Goal: Task Accomplishment & Management: Manage account settings

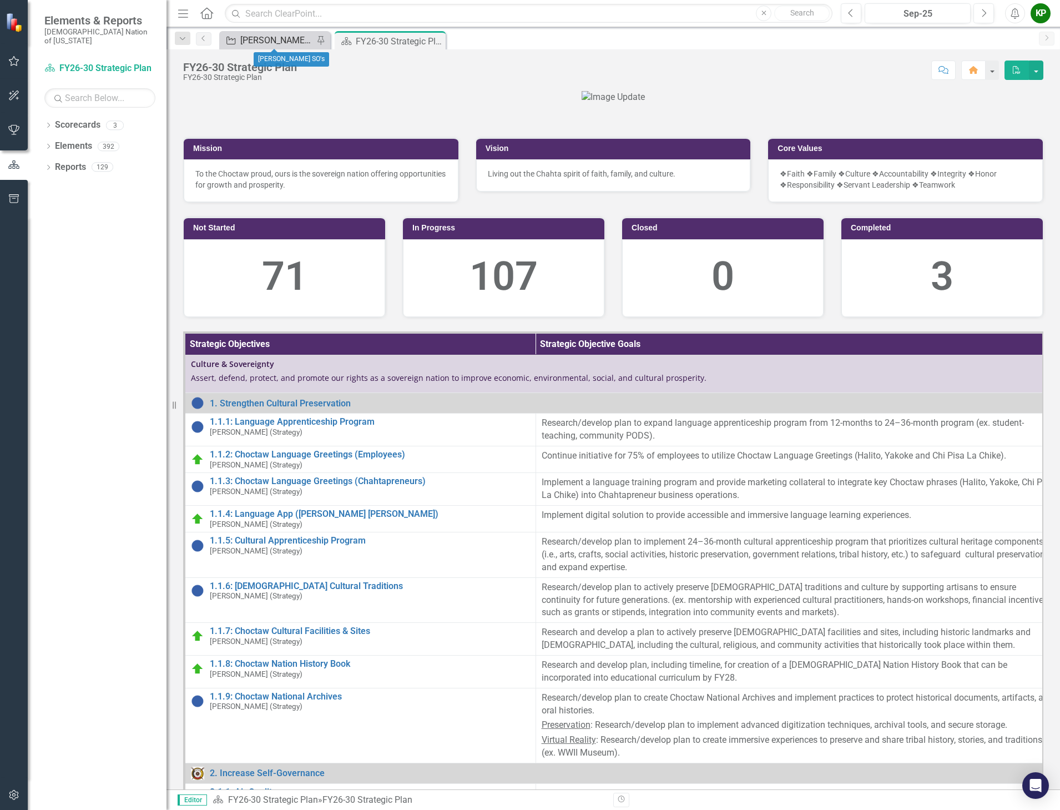
click at [278, 41] on div "[PERSON_NAME] SO's" at bounding box center [276, 40] width 73 height 14
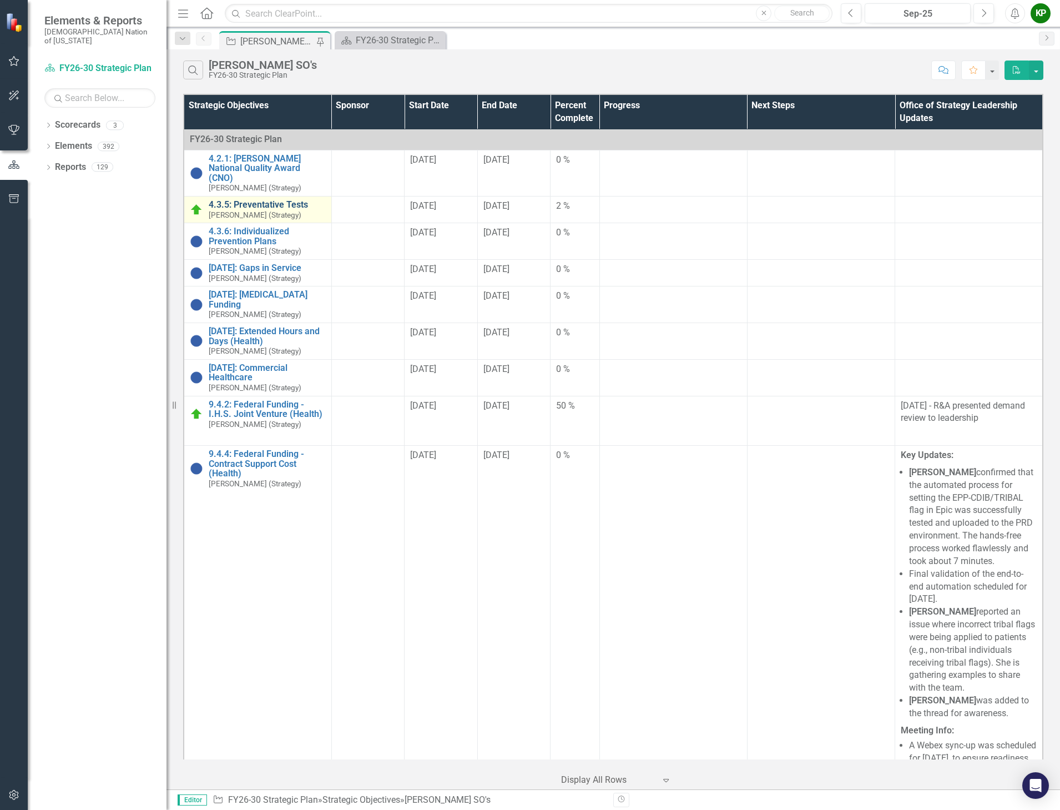
click at [253, 204] on link "4.3.5: Preventative Tests" at bounding box center [267, 205] width 117 height 10
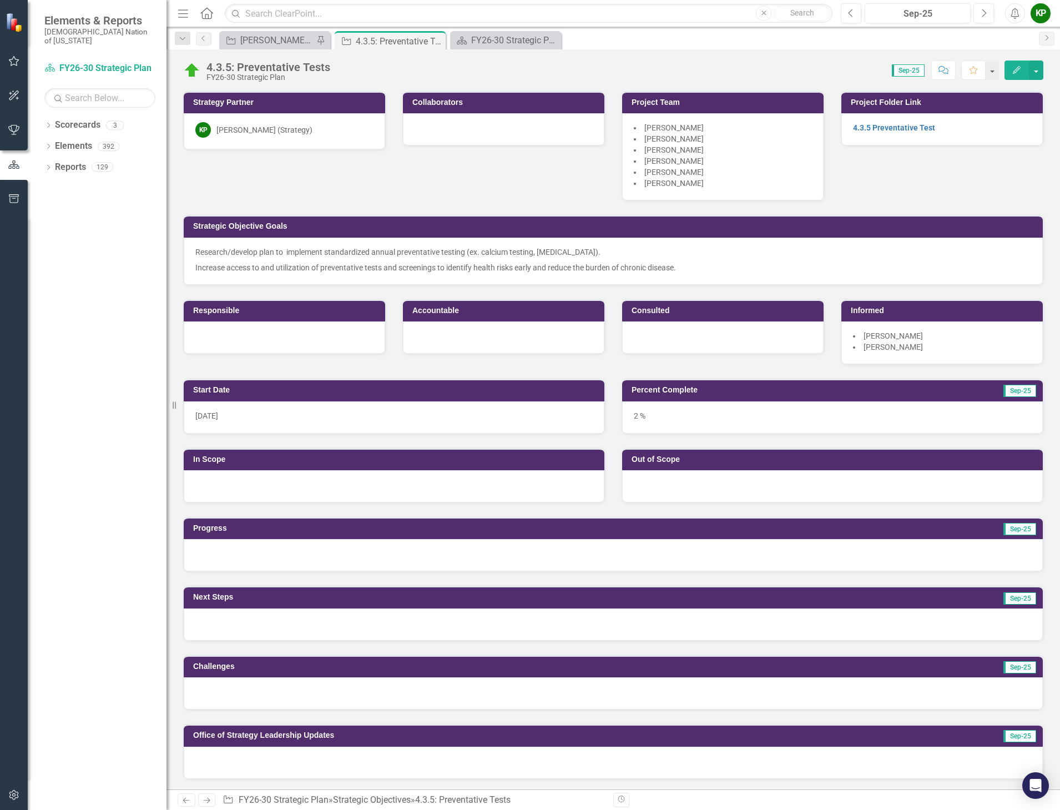
click at [380, 492] on div at bounding box center [394, 486] width 421 height 32
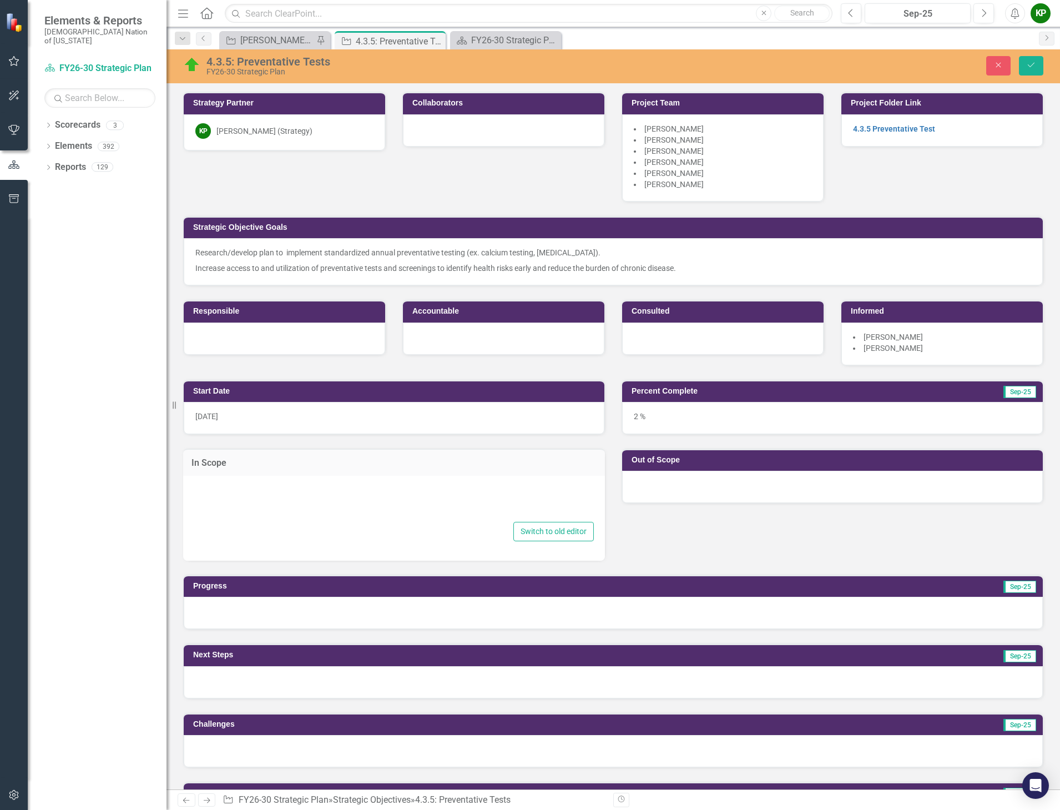
click at [354, 506] on div at bounding box center [394, 502] width 400 height 36
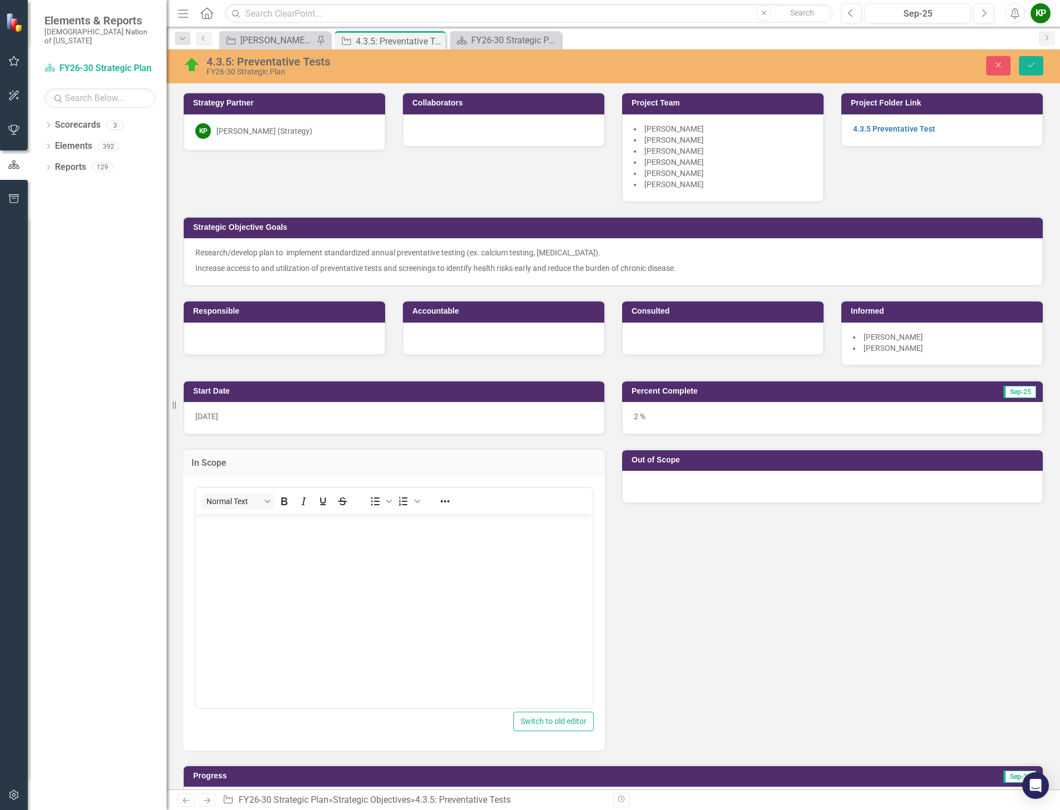
click at [335, 536] on body "Rich Text Area. Press ALT-0 for help." at bounding box center [394, 597] width 398 height 167
click at [293, 590] on p "Tracking in EPIC" at bounding box center [394, 589] width 392 height 13
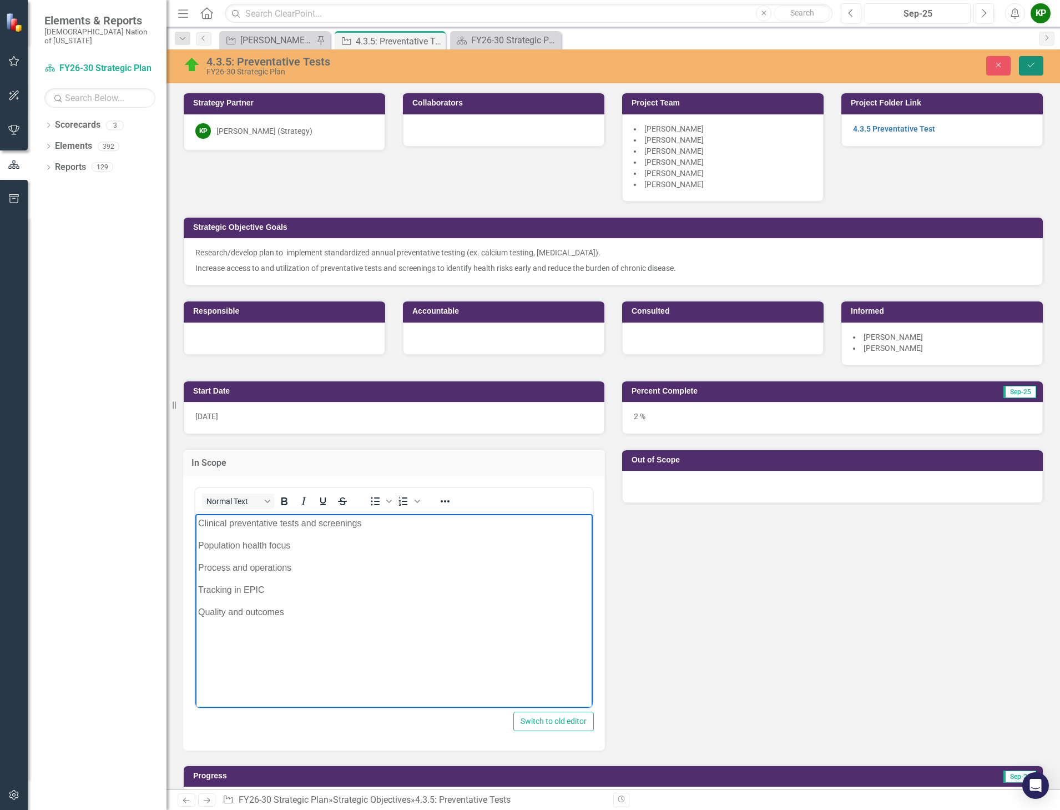
click at [1037, 66] on button "Save" at bounding box center [1031, 65] width 24 height 19
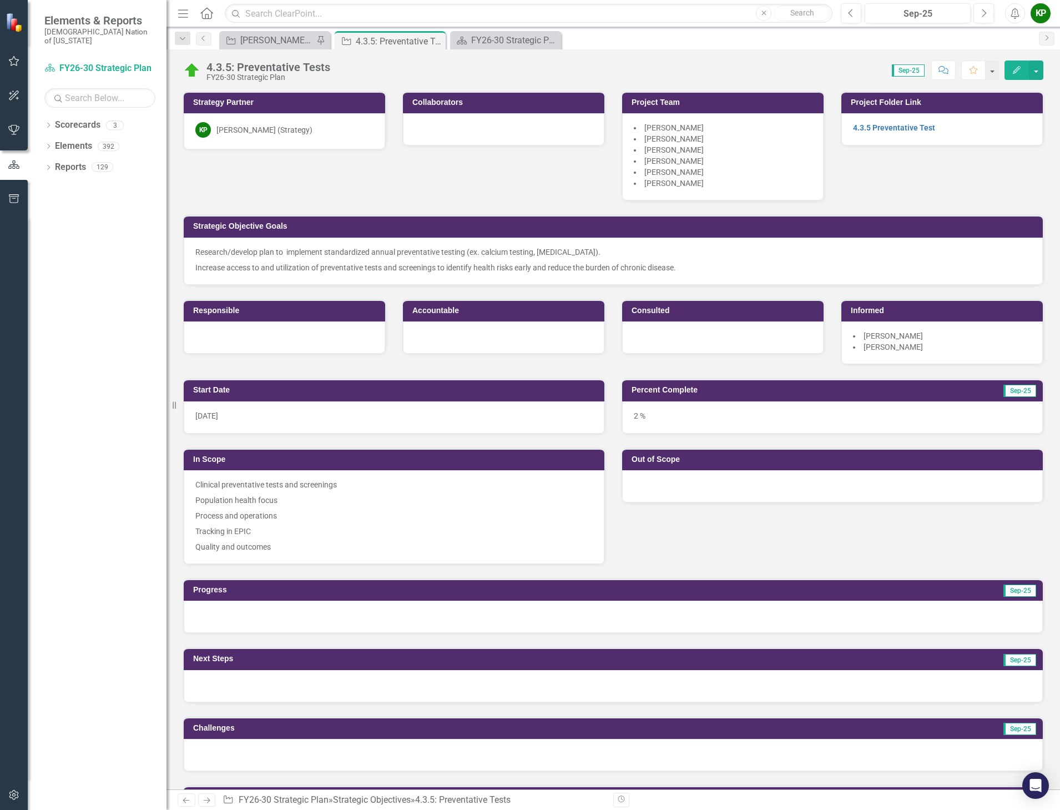
click at [678, 487] on div at bounding box center [832, 486] width 421 height 32
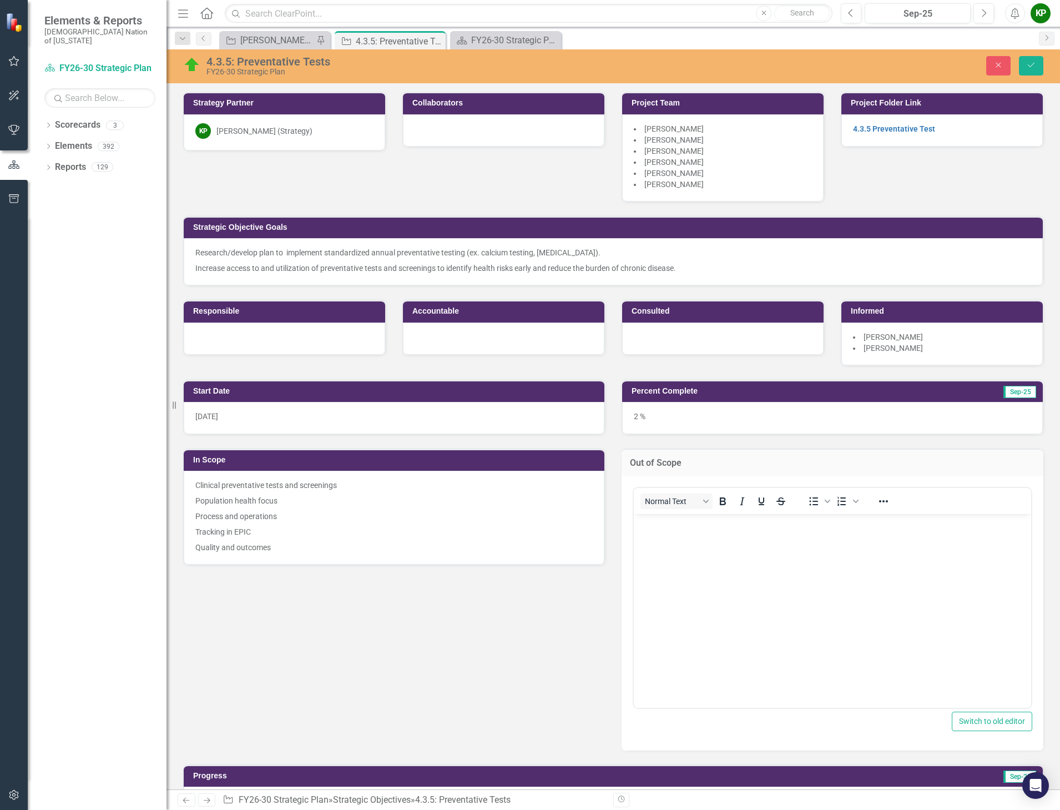
click at [686, 537] on body "Rich Text Area. Press ALT-0 for help." at bounding box center [833, 597] width 398 height 167
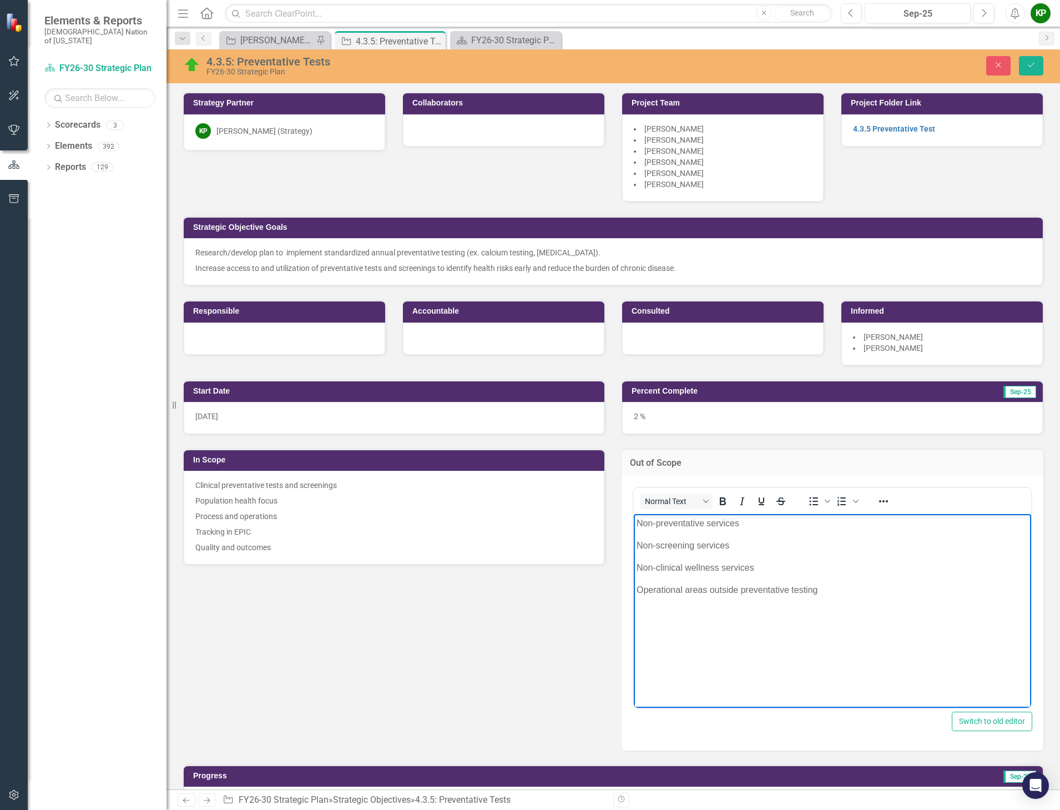
click at [757, 567] on p "Non-clinical wellness services" at bounding box center [833, 567] width 392 height 13
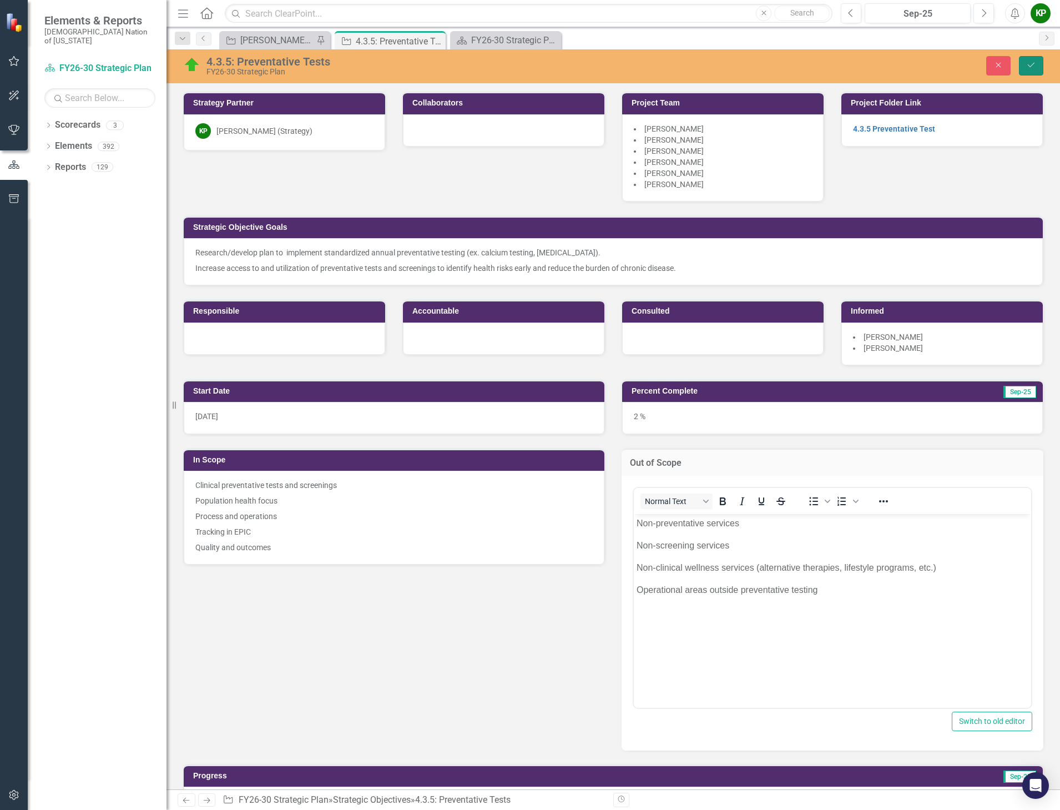
click at [1030, 62] on icon "Save" at bounding box center [1032, 65] width 10 height 8
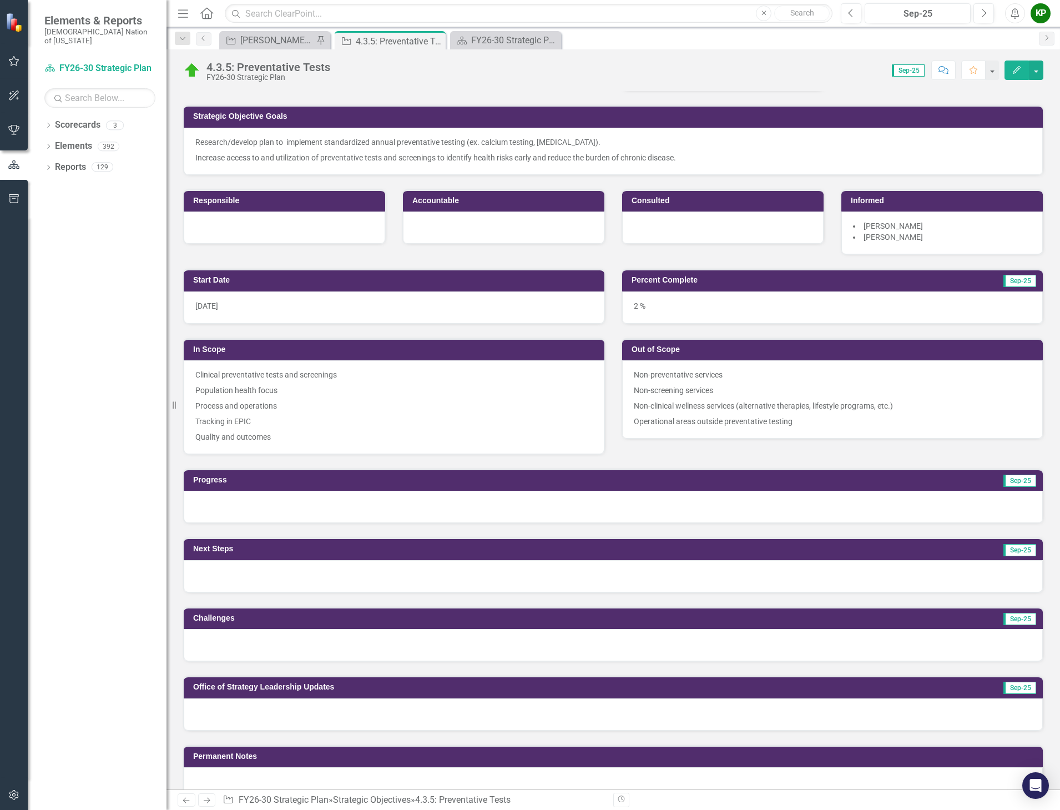
scroll to position [167, 0]
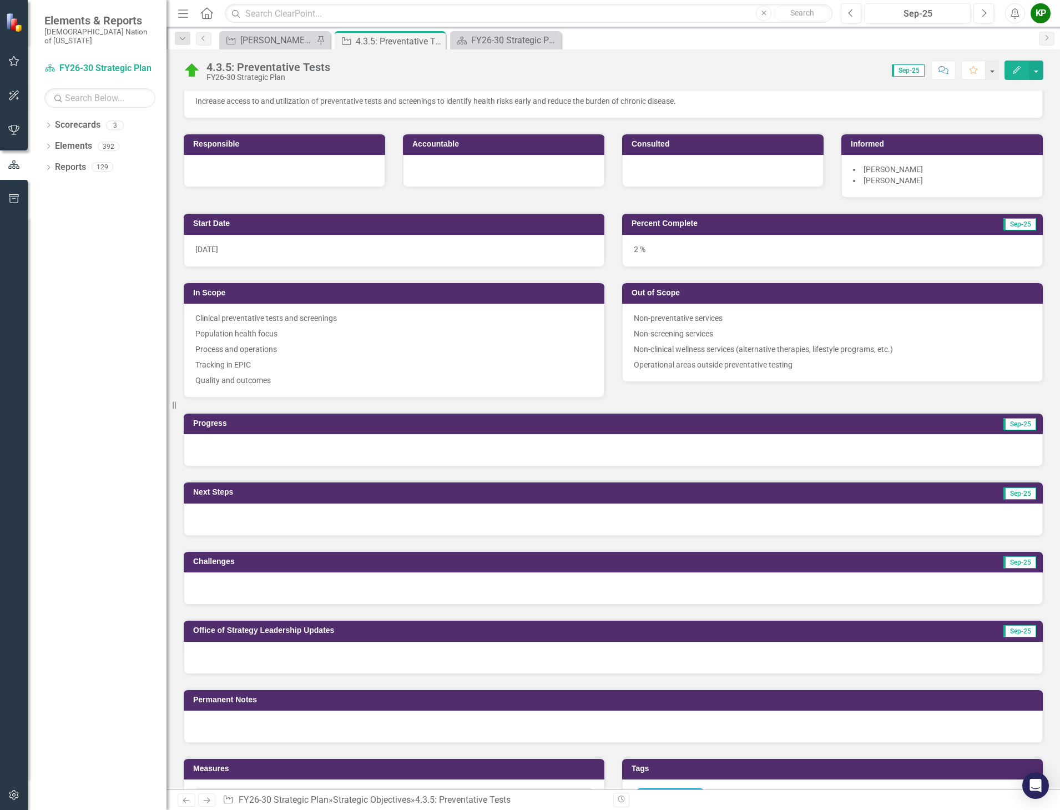
click at [379, 655] on div at bounding box center [613, 658] width 859 height 32
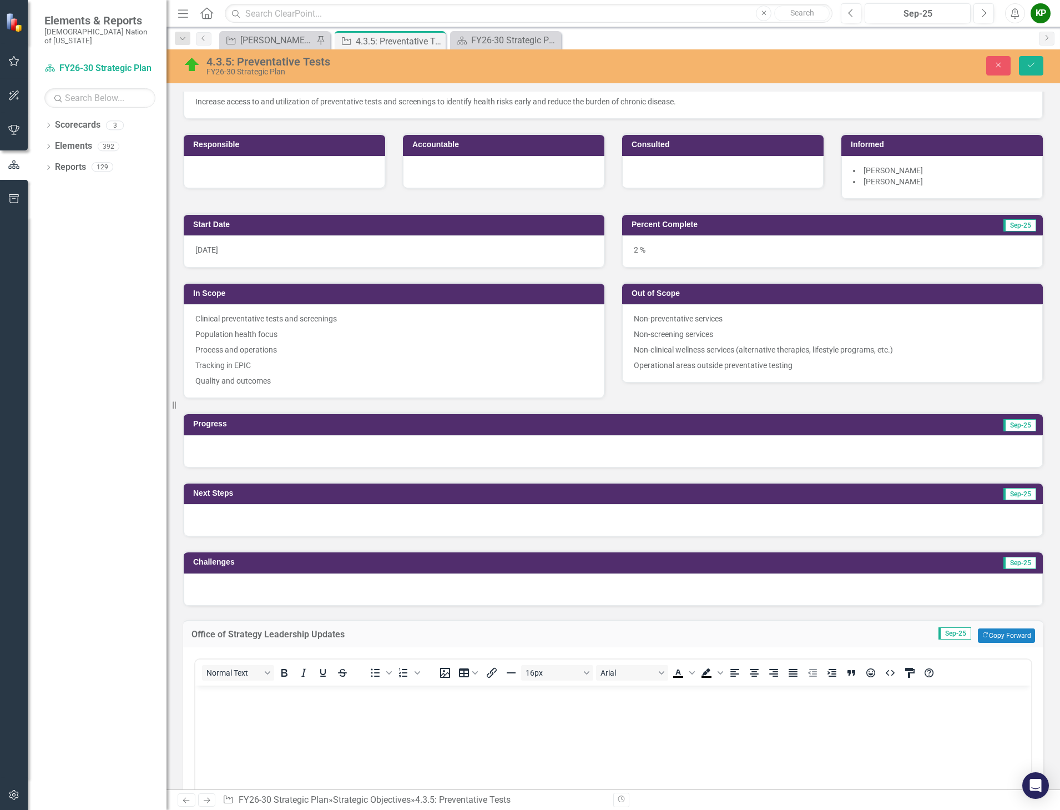
scroll to position [0, 0]
click at [284, 708] on body "Rich Text Area. Press ALT-0 for help." at bounding box center [613, 768] width 836 height 167
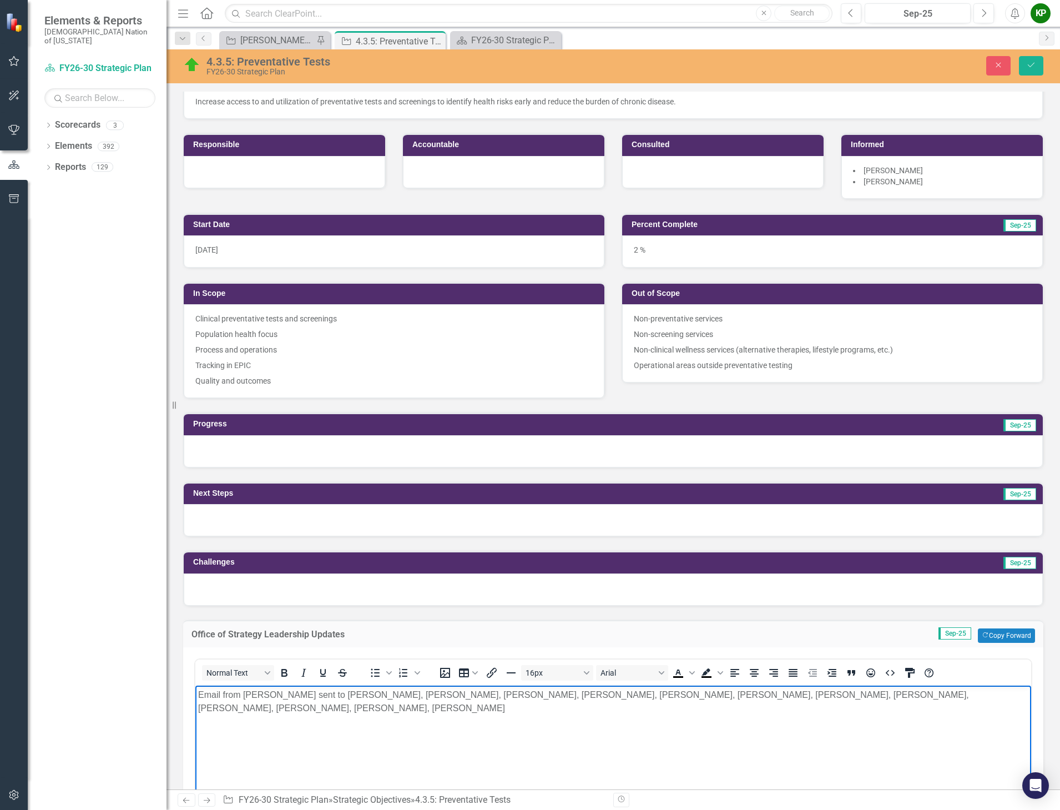
click at [849, 695] on p "Email from Anthony Cavallo sent to Todd Hallmark, Teresa Jackson, Tammye Gwin, …" at bounding box center [613, 701] width 831 height 27
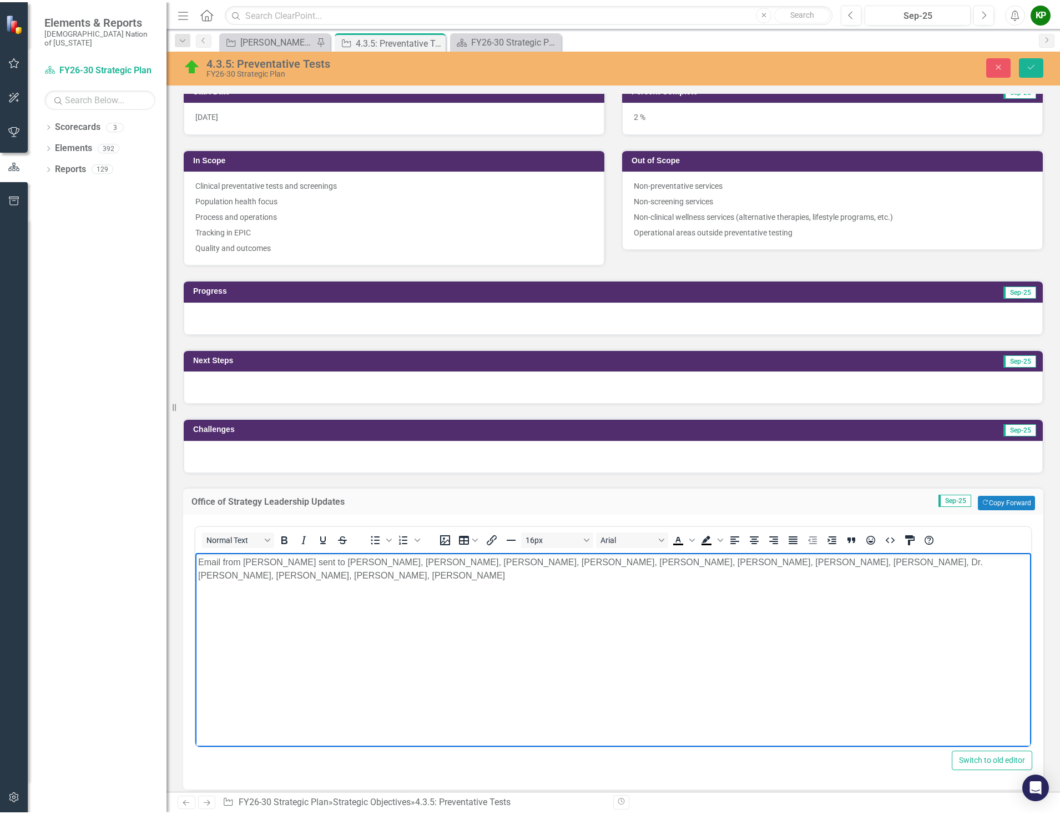
scroll to position [333, 0]
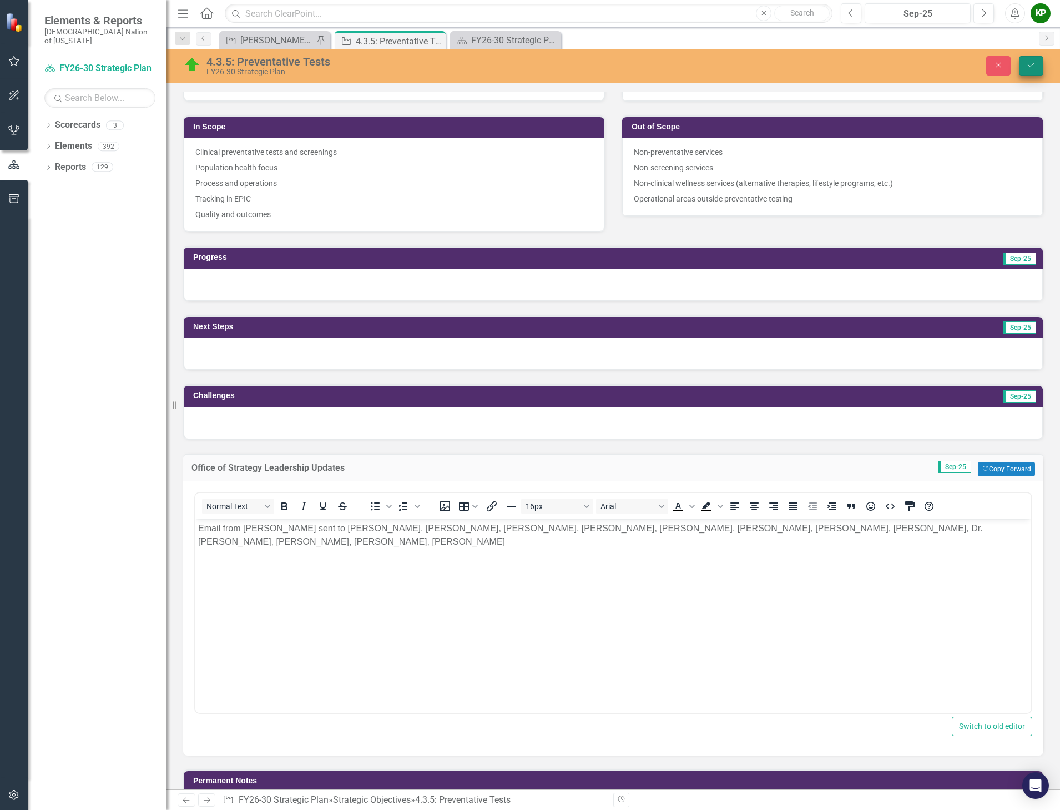
click at [1024, 61] on button "Save" at bounding box center [1031, 65] width 24 height 19
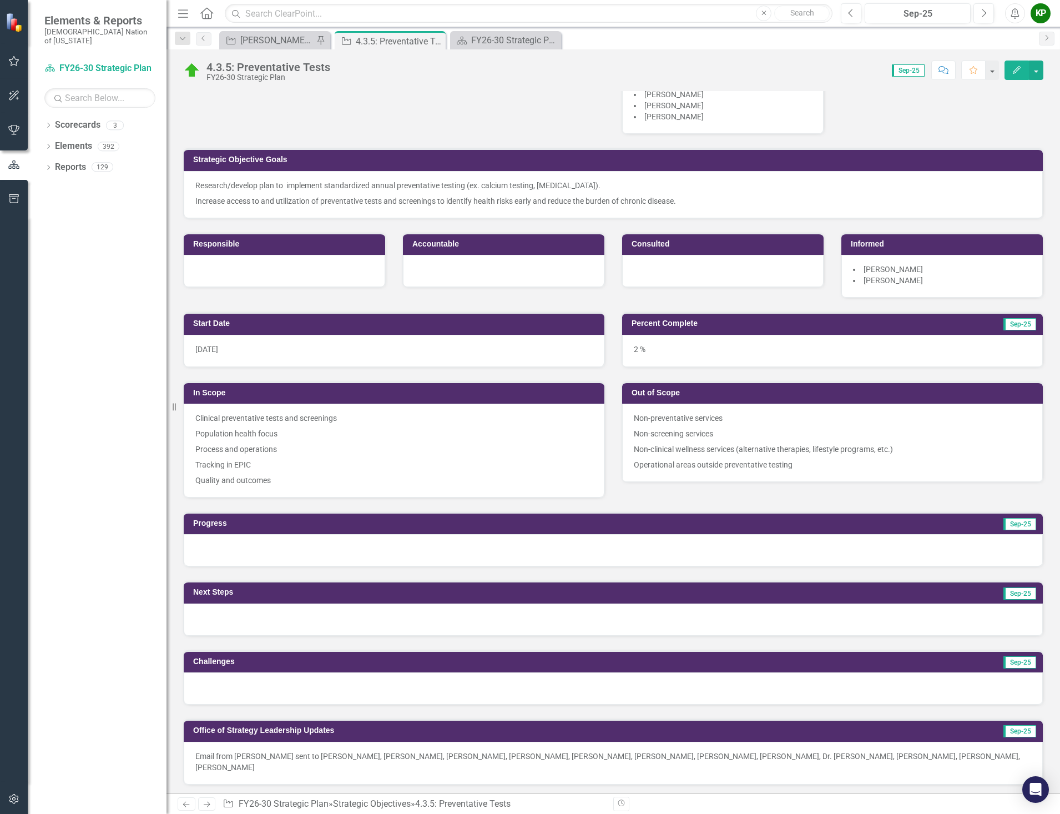
scroll to position [167, 0]
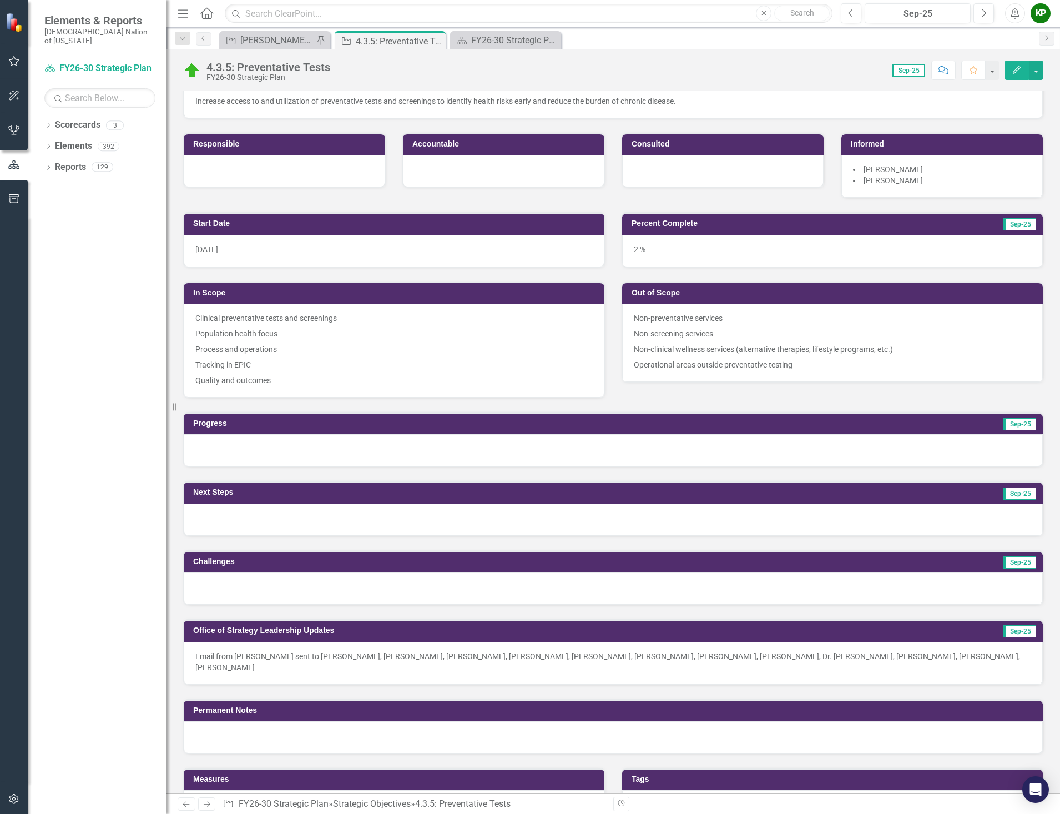
click at [256, 655] on p "Email from [PERSON_NAME] sent to [PERSON_NAME], [PERSON_NAME], [PERSON_NAME], […" at bounding box center [613, 662] width 836 height 22
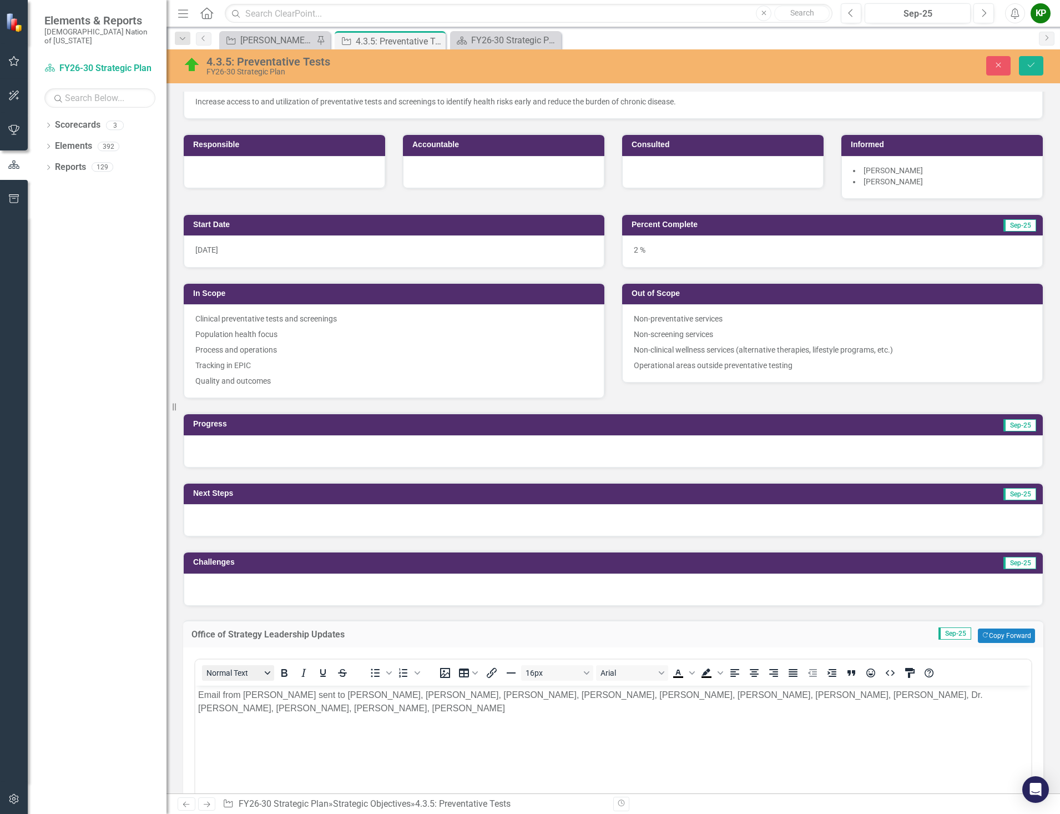
scroll to position [0, 0]
click at [216, 736] on body "Email from [PERSON_NAME] sent to [PERSON_NAME], [PERSON_NAME], [PERSON_NAME], […" at bounding box center [613, 768] width 836 height 167
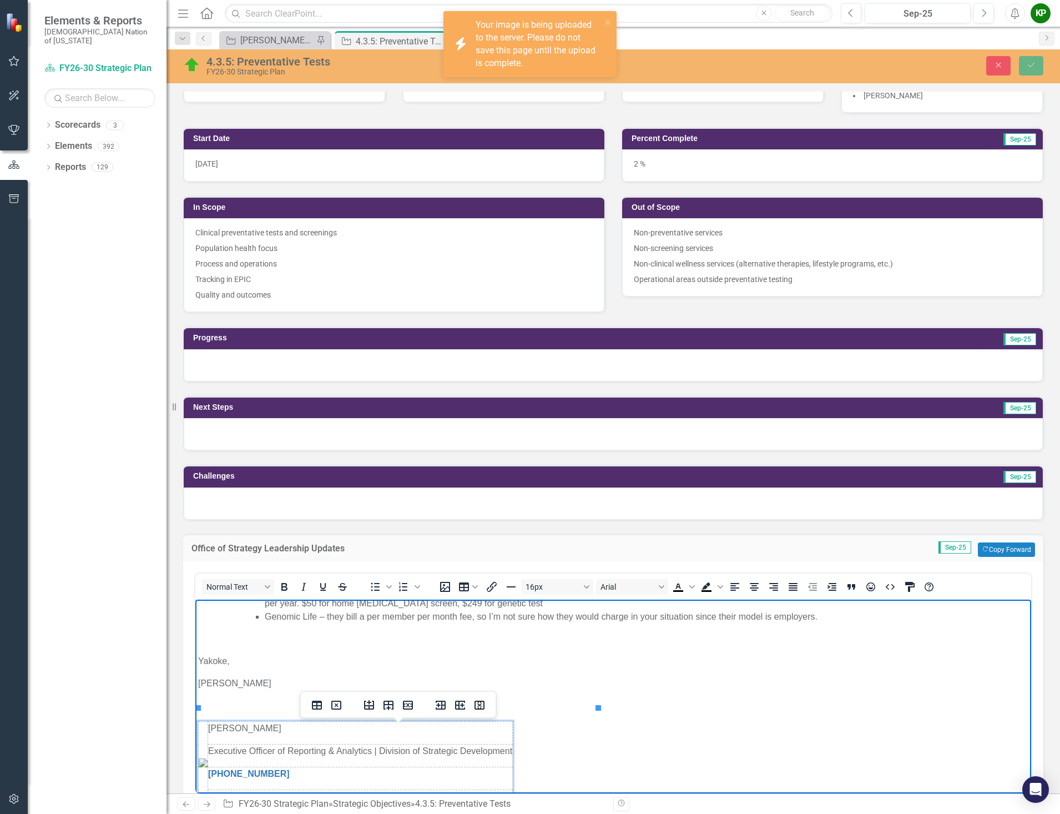
scroll to position [1098, 0]
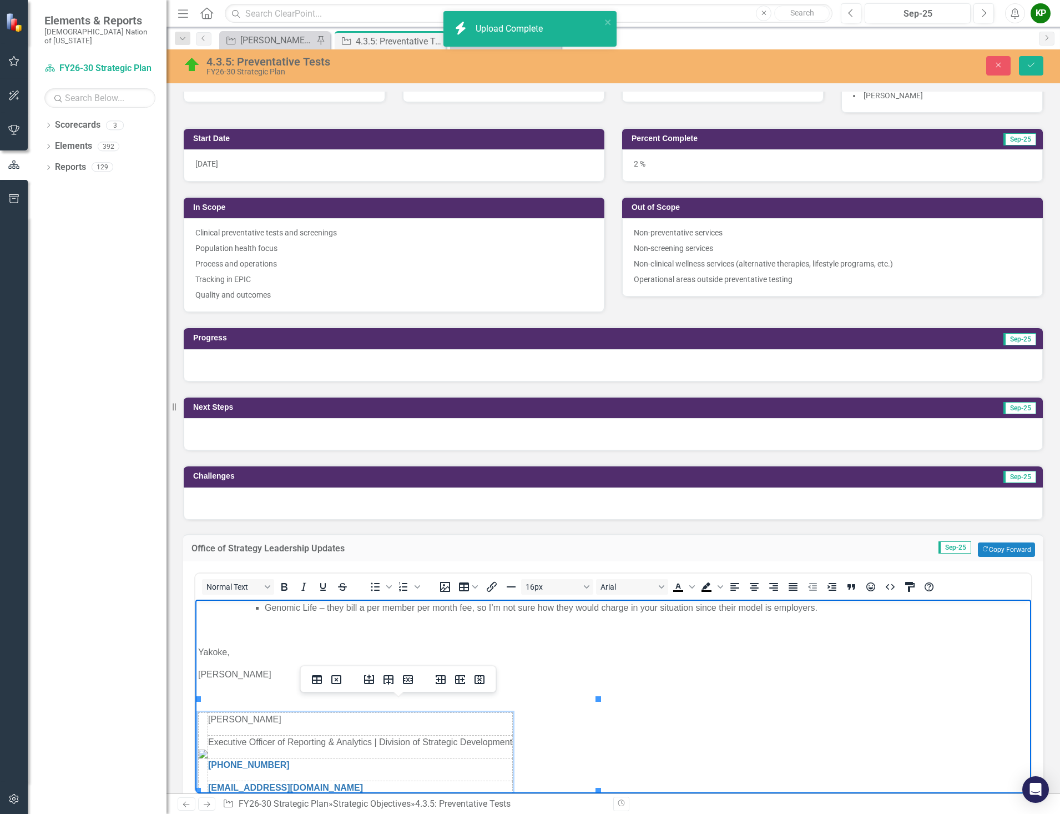
click at [512, 712] on p "Anthony Cavallo" at bounding box center [360, 718] width 304 height 13
click at [340, 678] on icon "Delete table" at bounding box center [336, 679] width 10 height 9
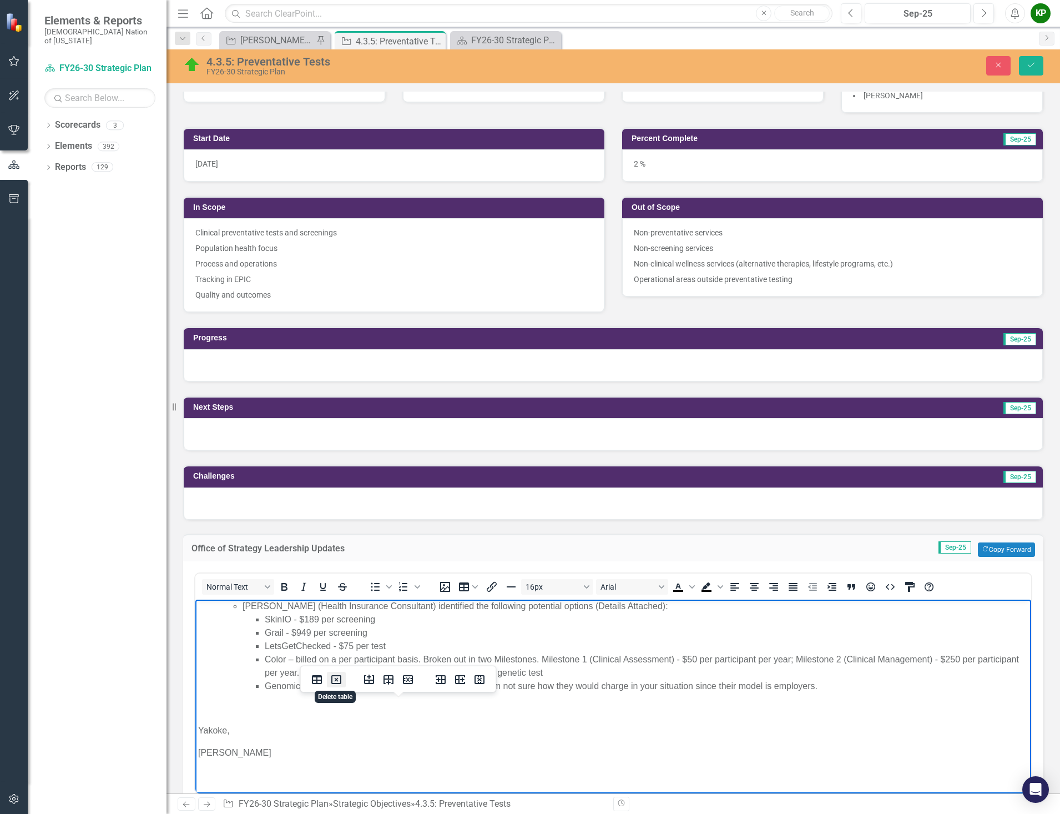
scroll to position [1007, 0]
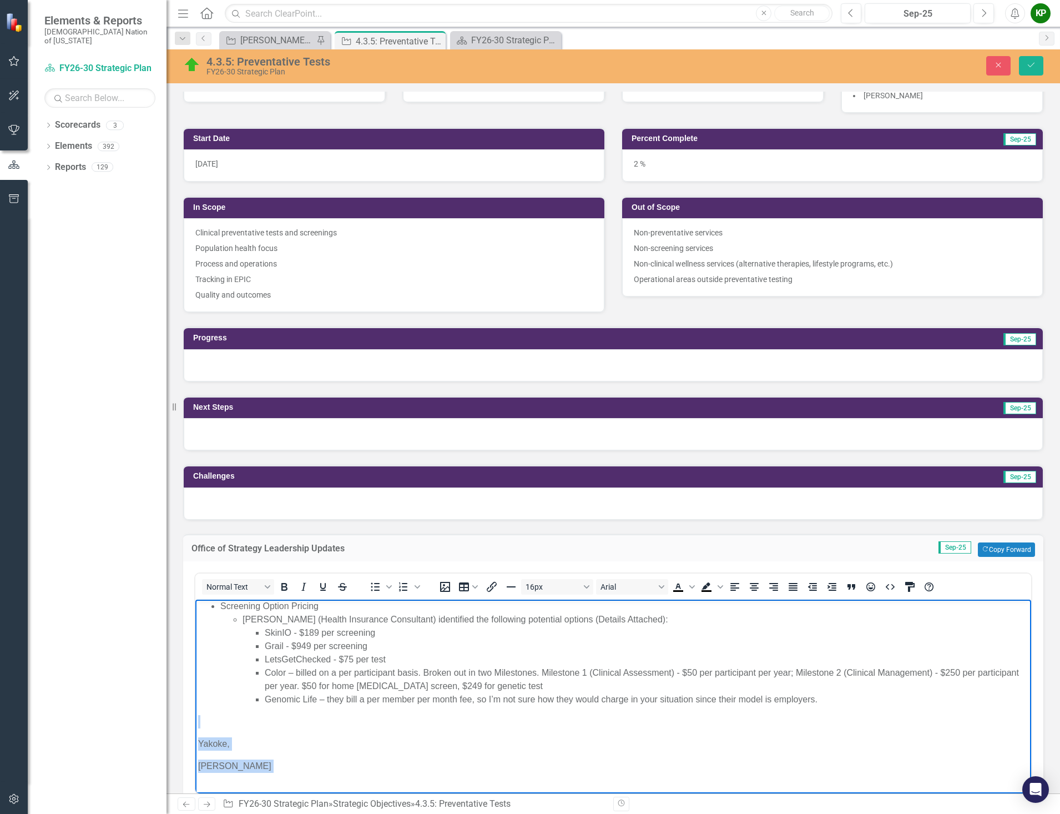
drag, startPoint x: 206, startPoint y: 711, endPoint x: 233, endPoint y: 762, distance: 57.4
click at [233, 762] on body "Email from Anthony Cavallo sent to Todd Hallmark, Teresa Jackson, Tammye Gwin, …" at bounding box center [613, 200] width 836 height 1214
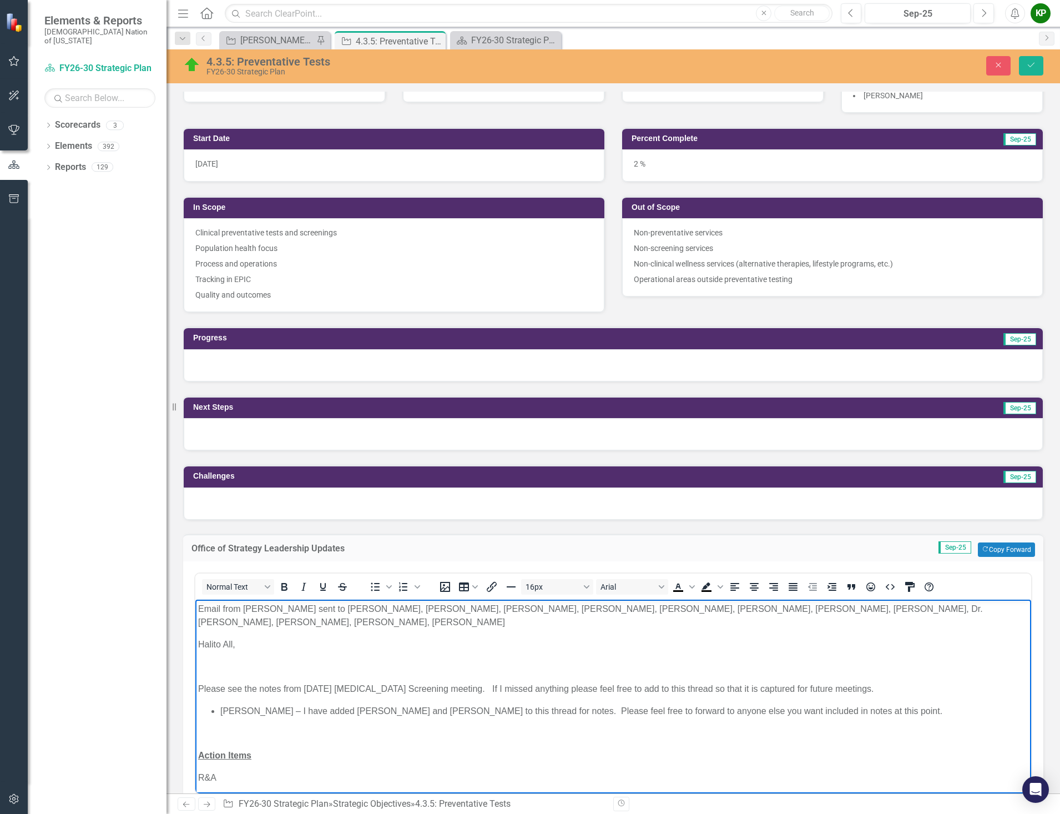
scroll to position [197, 0]
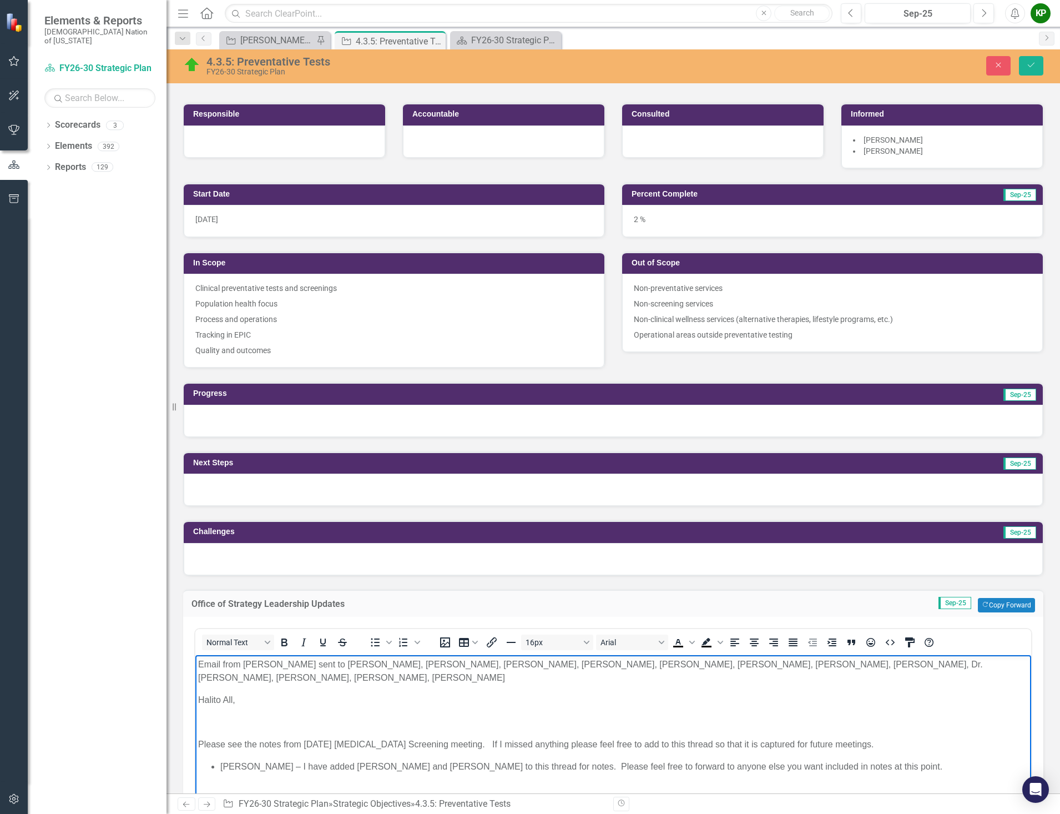
click at [230, 720] on p "Rich Text Area. Press ALT-0 for help." at bounding box center [613, 721] width 831 height 13
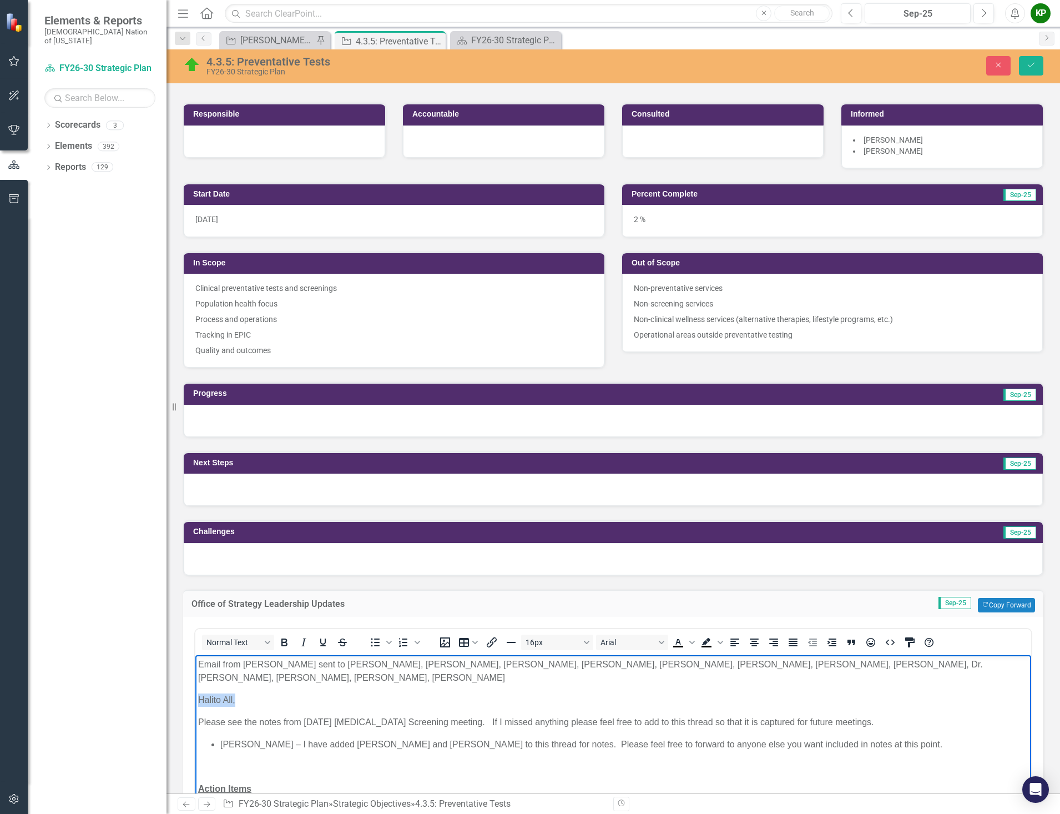
drag, startPoint x: 245, startPoint y: 705, endPoint x: 191, endPoint y: 688, distance: 56.2
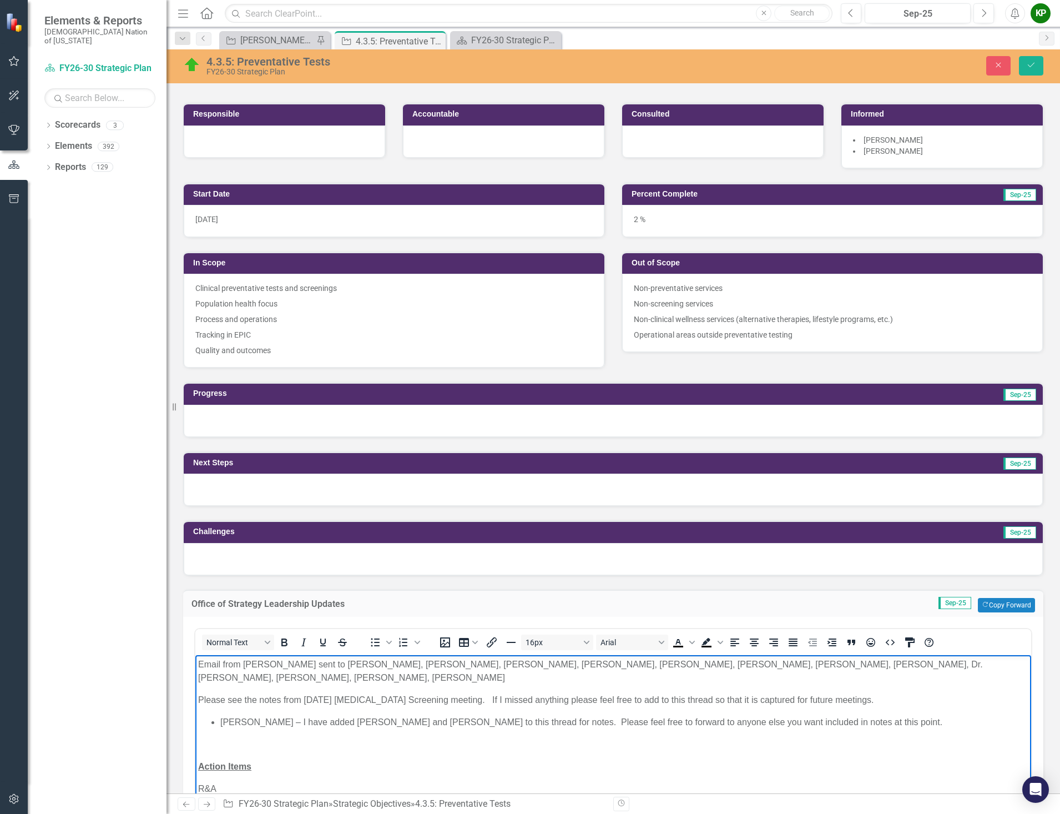
click at [243, 743] on p "Rich Text Area. Press ALT-0 for help." at bounding box center [613, 743] width 831 height 13
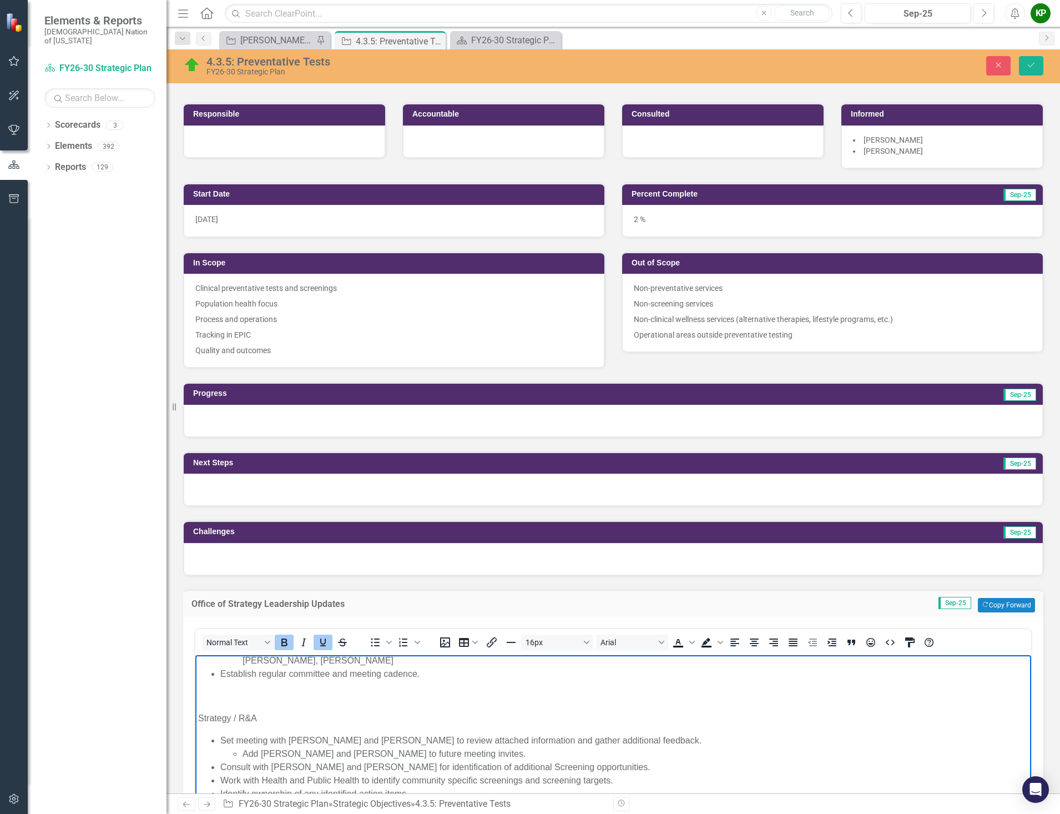
scroll to position [222, 0]
click at [202, 688] on p "Rich Text Area. Press ALT-0 for help." at bounding box center [613, 694] width 831 height 13
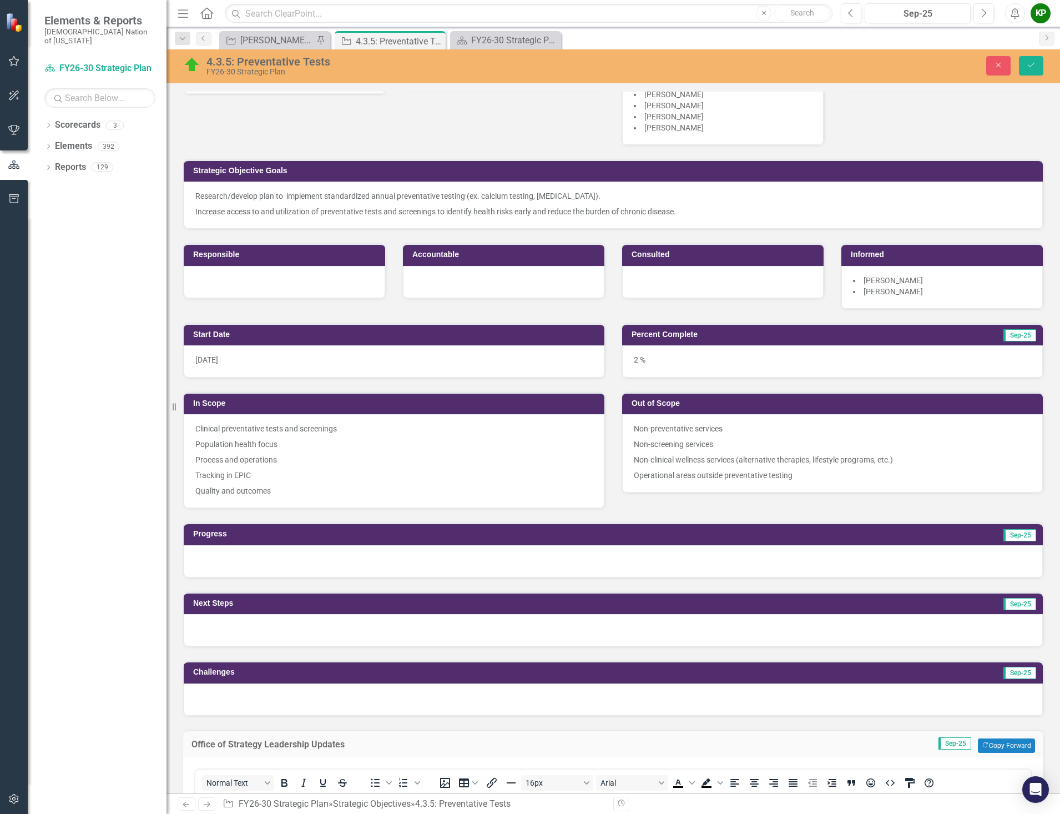
scroll to position [0, 0]
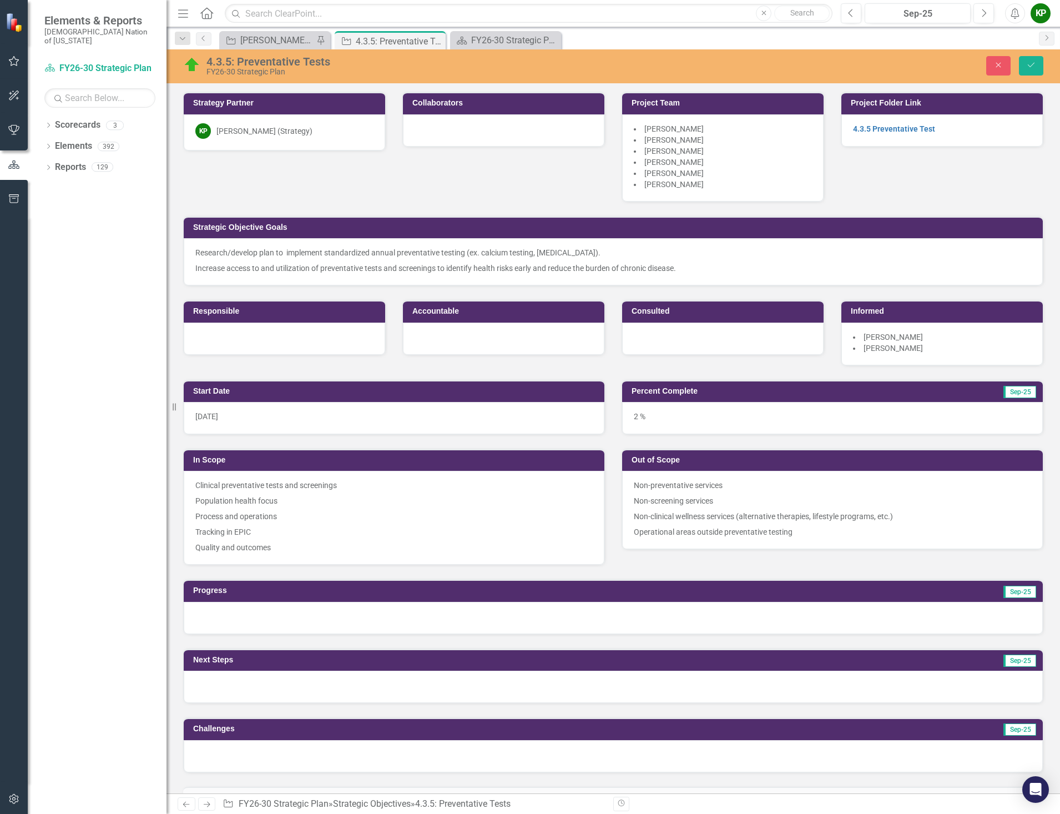
click at [84, 567] on div "Dropdown Scorecards 3 FY26-30 Strategic Plan Continuous Improvement FY26-30 Ope…" at bounding box center [97, 465] width 139 height 698
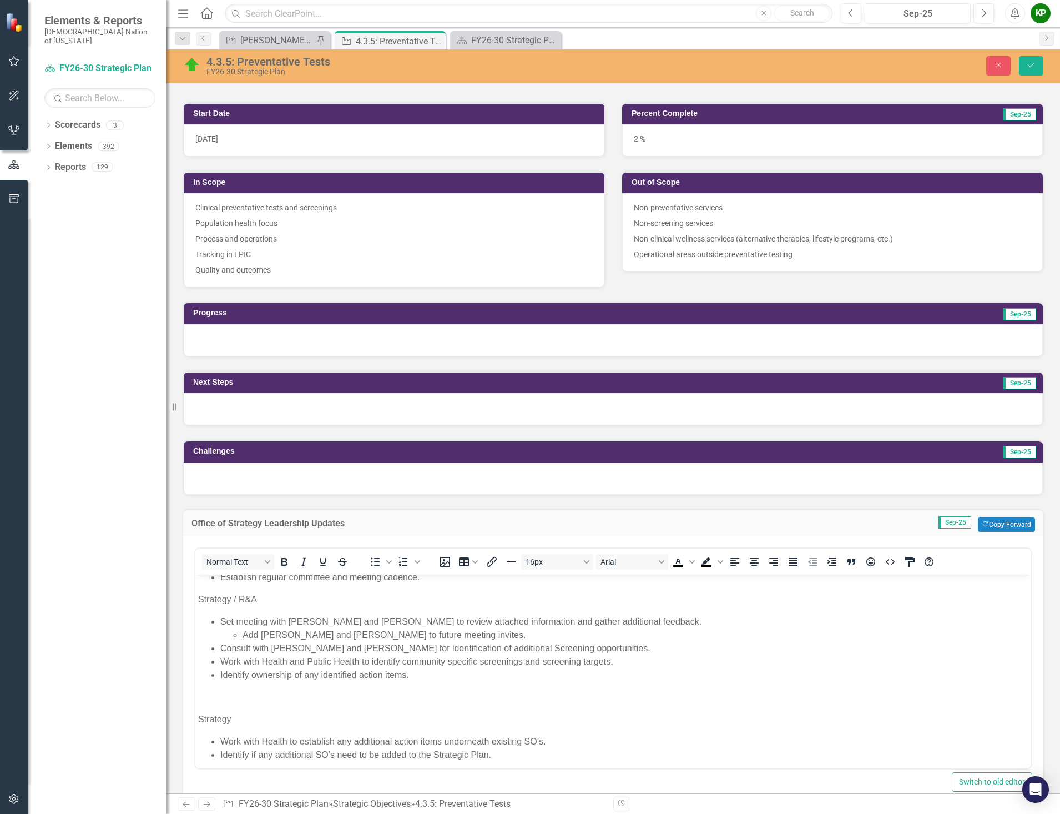
scroll to position [278, 0]
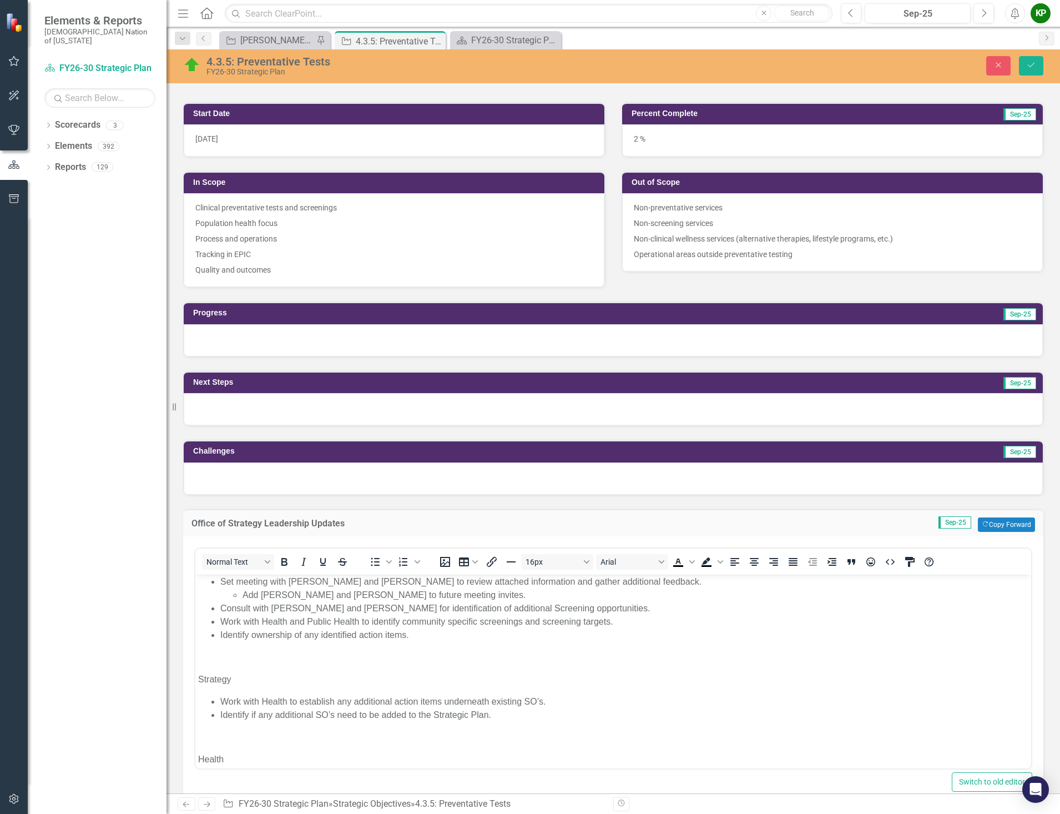
click at [203, 650] on p "Rich Text Area. Press ALT-0 for help." at bounding box center [613, 656] width 831 height 13
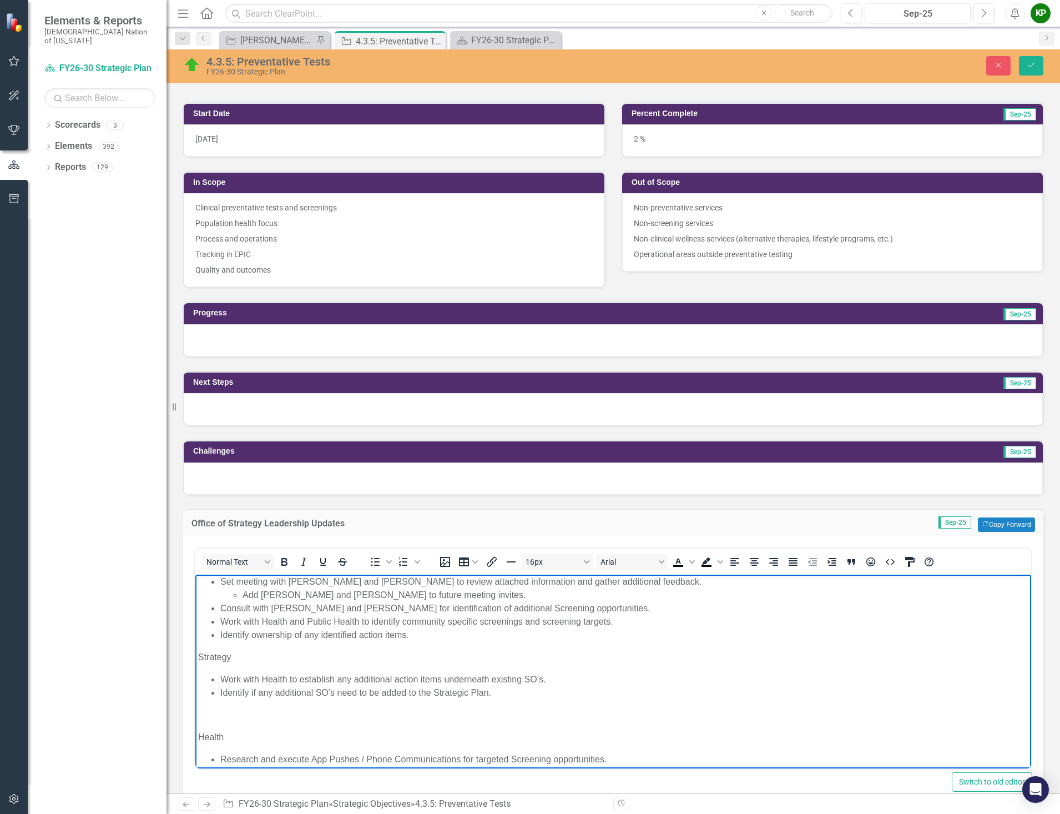
click at [203, 708] on p "Rich Text Area. Press ALT-0 for help." at bounding box center [613, 714] width 831 height 13
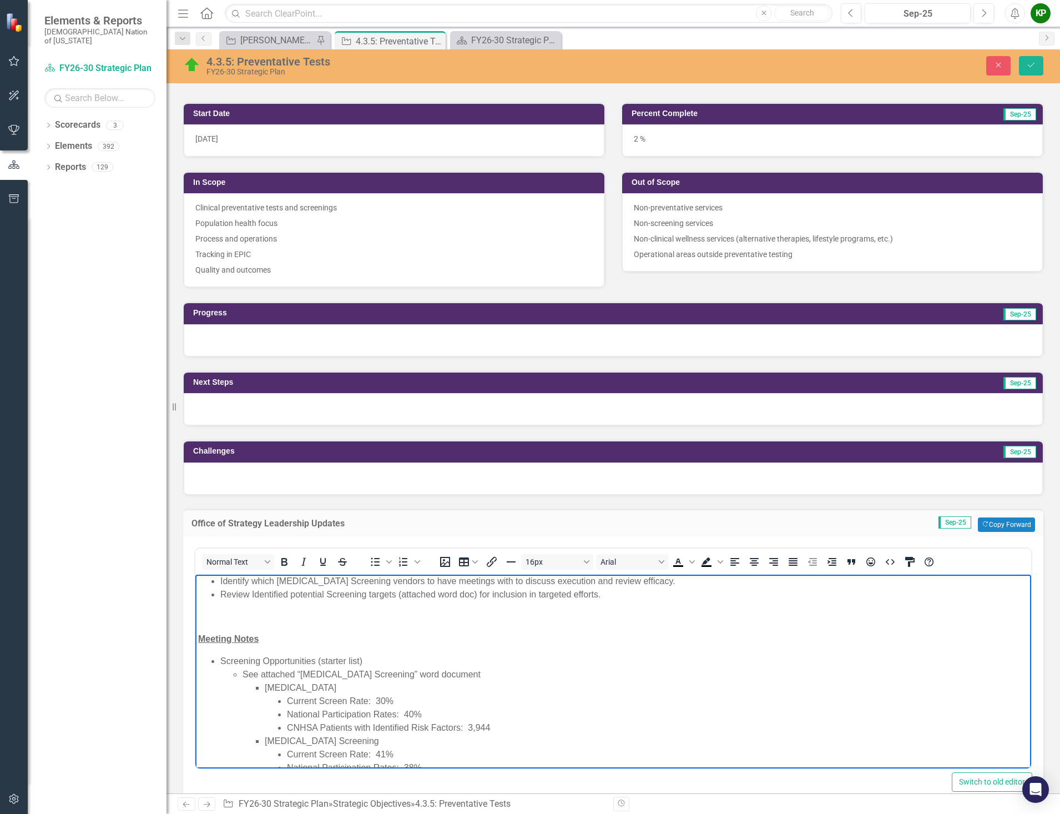
scroll to position [444, 0]
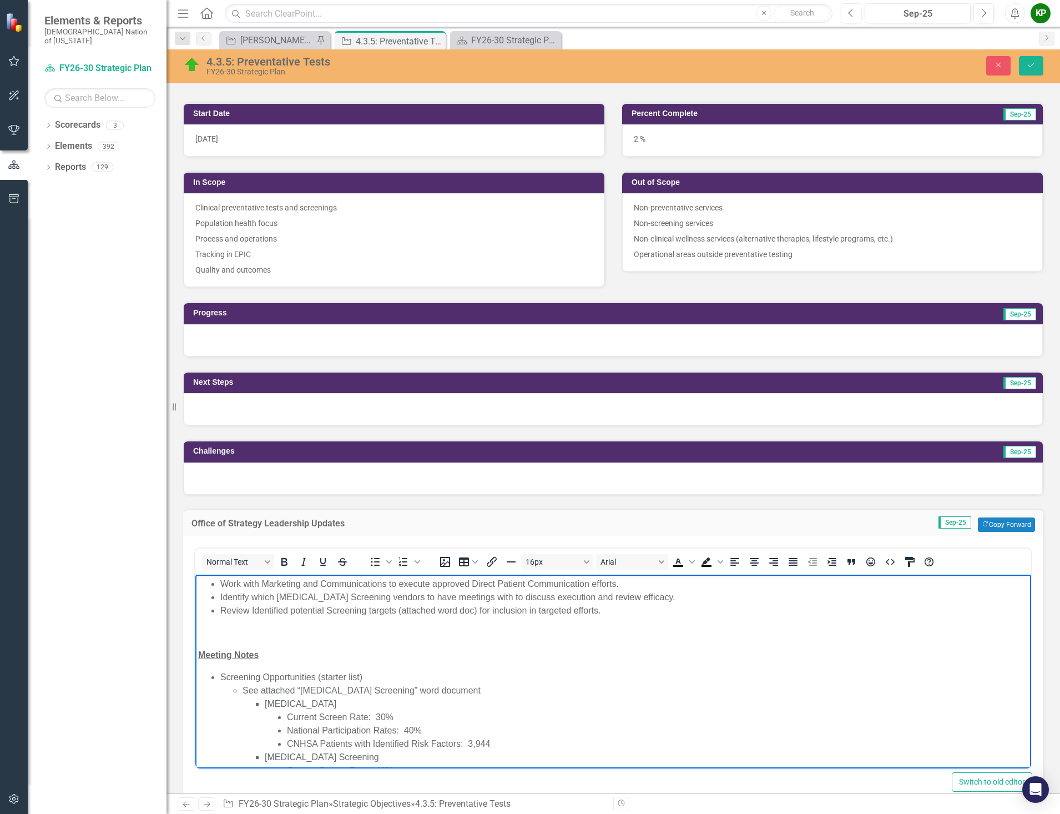
click at [199, 626] on p "Rich Text Area. Press ALT-0 for help." at bounding box center [613, 632] width 831 height 13
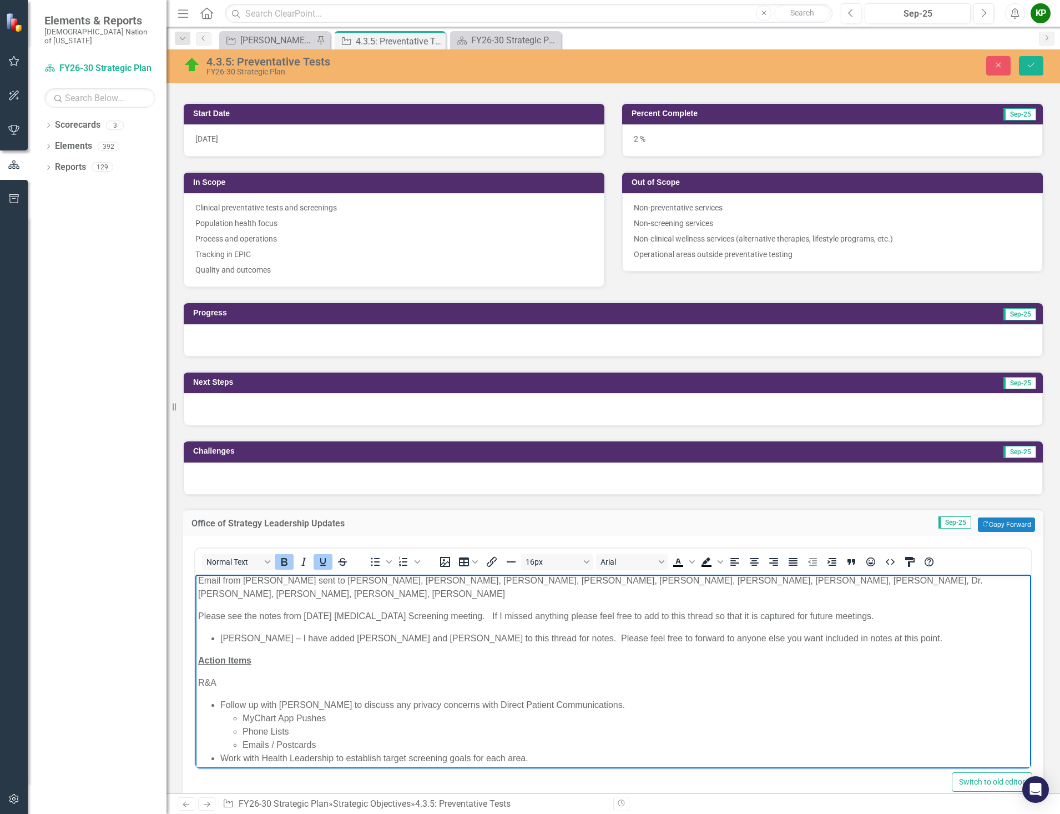
scroll to position [0, 0]
click at [1031, 67] on icon "Save" at bounding box center [1032, 65] width 10 height 8
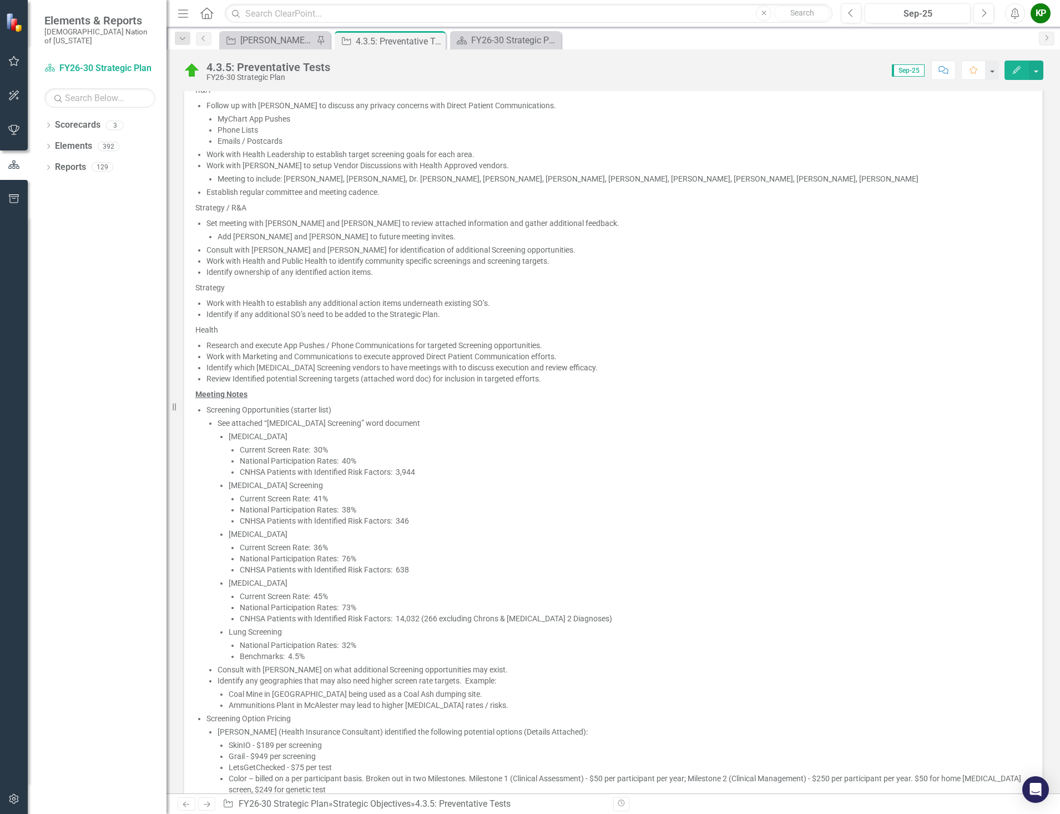
scroll to position [777, 0]
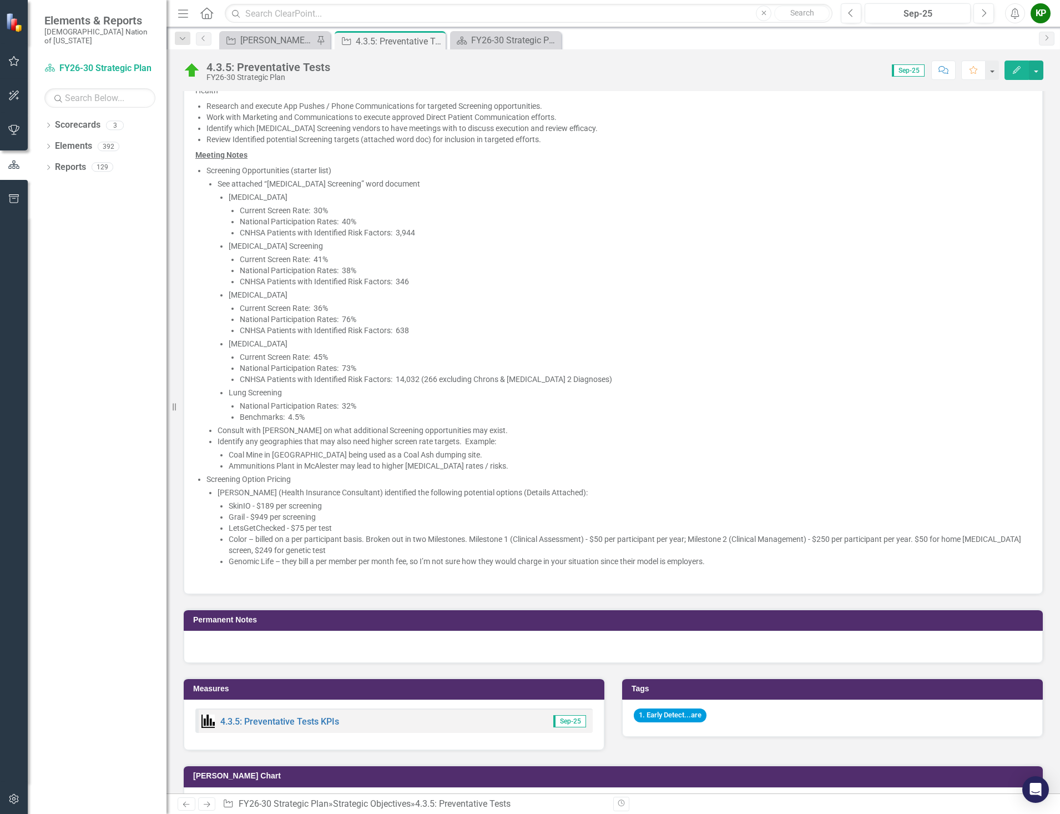
scroll to position [1277, 0]
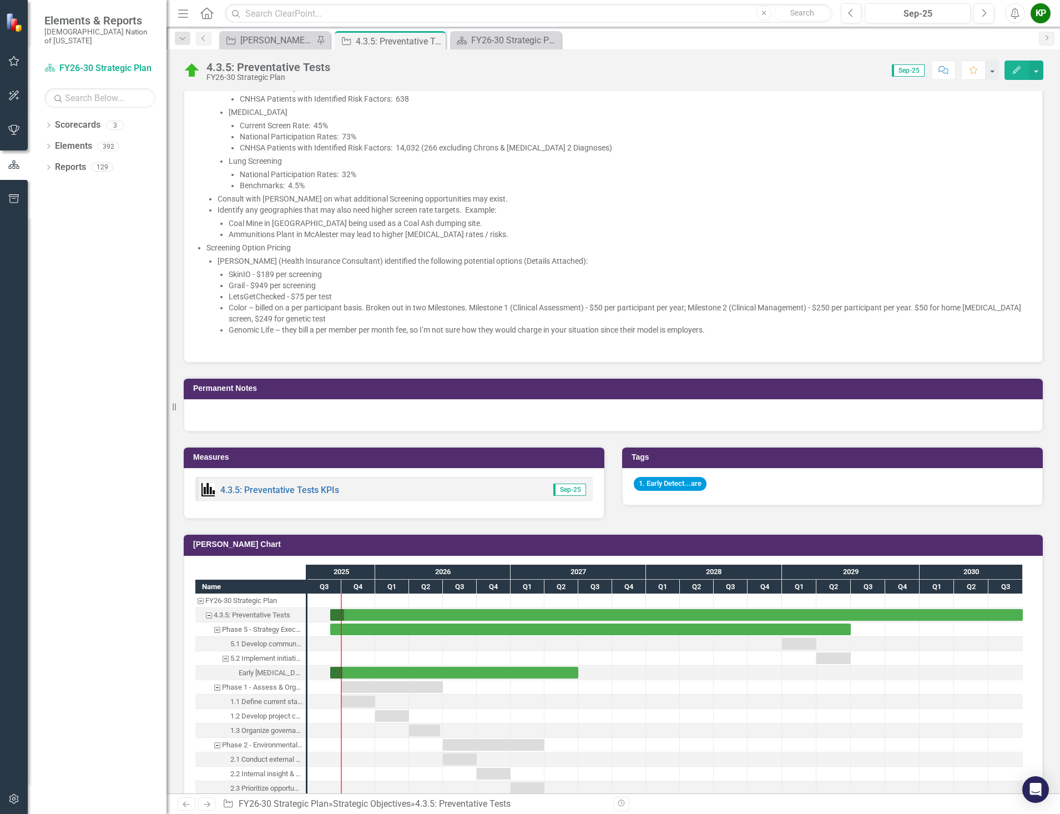
click at [301, 339] on p at bounding box center [613, 344] width 836 height 13
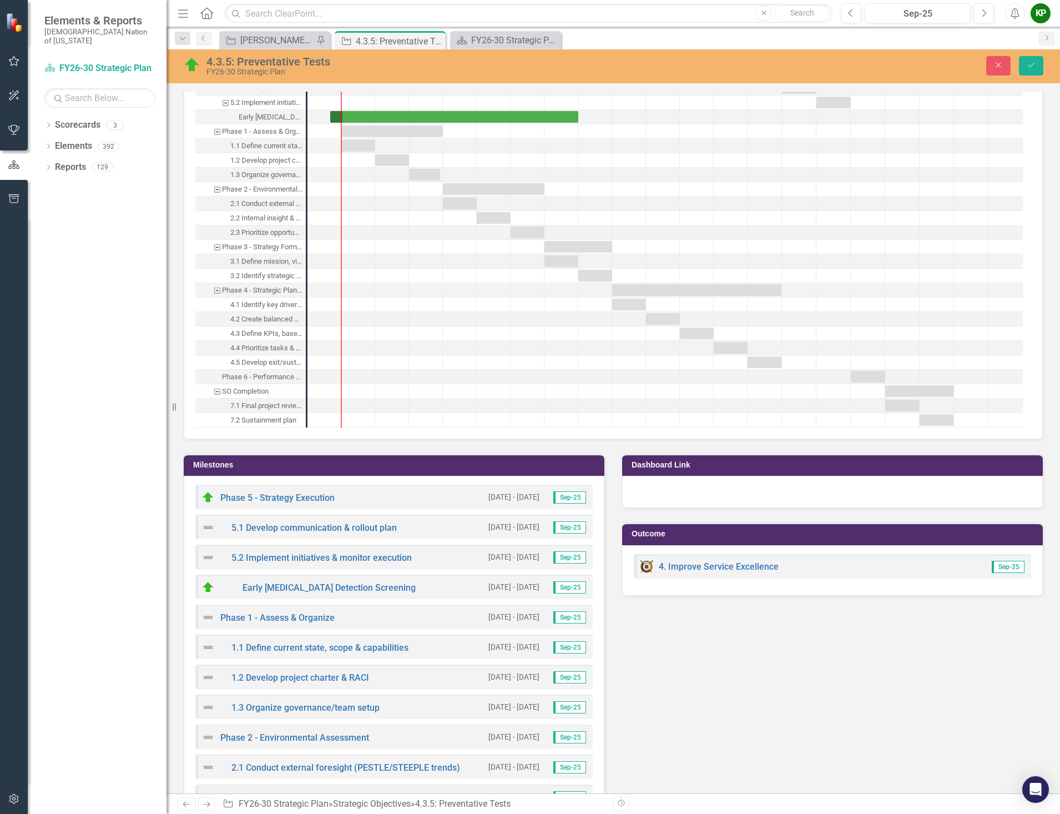
scroll to position [0, 0]
click at [235, 341] on div "4.4 Prioritize tasks & set time frames" at bounding box center [266, 348] width 72 height 14
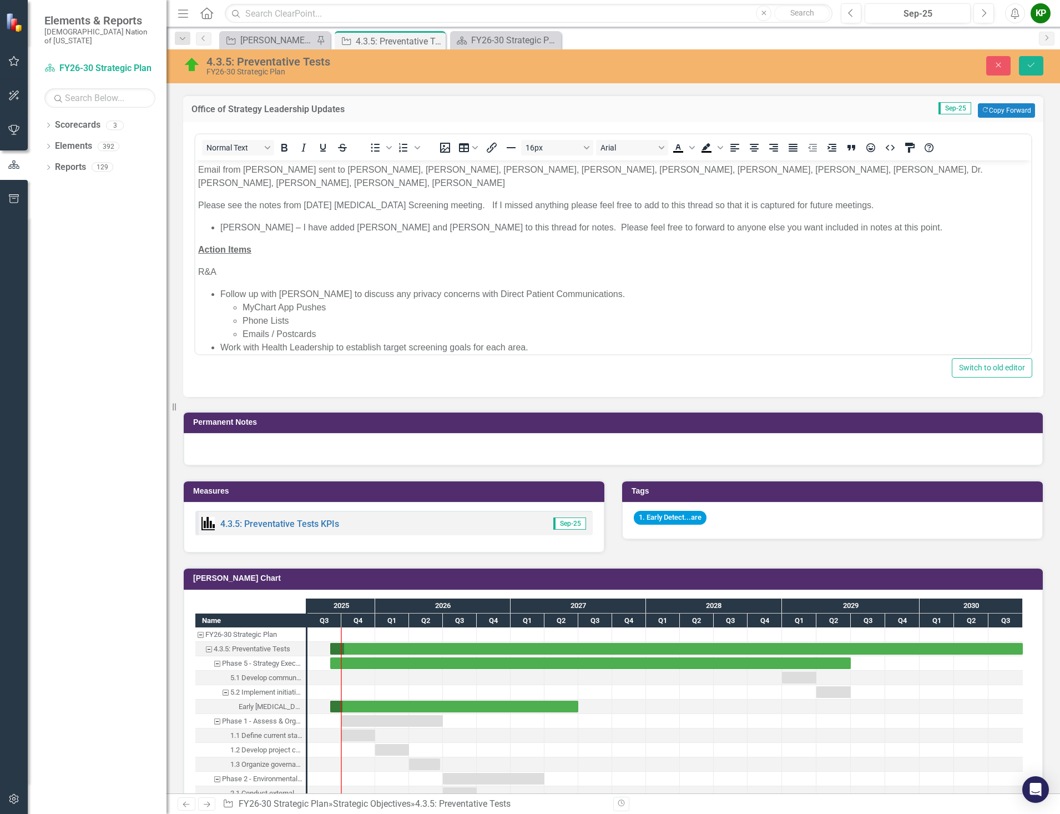
scroll to position [560, 0]
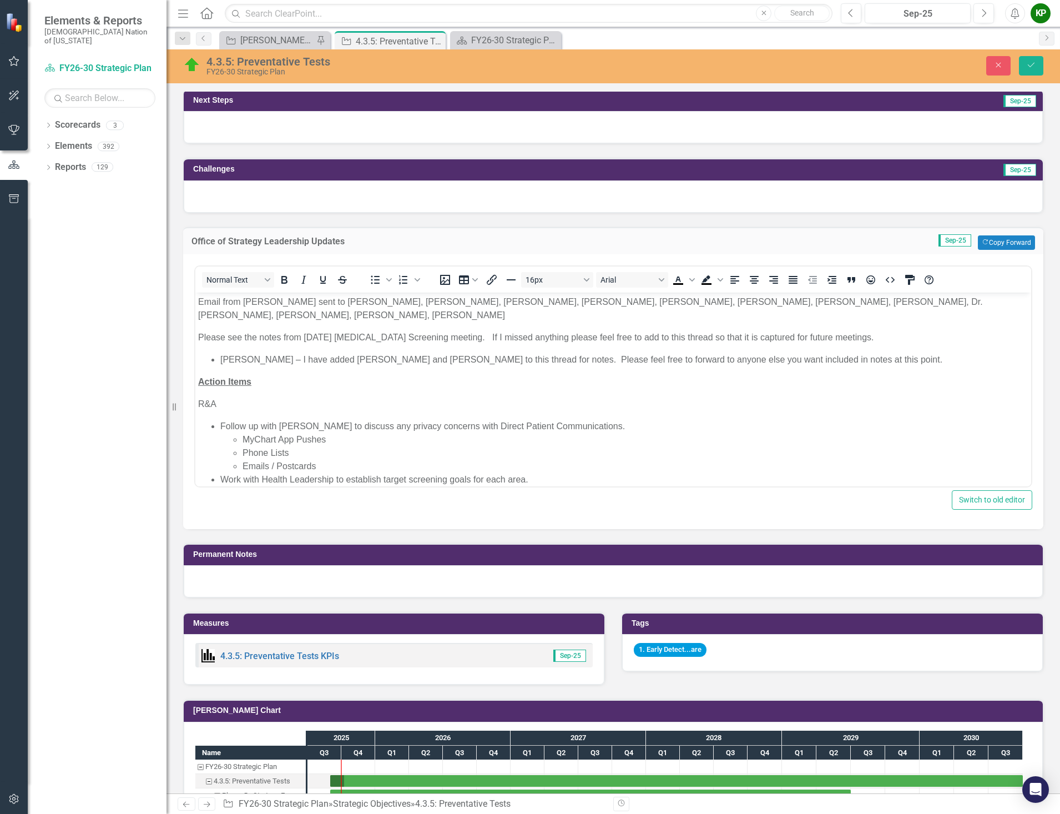
click at [531, 479] on li "Work with Health Leadership to establish target screening goals for each area." at bounding box center [624, 478] width 808 height 13
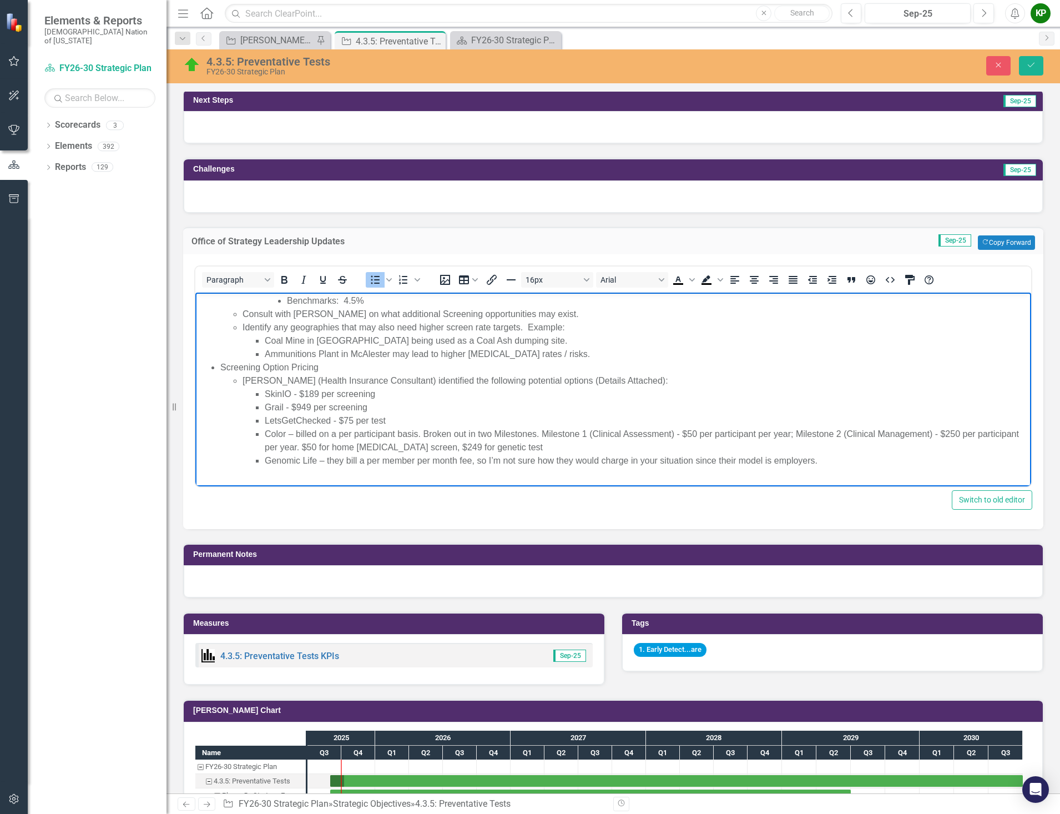
scroll to position [784, 0]
click at [268, 474] on p "Rich Text Area. Press ALT-0 for help." at bounding box center [613, 480] width 831 height 13
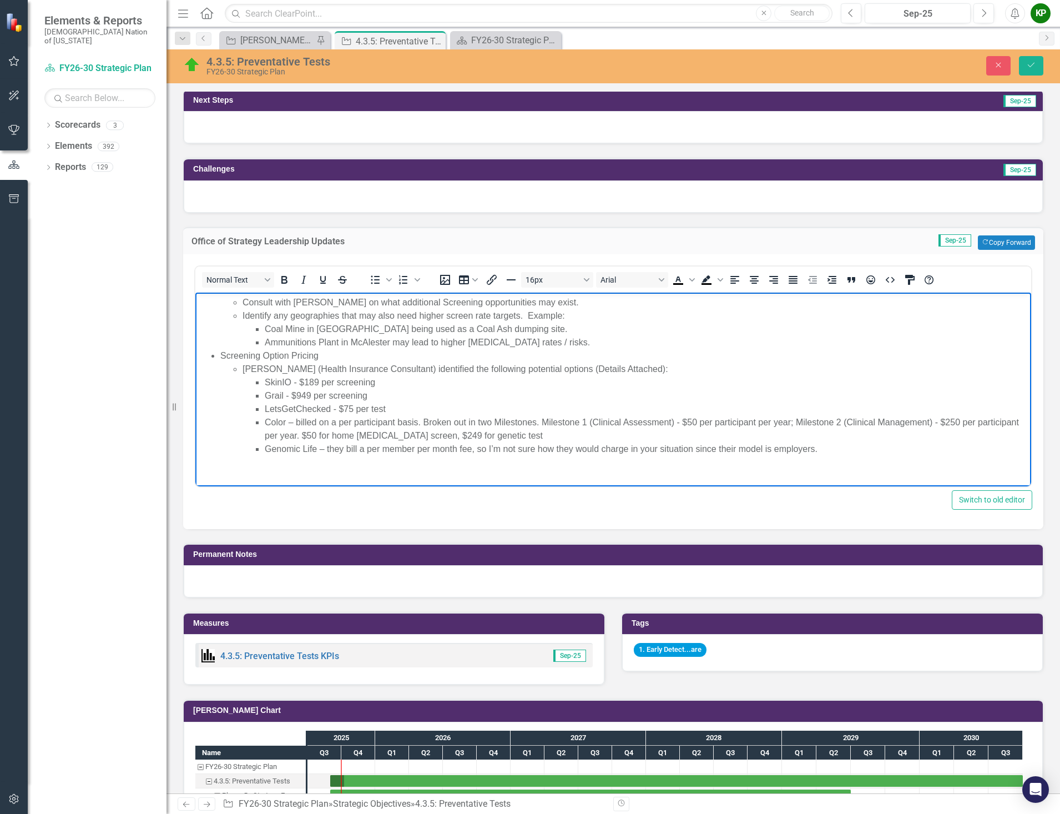
scroll to position [769, 0]
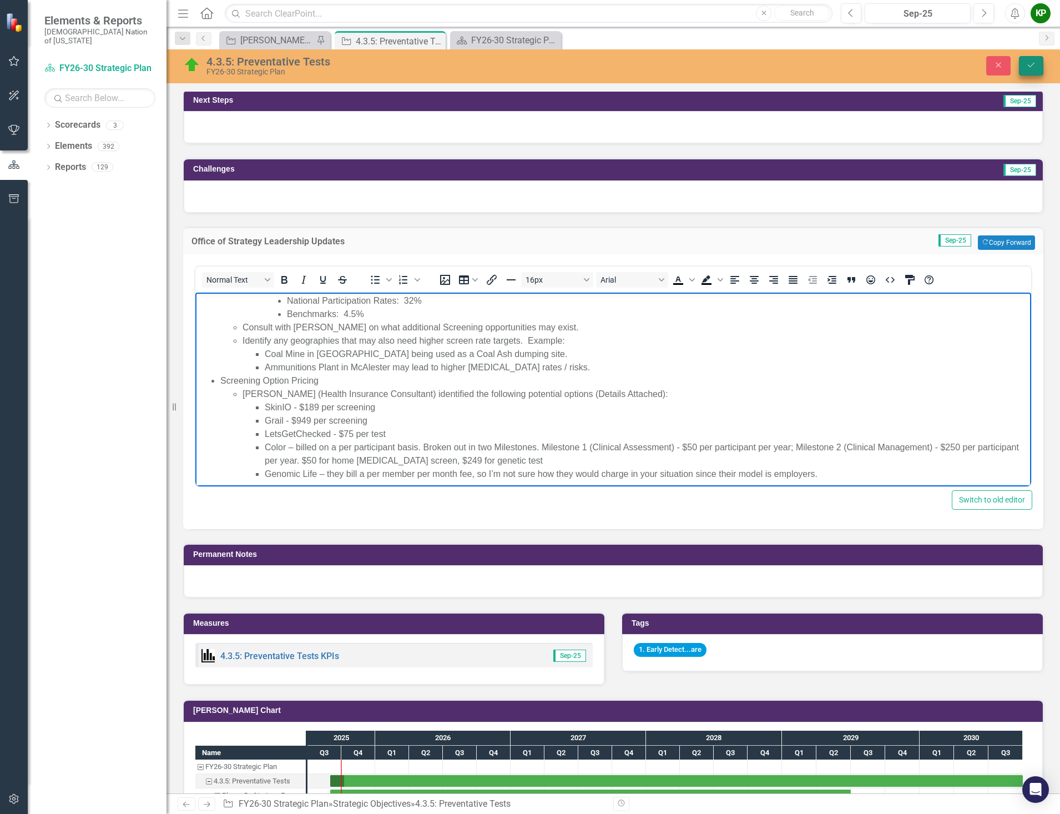
click at [1032, 63] on icon "Save" at bounding box center [1032, 65] width 10 height 8
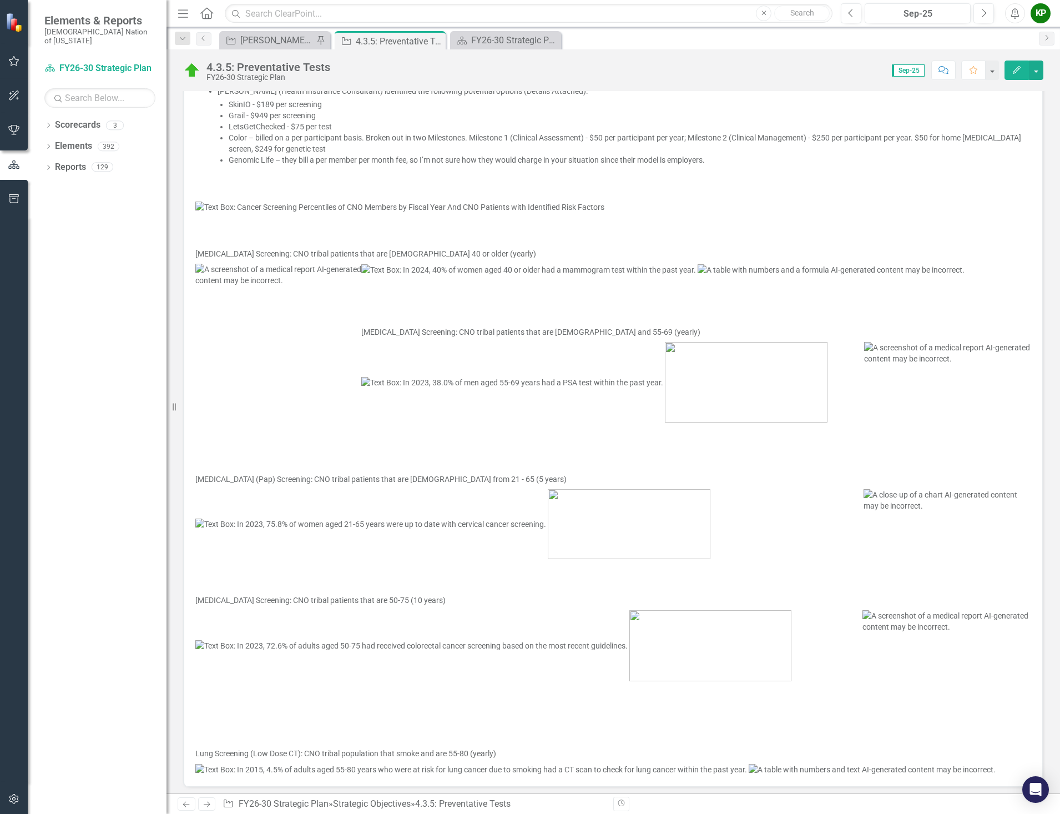
scroll to position [1443, 0]
click at [386, 312] on p at bounding box center [613, 304] width 836 height 16
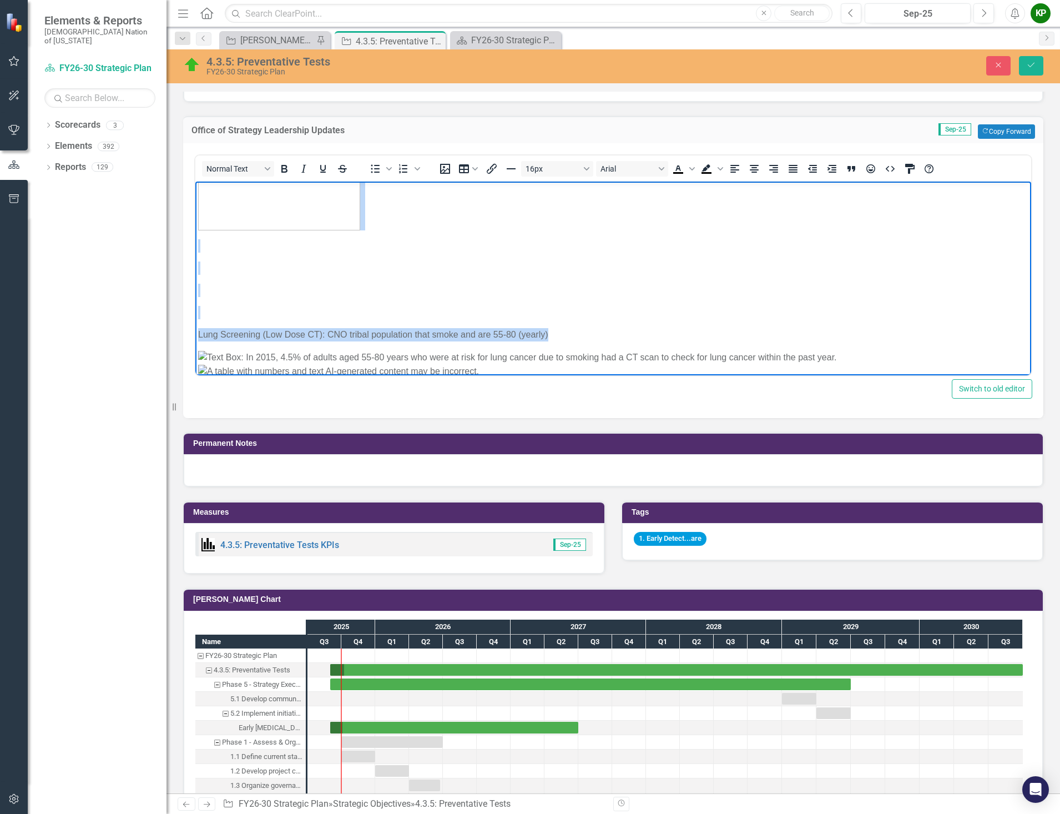
scroll to position [1713, 0]
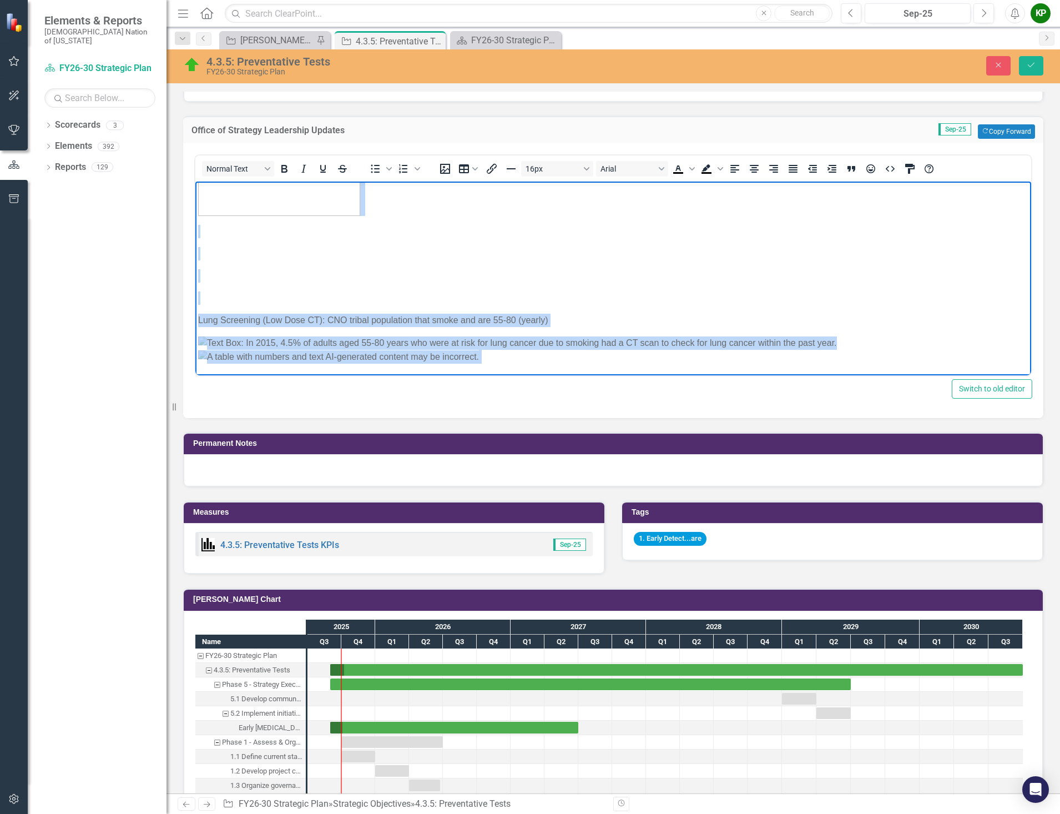
drag, startPoint x: 212, startPoint y: 326, endPoint x: 440, endPoint y: 371, distance: 232.0
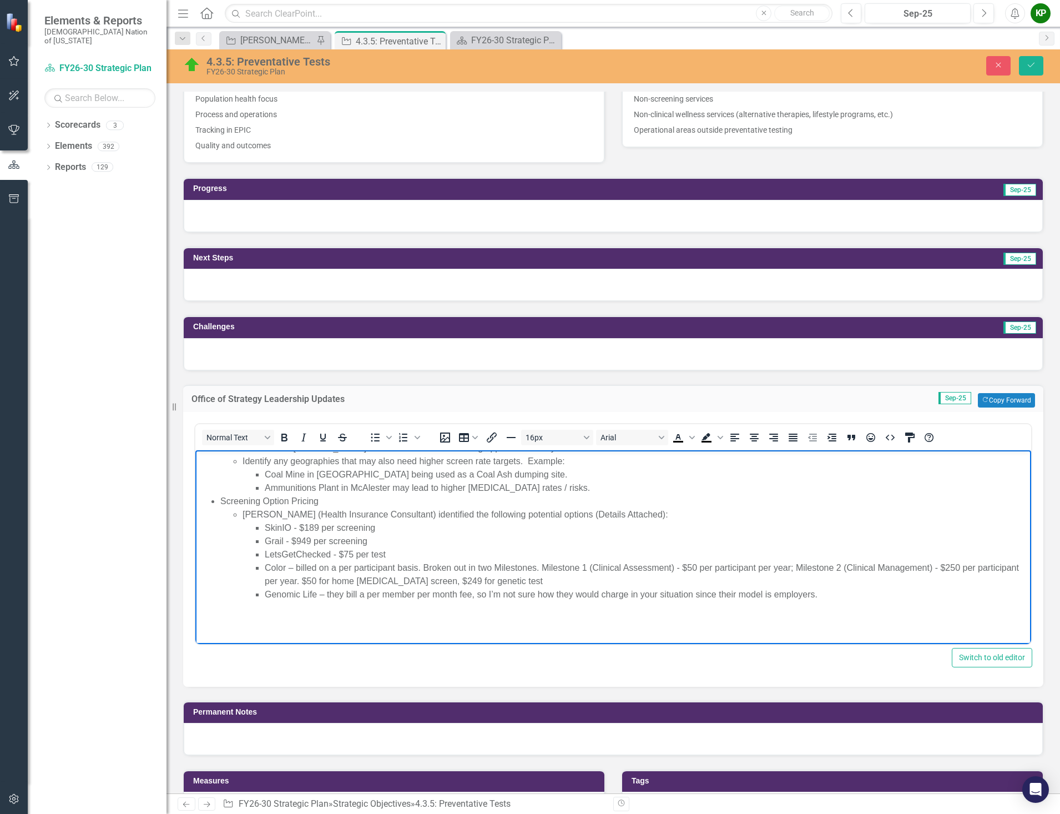
scroll to position [393, 0]
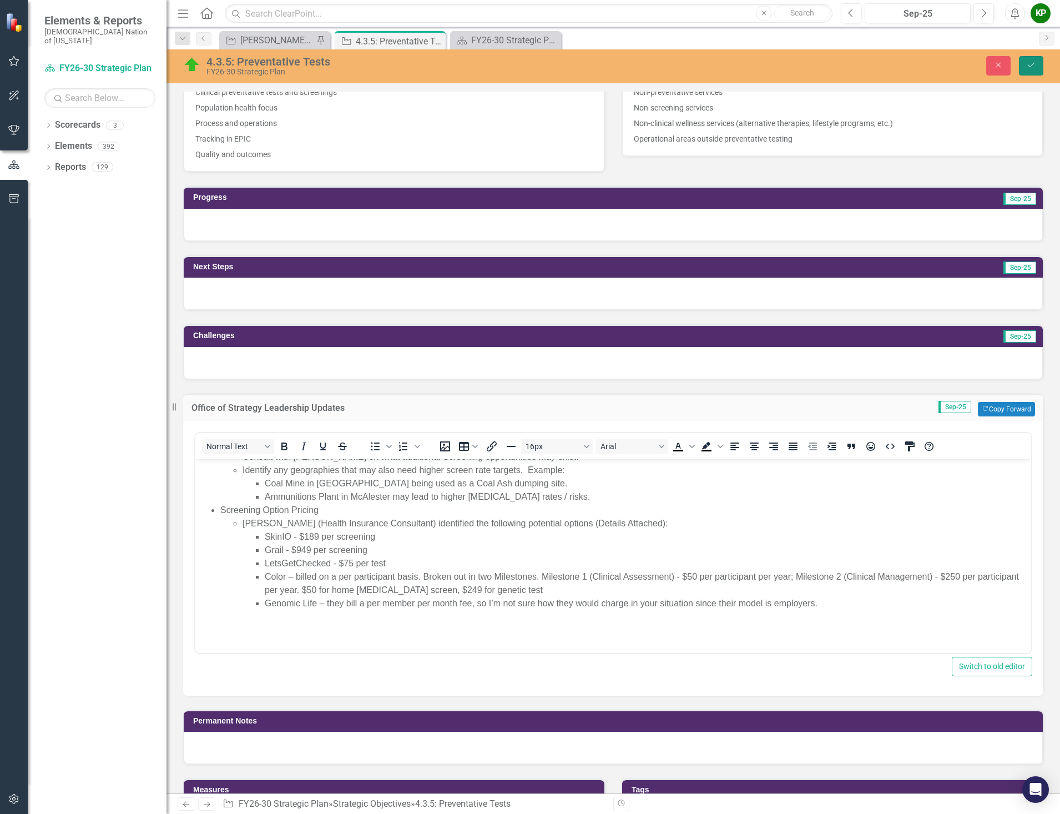
click at [1032, 61] on button "Save" at bounding box center [1031, 65] width 24 height 19
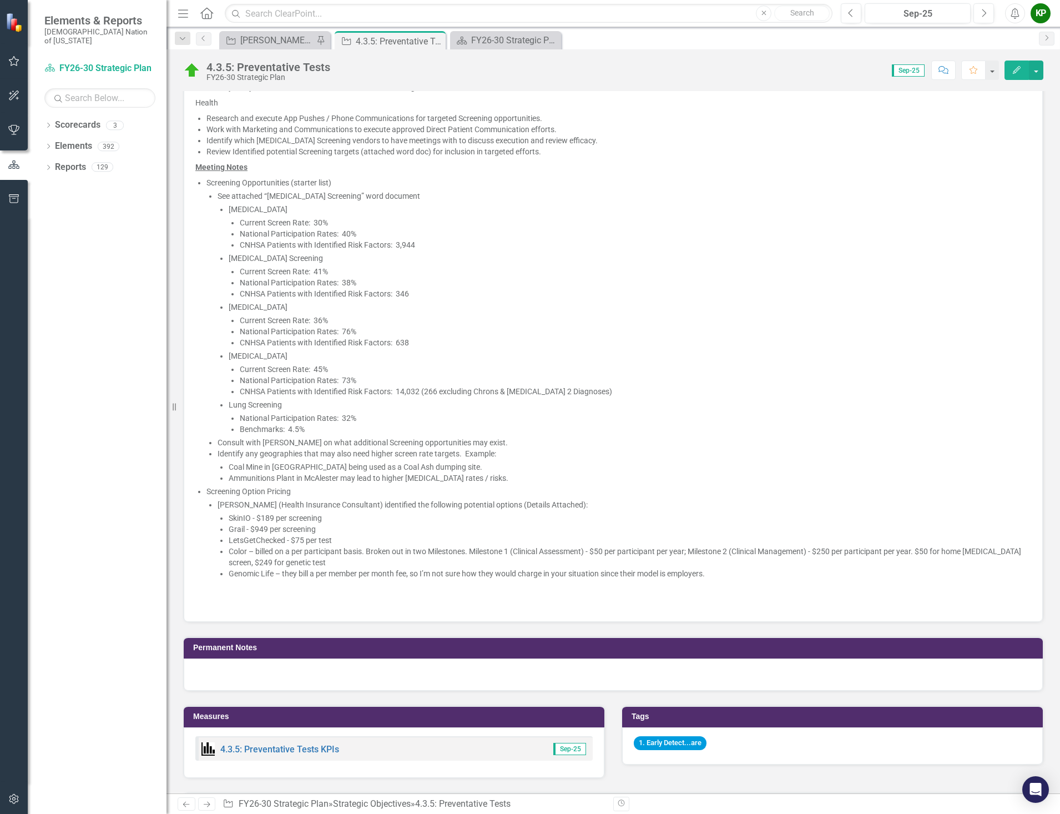
scroll to position [1166, 0]
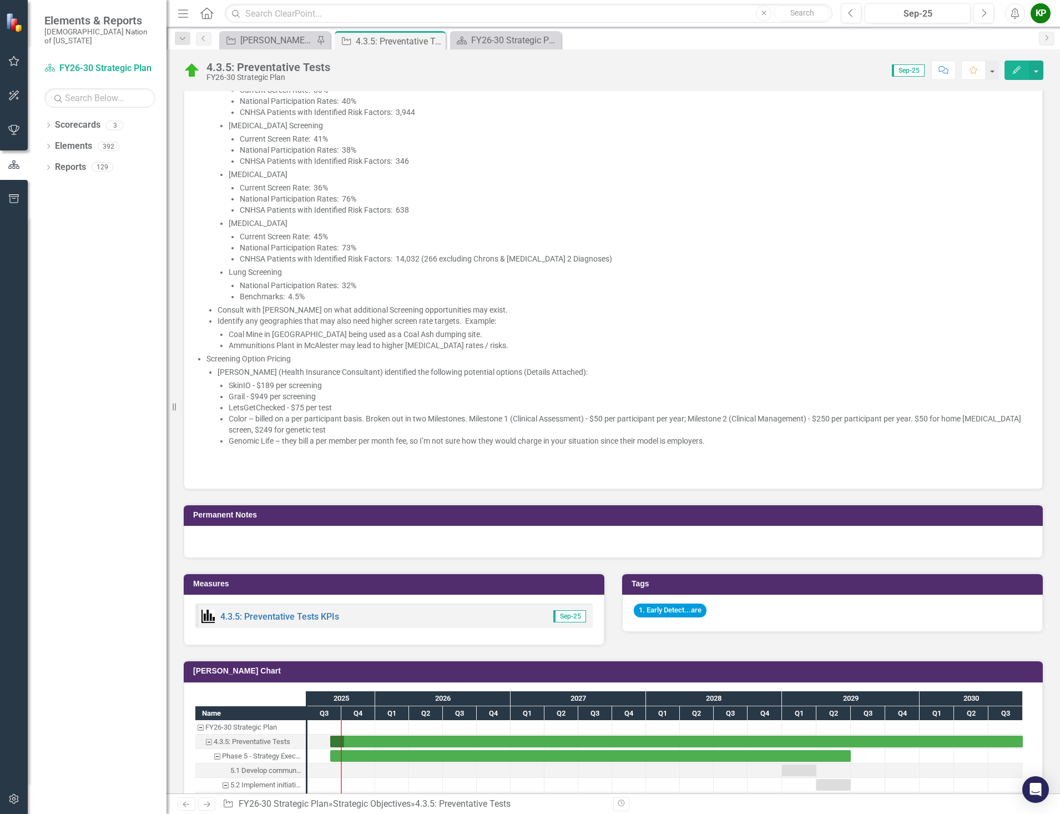
click at [283, 464] on p at bounding box center [613, 470] width 836 height 13
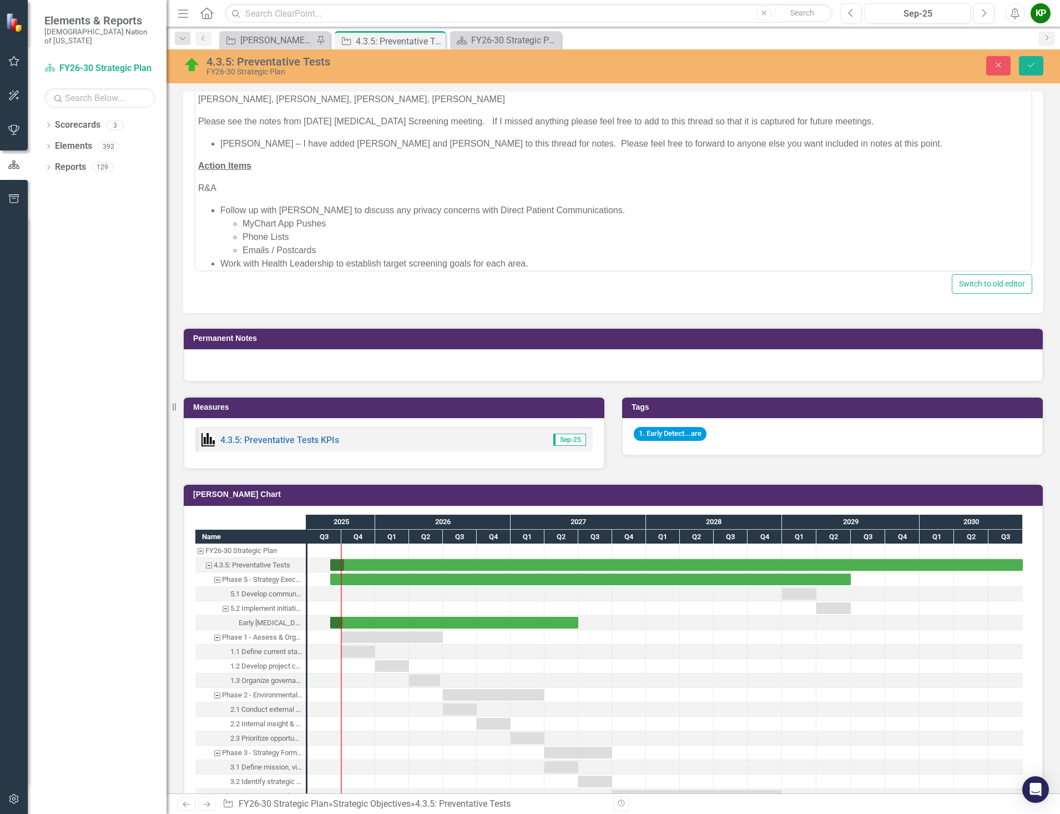
scroll to position [671, 0]
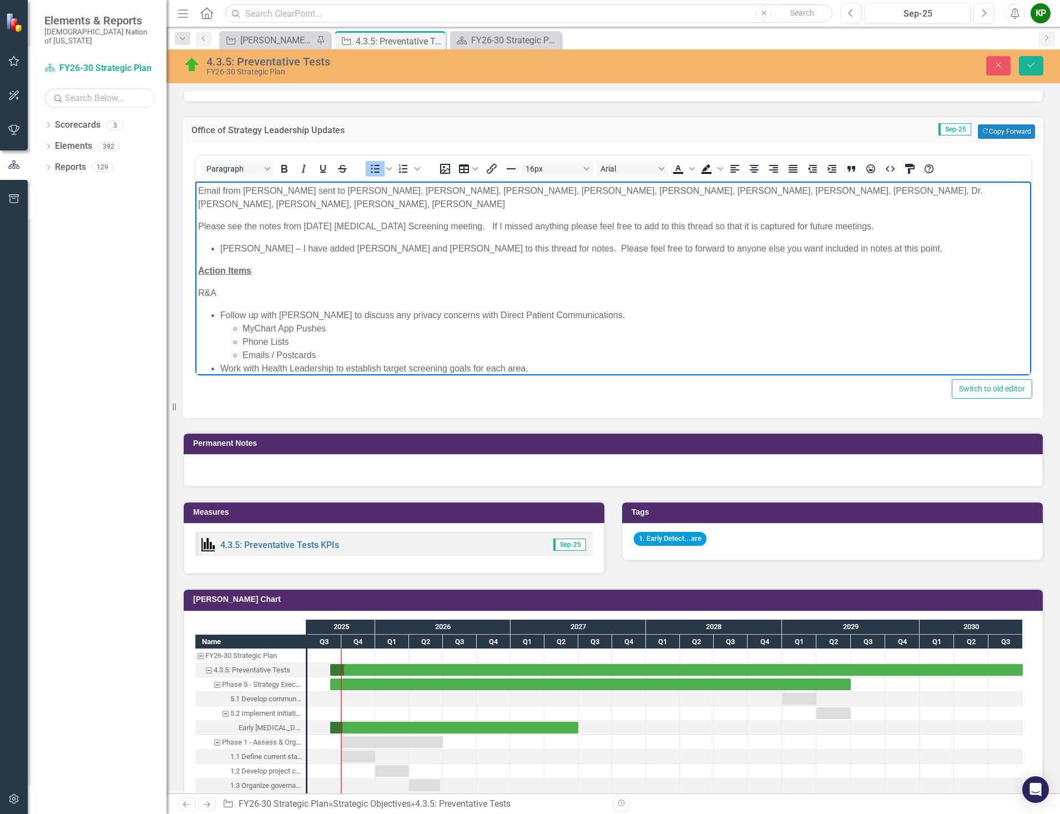
click at [613, 357] on li "Emails / Postcards" at bounding box center [636, 354] width 786 height 13
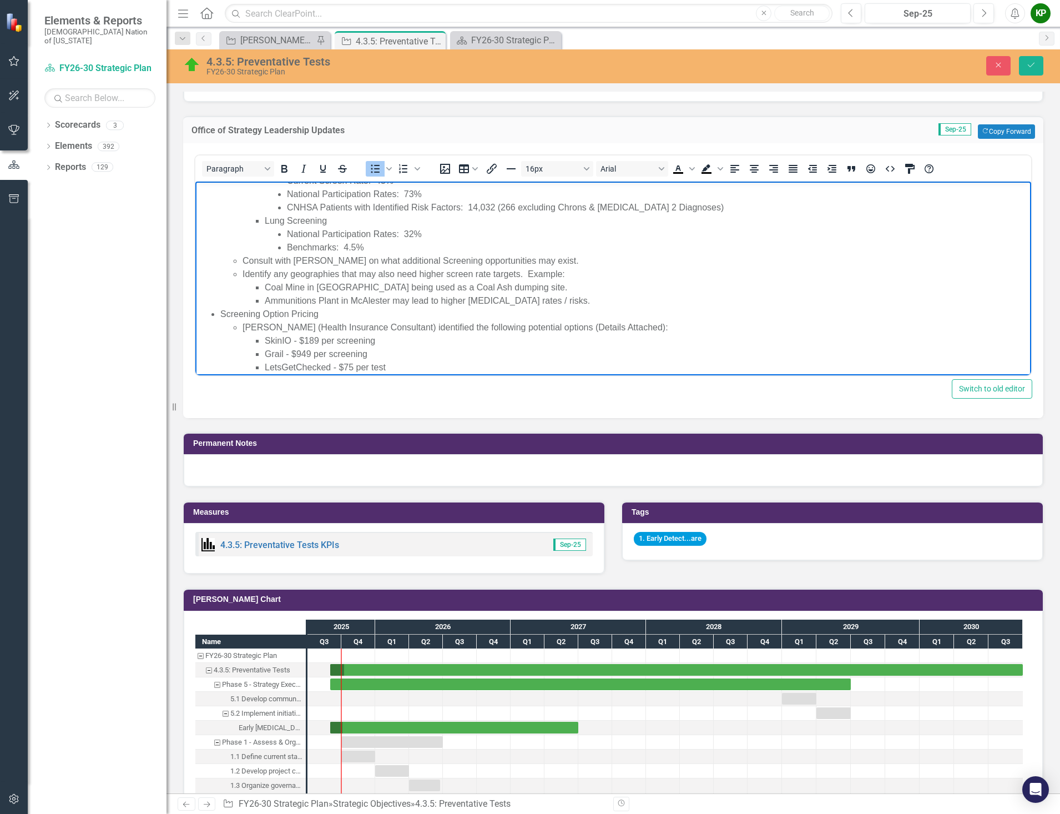
scroll to position [807, 0]
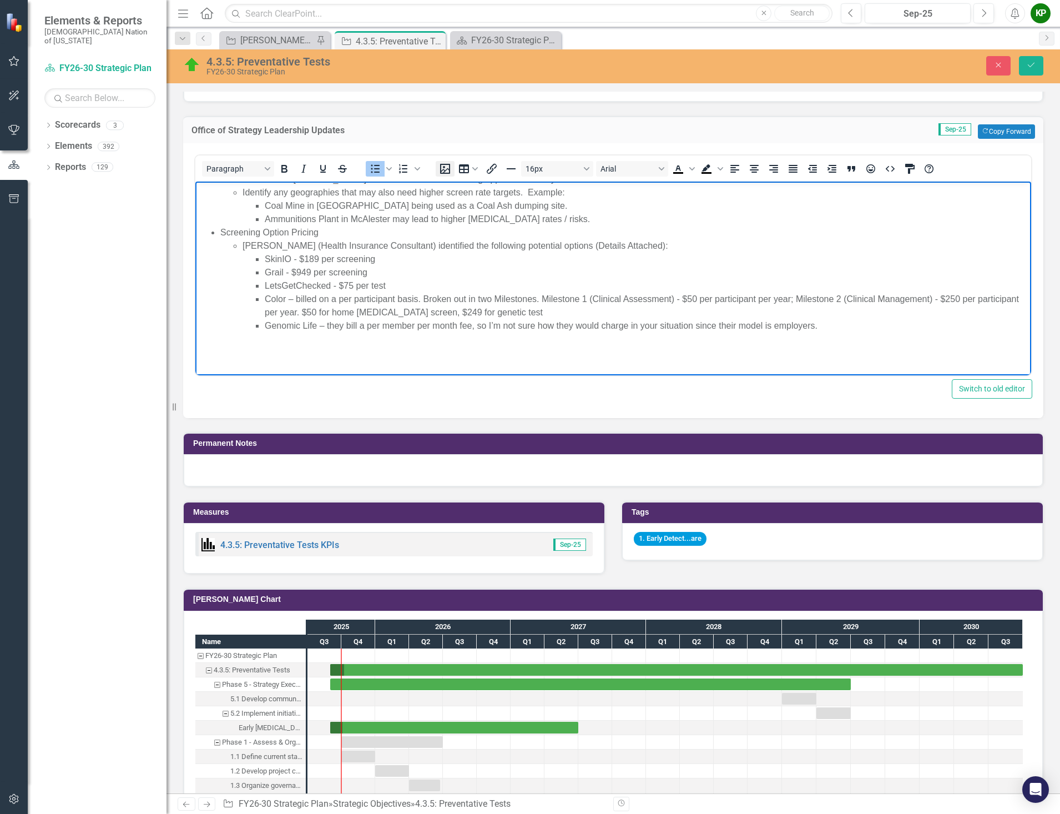
click at [441, 164] on icon "Insert image" at bounding box center [445, 169] width 10 height 10
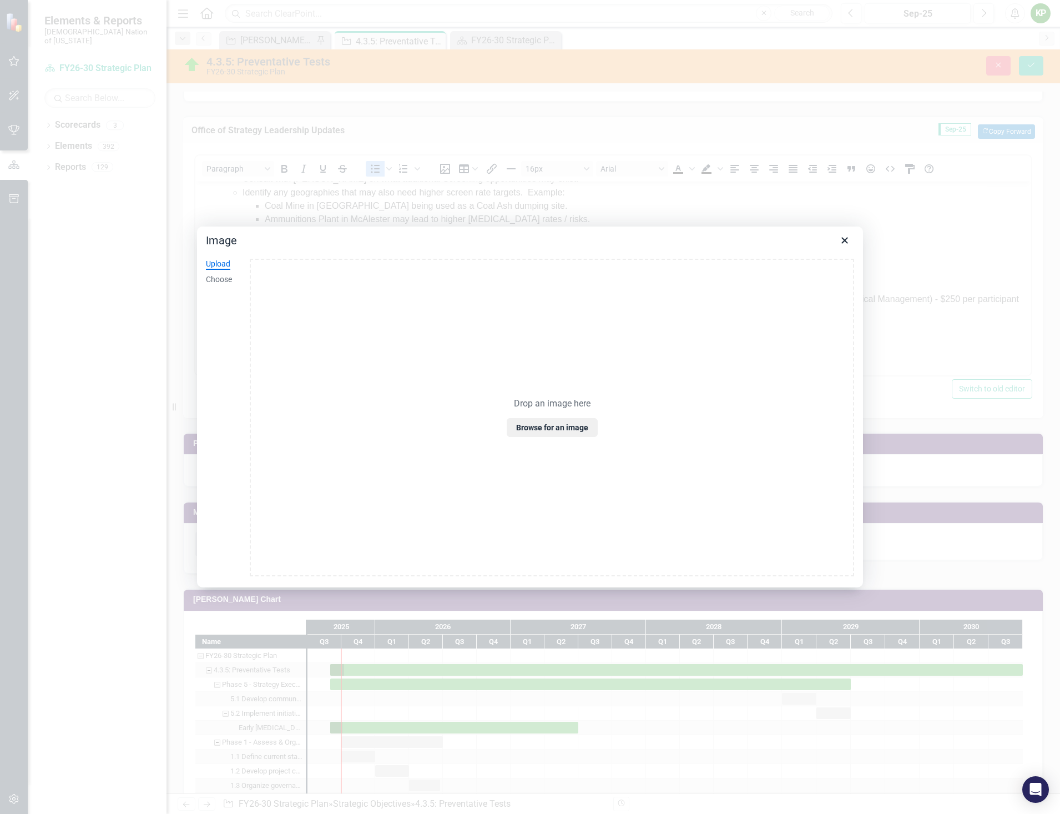
click at [220, 264] on div "Upload" at bounding box center [218, 264] width 24 height 11
click at [551, 429] on button "Browse for an image" at bounding box center [552, 427] width 91 height 19
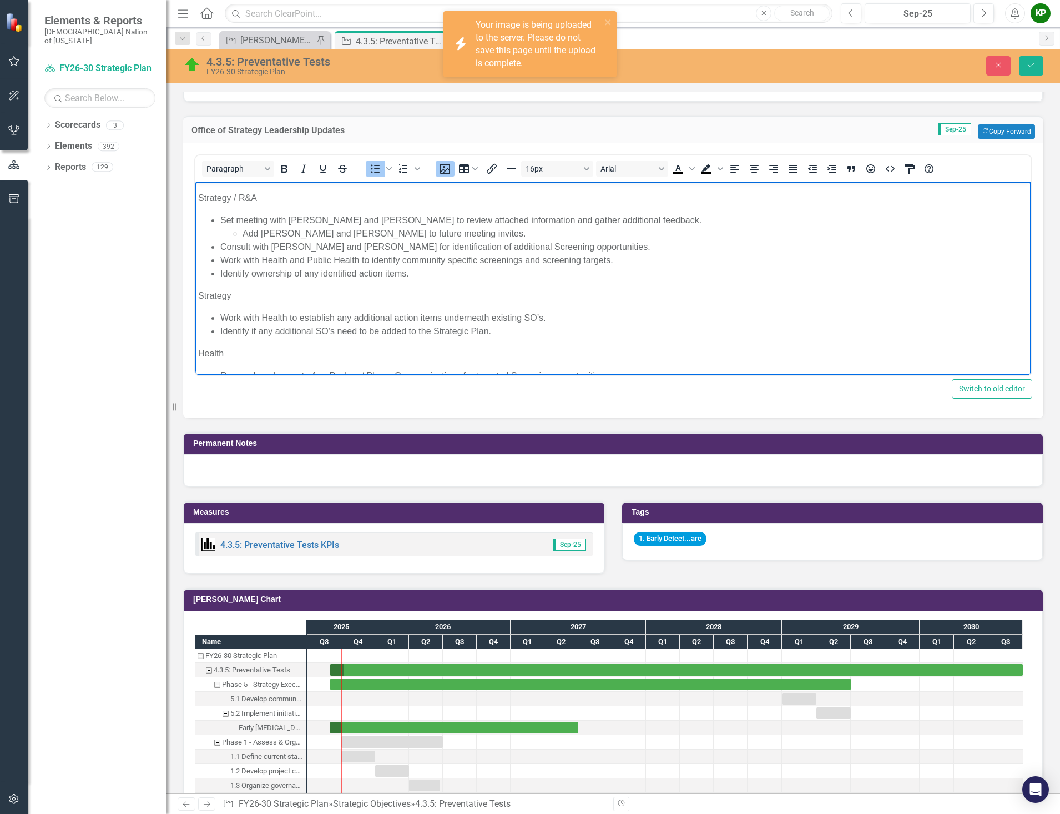
scroll to position [243, 0]
click at [316, 112] on img "Rich Text Area. Press ALT-0 for help." at bounding box center [316, 112] width 0 height 0
drag, startPoint x: 323, startPoint y: 220, endPoint x: 322, endPoint y: 318, distance: 97.7
click at [316, 112] on img "Rich Text Area. Press ALT-0 for help." at bounding box center [316, 112] width 0 height 0
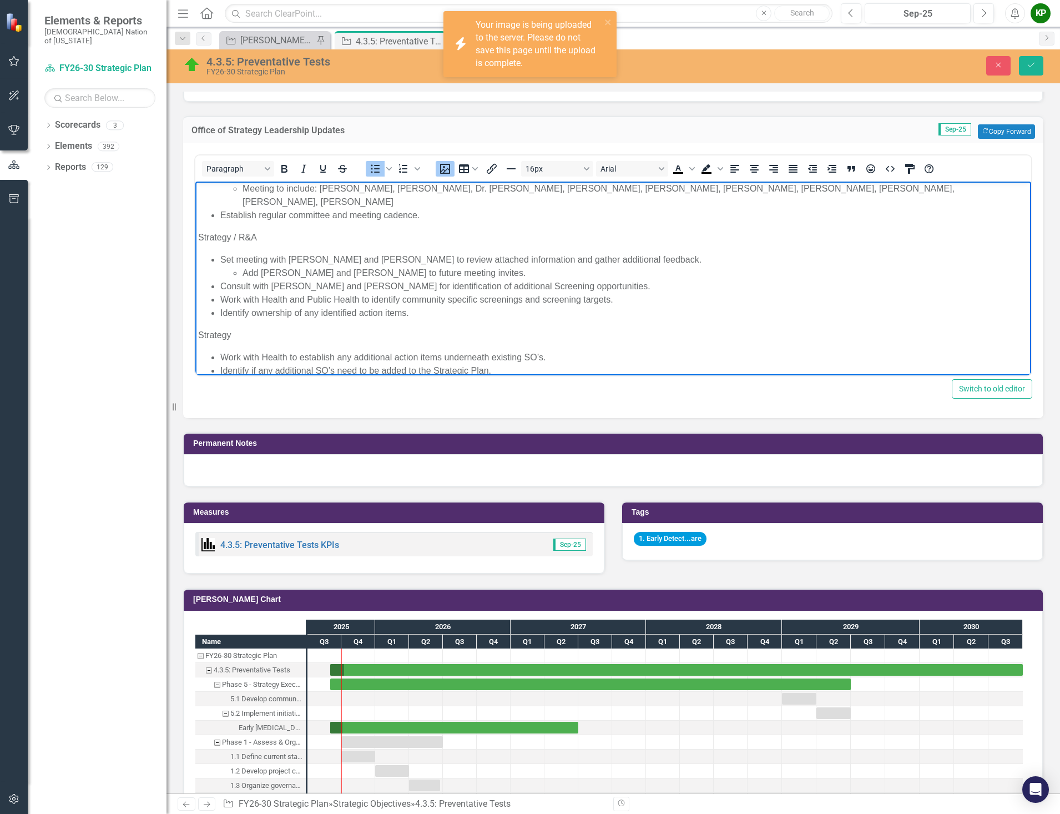
scroll to position [77, 0]
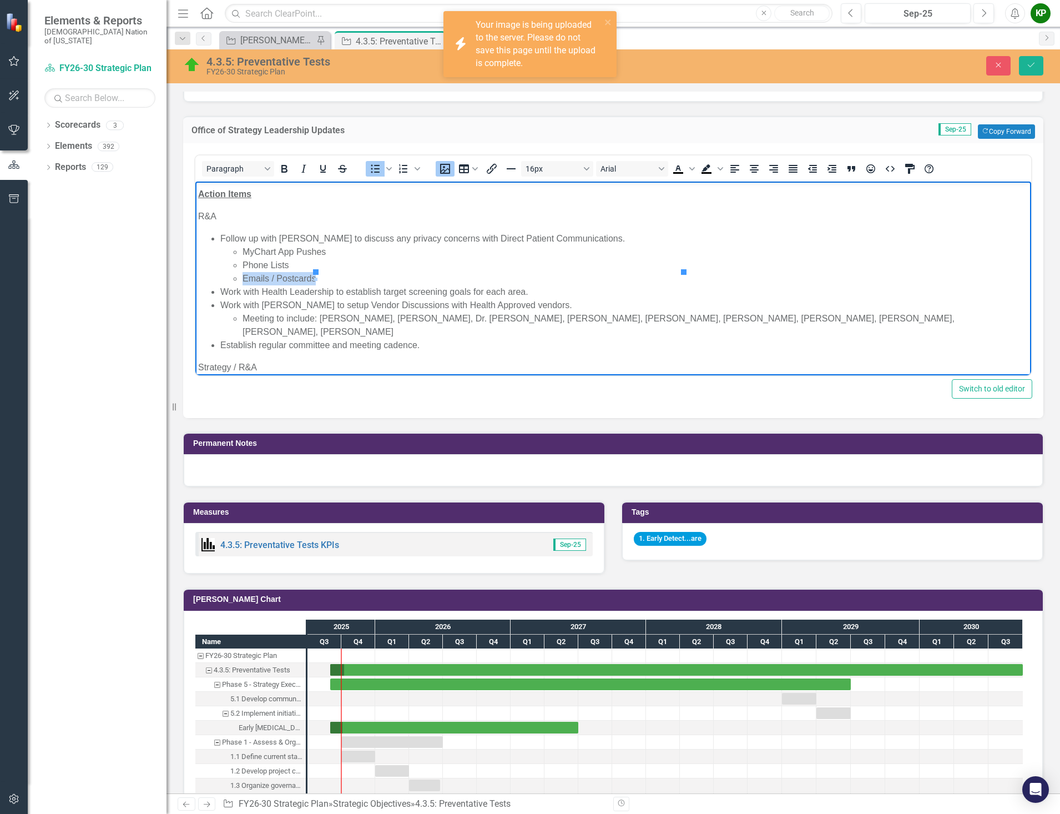
click at [316, 279] on img "Rich Text Area. Press ALT-0 for help." at bounding box center [316, 279] width 0 height 0
click at [452, 266] on li "Phone Lists" at bounding box center [636, 264] width 786 height 13
click at [316, 279] on img "Rich Text Area. Press ALT-0 for help." at bounding box center [316, 279] width 0 height 0
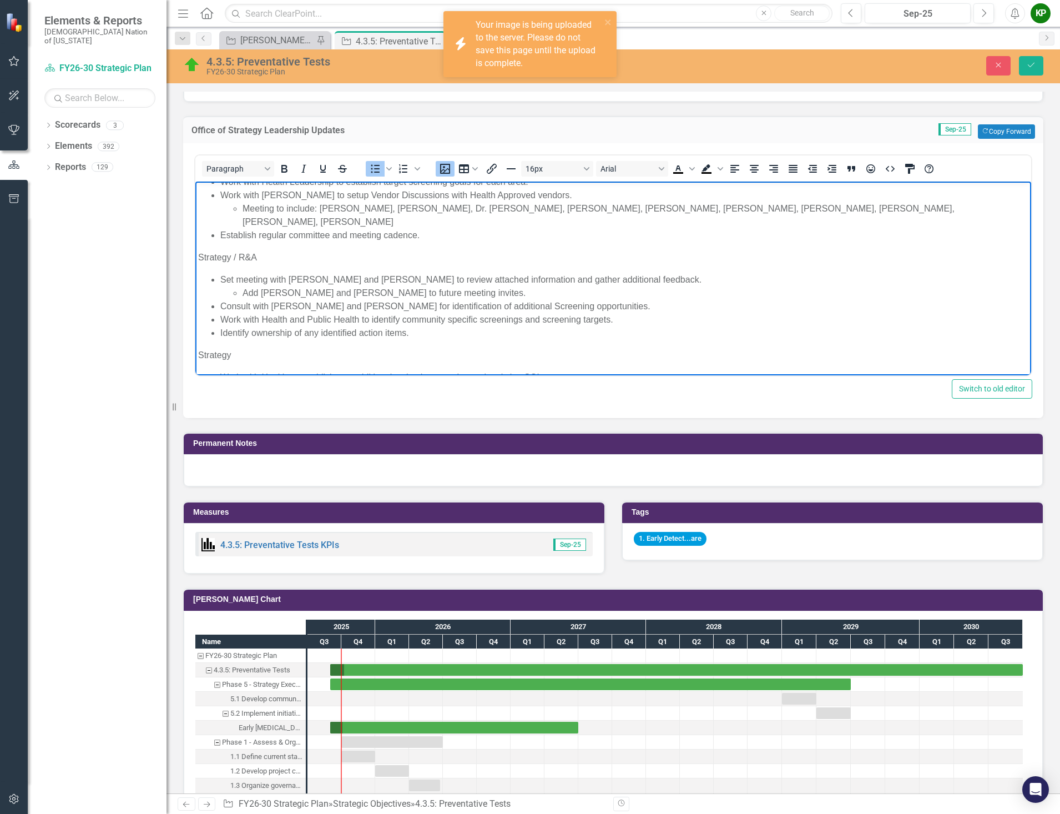
scroll to position [188, 0]
click at [992, 58] on button "Close" at bounding box center [999, 65] width 24 height 19
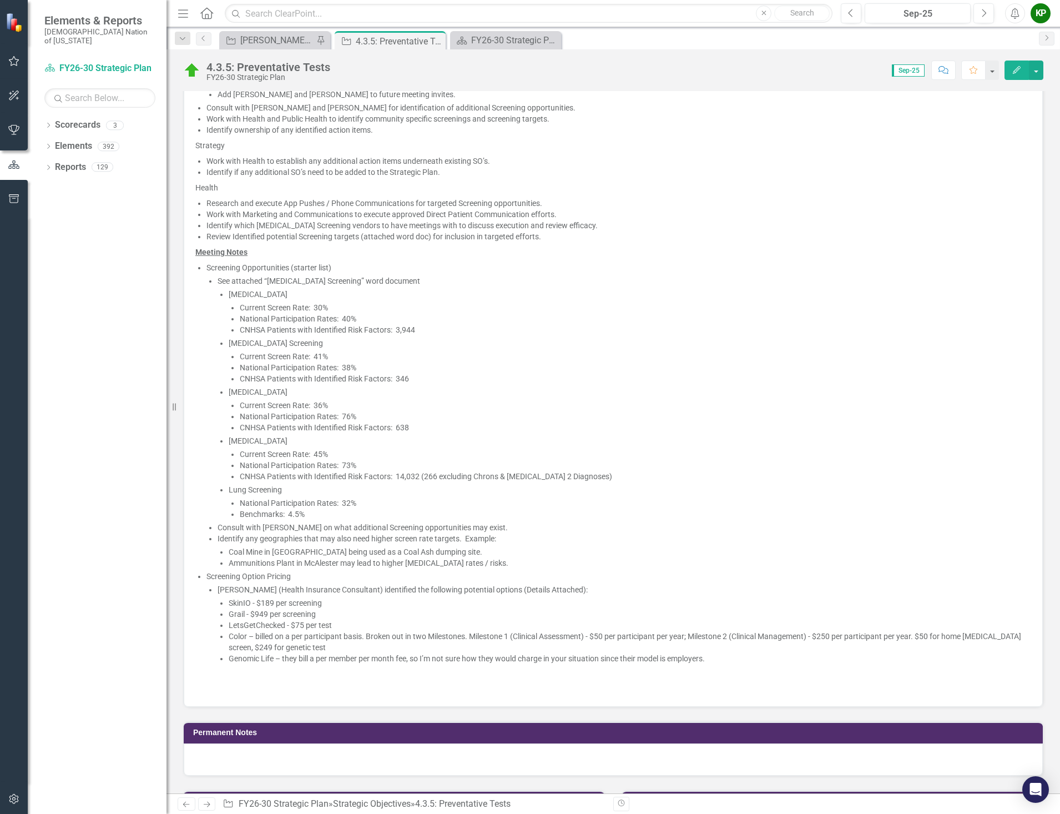
scroll to position [1226, 0]
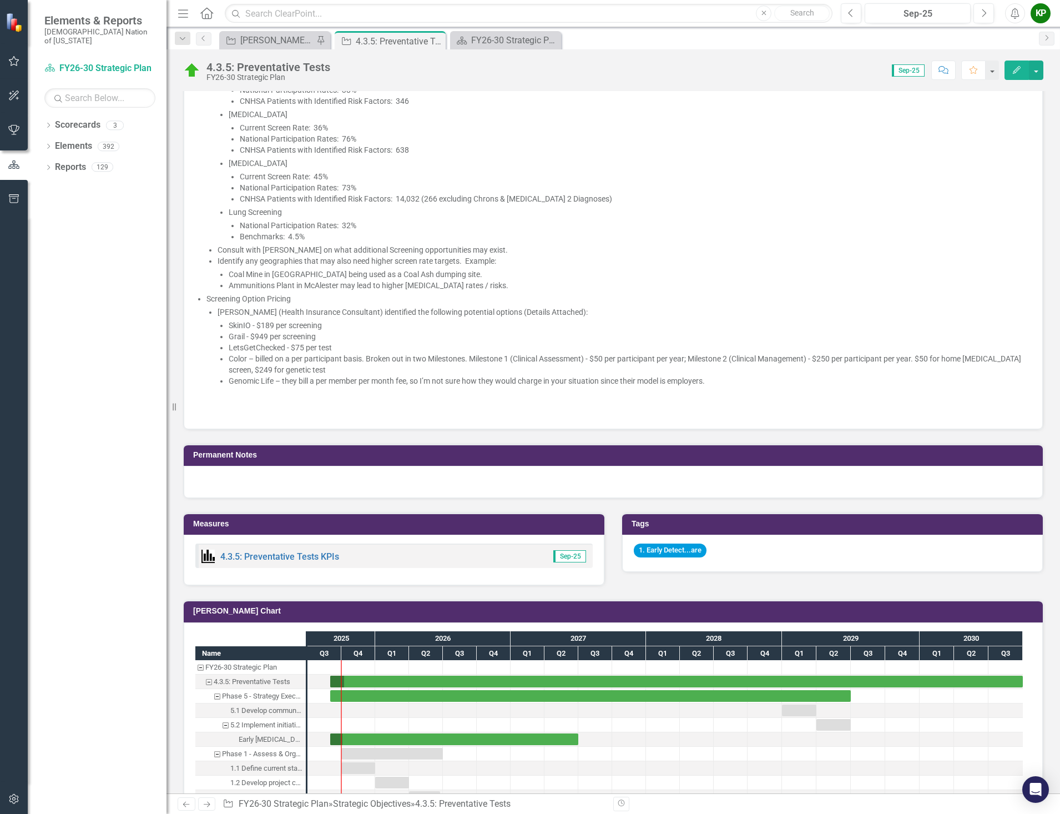
click at [241, 389] on p at bounding box center [613, 397] width 836 height 16
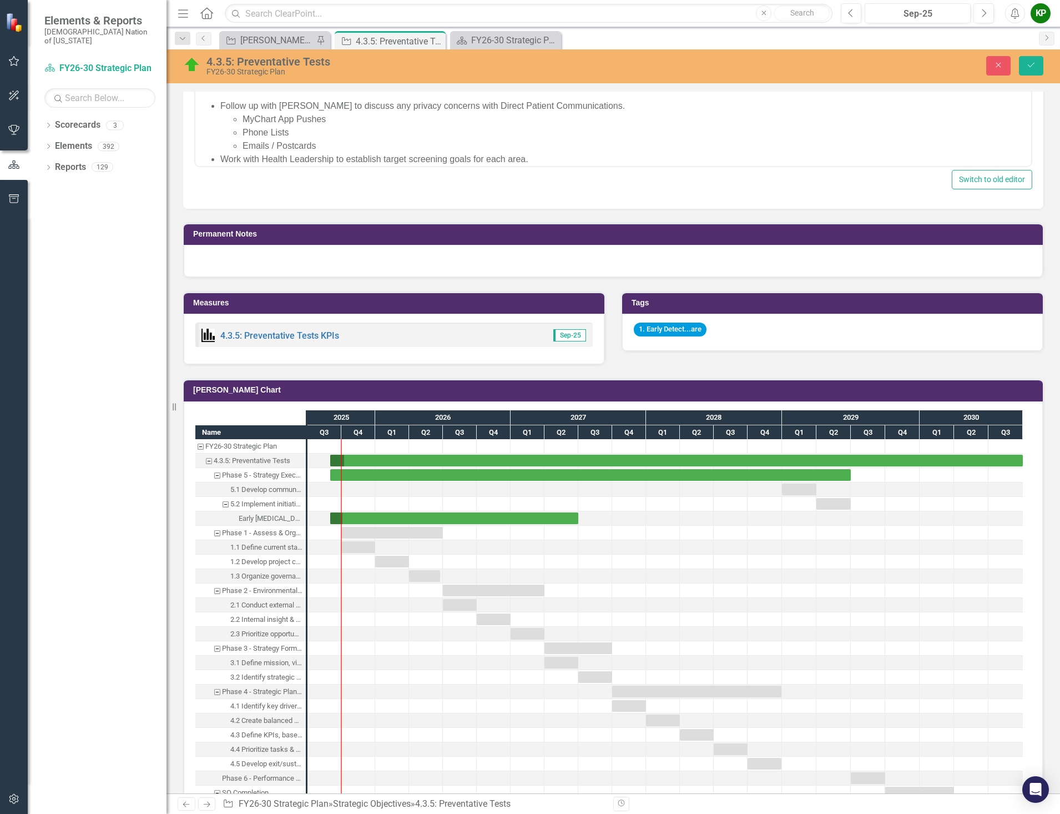
scroll to position [842, 0]
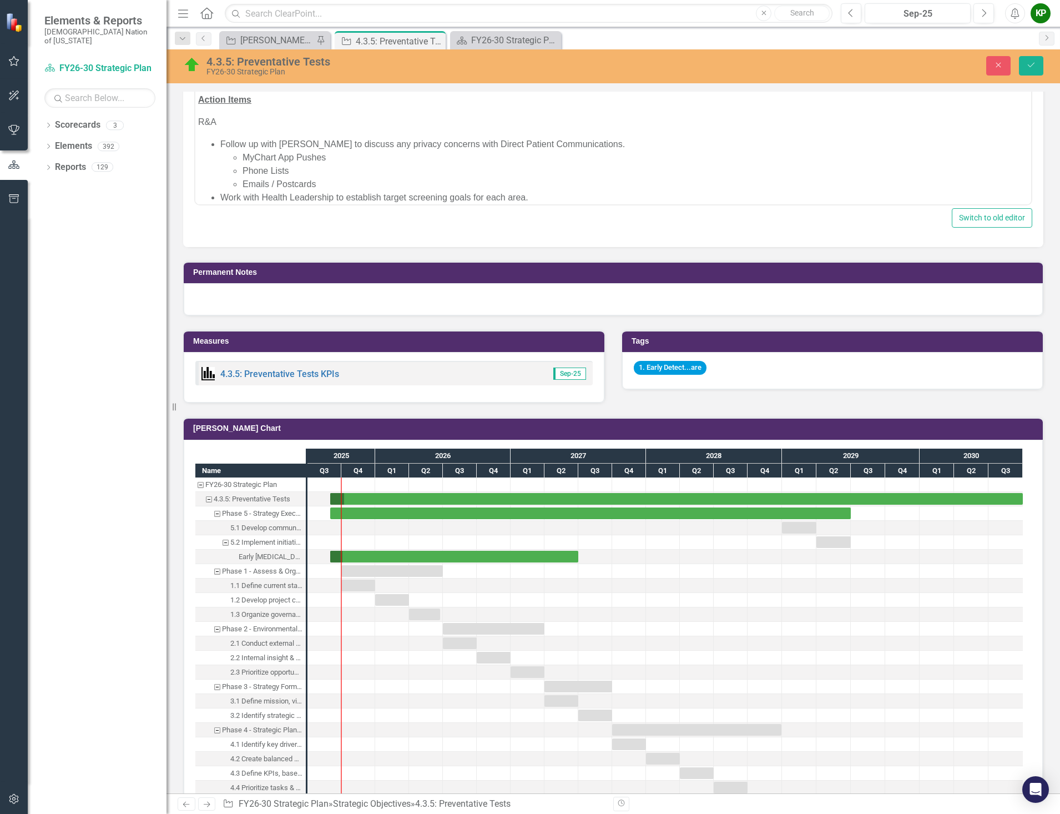
click at [243, 179] on li "Emails / Postcards" at bounding box center [636, 183] width 786 height 13
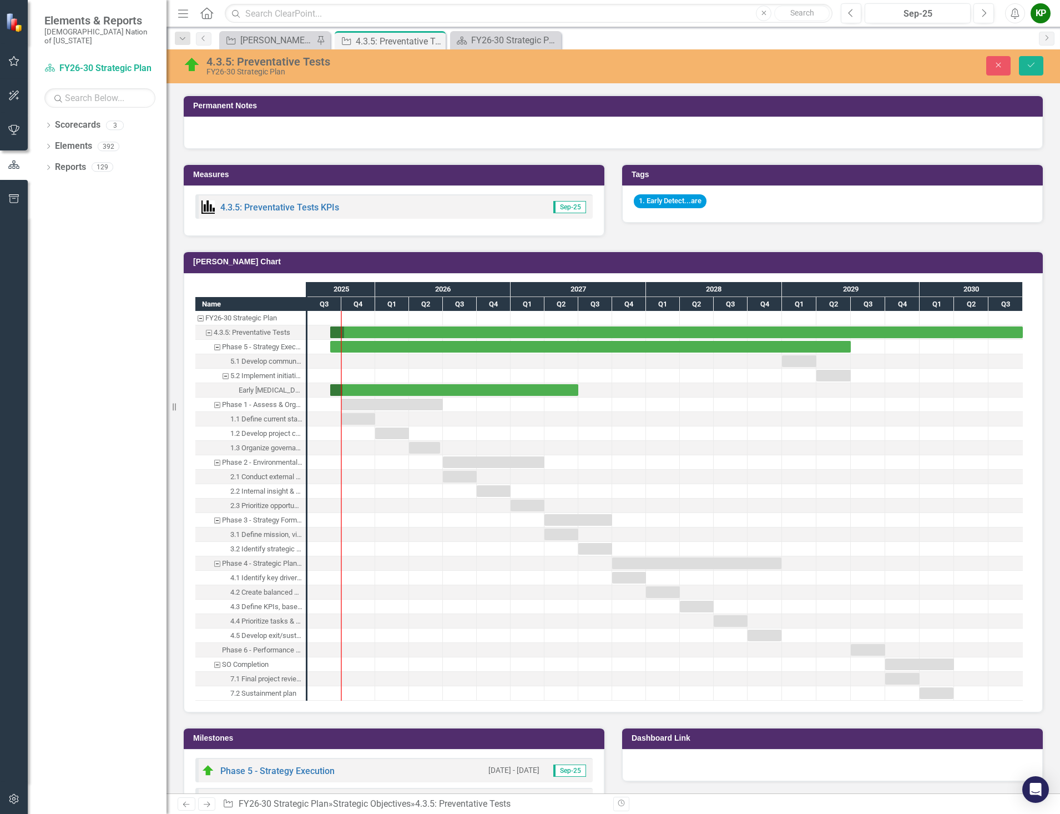
scroll to position [786, 0]
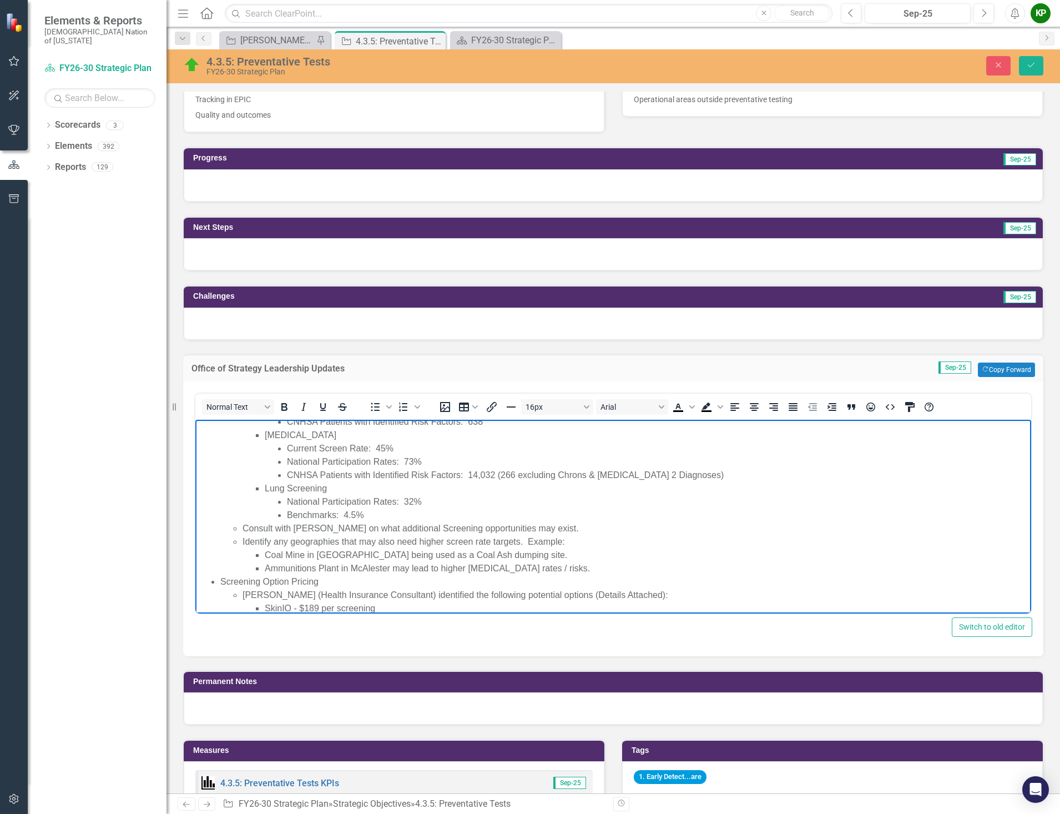
scroll to position [807, 0]
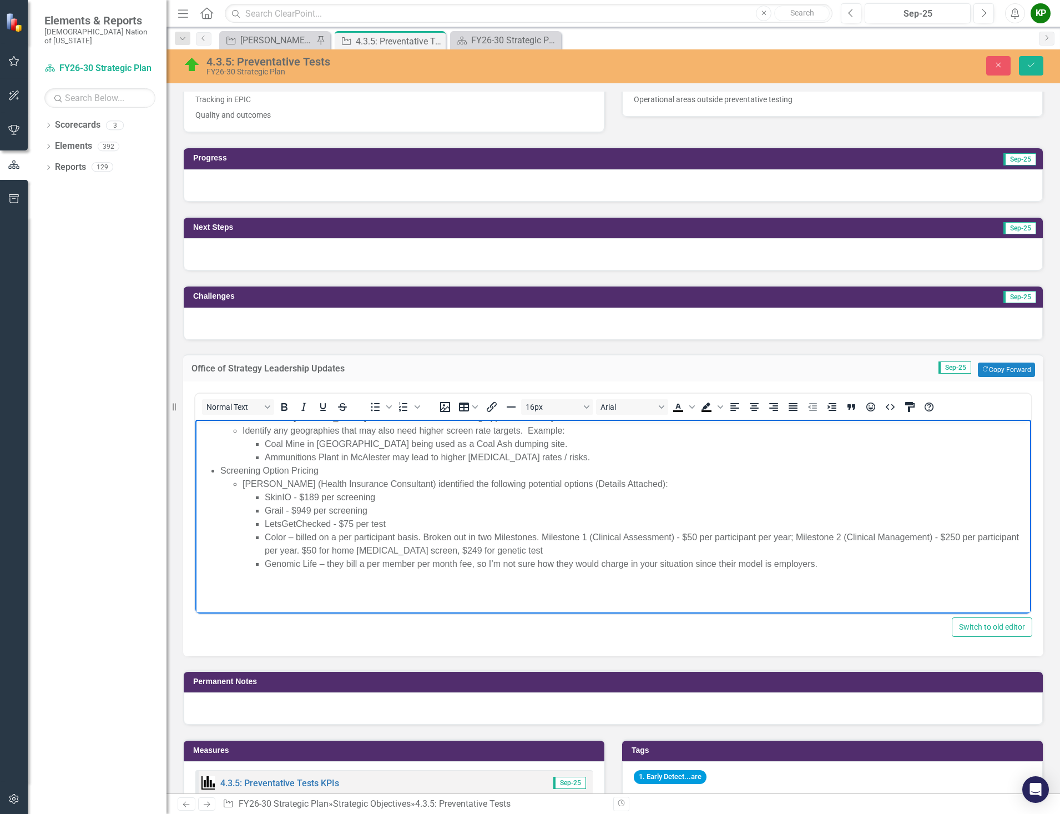
click at [203, 580] on body "Email from [PERSON_NAME] sent to [PERSON_NAME], [PERSON_NAME], [PERSON_NAME], […" at bounding box center [613, 119] width 836 height 1014
click at [201, 579] on p "Rich Text Area. Press ALT-0 for help." at bounding box center [613, 585] width 831 height 13
click at [446, 410] on icon "Insert image" at bounding box center [445, 406] width 13 height 13
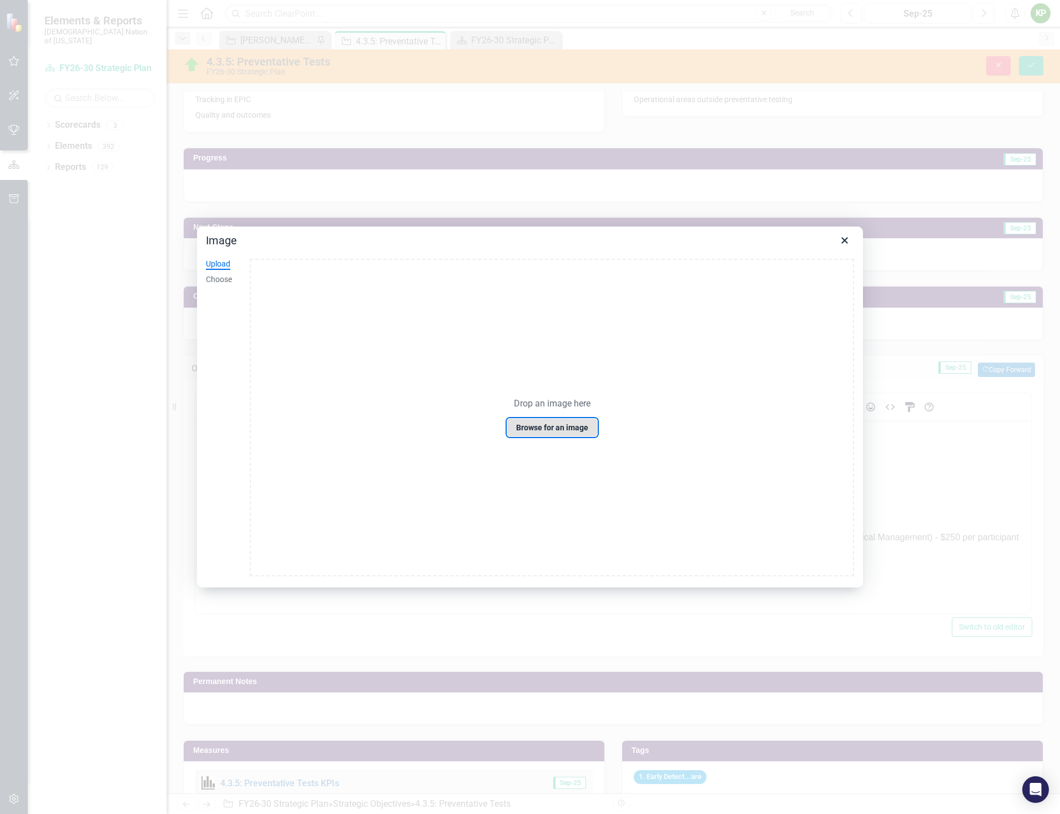
click at [529, 428] on button "Browse for an image" at bounding box center [552, 427] width 91 height 19
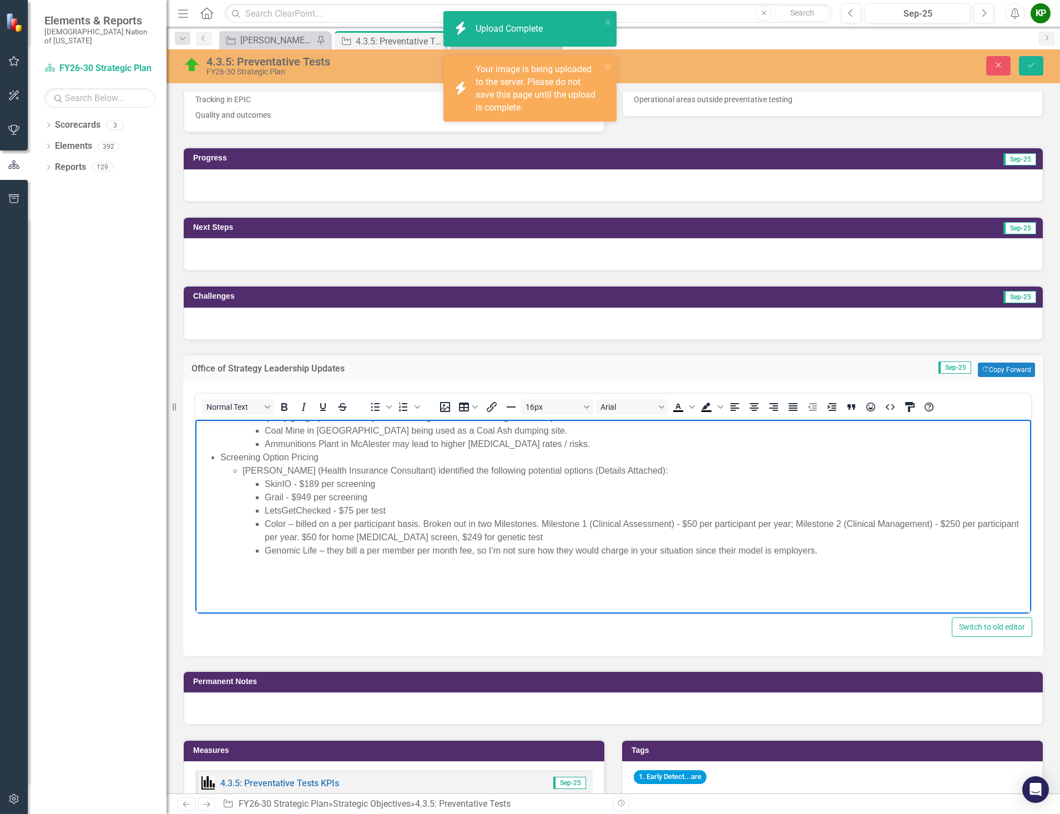
scroll to position [1277, 0]
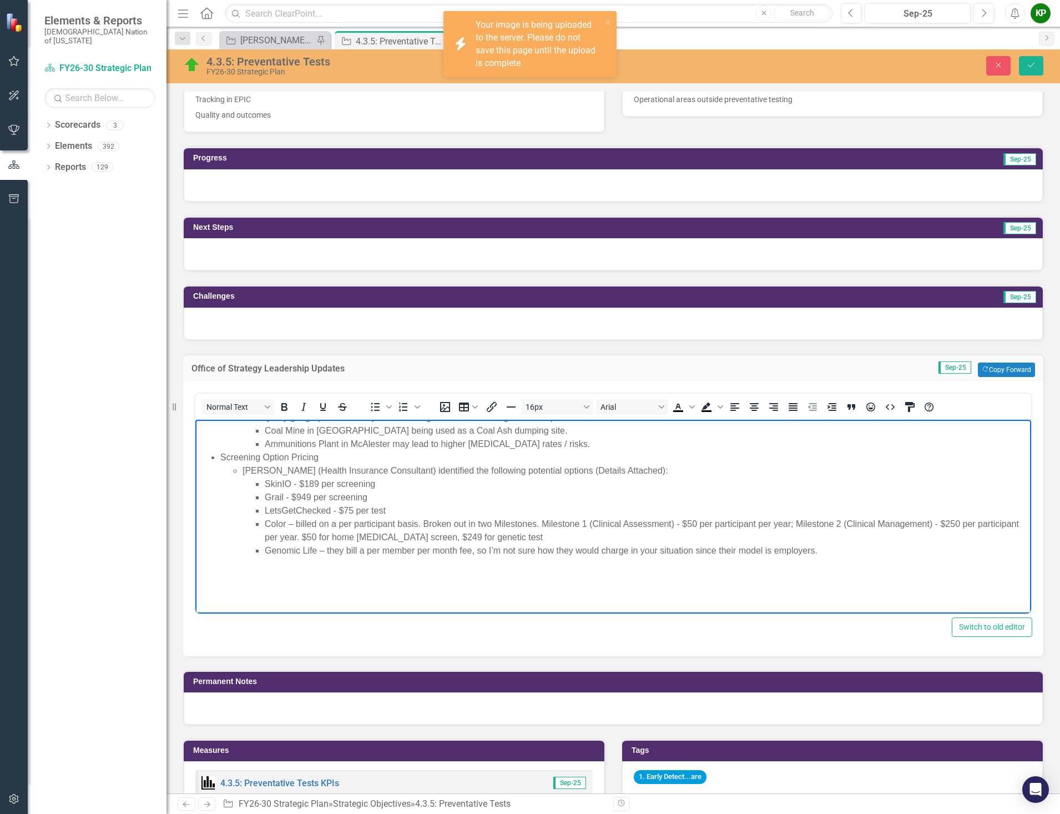
click at [224, 600] on p "Rich Text Area. Press ALT-0 for help." at bounding box center [613, 594] width 831 height 13
click at [444, 412] on icon "Insert image" at bounding box center [445, 406] width 13 height 13
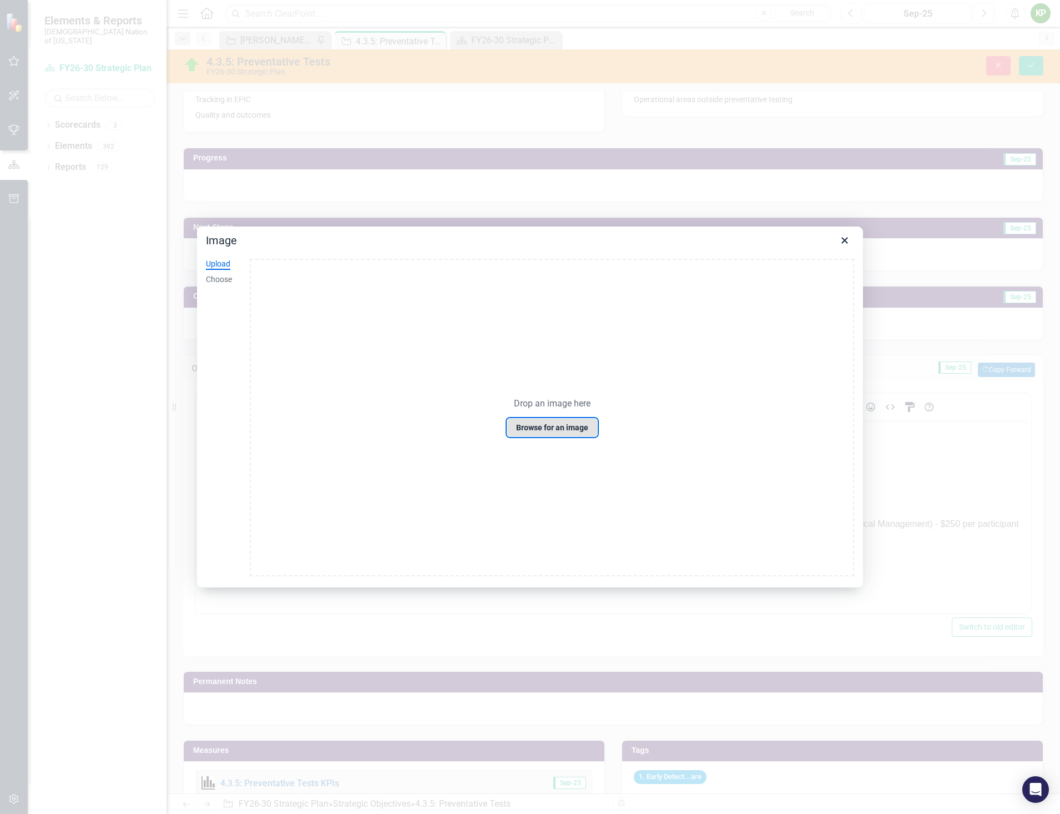
click at [545, 432] on button "Browse for an image" at bounding box center [552, 427] width 91 height 19
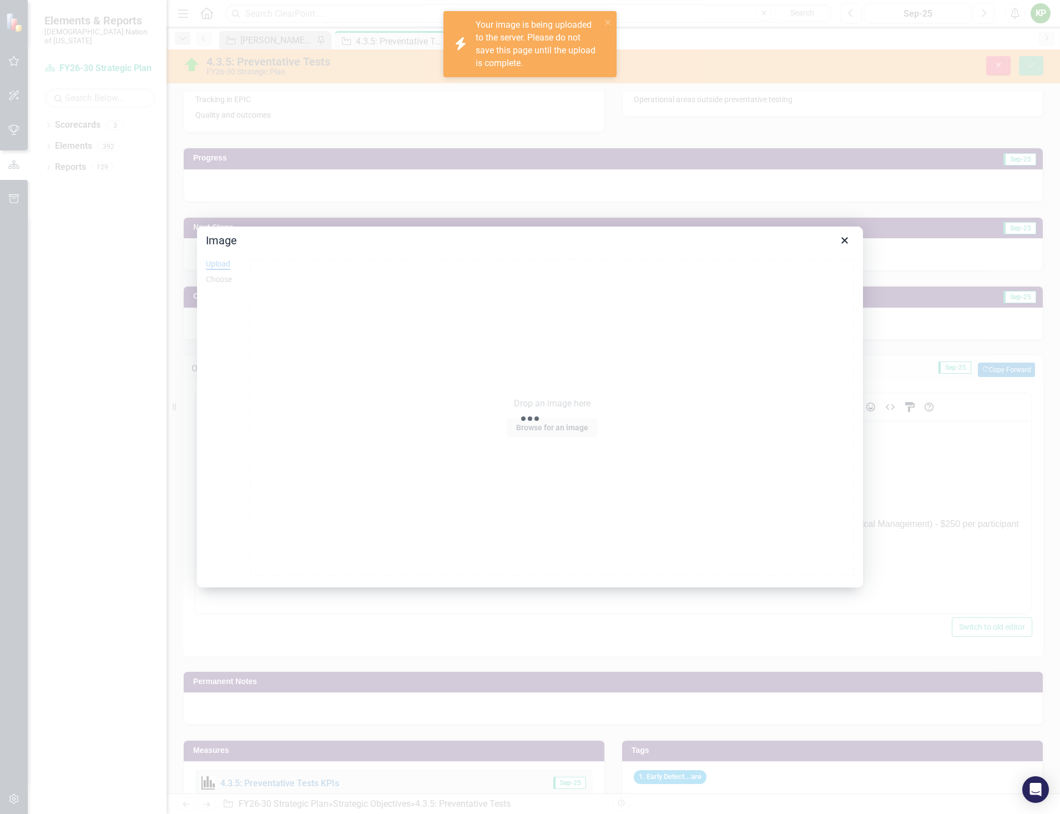
scroll to position [1244, 0]
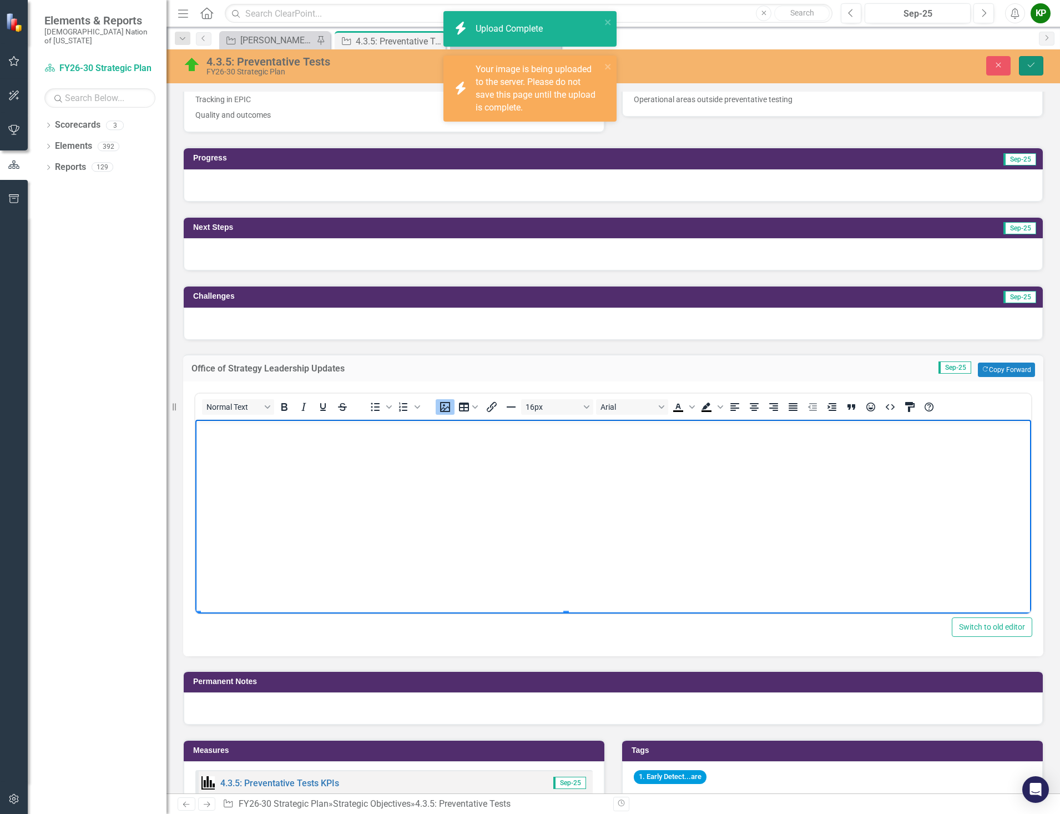
click at [1029, 62] on icon "Save" at bounding box center [1032, 65] width 10 height 8
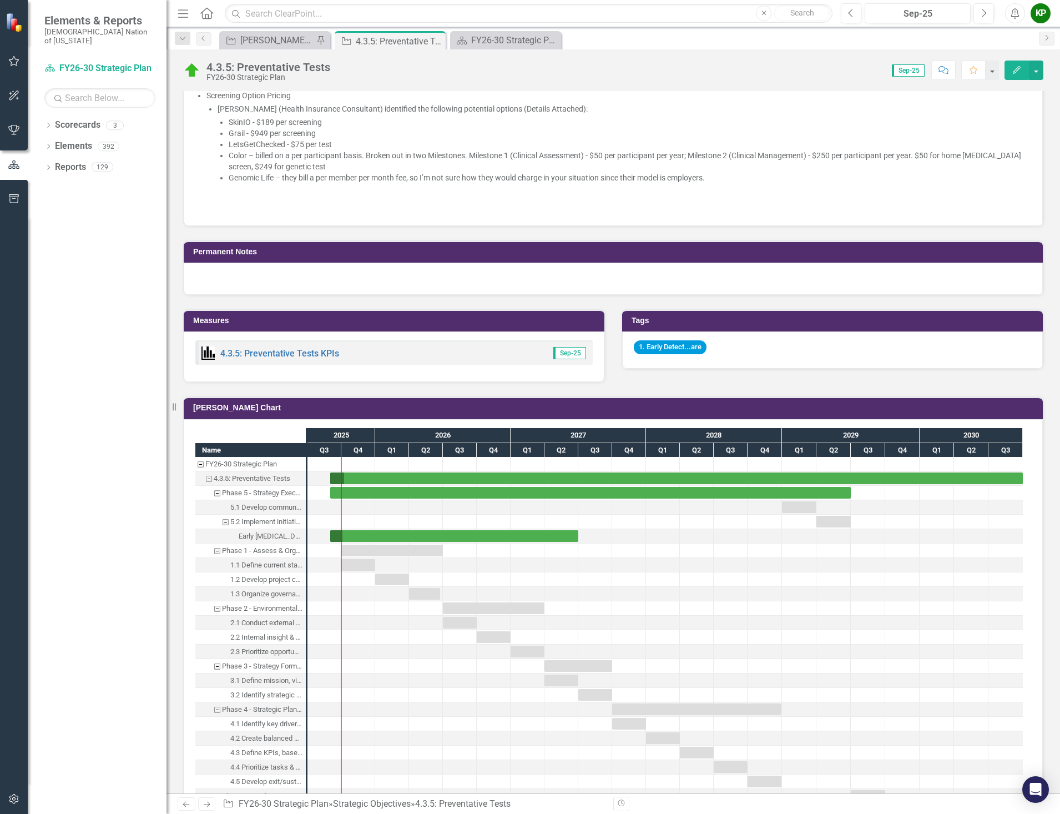
scroll to position [1388, 0]
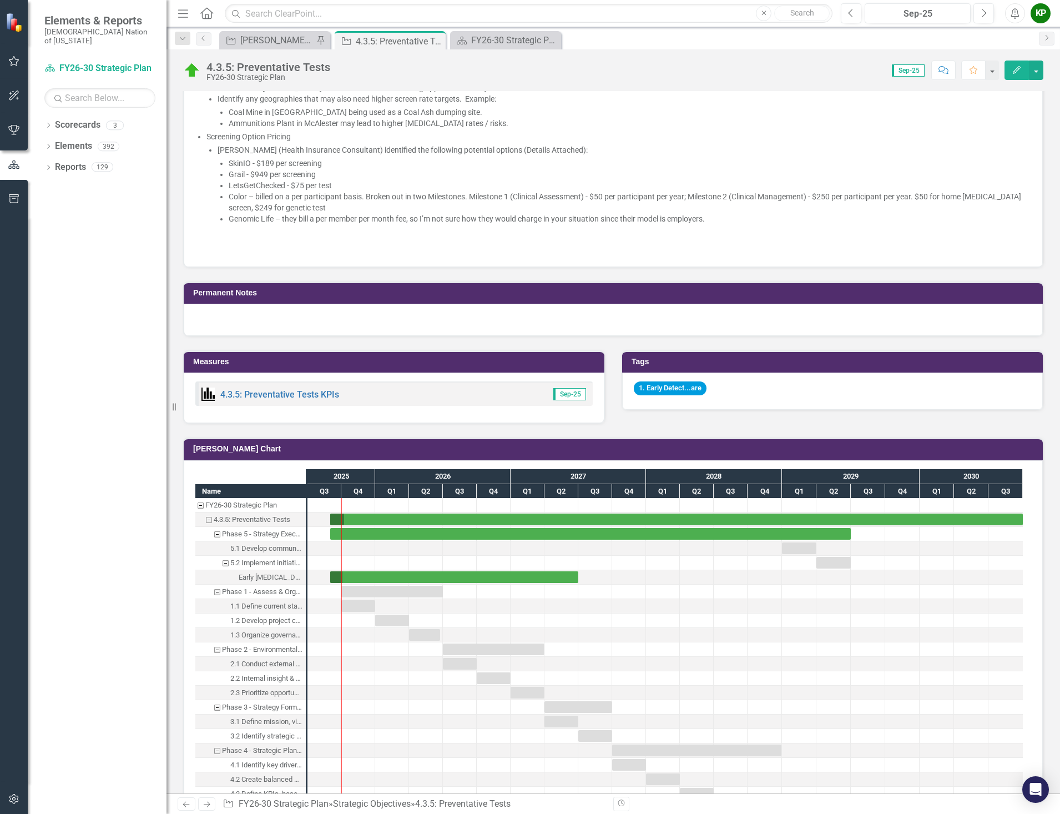
click at [195, 235] on img at bounding box center [195, 235] width 0 height 0
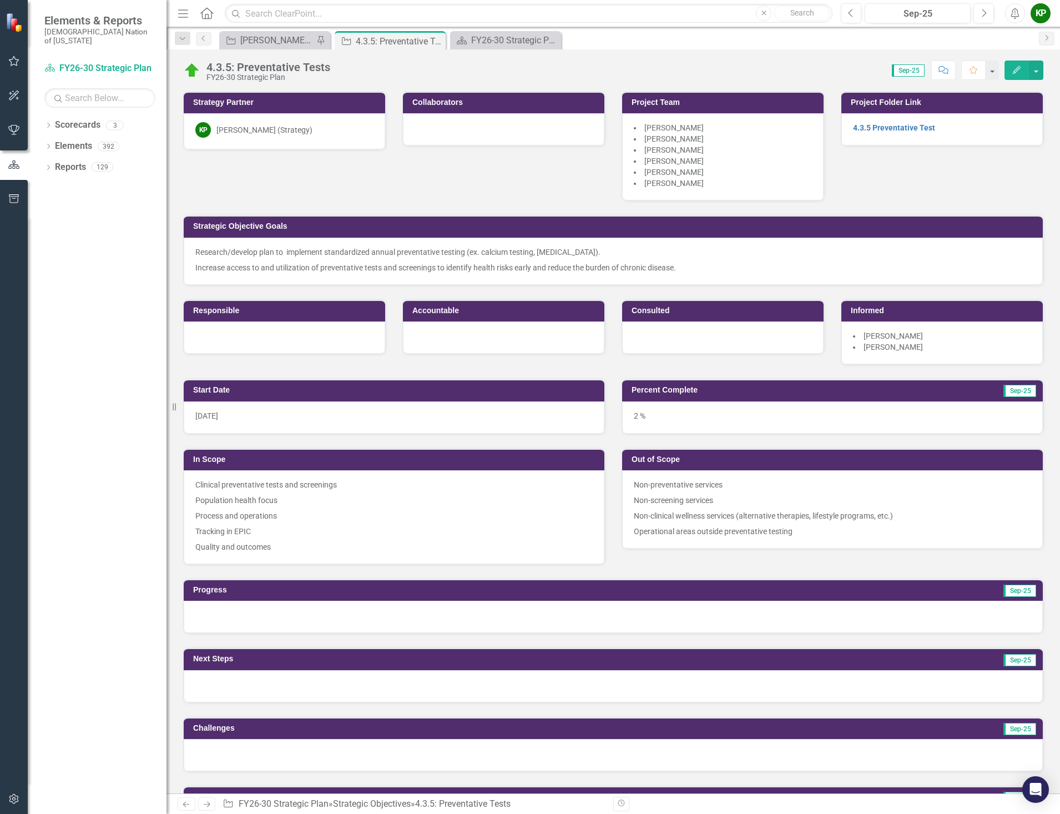
scroll to position [1388, 0]
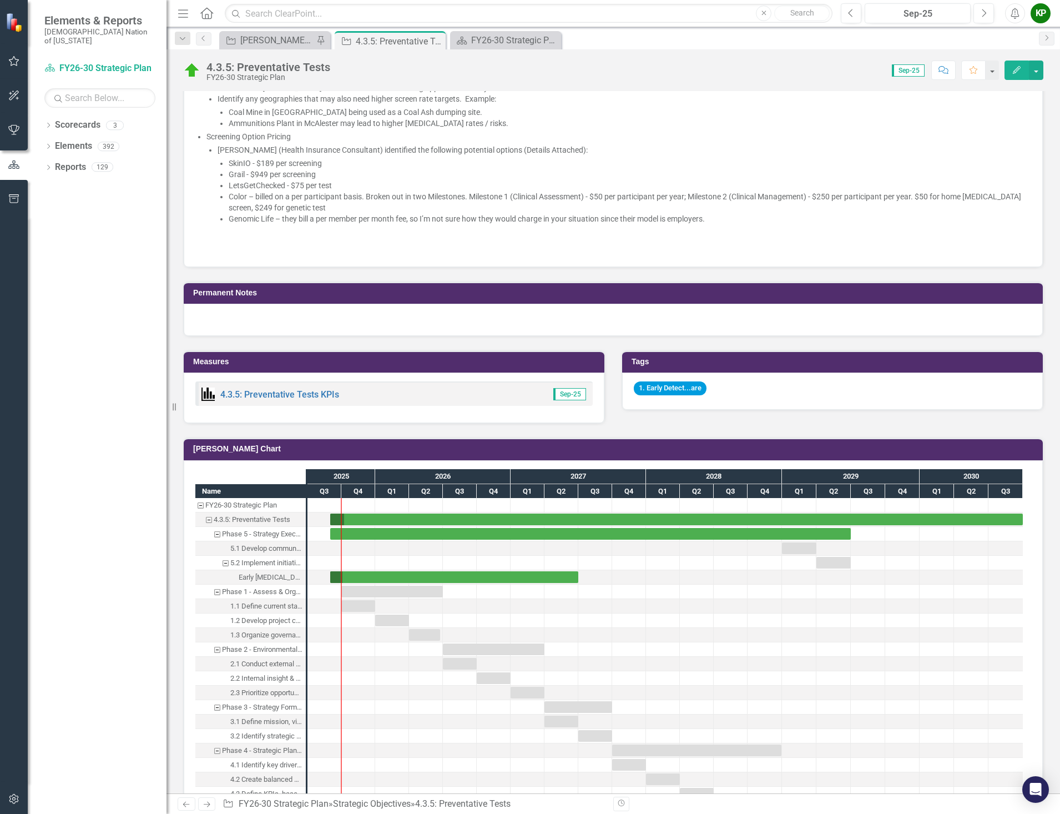
click at [195, 235] on img at bounding box center [195, 235] width 0 height 0
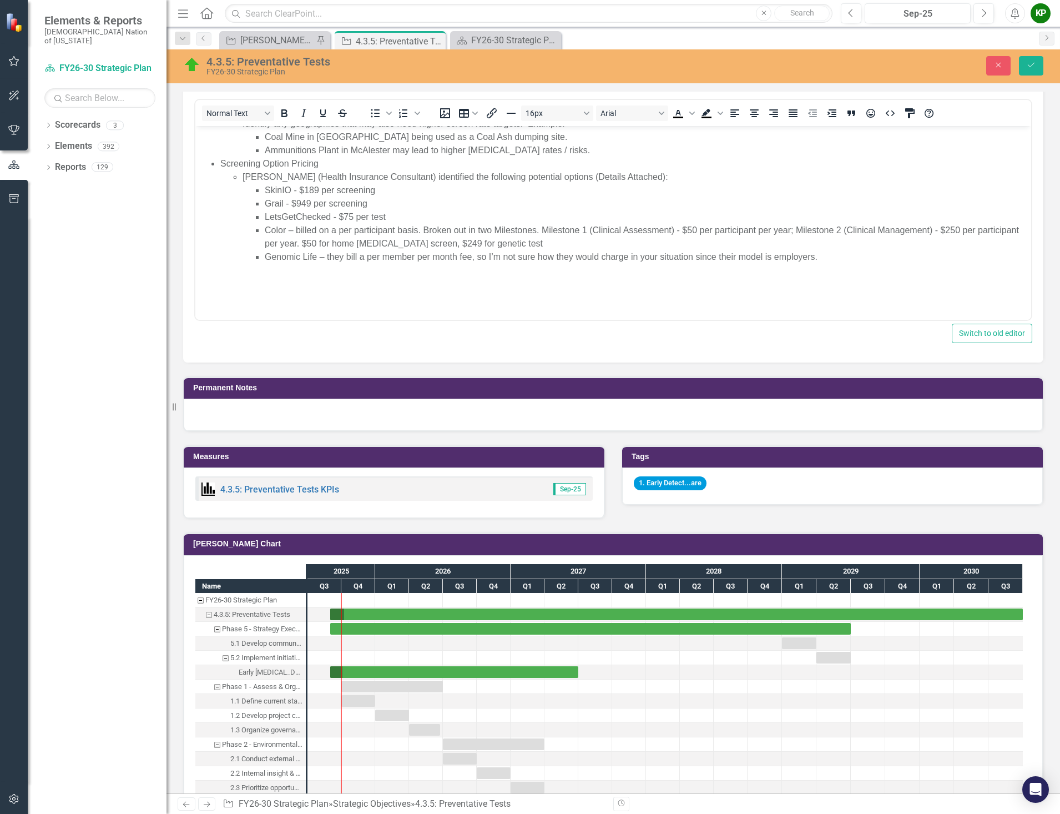
scroll to position [944, 0]
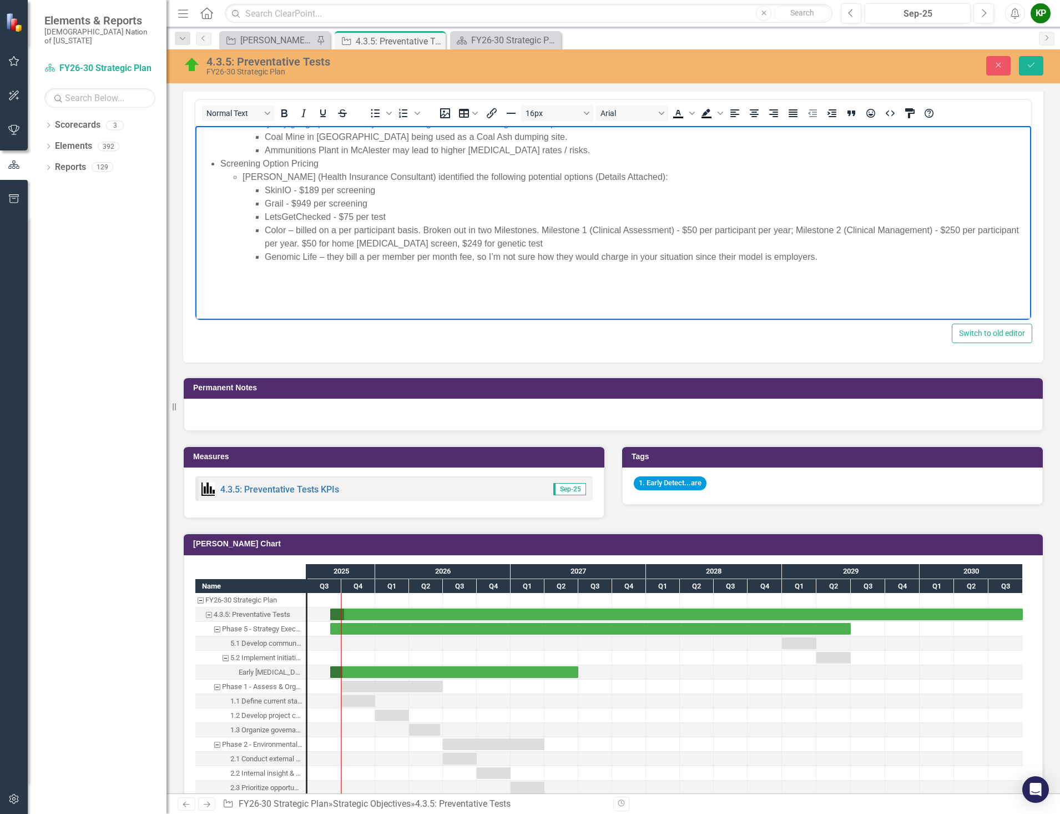
click at [198, 279] on img "Rich Text Area. Press ALT-0 for help." at bounding box center [198, 279] width 0 height 0
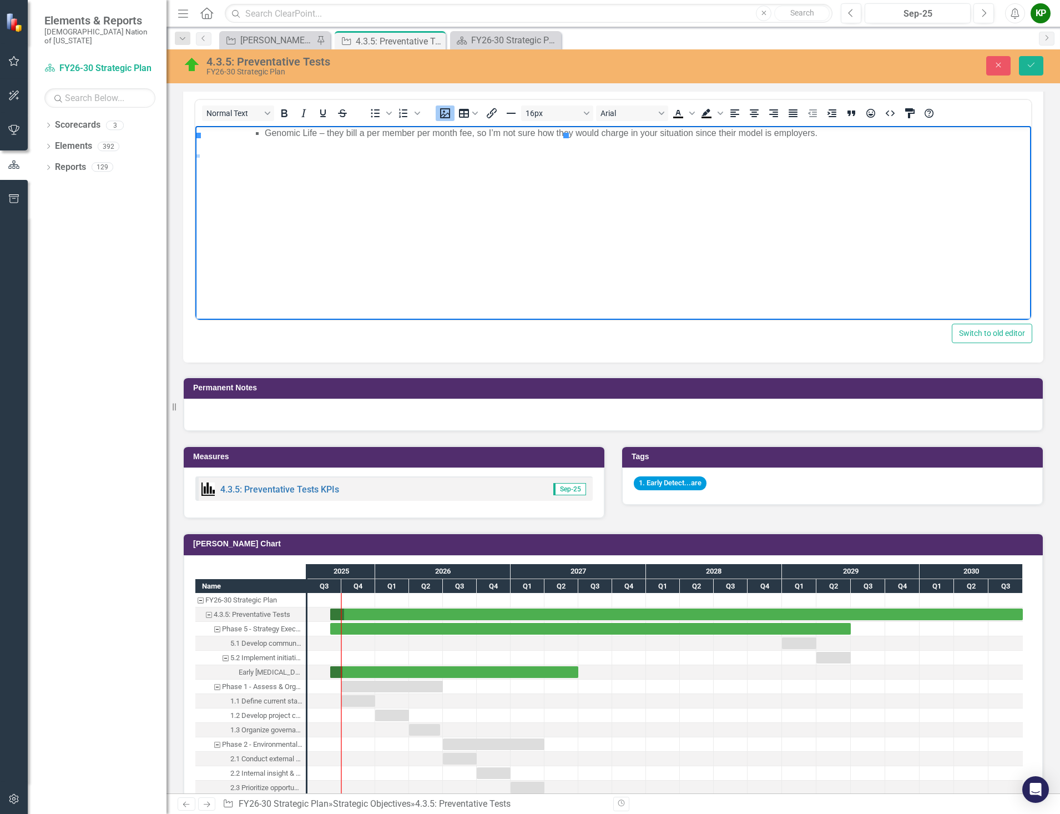
drag, startPoint x: 348, startPoint y: 215, endPoint x: 338, endPoint y: 183, distance: 33.4
click at [198, 155] on img "Rich Text Area. Press ALT-0 for help." at bounding box center [198, 155] width 0 height 0
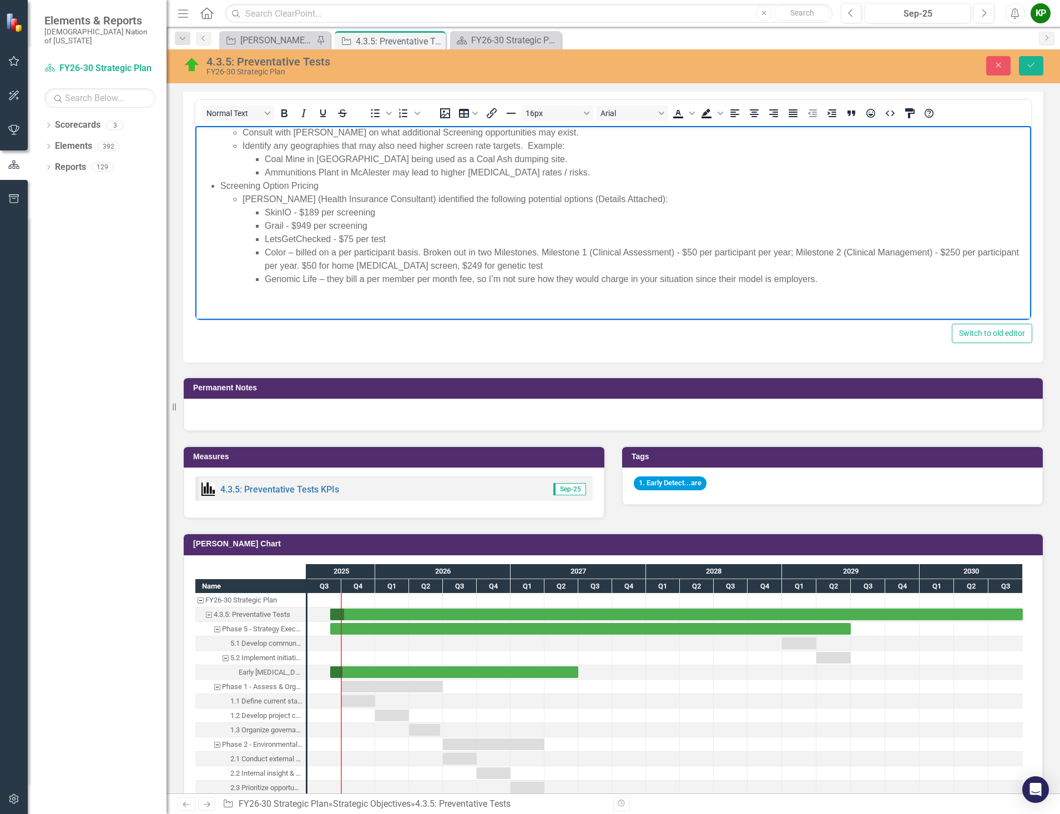
click at [198, 301] on img "Rich Text Area. Press ALT-0 for help." at bounding box center [198, 301] width 0 height 0
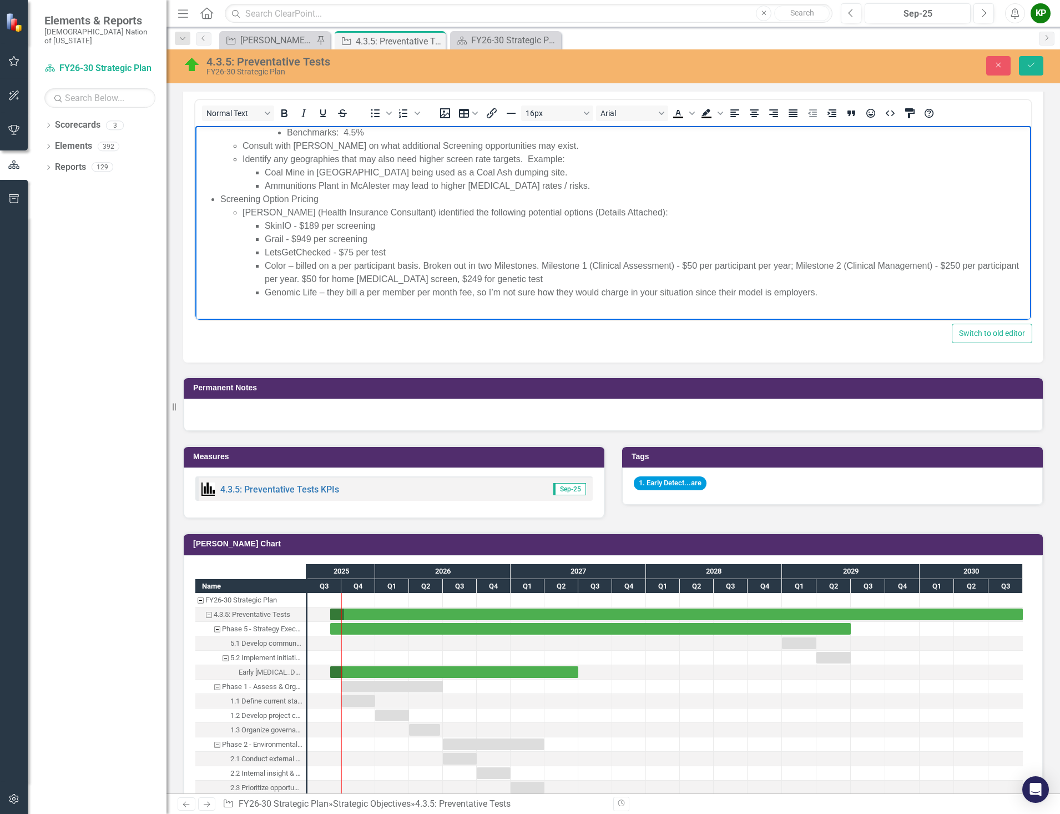
click at [209, 308] on p "Rich Text Area. Press ALT-0 for help." at bounding box center [613, 314] width 831 height 13
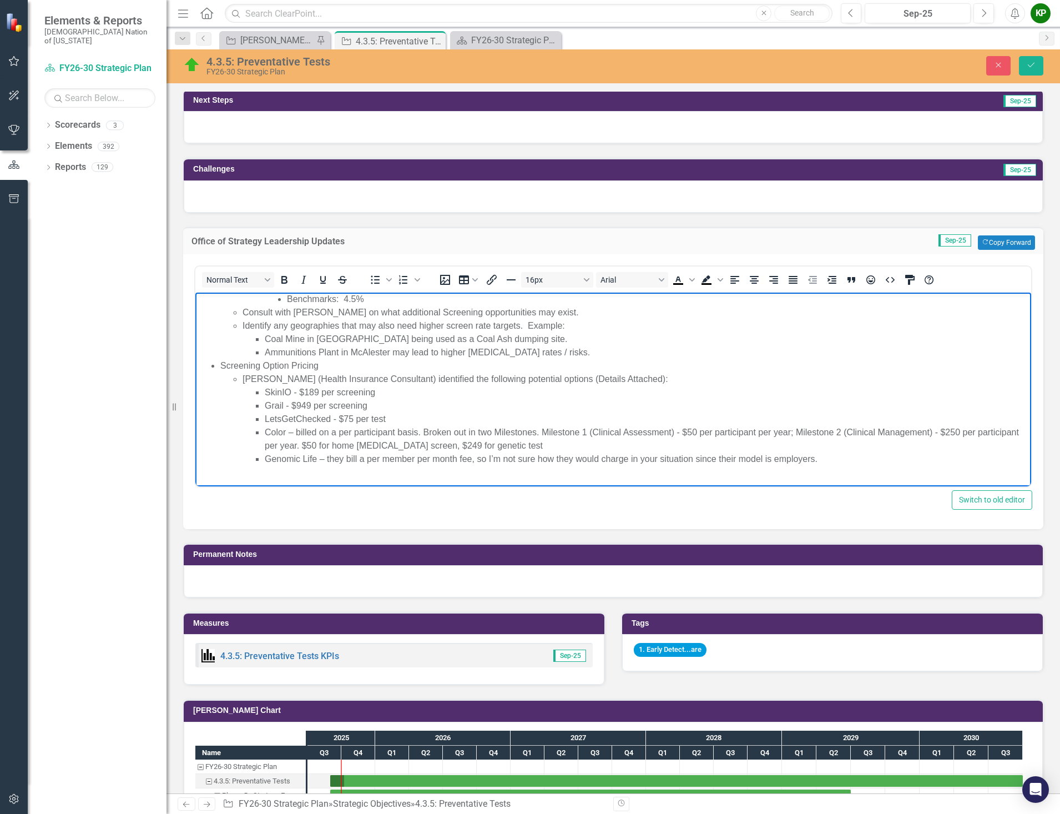
scroll to position [615, 0]
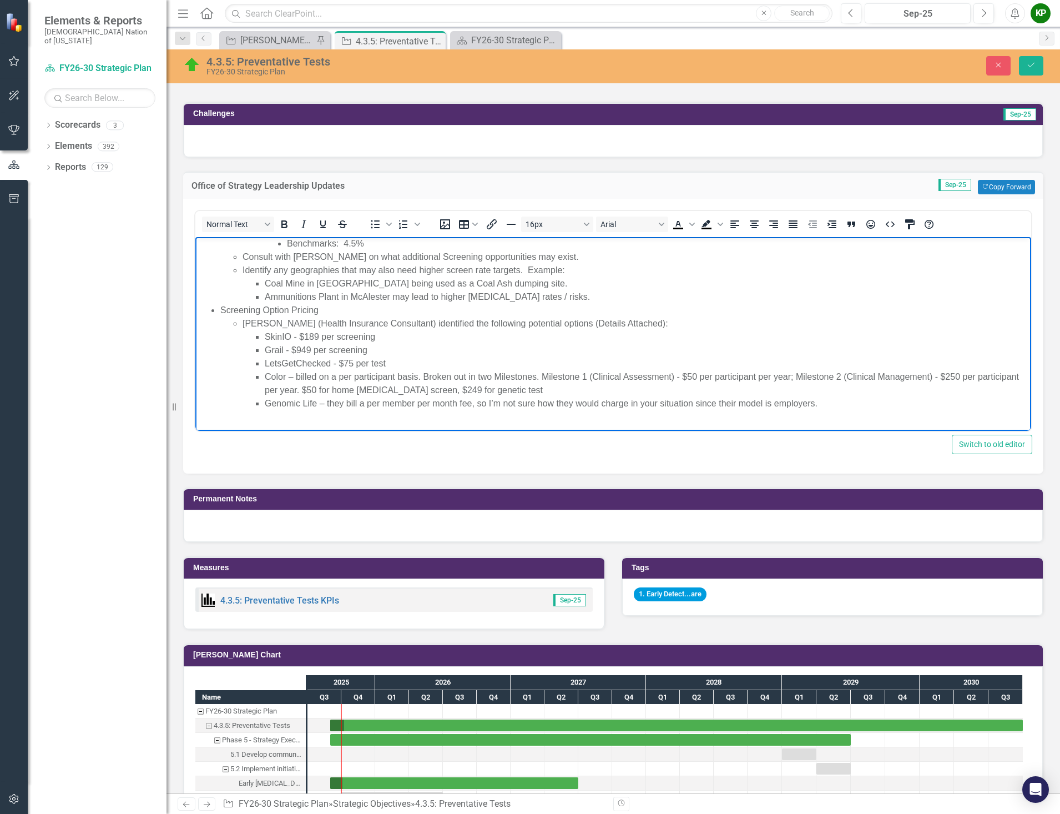
click at [229, 419] on p "Rich Text Area. Press ALT-0 for help." at bounding box center [613, 425] width 831 height 13
click at [446, 219] on icon "Insert image" at bounding box center [445, 224] width 13 height 13
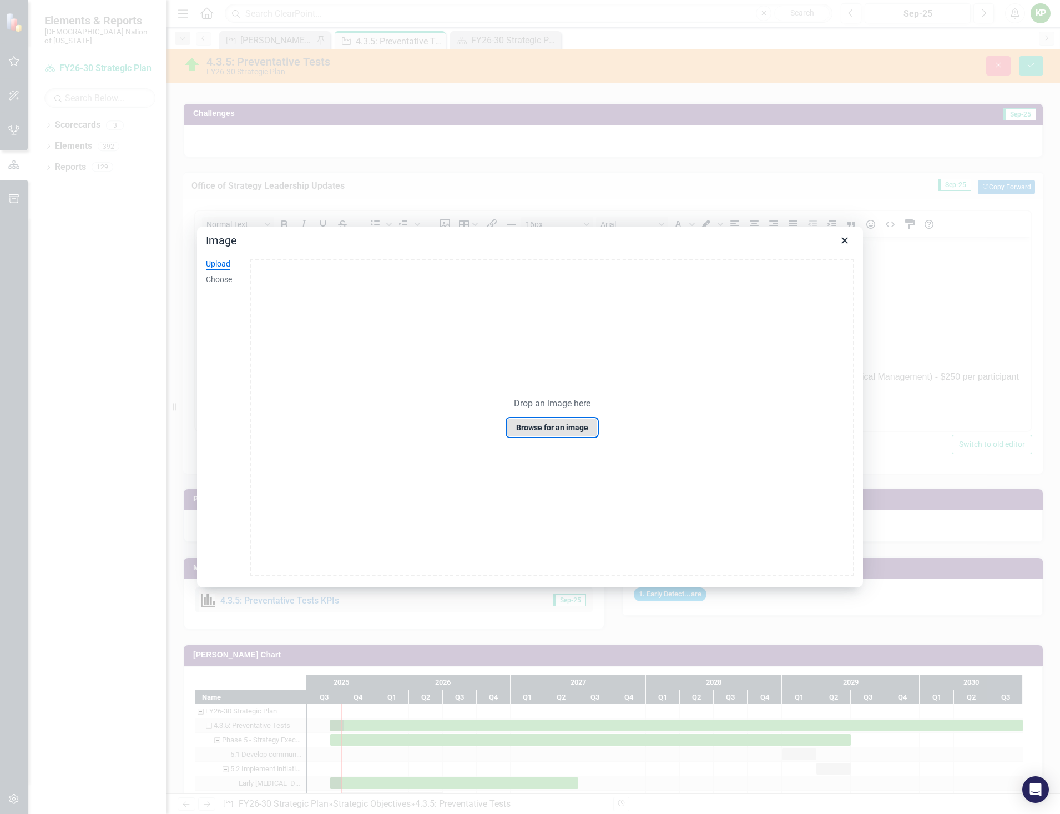
click at [551, 431] on button "Browse for an image" at bounding box center [552, 427] width 91 height 19
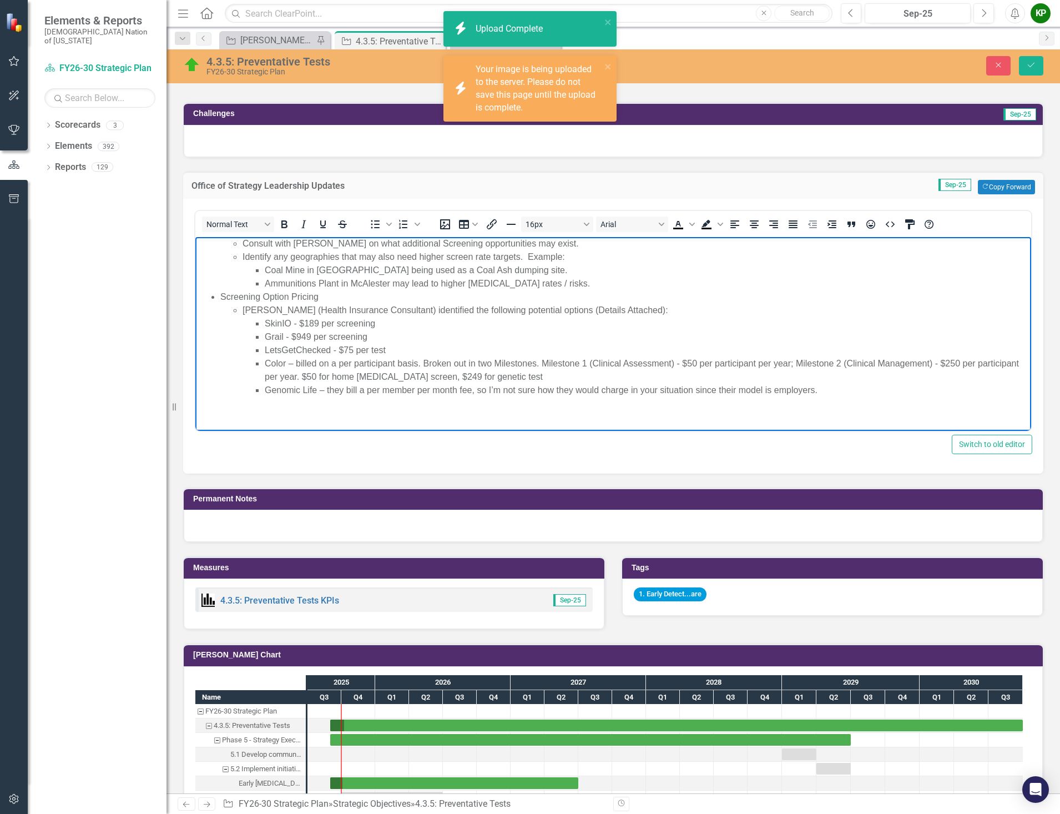
scroll to position [1259, 0]
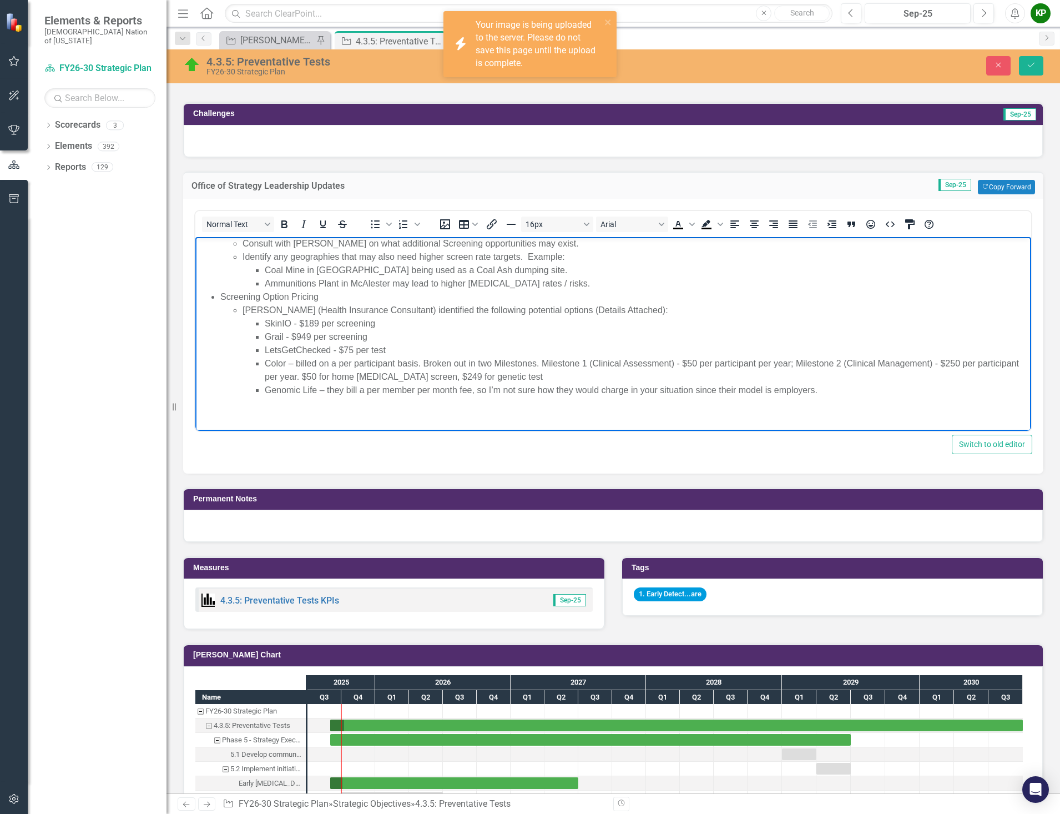
click at [198, 412] on img "Rich Text Area. Press ALT-0 for help." at bounding box center [198, 412] width 0 height 0
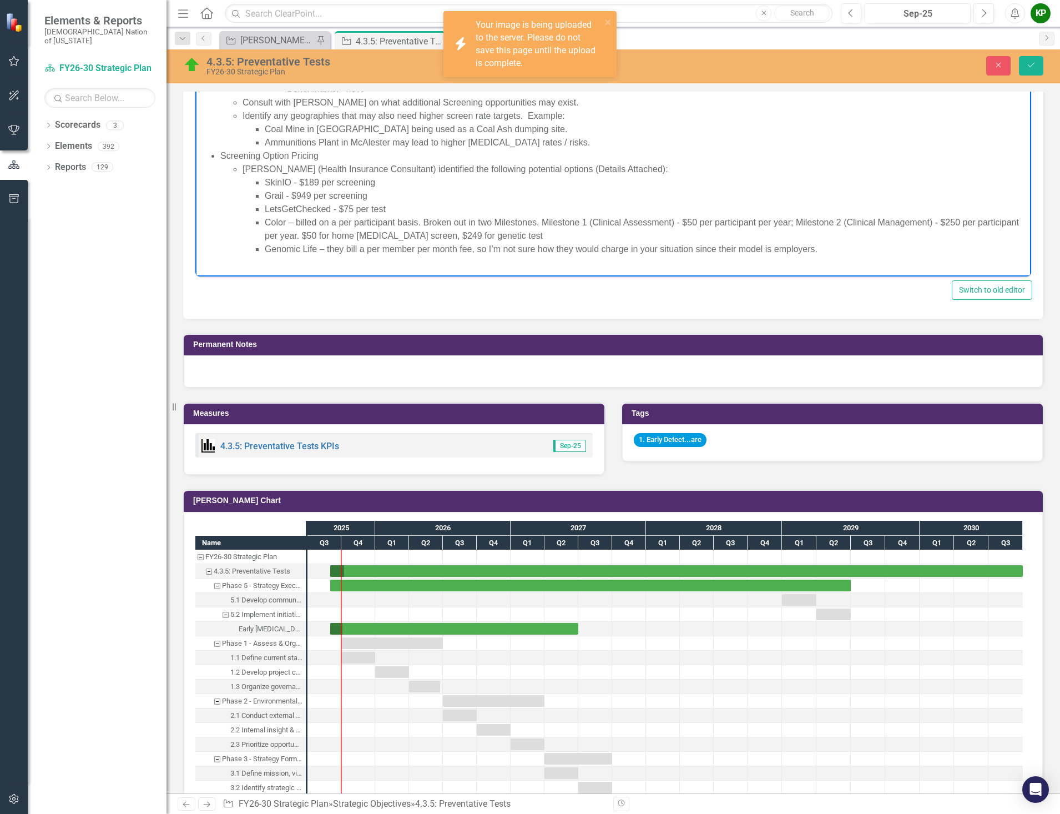
scroll to position [726, 0]
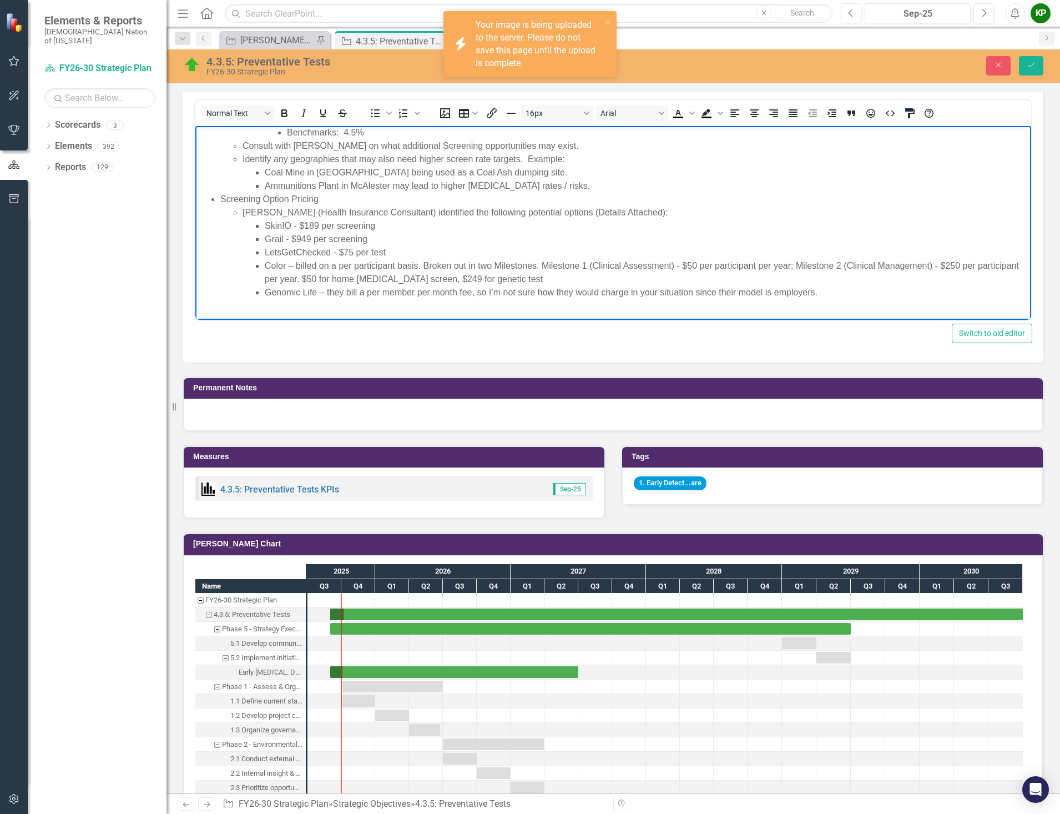
drag, startPoint x: 432, startPoint y: 310, endPoint x: 446, endPoint y: 298, distance: 18.6
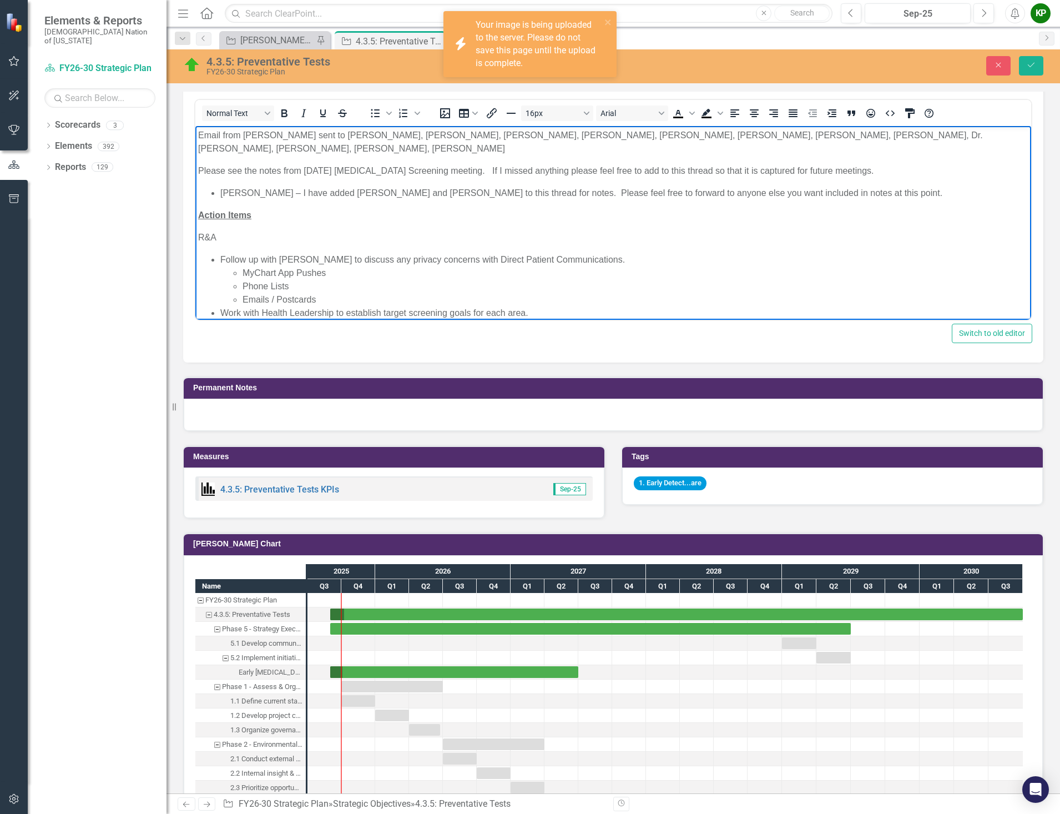
scroll to position [784, 0]
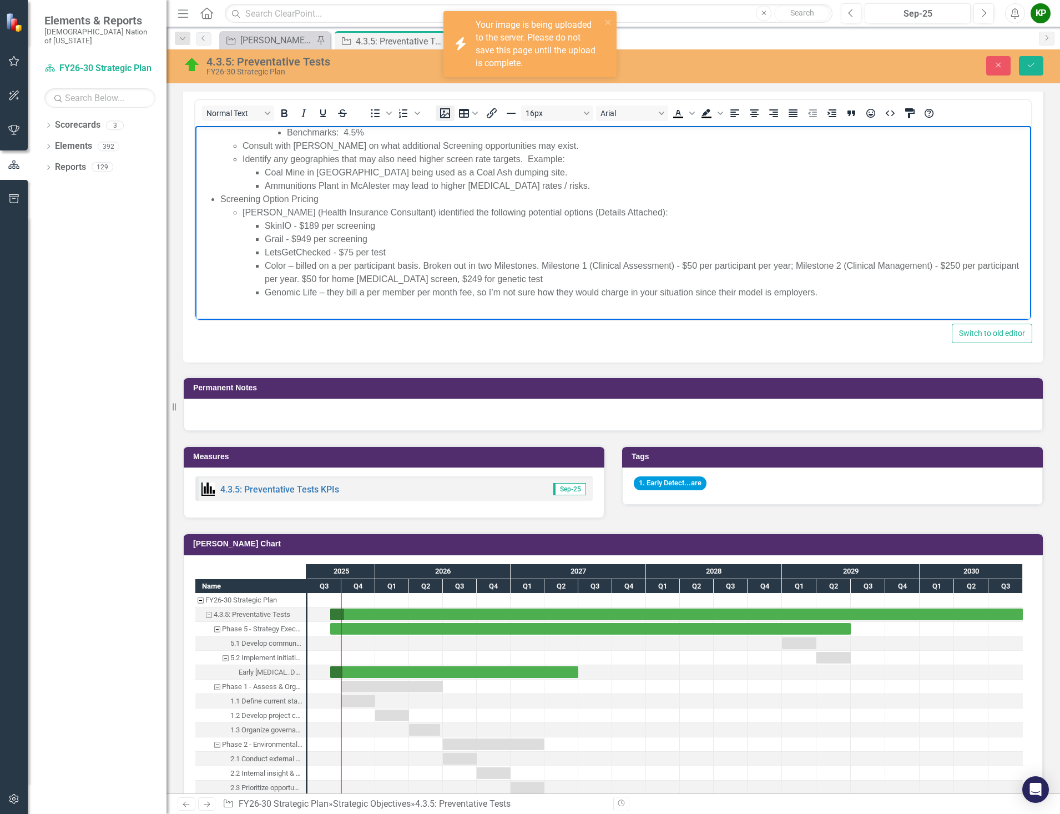
click at [449, 115] on icon "Insert image" at bounding box center [445, 113] width 13 height 13
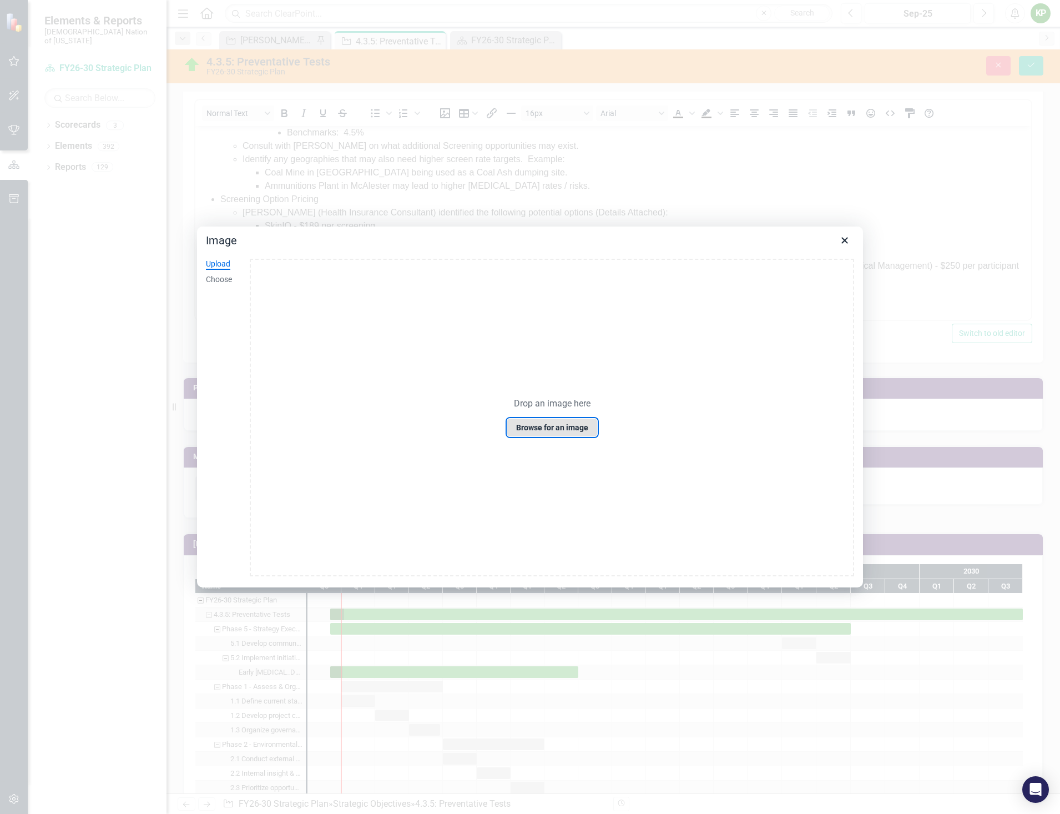
click at [542, 426] on button "Browse for an image" at bounding box center [552, 427] width 91 height 19
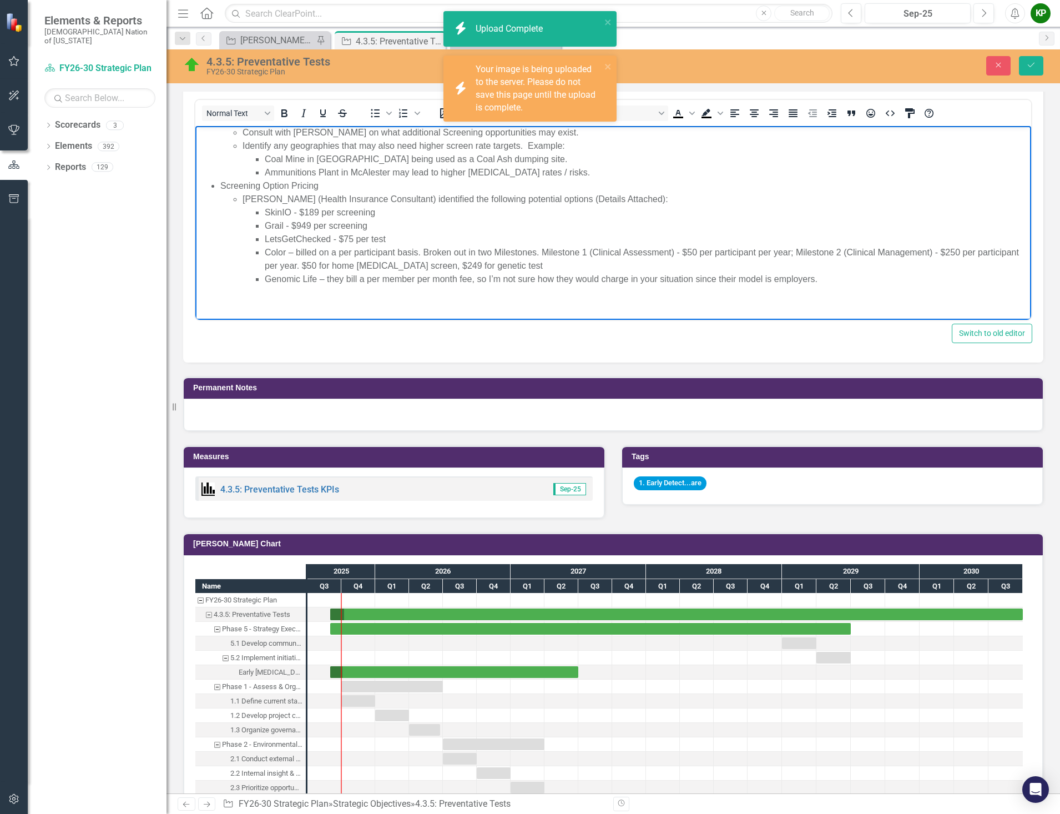
scroll to position [1007, 0]
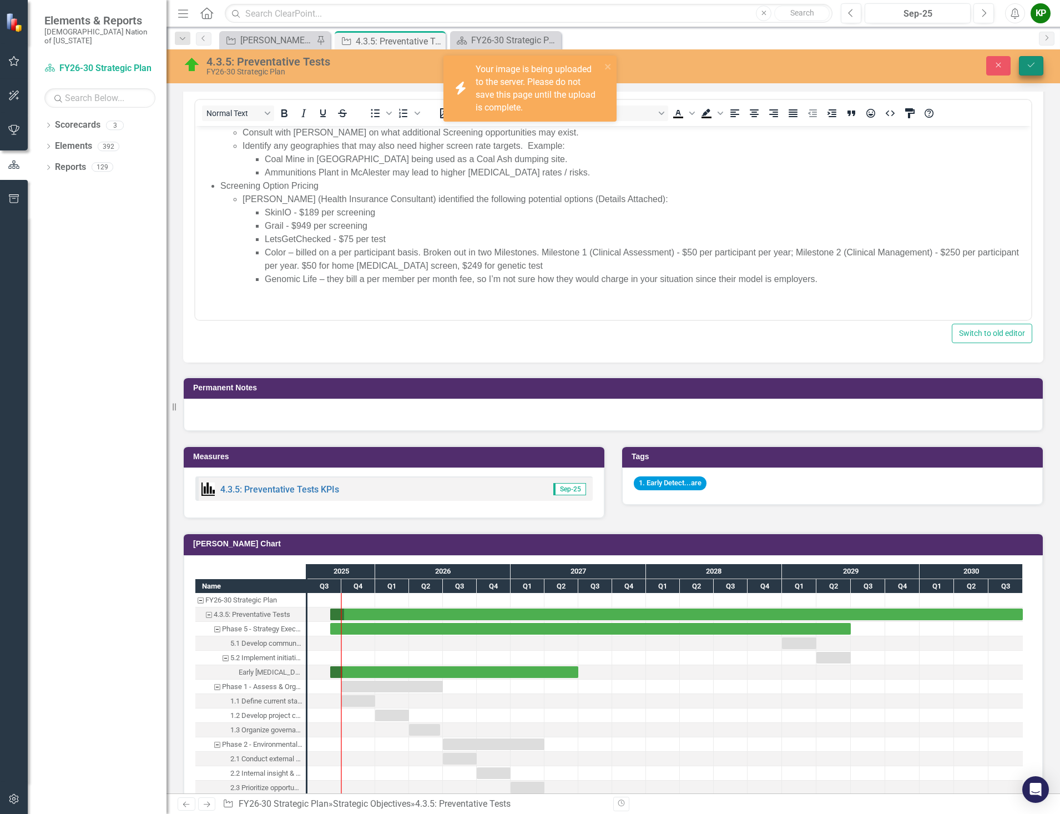
click at [1030, 73] on button "Save" at bounding box center [1031, 65] width 24 height 19
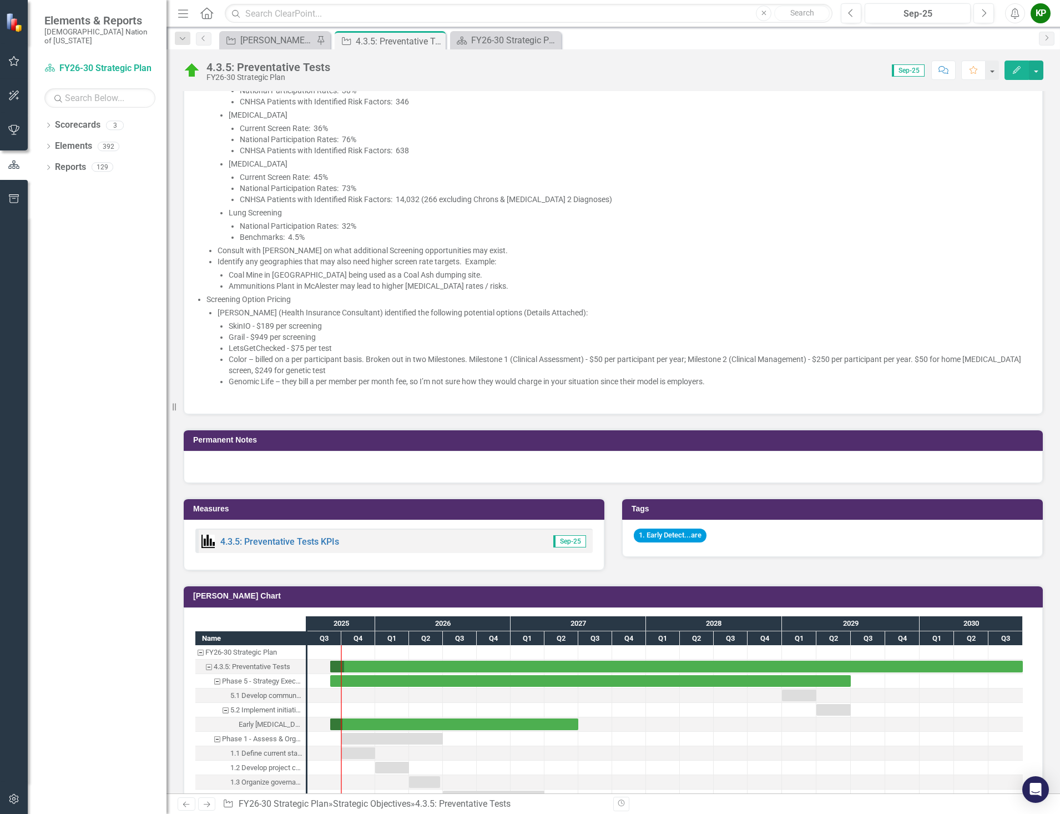
scroll to position [1332, 0]
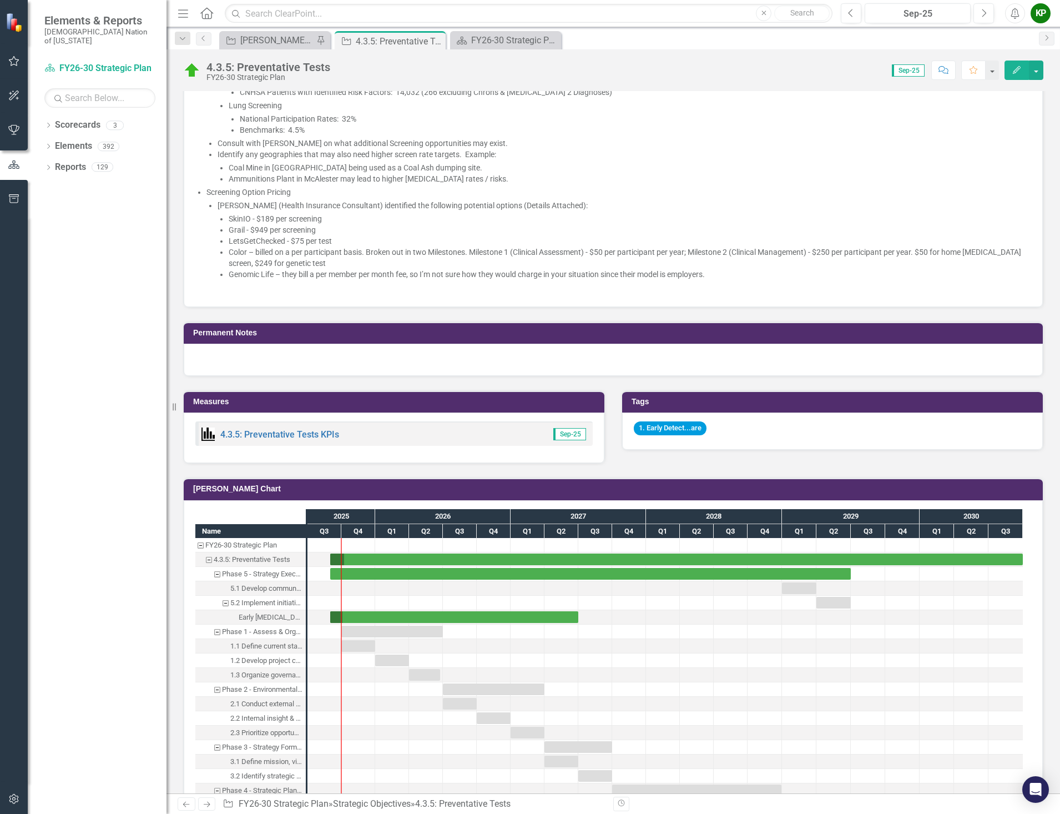
click at [195, 290] on img at bounding box center [195, 290] width 0 height 0
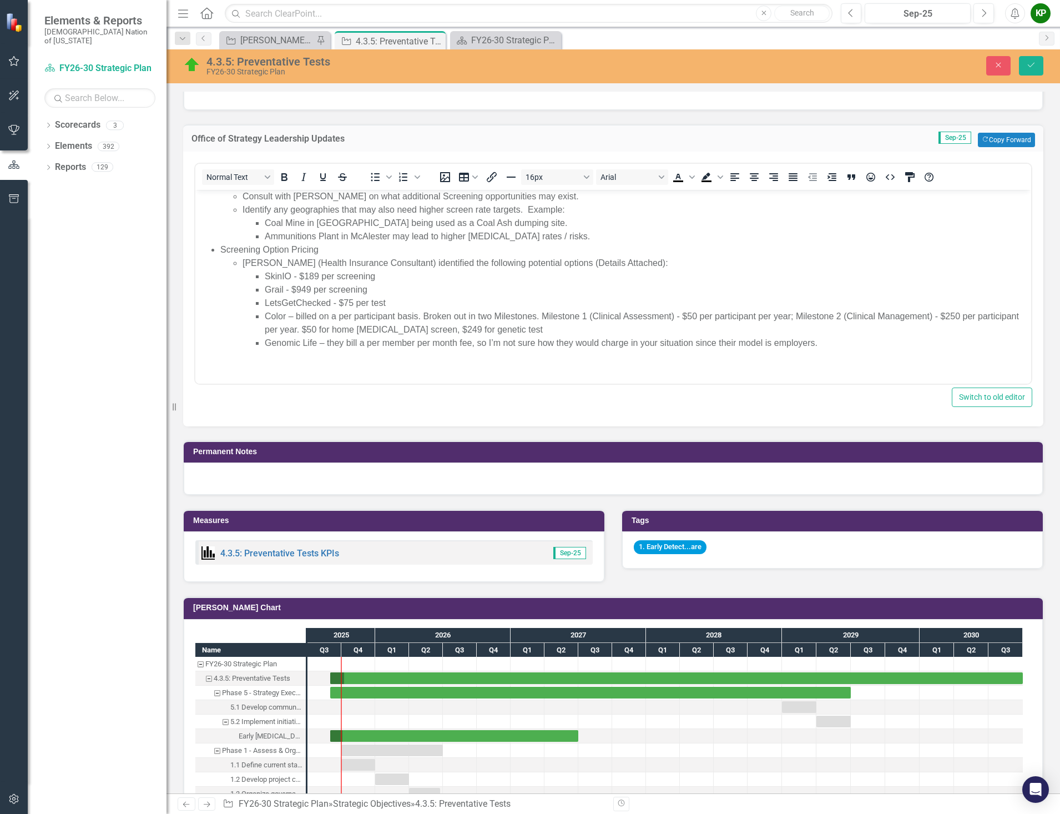
scroll to position [615, 0]
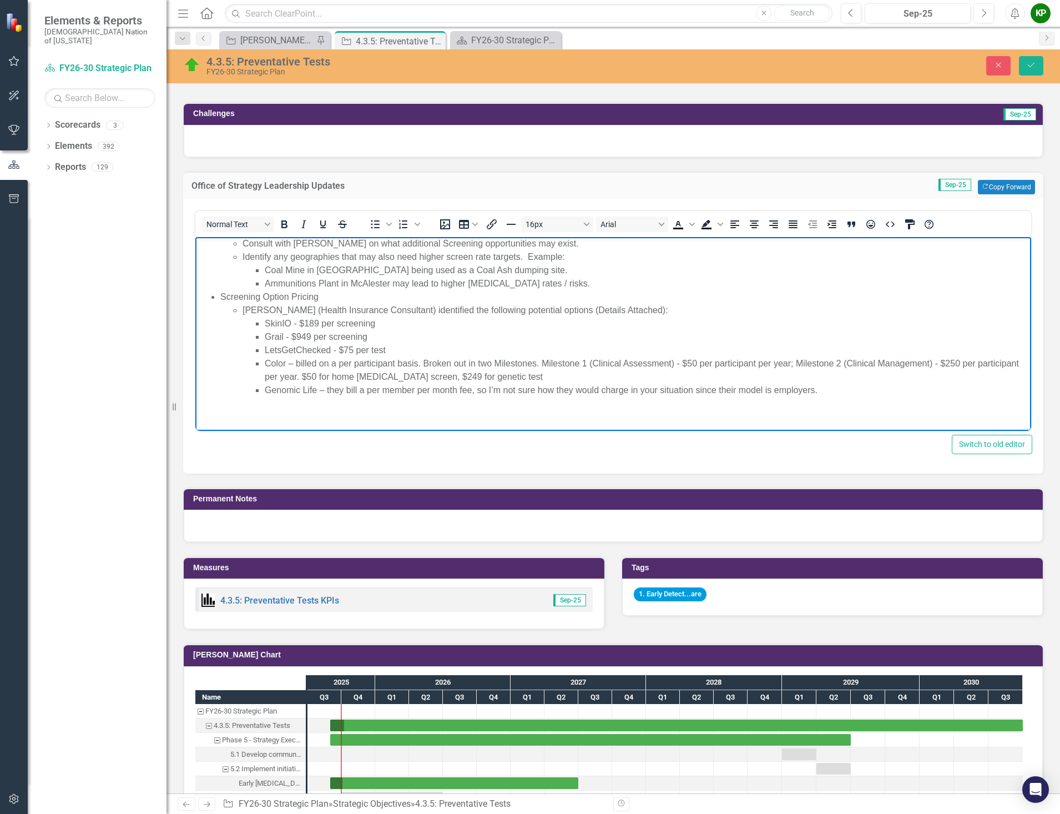
drag, startPoint x: 566, startPoint y: 407, endPoint x: 570, endPoint y: 387, distance: 20.9
click at [570, 405] on p "Rich Text Area. Press ALT-0 for help." at bounding box center [613, 411] width 831 height 13
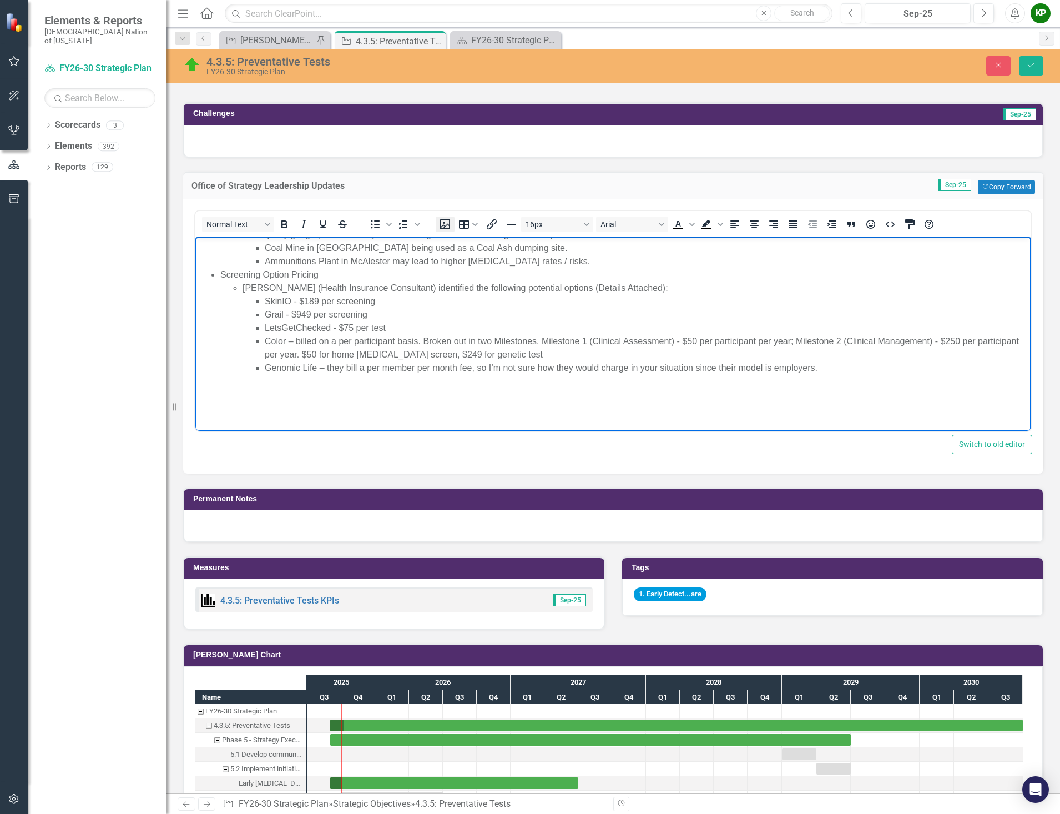
click at [445, 223] on icon "Insert image" at bounding box center [445, 224] width 10 height 10
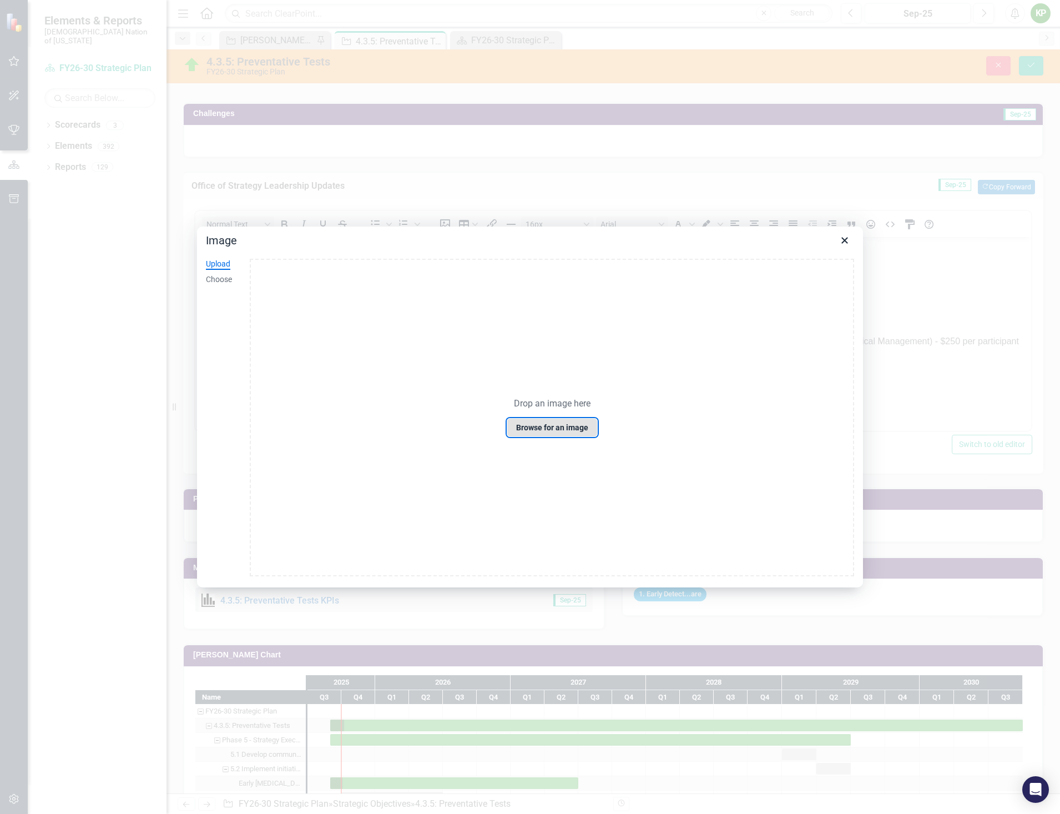
click at [531, 424] on button "Browse for an image" at bounding box center [552, 427] width 91 height 19
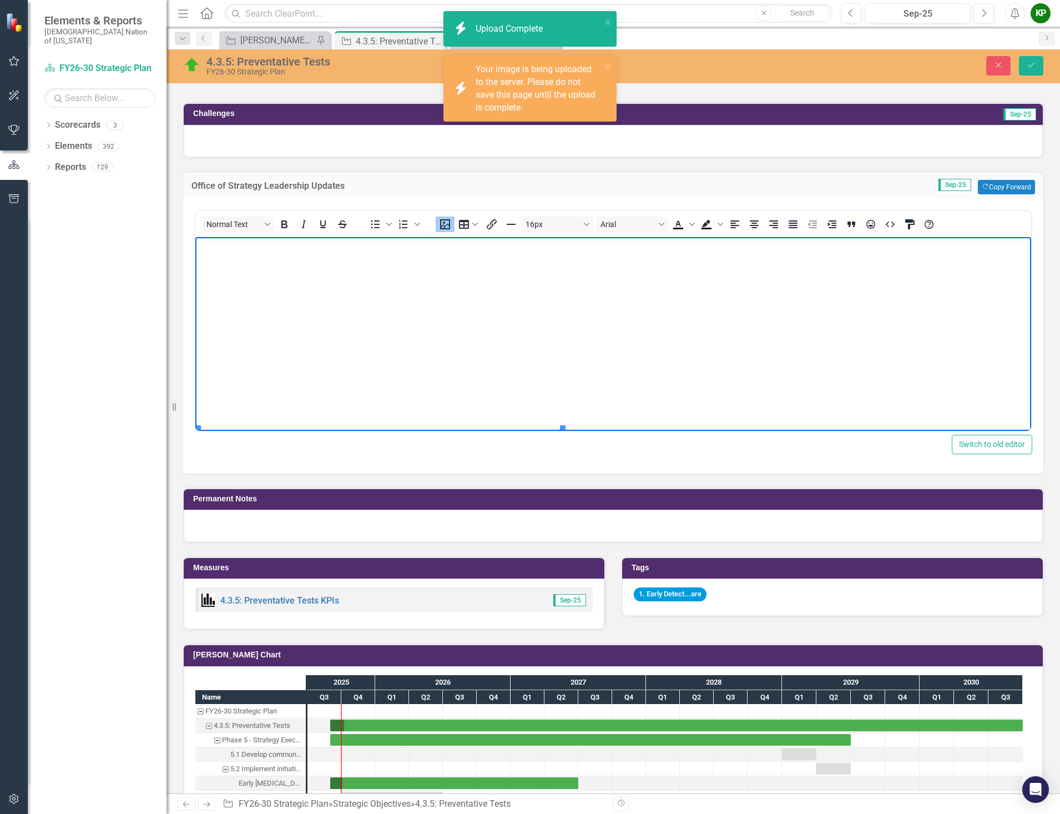
scroll to position [1581, 0]
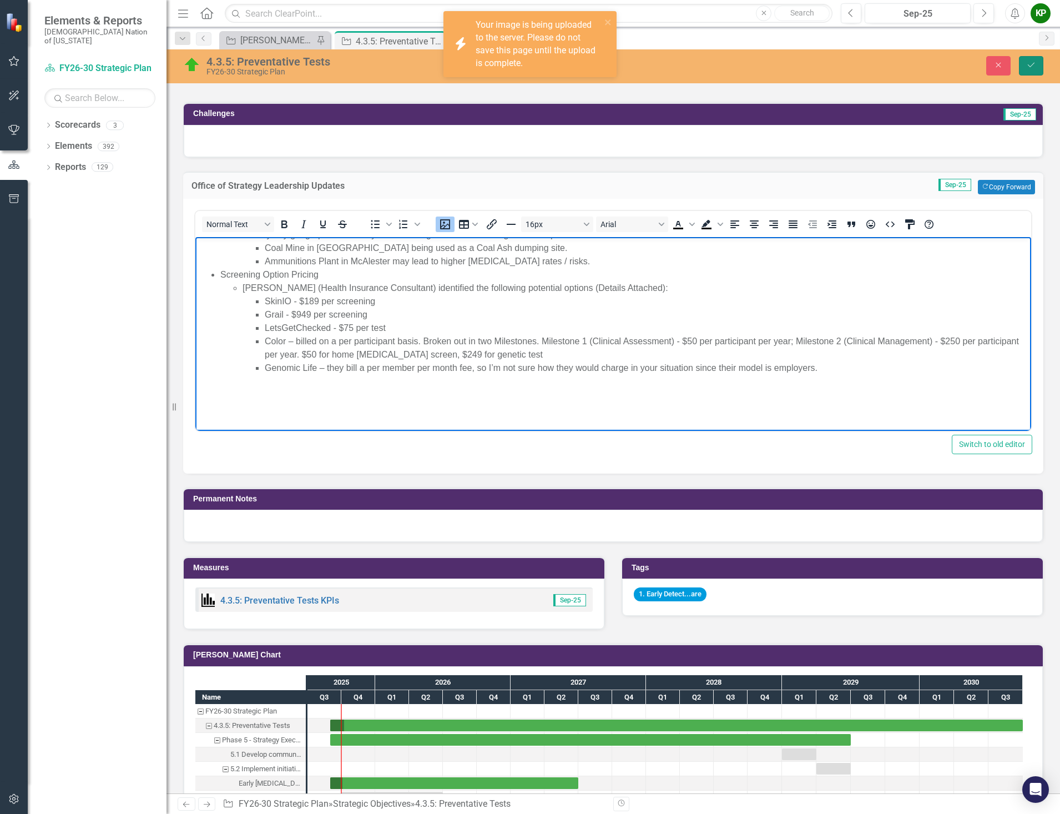
click at [1032, 64] on icon "Save" at bounding box center [1032, 65] width 10 height 8
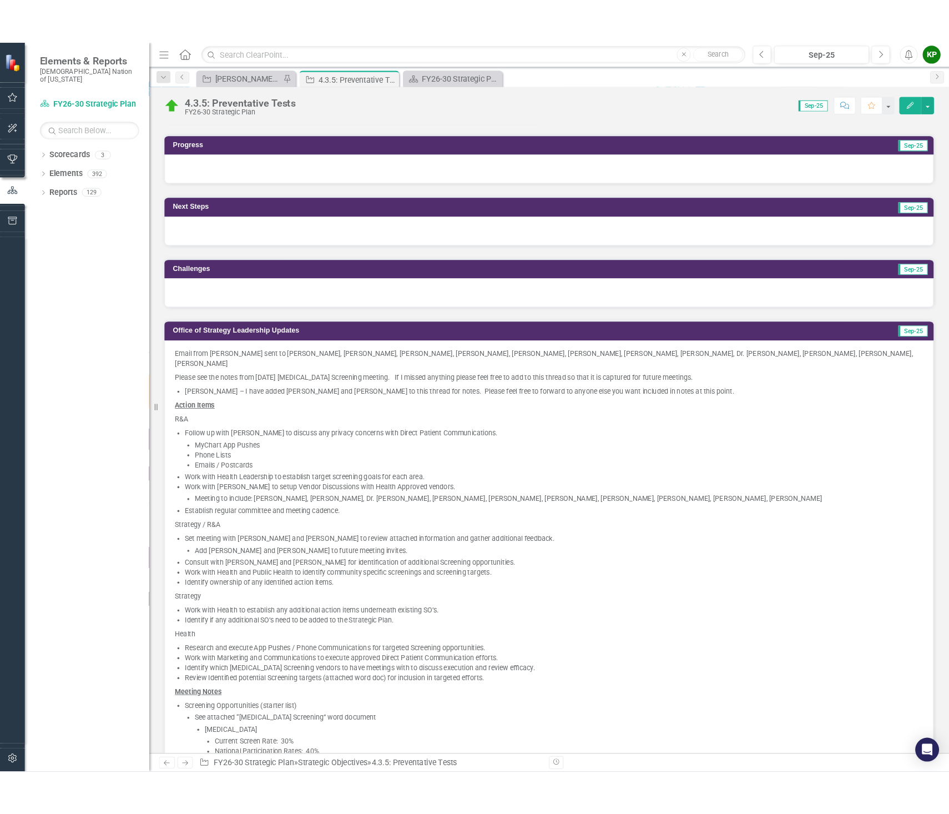
scroll to position [389, 0]
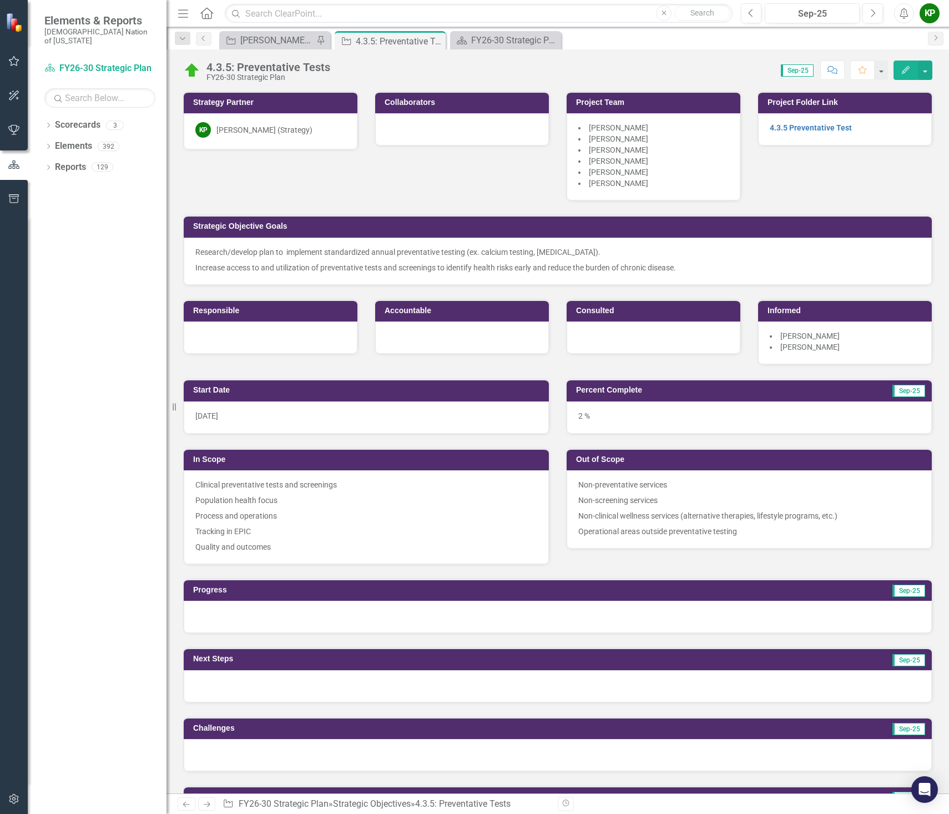
scroll to position [444, 0]
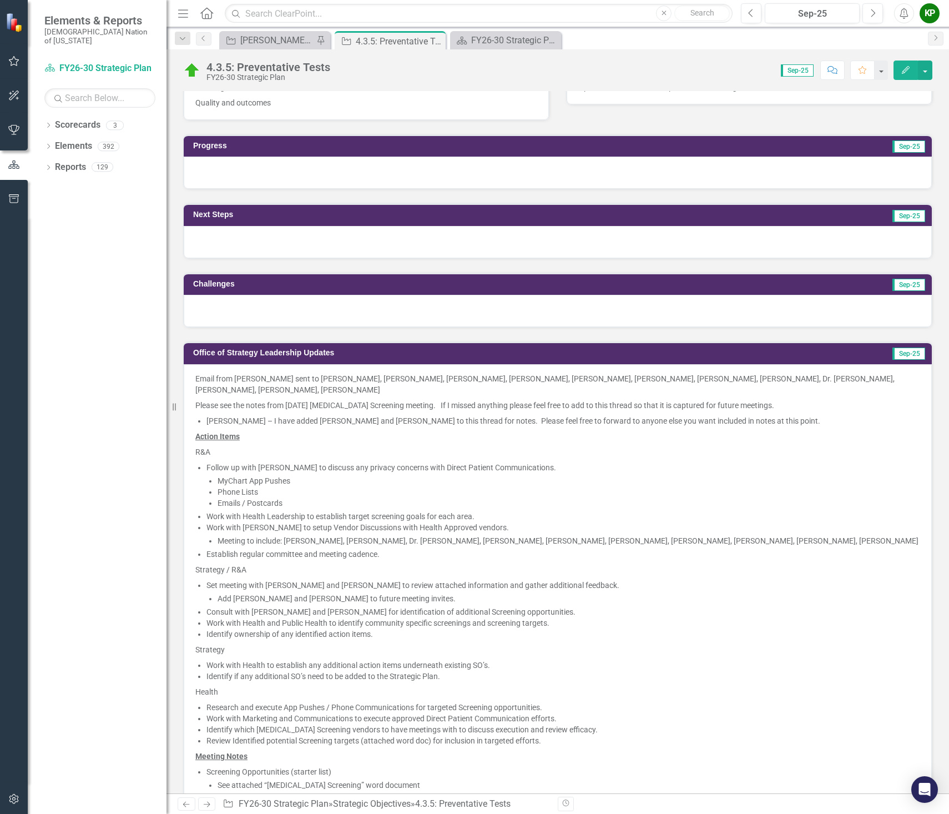
click at [287, 248] on div at bounding box center [558, 242] width 748 height 32
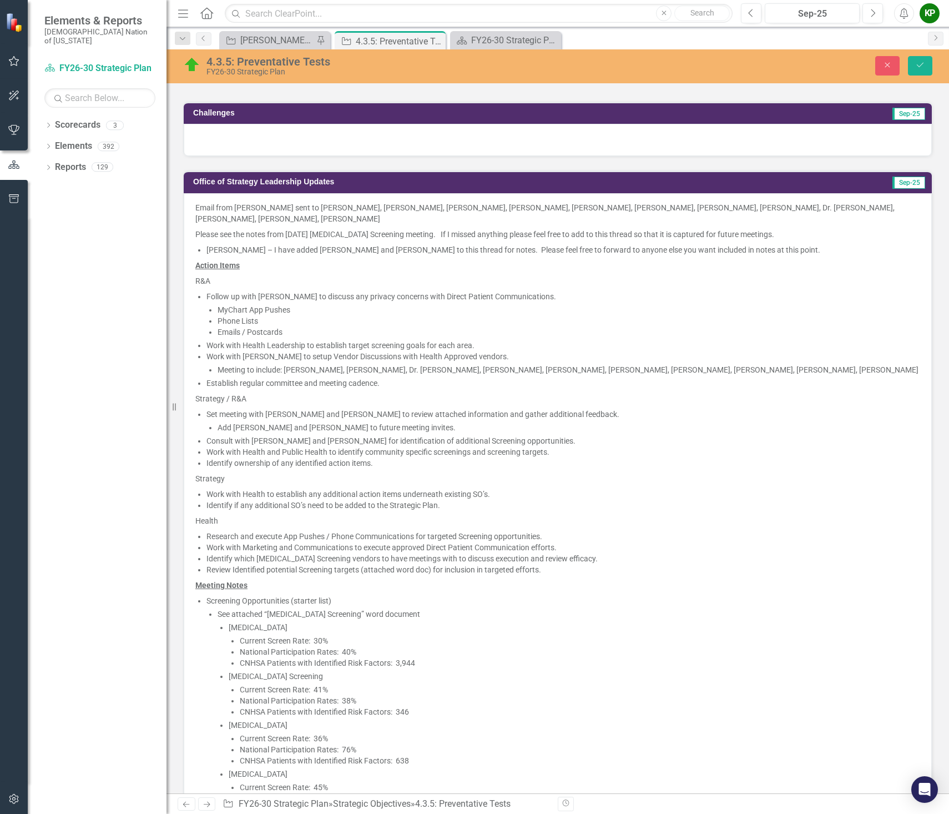
scroll to position [888, 0]
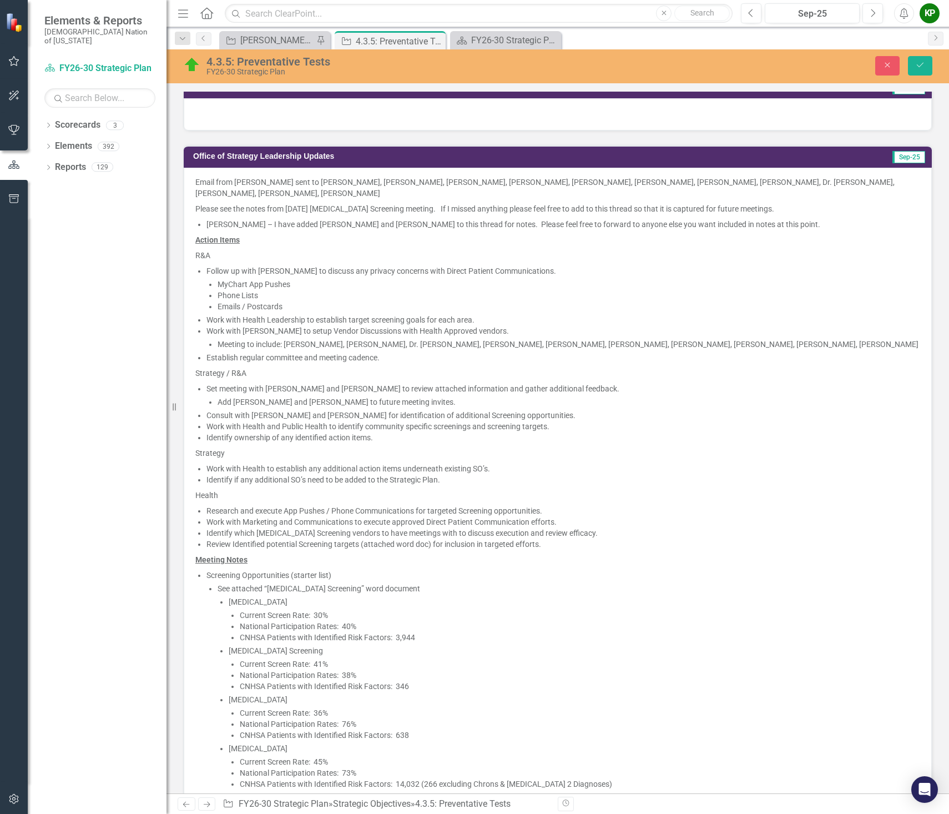
click at [204, 242] on u "Action Items" at bounding box center [217, 239] width 44 height 9
click at [201, 240] on u "Action Items" at bounding box center [217, 239] width 44 height 9
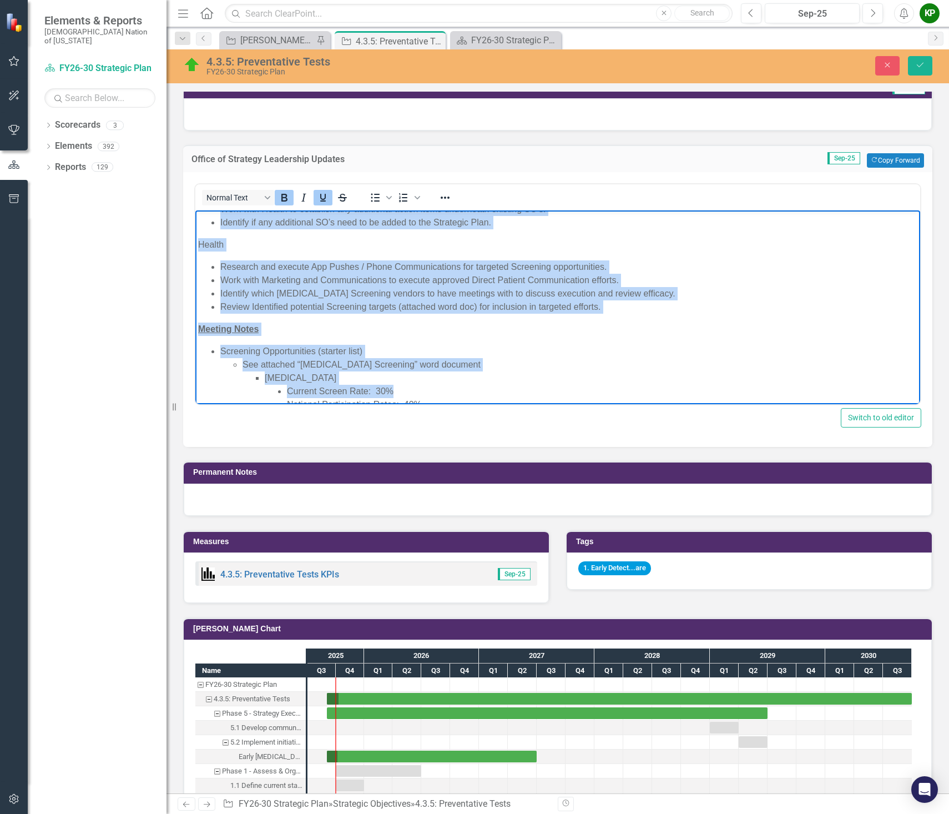
scroll to position [392, 0]
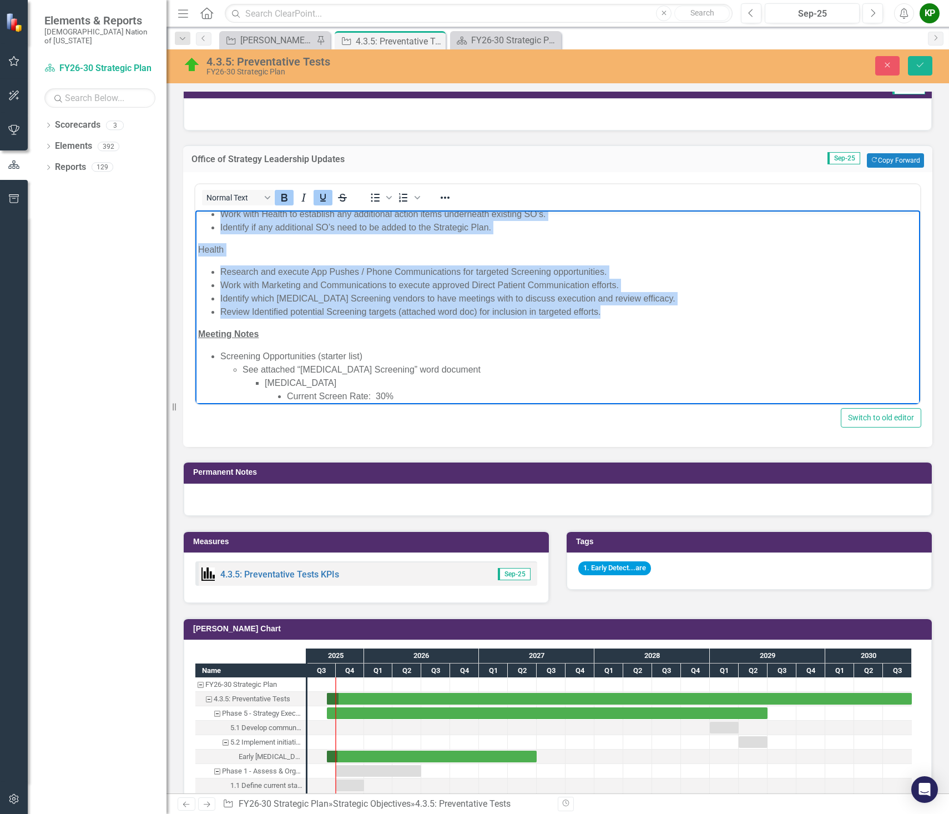
drag, startPoint x: 198, startPoint y: 300, endPoint x: 618, endPoint y: 301, distance: 419.7
click at [618, 301] on body "Email from [PERSON_NAME] sent to [PERSON_NAME], [PERSON_NAME], [PERSON_NAME], […" at bounding box center [557, 331] width 725 height 1027
copy body "Action Items R&A Follow up with John Poling to discuss any privacy concerns wit…"
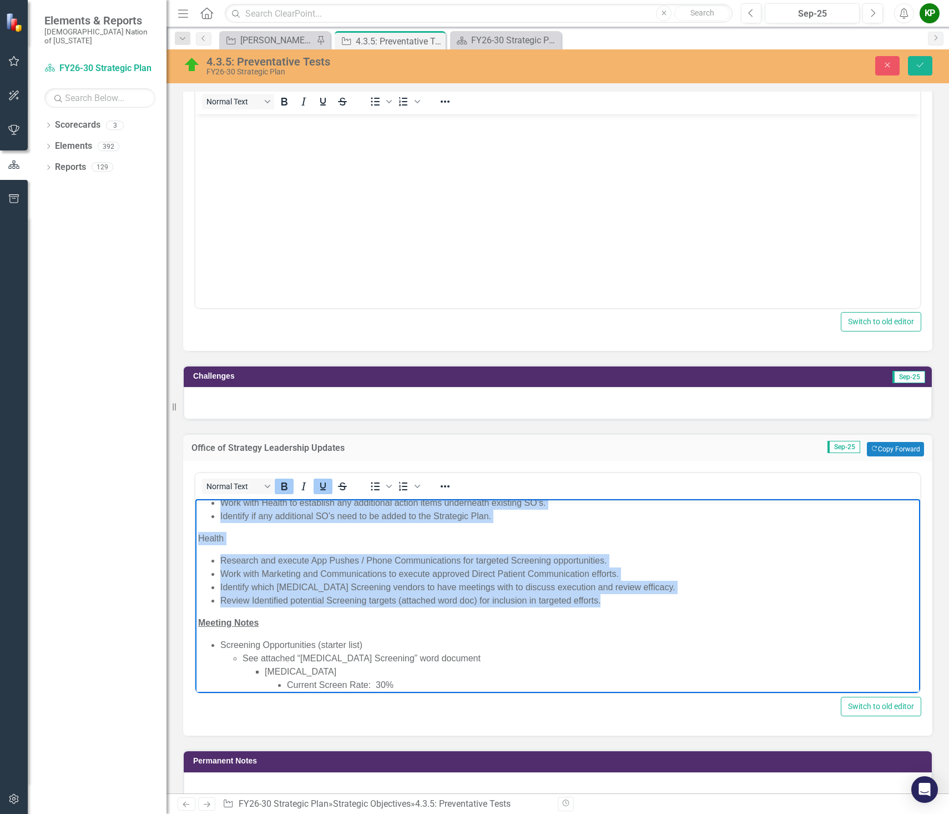
scroll to position [444, 0]
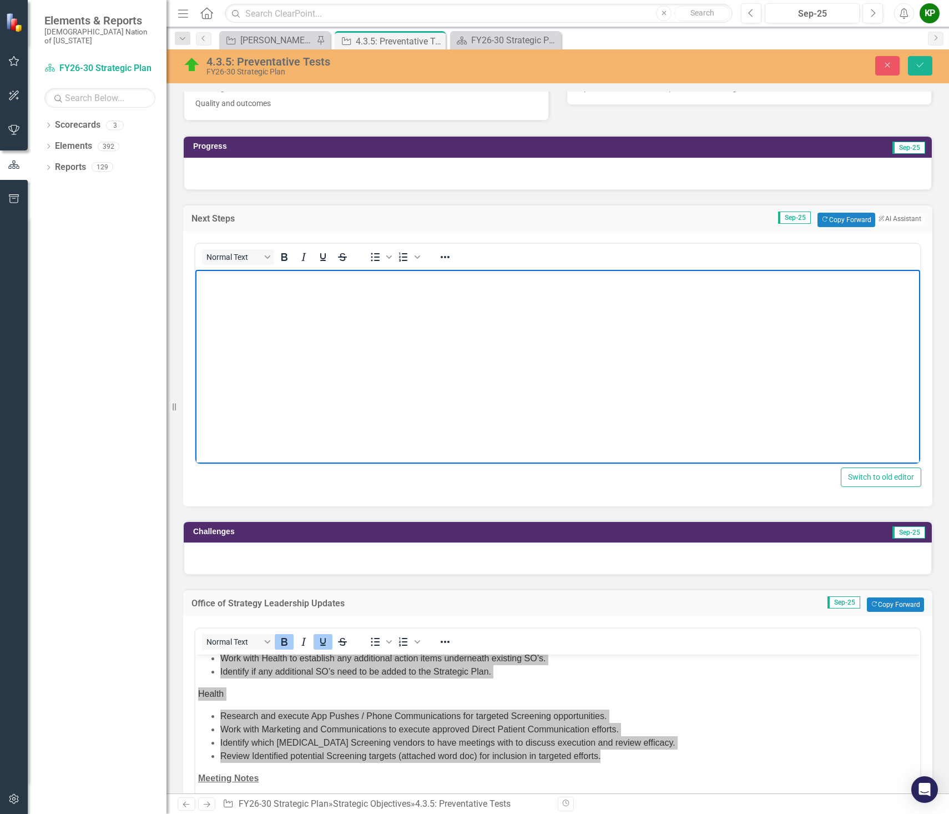
click at [269, 311] on body "Rich Text Area. Press ALT-0 for help." at bounding box center [557, 352] width 725 height 167
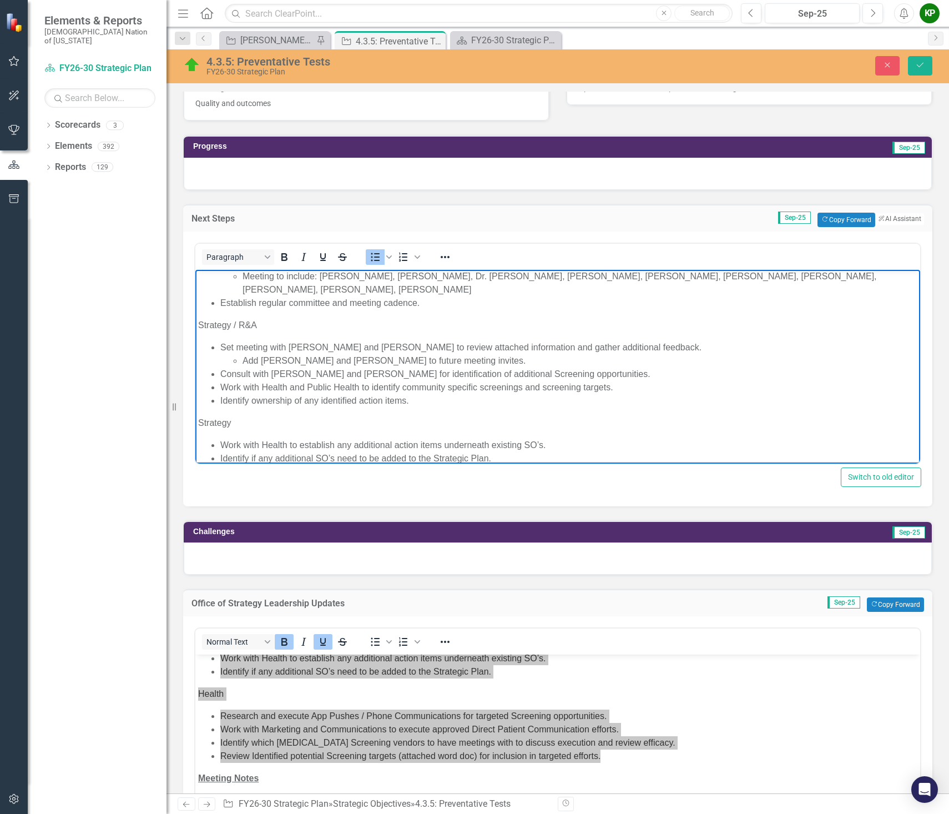
scroll to position [0, 0]
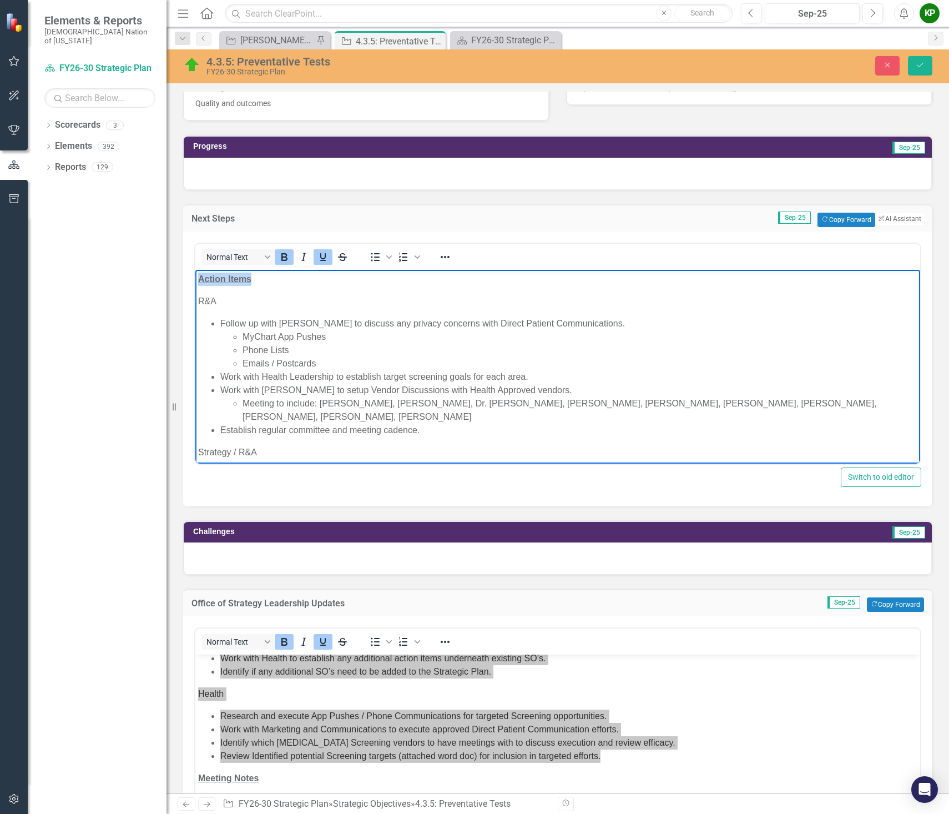
drag, startPoint x: 261, startPoint y: 281, endPoint x: 381, endPoint y: 539, distance: 283.9
click at [195, 269] on html "Action Items R&A Follow up with John Poling to discuss any privacy concerns wit…" at bounding box center [557, 478] width 725 height 419
click at [321, 256] on icon "Underline" at bounding box center [323, 257] width 6 height 8
click at [232, 280] on strong "Action Items to be completed:﻿" at bounding box center [261, 278] width 127 height 9
click at [922, 63] on icon "Save" at bounding box center [920, 65] width 10 height 8
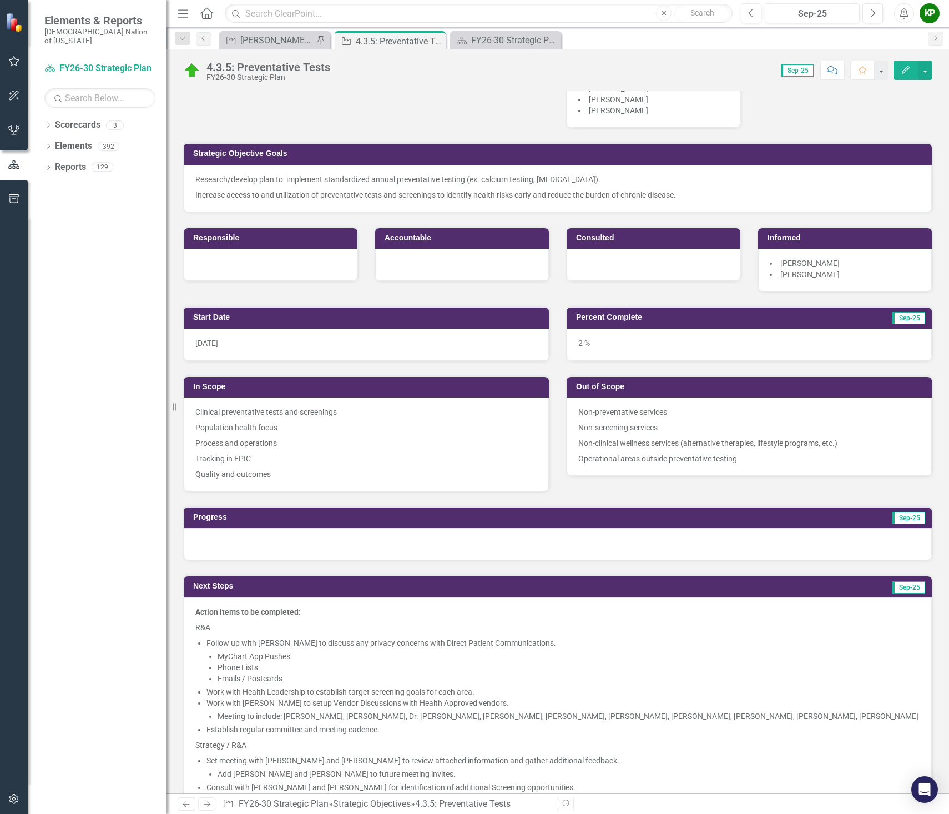
scroll to position [56, 0]
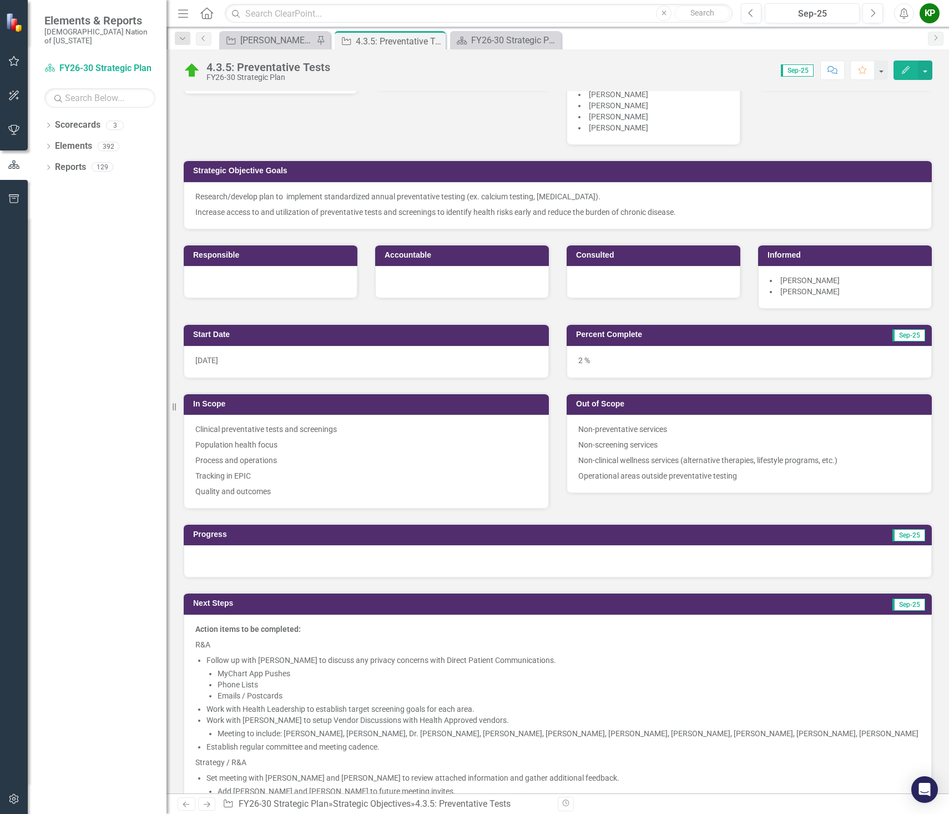
click at [435, 283] on div at bounding box center [462, 282] width 174 height 32
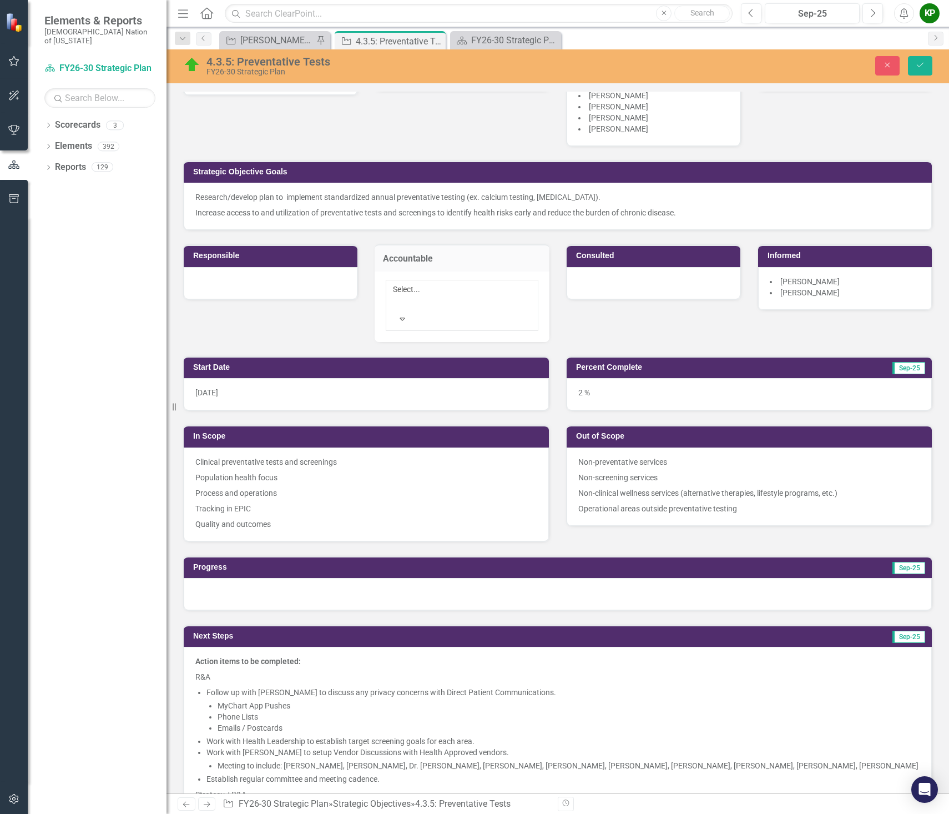
click at [396, 296] on div at bounding box center [395, 302] width 2 height 13
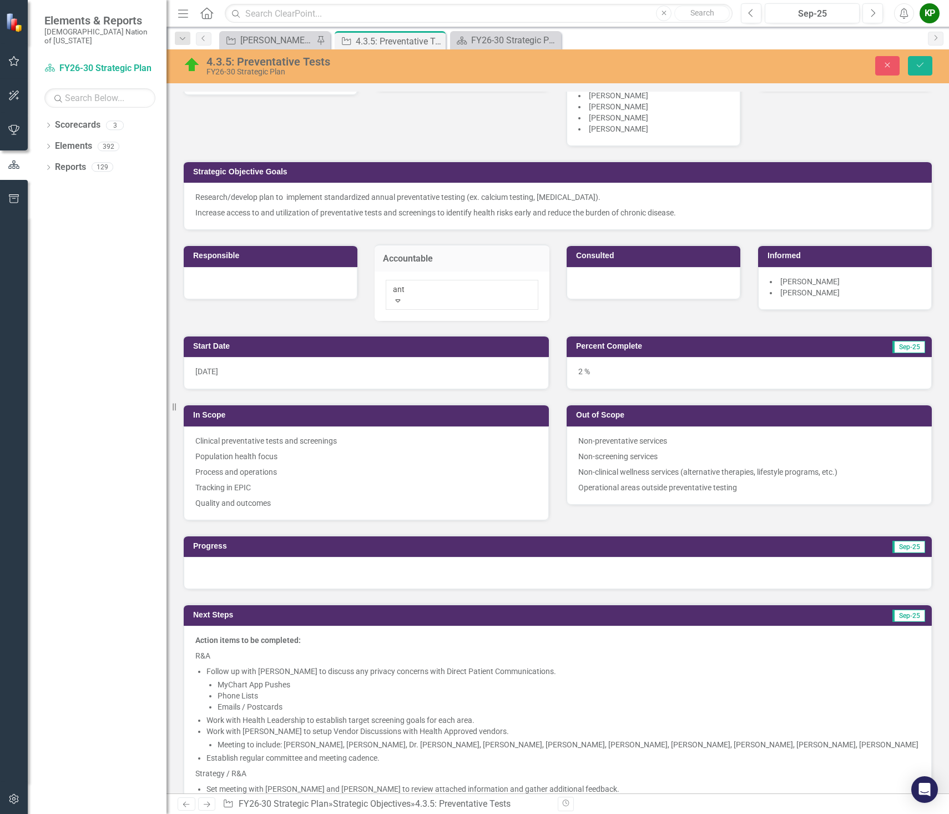
scroll to position [47, 0]
type input "anth"
click at [102, 813] on span "Anth ony Cavallo" at bounding box center [51, 819] width 102 height 11
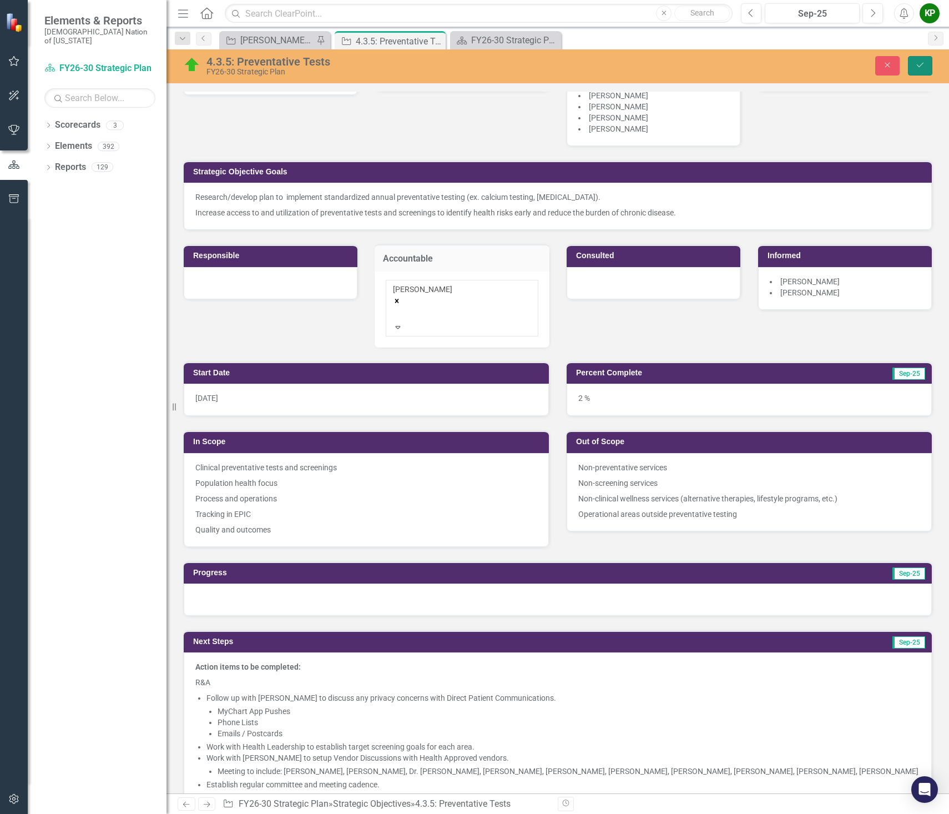
click at [915, 64] on icon "Save" at bounding box center [920, 65] width 10 height 8
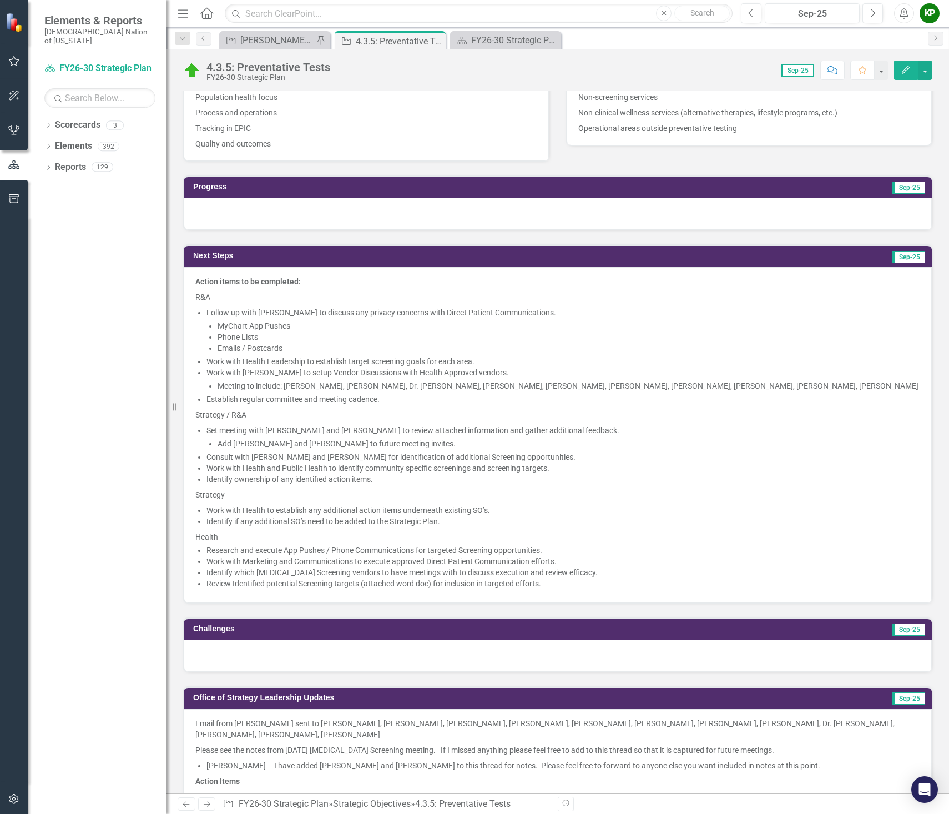
scroll to position [444, 0]
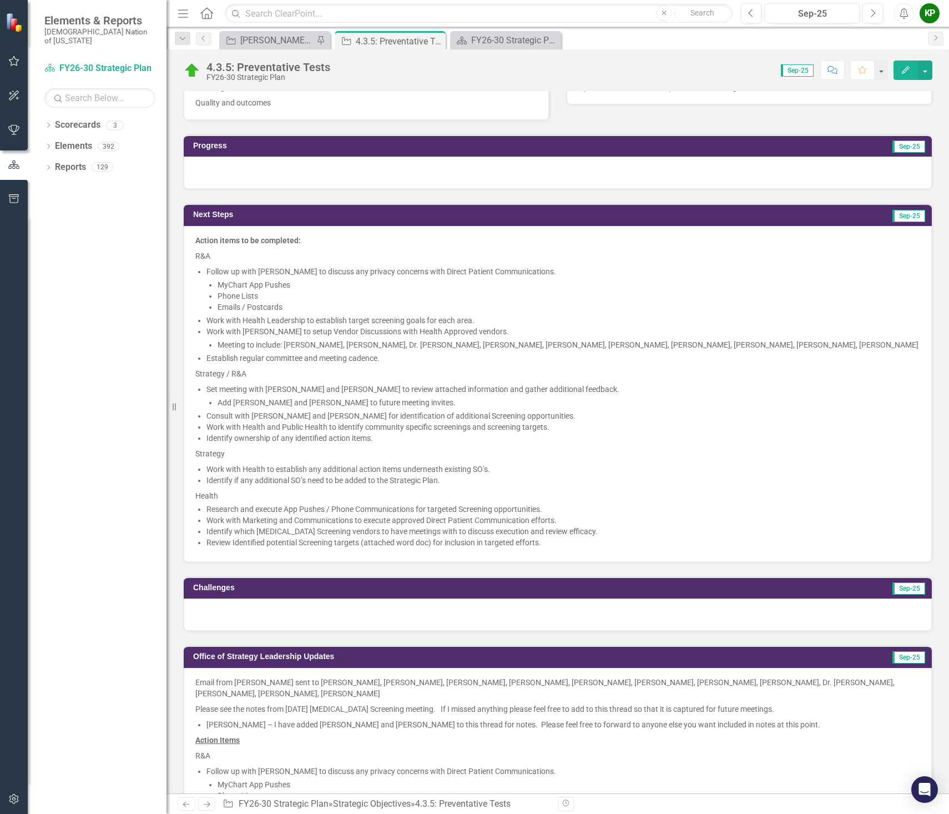
click at [390, 350] on li "Meeting to include: [PERSON_NAME], [PERSON_NAME], Dr. [PERSON_NAME], [PERSON_NA…" at bounding box center [569, 344] width 703 height 11
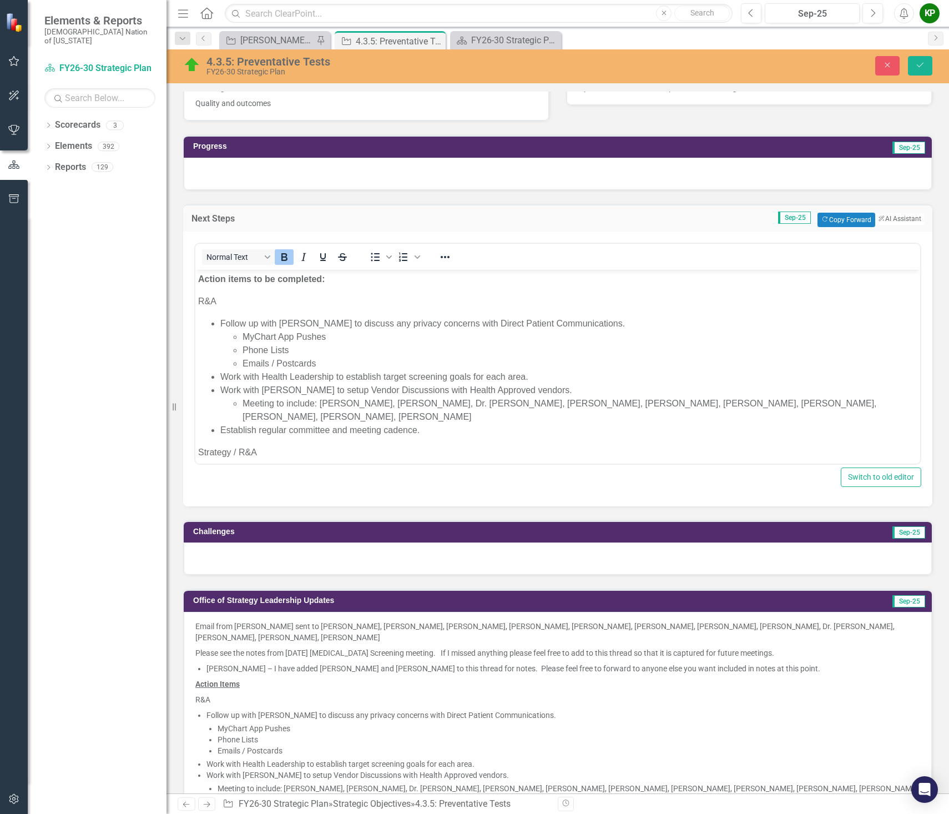
scroll to position [0, 0]
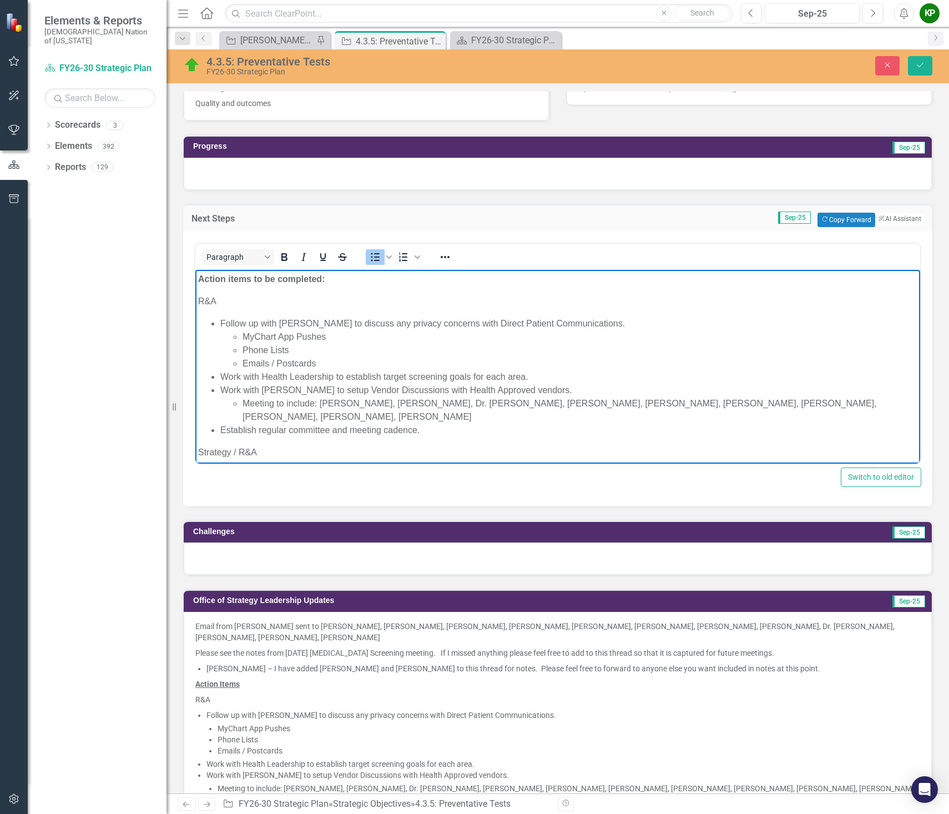
click at [420, 421] on li "Meeting to include: [PERSON_NAME], [PERSON_NAME], Dr. [PERSON_NAME], [PERSON_NA…" at bounding box center [580, 409] width 675 height 27
click at [421, 429] on li "Establish regular committee and meeting cadence." at bounding box center [568, 429] width 697 height 13
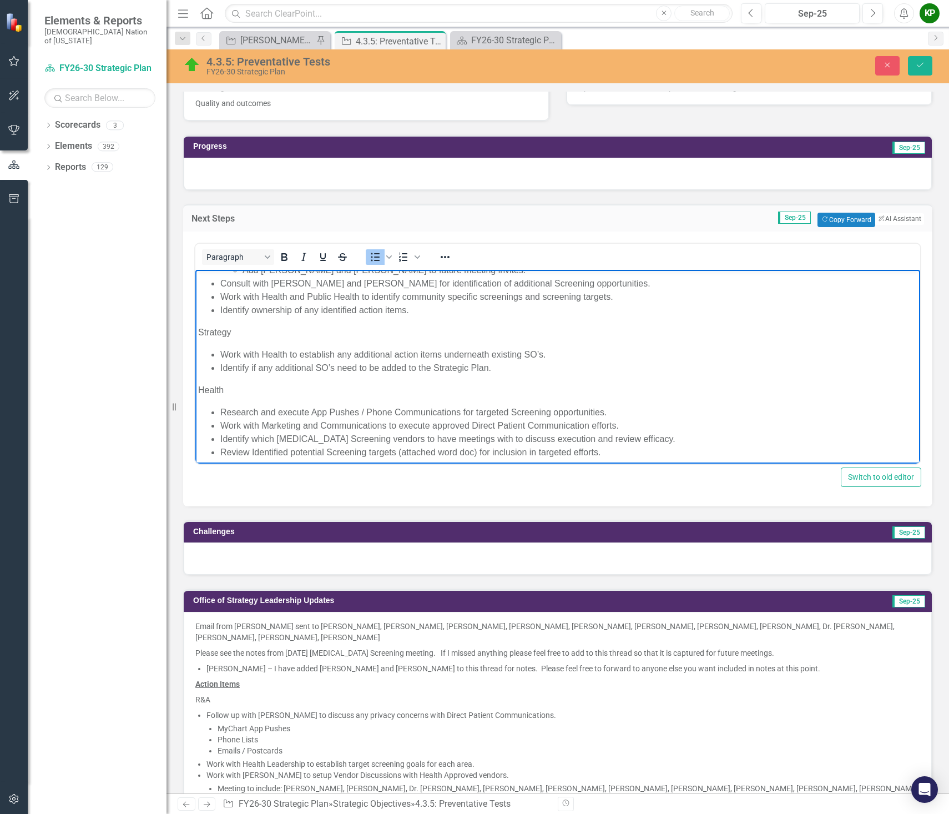
scroll to position [222, 0]
click at [414, 303] on li "Identify ownership of any identified action items." at bounding box center [568, 305] width 697 height 13
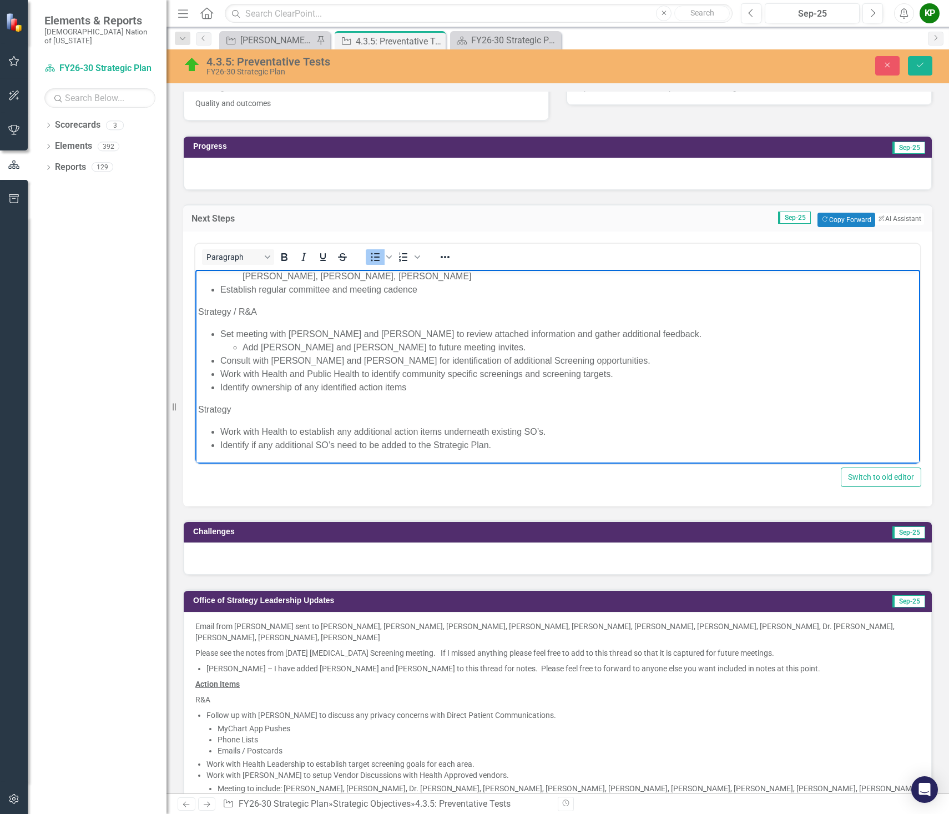
scroll to position [111, 0]
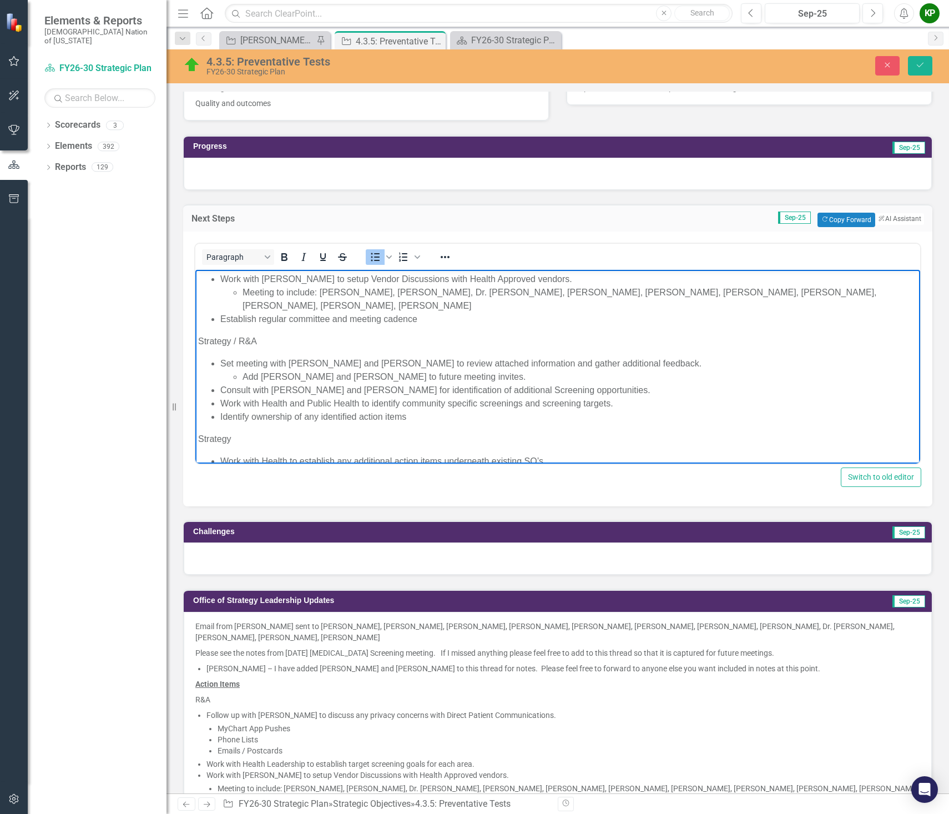
click at [631, 363] on li "Set meeting with [PERSON_NAME] and [PERSON_NAME] to review attached information…" at bounding box center [568, 362] width 697 height 13
click at [581, 391] on li "Consult with [PERSON_NAME] and [PERSON_NAME] for identification of additional S…" at bounding box center [568, 389] width 697 height 13
click at [612, 403] on li "Work with Health and Public Health to identify community specific screenings an…" at bounding box center [568, 402] width 697 height 13
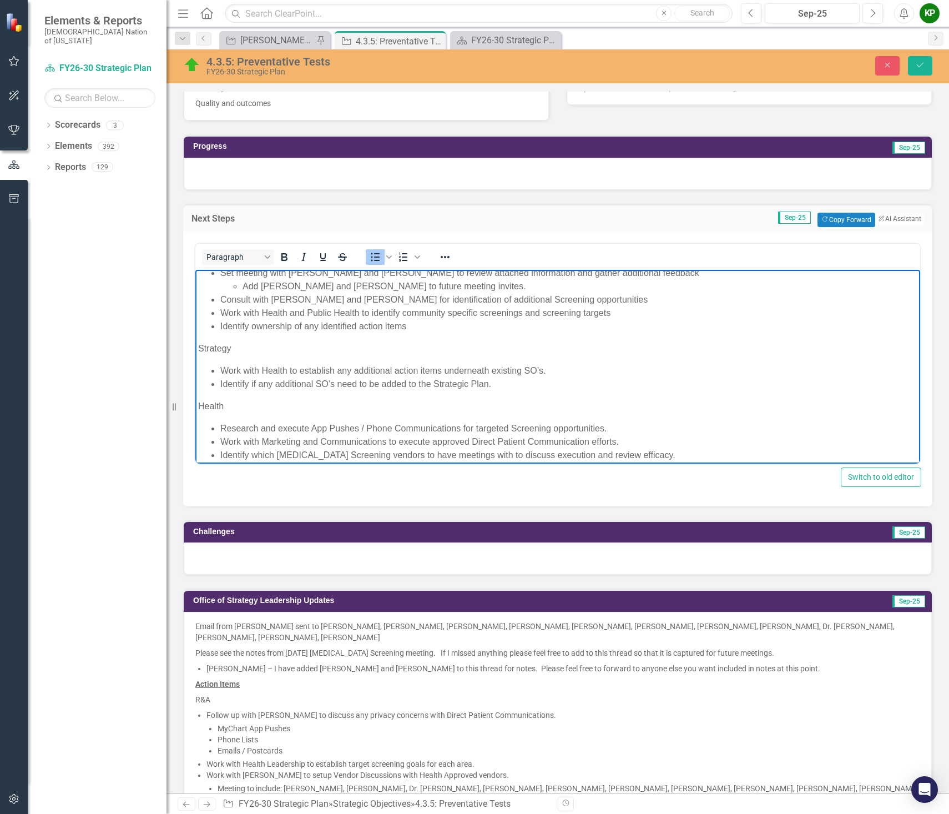
scroll to position [225, 0]
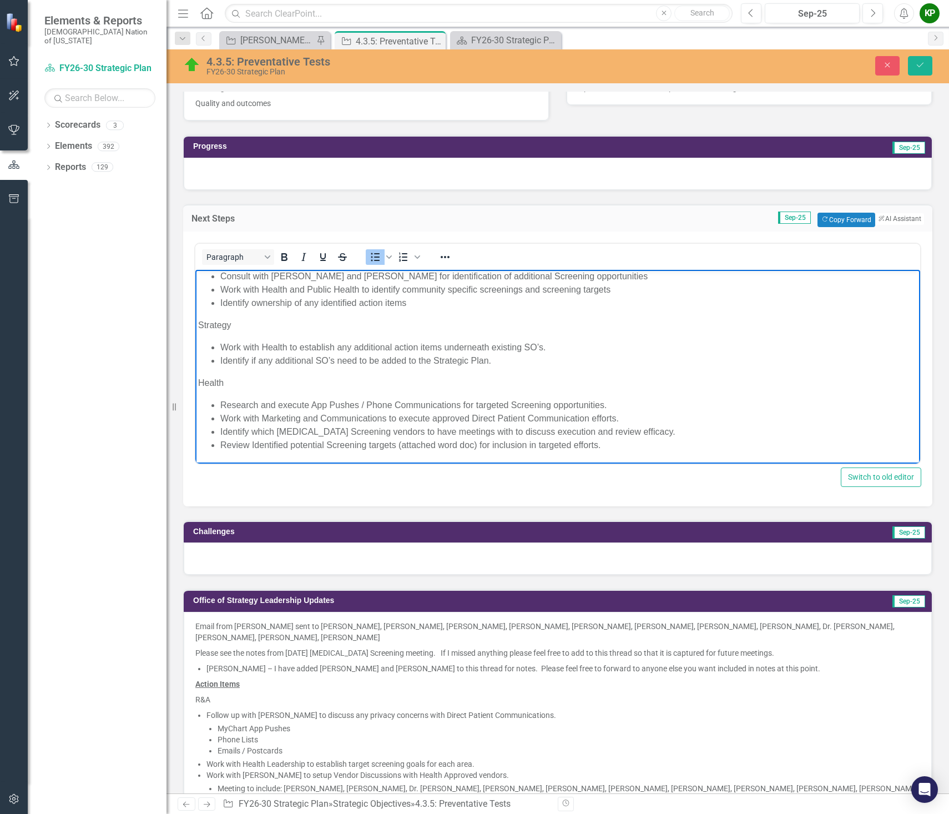
click at [547, 348] on li "Work with Health to establish any additional action items underneath existing S…" at bounding box center [568, 346] width 697 height 13
click at [491, 359] on li "Identify if any additional SO’s need to be added to the Strategic Plan." at bounding box center [568, 360] width 697 height 13
click at [606, 404] on li "Research and execute App Pushes / Phone Communications for targeted Screening o…" at bounding box center [568, 404] width 697 height 13
click at [611, 404] on li "Research and execute App Pushes / Phone Communications for targeted Screening o…" at bounding box center [568, 404] width 697 height 13
click at [618, 414] on li "Work with Marketing and Communications to execute approved Direct Patient Commu…" at bounding box center [568, 417] width 697 height 13
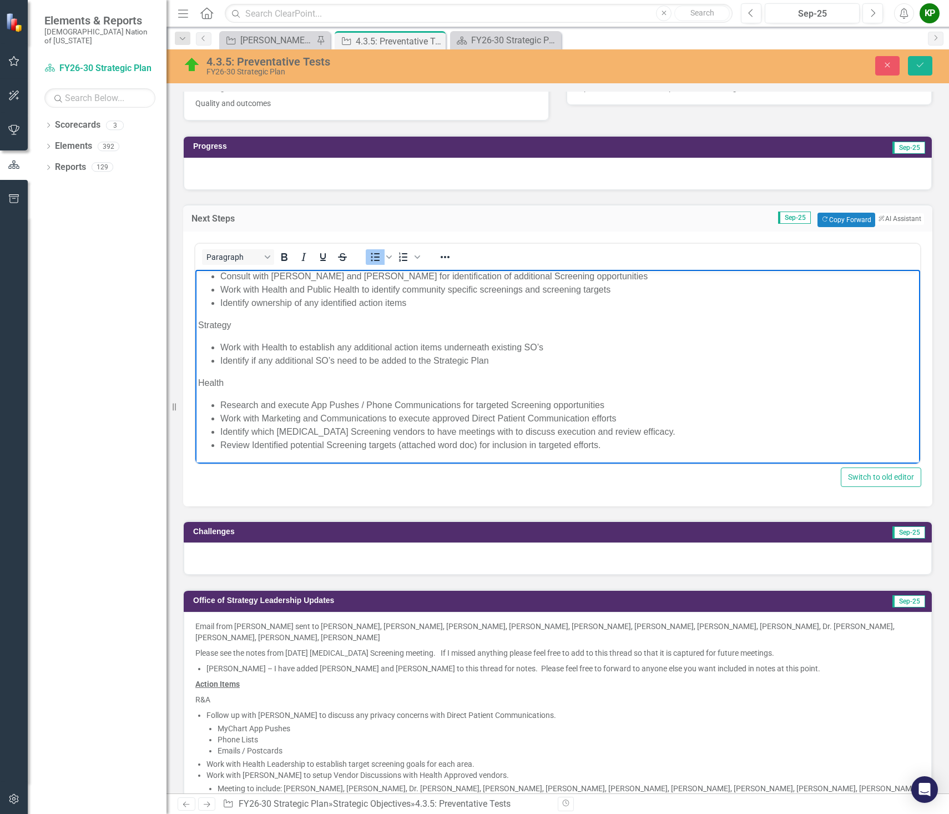
click at [631, 430] on li "Identify which [MEDICAL_DATA] Screening vendors to have meetings with to discus…" at bounding box center [568, 431] width 697 height 13
click at [601, 445] on li "Review Identified potential Screening targets (attached word doc) for inclusion…" at bounding box center [568, 444] width 697 height 13
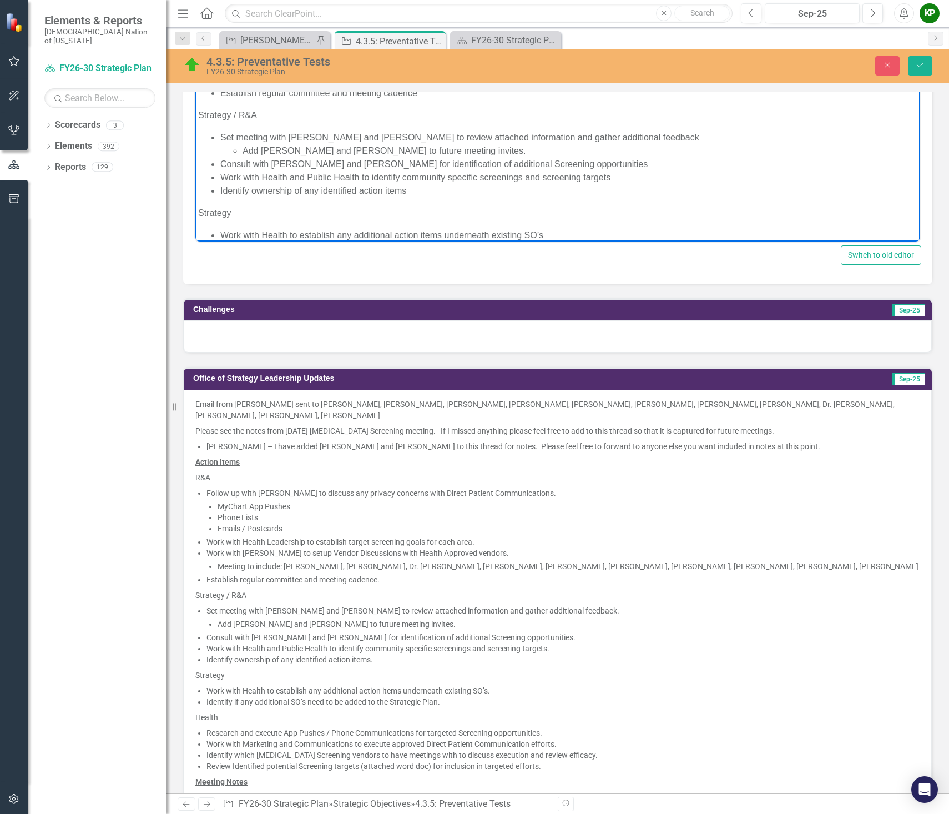
scroll to position [114, 0]
click at [926, 56] on button "Save" at bounding box center [920, 65] width 24 height 19
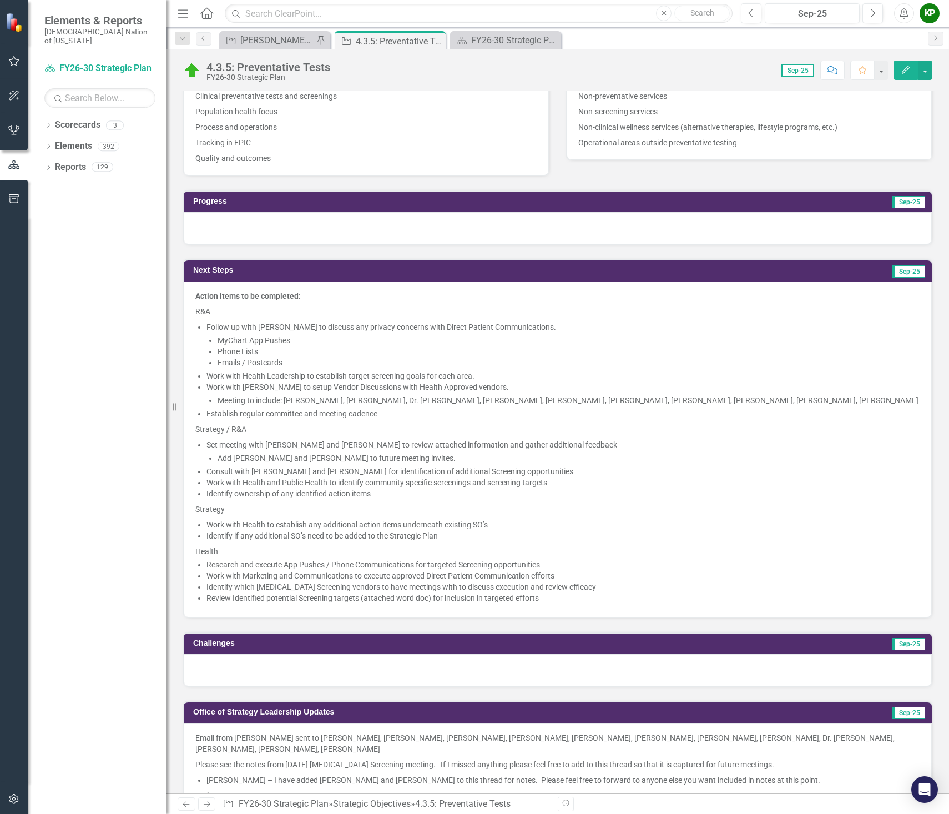
scroll to position [444, 0]
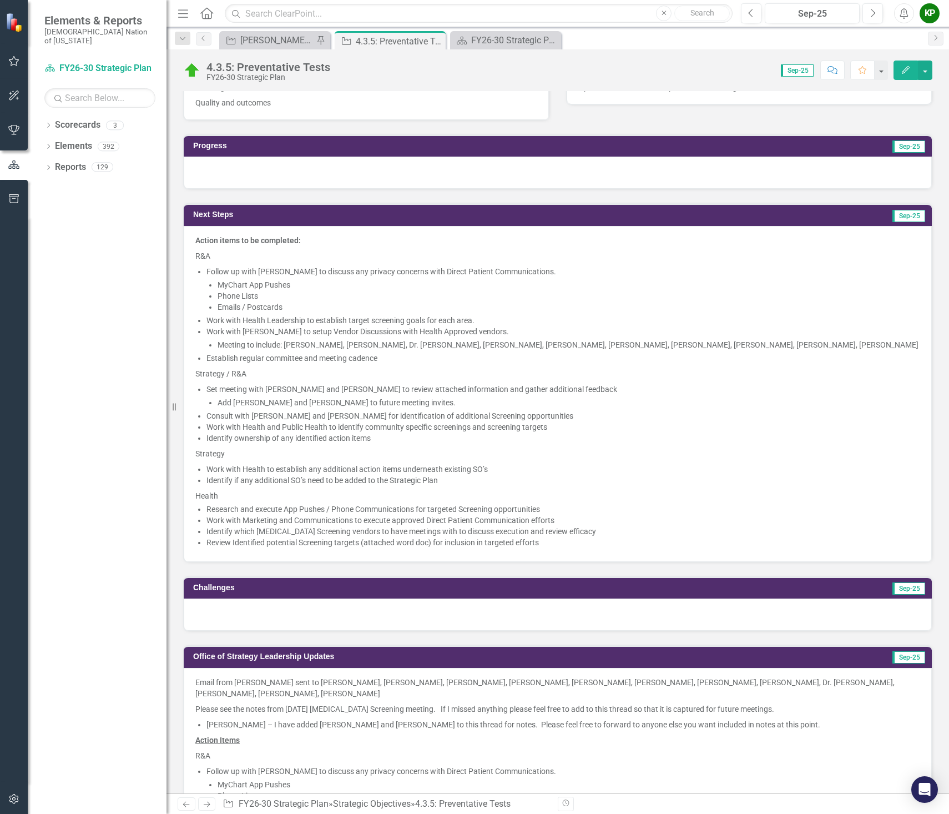
click at [544, 269] on li "Follow up with [PERSON_NAME] to discuss any privacy concerns with Direct Patien…" at bounding box center [564, 271] width 714 height 11
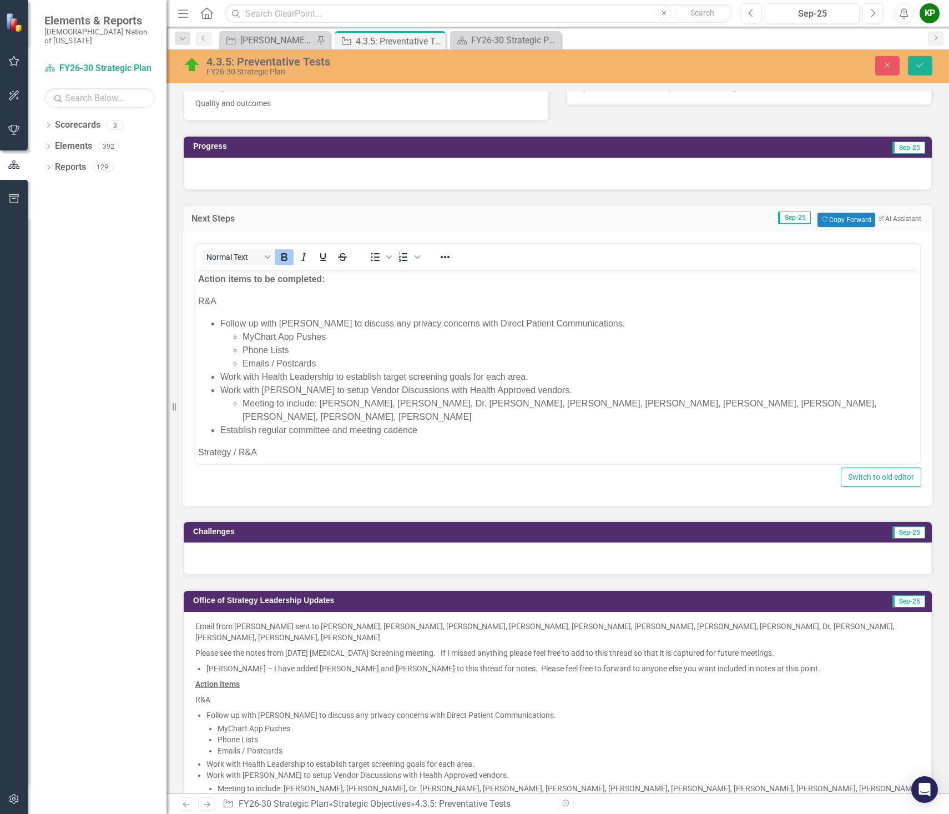
scroll to position [0, 0]
click at [600, 328] on li "Follow up with [PERSON_NAME] to discuss any privacy concerns with Direct Patien…" at bounding box center [568, 322] width 697 height 13
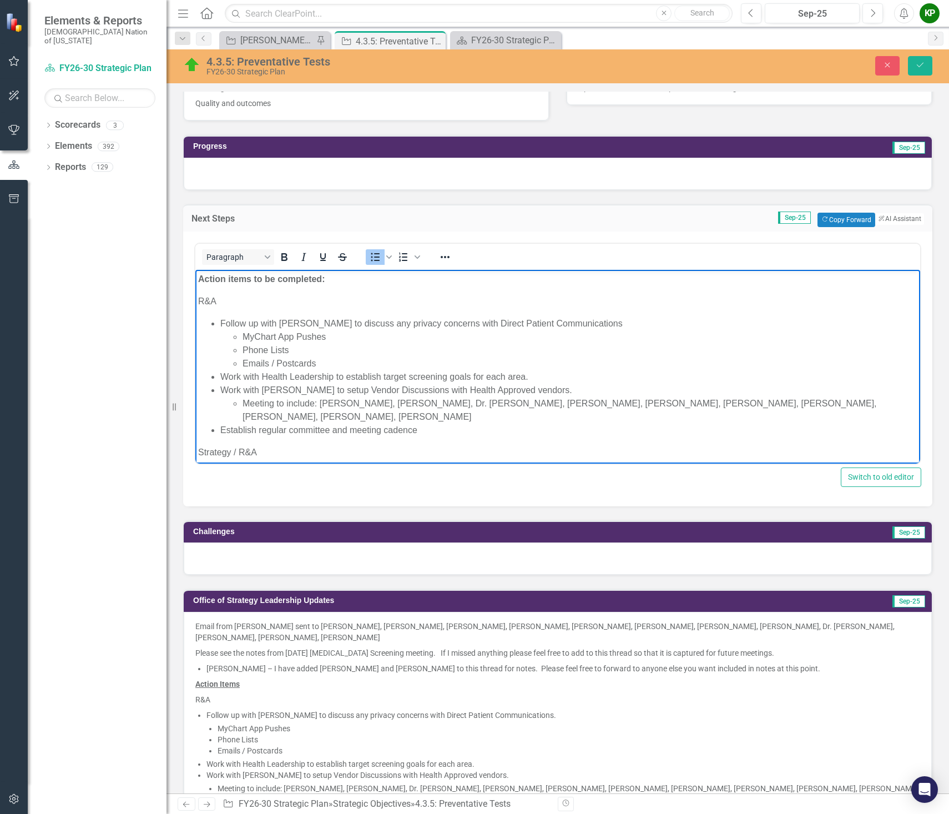
click at [365, 362] on li "Emails / Postcards" at bounding box center [580, 362] width 675 height 13
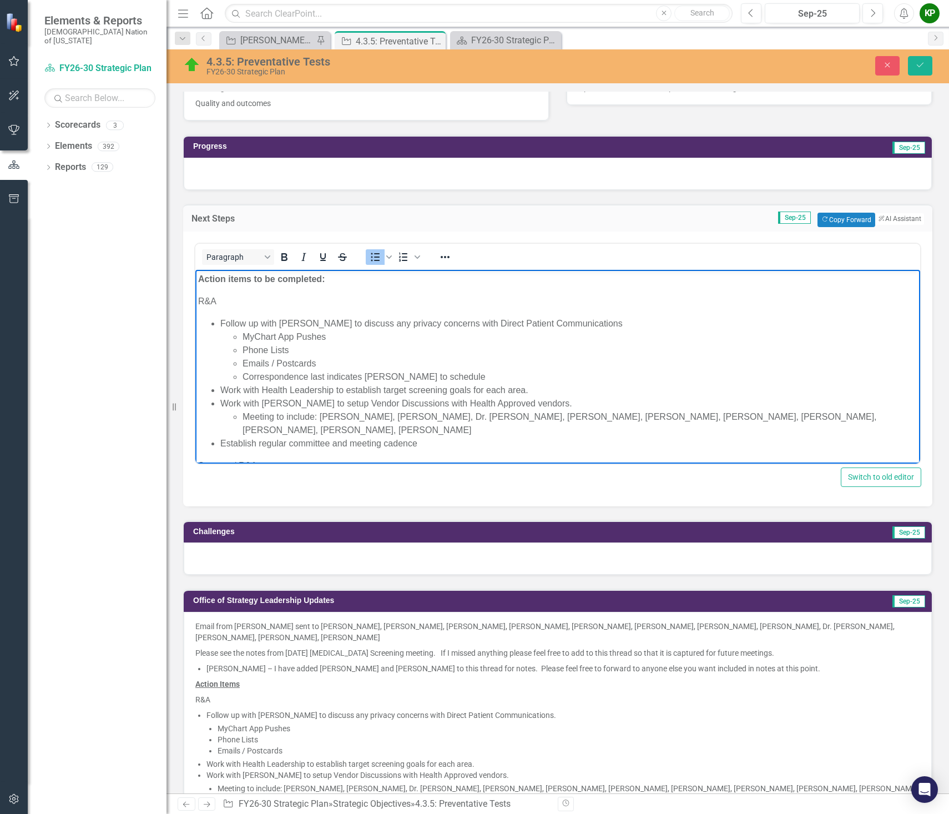
click at [366, 375] on li "Correspondence last indicates Tiffany Segotta to schedule" at bounding box center [580, 376] width 675 height 13
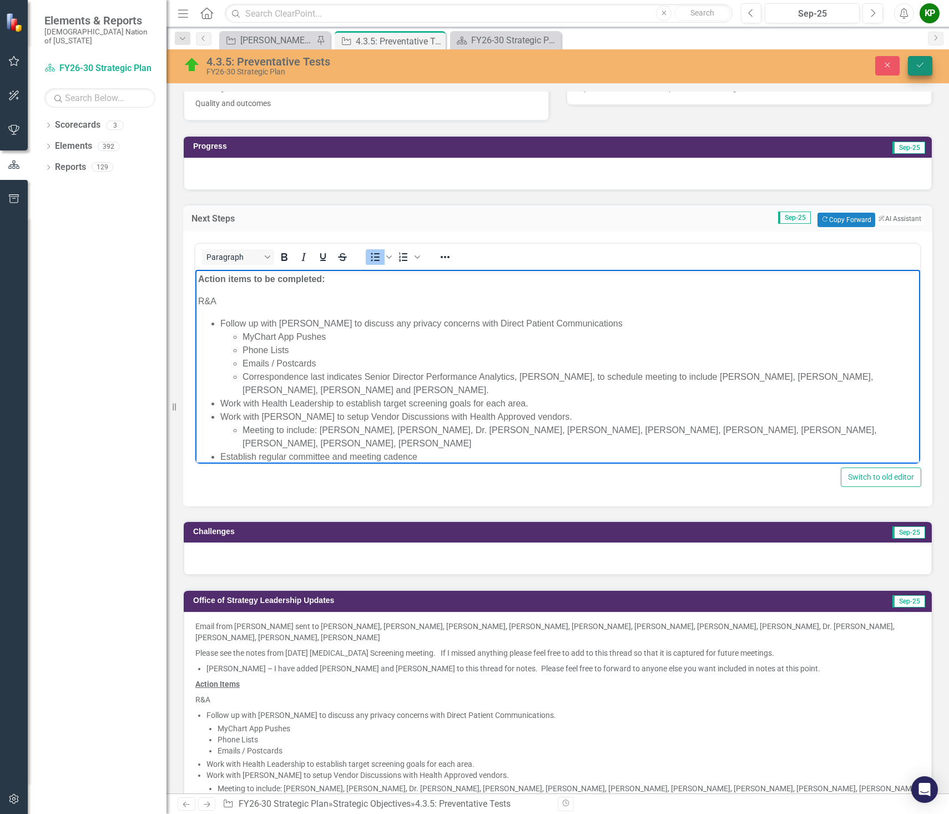
click at [923, 69] on button "Save" at bounding box center [920, 65] width 24 height 19
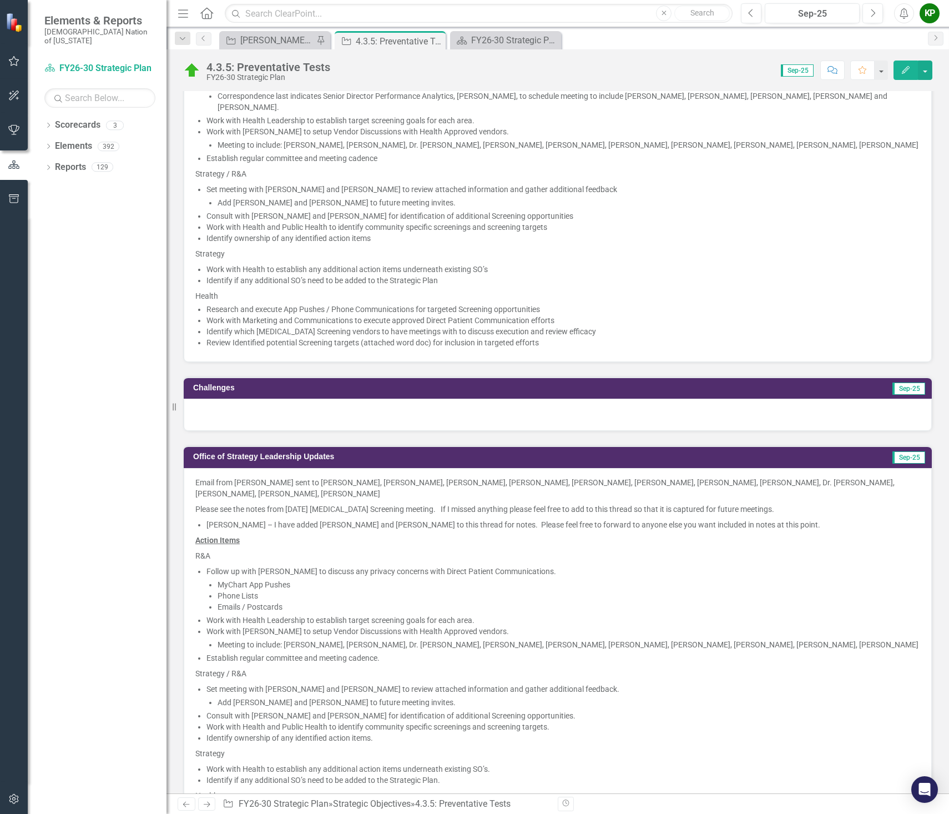
scroll to position [444, 0]
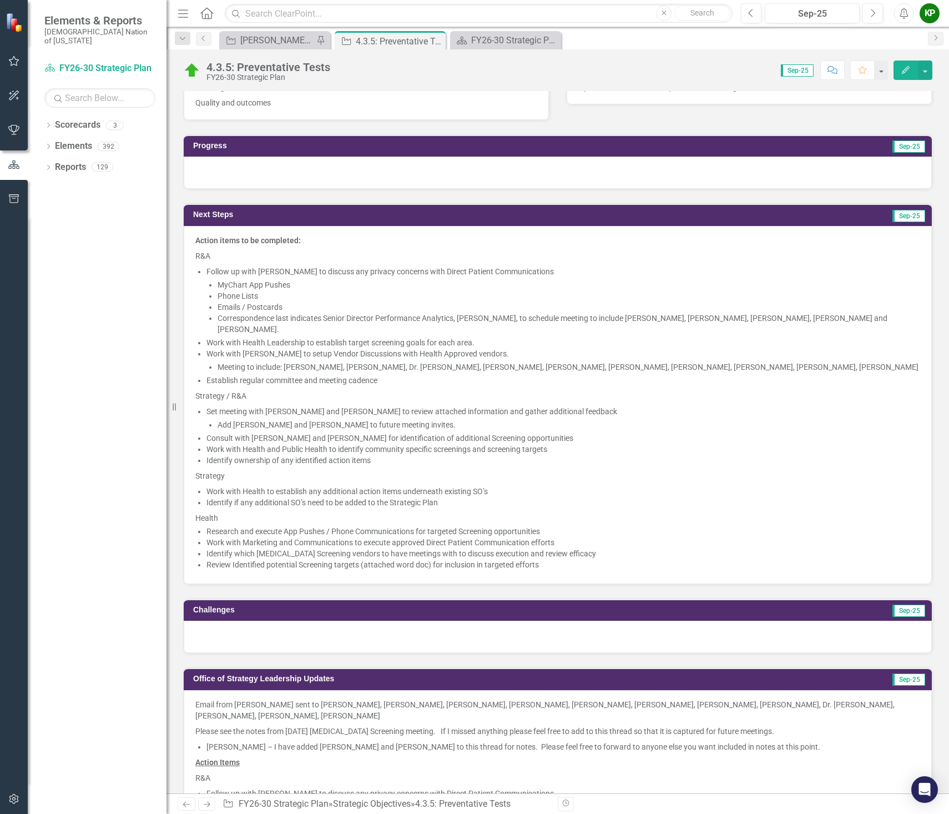
click at [305, 361] on li "Meeting to include: [PERSON_NAME], [PERSON_NAME], Dr. [PERSON_NAME], [PERSON_NA…" at bounding box center [569, 366] width 703 height 11
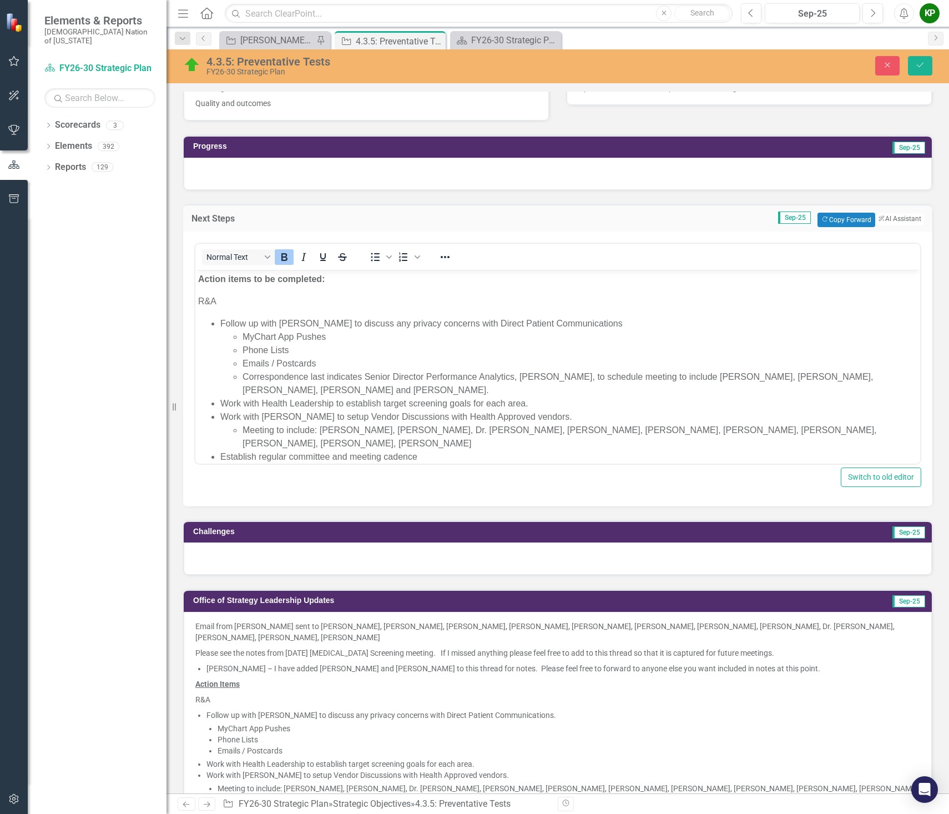
scroll to position [0, 0]
click at [325, 323] on li "Follow up with John Poling to discuss any privacy concerns with Direct Patient …" at bounding box center [568, 322] width 697 height 13
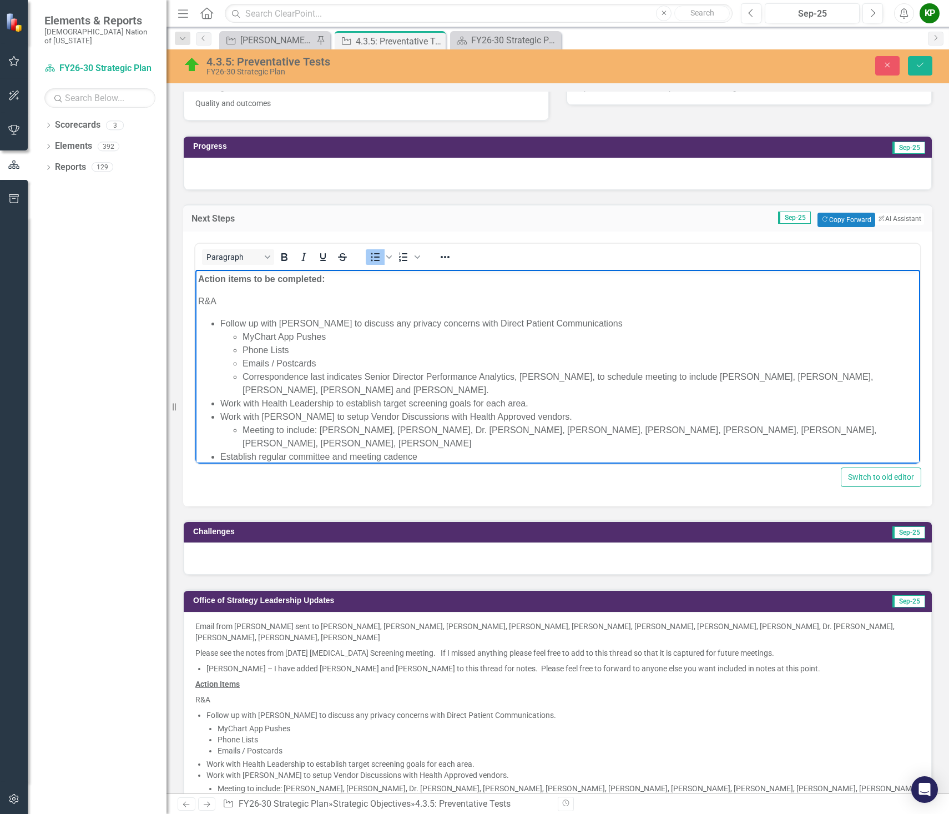
click at [281, 326] on li "Follow up with John Poling to discuss any privacy concerns with Direct Patient …" at bounding box center [568, 322] width 697 height 13
click at [614, 323] on li "Follow up with Privacy Officer and Legal Director (John Poling) to discuss any …" at bounding box center [568, 322] width 697 height 13
click at [370, 380] on li "Correspondence last indicates Senior Director Performance Analytics, Tiffany Se…" at bounding box center [580, 383] width 675 height 27
click at [737, 322] on li "Follow up with Privacy Officer and Legal Director (John Poling) to discuss any …" at bounding box center [568, 322] width 697 height 13
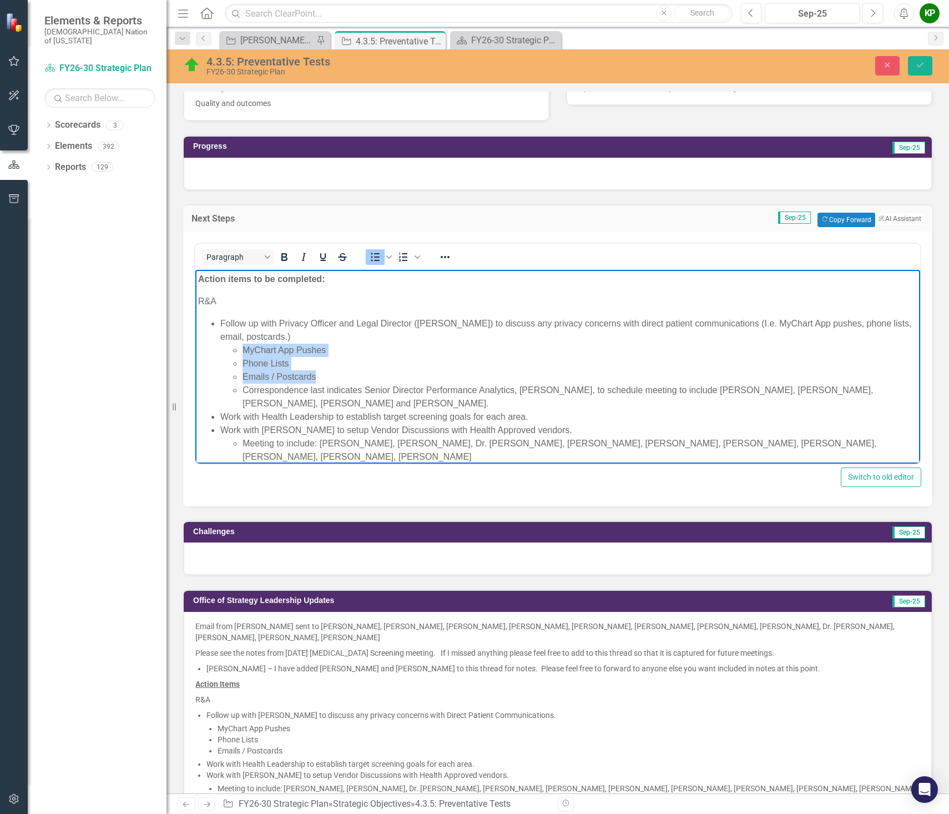
drag, startPoint x: 341, startPoint y: 378, endPoint x: 243, endPoint y: 351, distance: 102.4
click at [243, 351] on ul "MyChart App Pushes Phone Lists Emails / Postcards Correspondence last indicates…" at bounding box center [568, 376] width 697 height 67
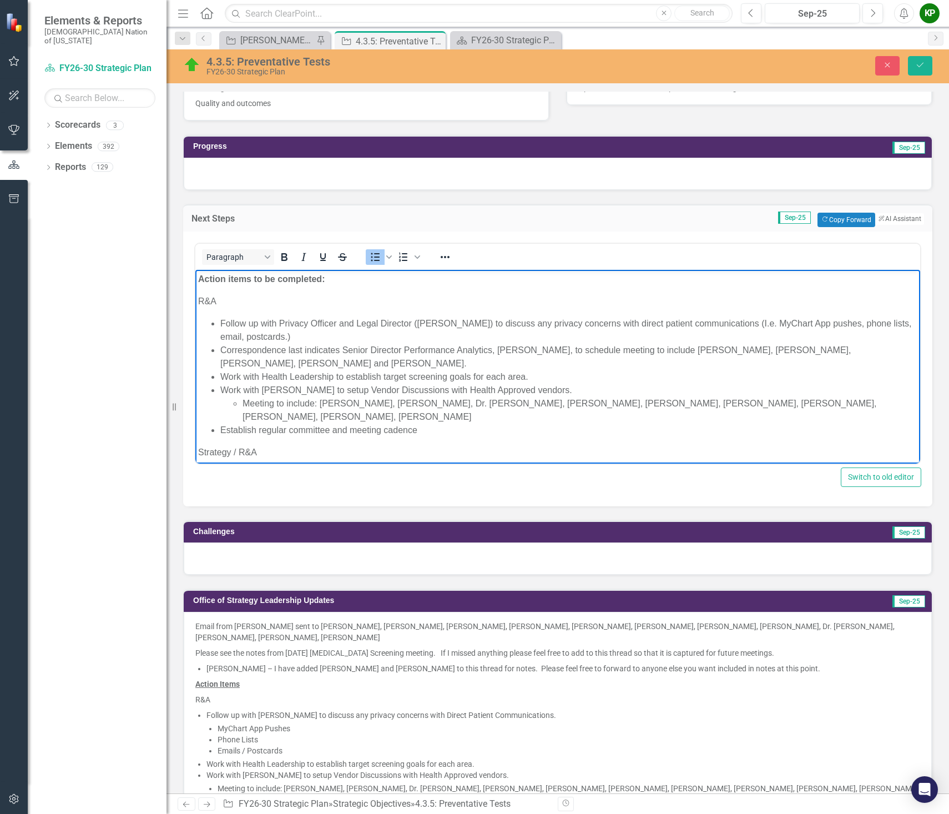
click at [561, 351] on li "Correspondence last indicates Senior Director Performance Analytics, Tiffany Se…" at bounding box center [568, 356] width 697 height 27
click at [564, 340] on li "Follow up with Privacy Officer and Legal Director ([PERSON_NAME]) to discuss an…" at bounding box center [568, 329] width 697 height 27
click at [560, 350] on li "Correspondence last indicates Senior Director Performance Analytics (Tiffany Se…" at bounding box center [568, 356] width 697 height 27
click at [564, 347] on li "Correspondence last indicates Senior Director Performance Analytics (Tiffany Se…" at bounding box center [568, 356] width 697 height 27
click at [687, 350] on li "Correspondence last indicates Senior Director Performance Analytics (Tiffany Se…" at bounding box center [568, 356] width 697 height 27
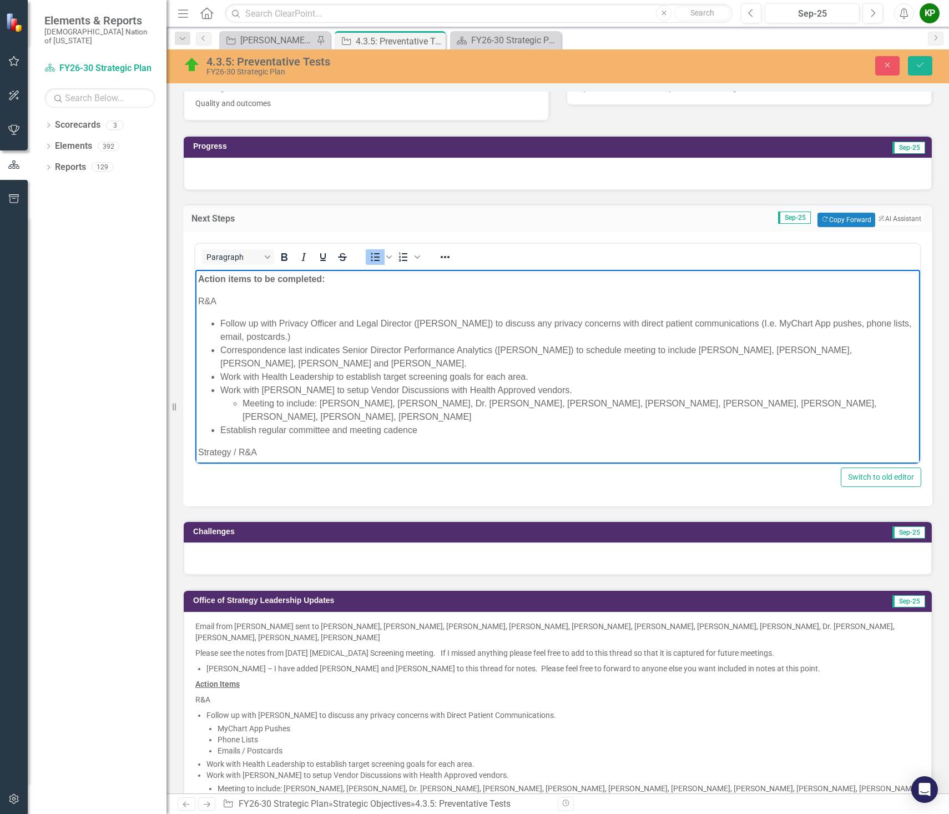
click at [683, 350] on li "Correspondence last indicates Senior Director Performance Analytics (Tiffany Se…" at bounding box center [568, 356] width 697 height 27
click at [253, 363] on li "Correspondence last indicates Senior Director Performance Analytics (Tiffany Se…" at bounding box center [568, 356] width 697 height 27
drag, startPoint x: 306, startPoint y: 365, endPoint x: 258, endPoint y: 364, distance: 48.9
click at [258, 364] on li "Correspondence last indicates Senior Director Performance Analytics (Tiffany Se…" at bounding box center [568, 356] width 697 height 27
click at [260, 361] on li "Correspondence last indicates Senior Director Performance Analytics (Tiffany Se…" at bounding box center [568, 356] width 697 height 27
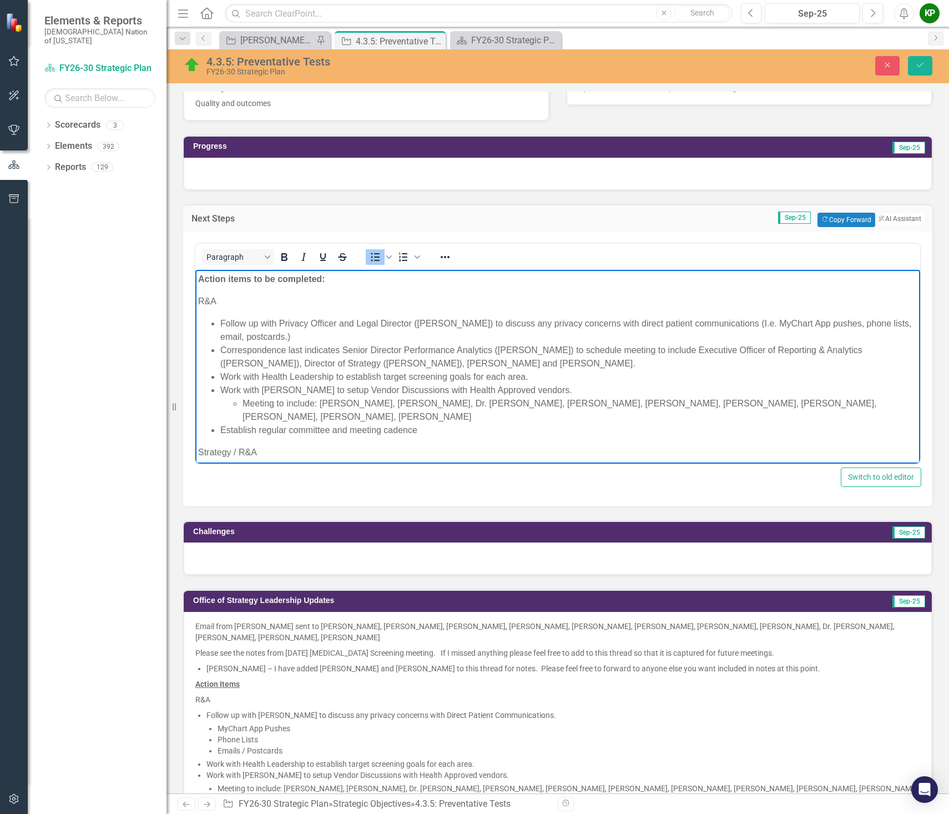
click at [407, 364] on li "Correspondence last indicates Senior Director Performance Analytics (Tiffany Se…" at bounding box center [568, 356] width 697 height 27
click at [600, 361] on li "Correspondence last indicates Senior Director Performance Analytics (Tiffany Se…" at bounding box center [568, 356] width 697 height 27
drag, startPoint x: 626, startPoint y: 364, endPoint x: 601, endPoint y: 364, distance: 24.4
click at [601, 364] on li "Correspondence last indicates Senior Director Performance Analytics (Tiffany Se…" at bounding box center [568, 356] width 697 height 27
click at [921, 68] on icon "Save" at bounding box center [920, 65] width 10 height 8
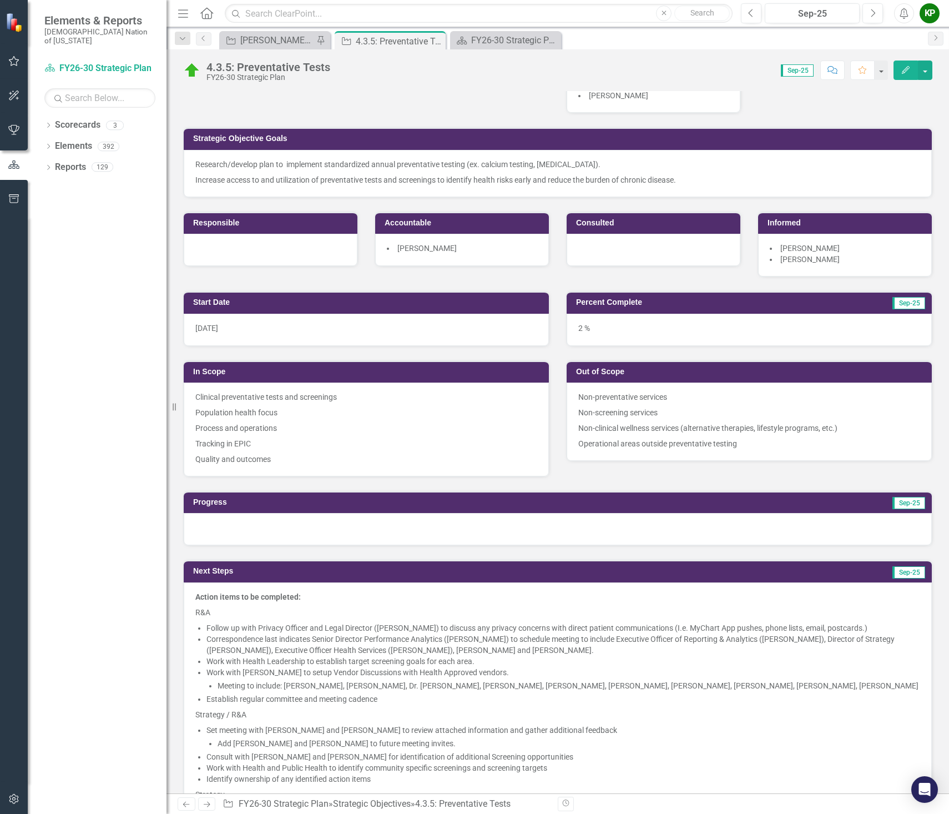
scroll to position [278, 0]
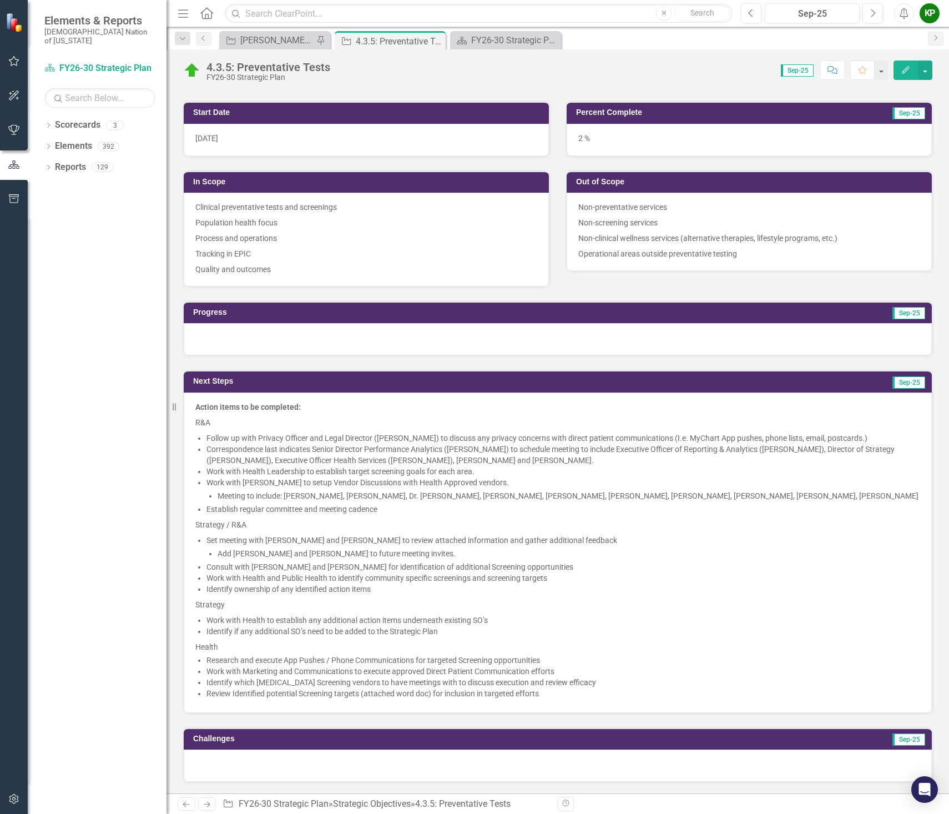
click at [415, 521] on p "Strategy / R&A" at bounding box center [557, 525] width 725 height 16
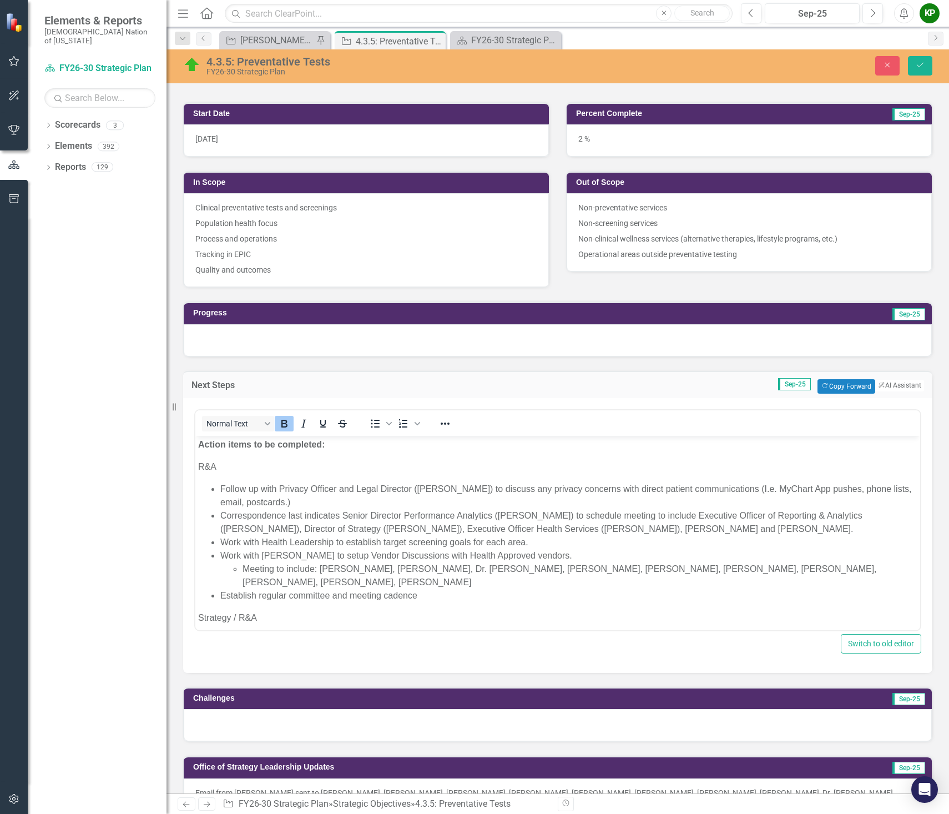
scroll to position [0, 0]
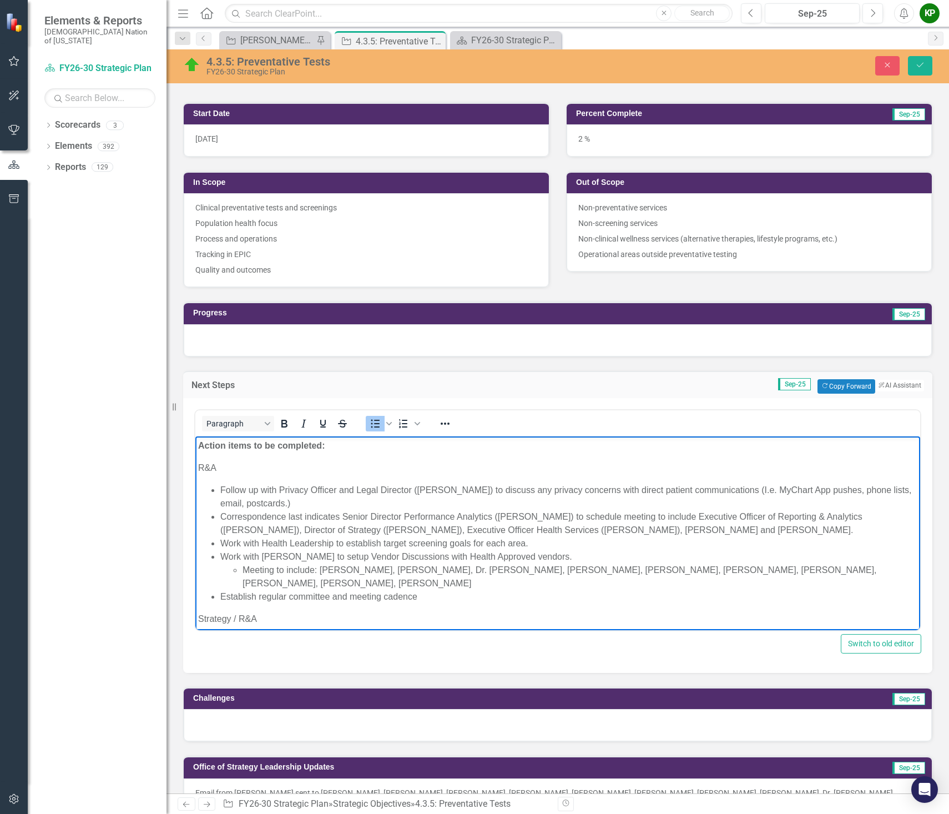
click at [222, 519] on li "Correspondence last indicates Senior Director Performance Analytics ([PERSON_NA…" at bounding box center [568, 523] width 697 height 27
click at [219, 515] on ul "Follow up with Privacy Officer and Legal Director (John Poling) to discuss any …" at bounding box center [558, 543] width 720 height 120
click at [446, 431] on button "Reveal or hide additional toolbar items" at bounding box center [445, 424] width 19 height 16
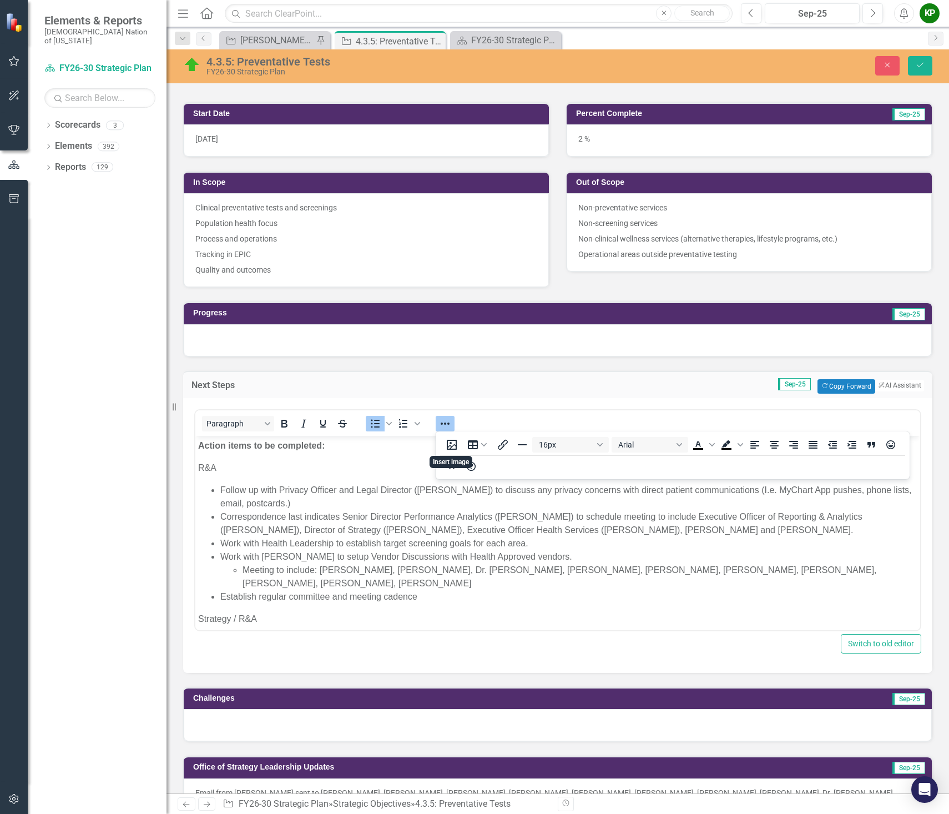
click at [445, 384] on td "Sep-25 Copy Forward Copy Forward ClearPoint AI AI Assistant" at bounding box center [641, 386] width 565 height 14
click at [387, 416] on span "Bullet list" at bounding box center [389, 424] width 9 height 16
click at [353, 461] on p "R&A" at bounding box center [558, 467] width 720 height 13
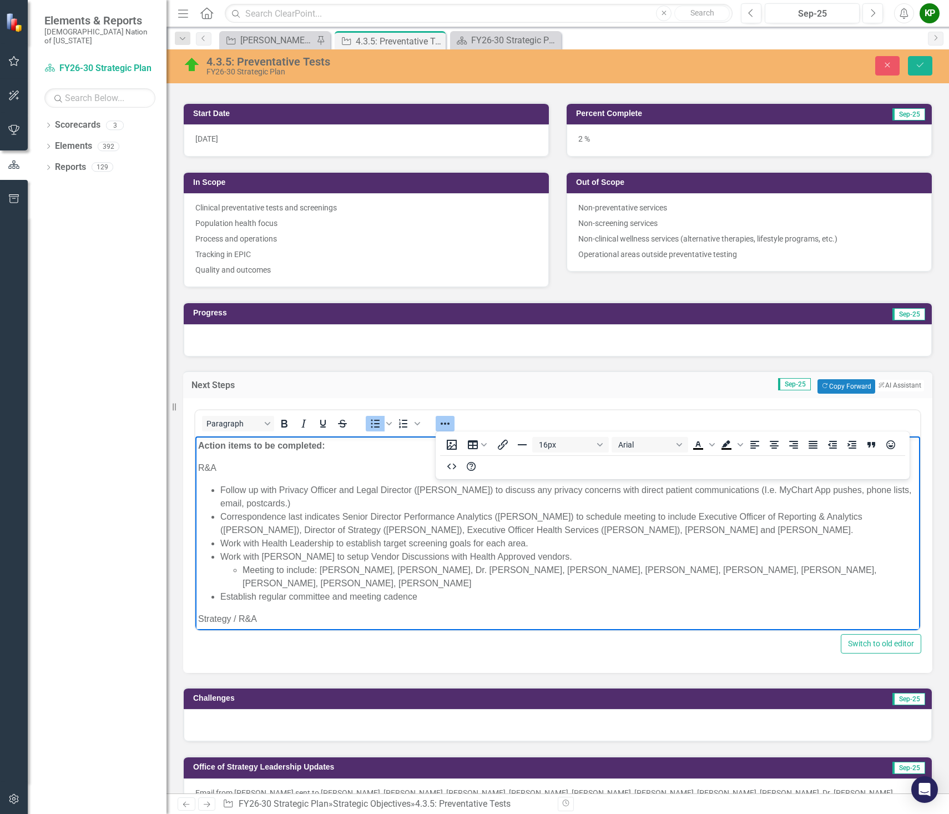
click at [219, 515] on ul "Follow up with Privacy Officer and Legal Director (John Poling) to discuss any …" at bounding box center [558, 543] width 720 height 120
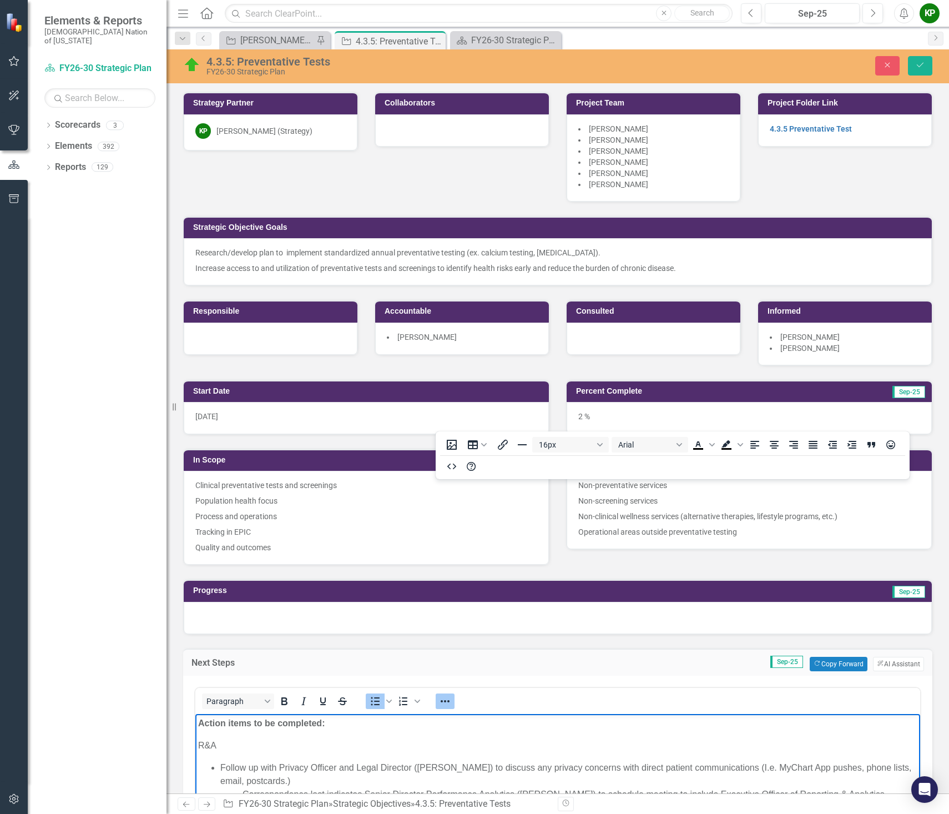
scroll to position [278, 0]
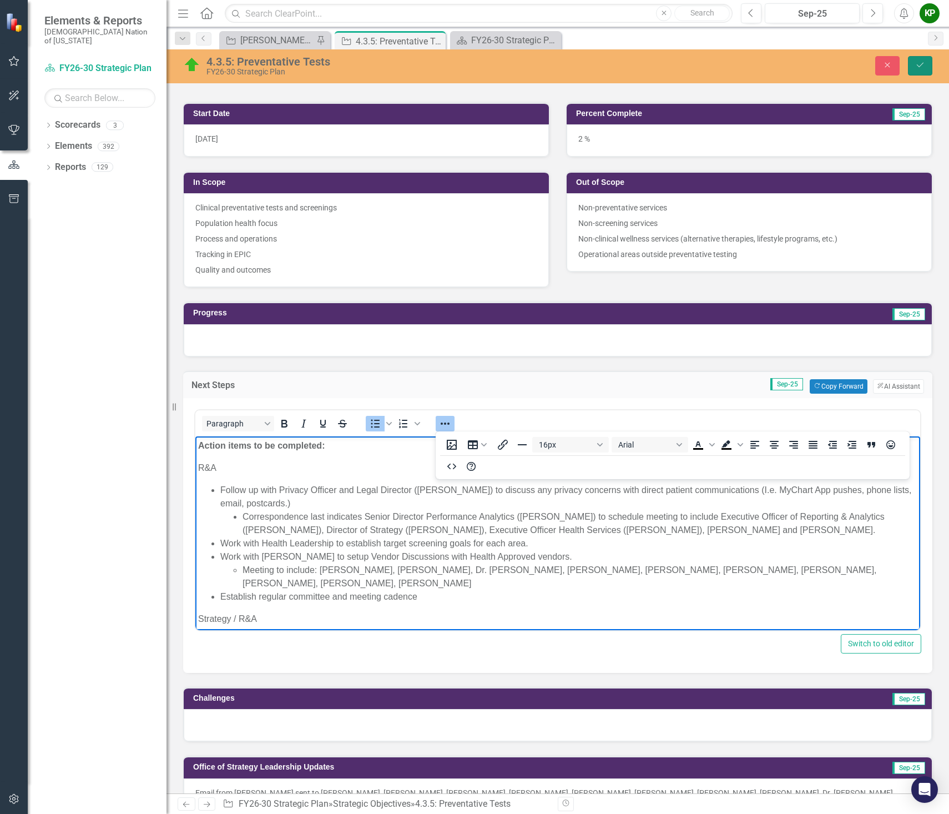
click at [924, 61] on icon "Save" at bounding box center [920, 65] width 10 height 8
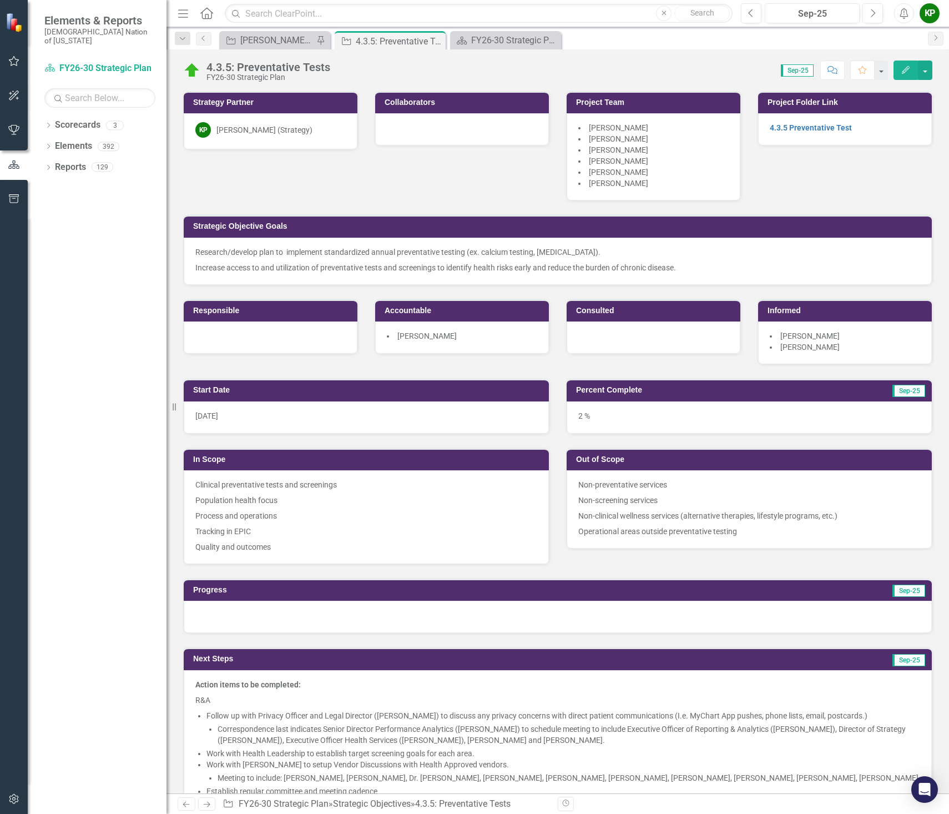
scroll to position [333, 0]
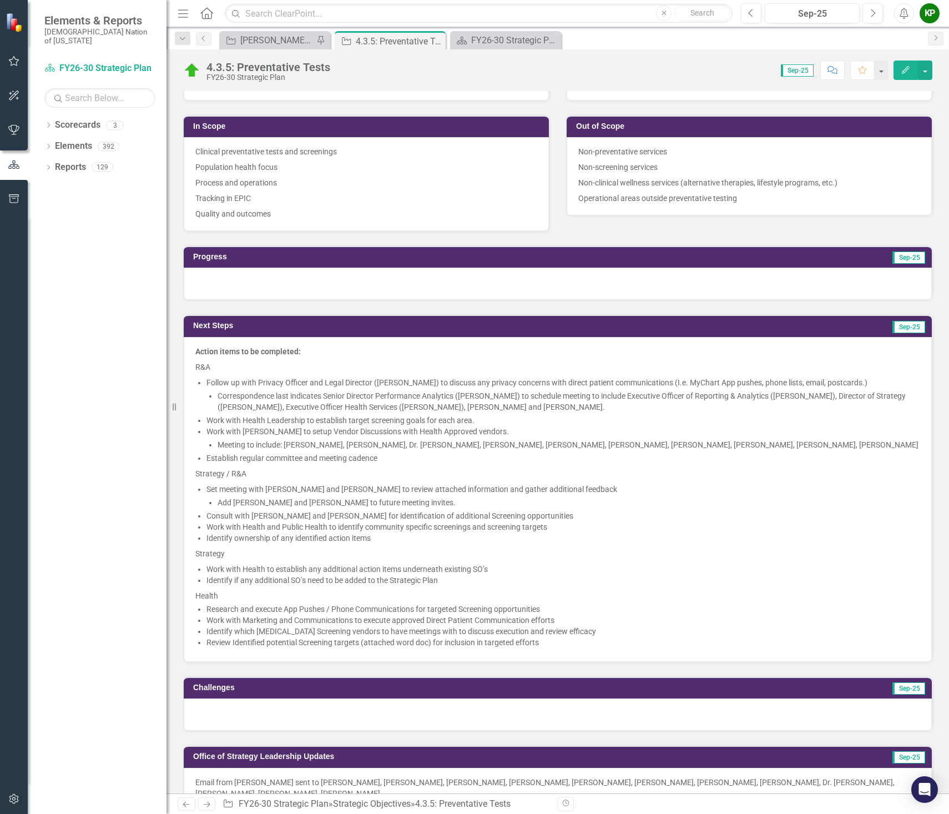
click at [451, 424] on li "Work with Health Leadership to establish target screening goals for each area." at bounding box center [564, 420] width 714 height 11
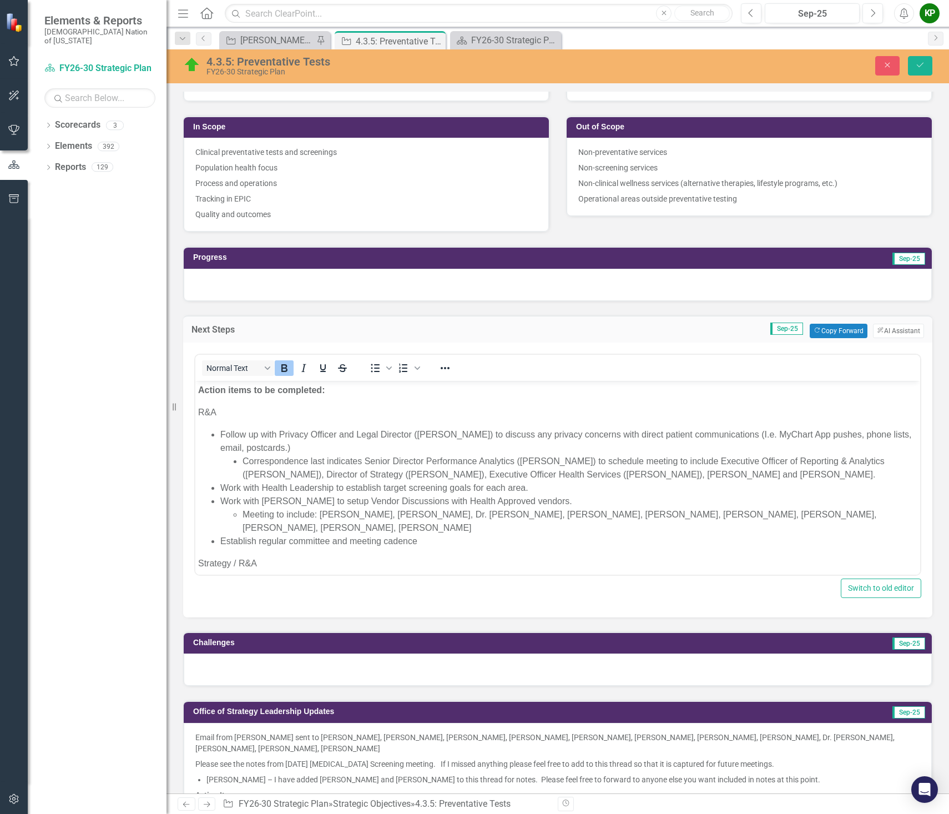
scroll to position [0, 0]
click at [495, 502] on li "Work with [PERSON_NAME] to setup Vendor Discussions with Health Approved vendor…" at bounding box center [568, 514] width 697 height 40
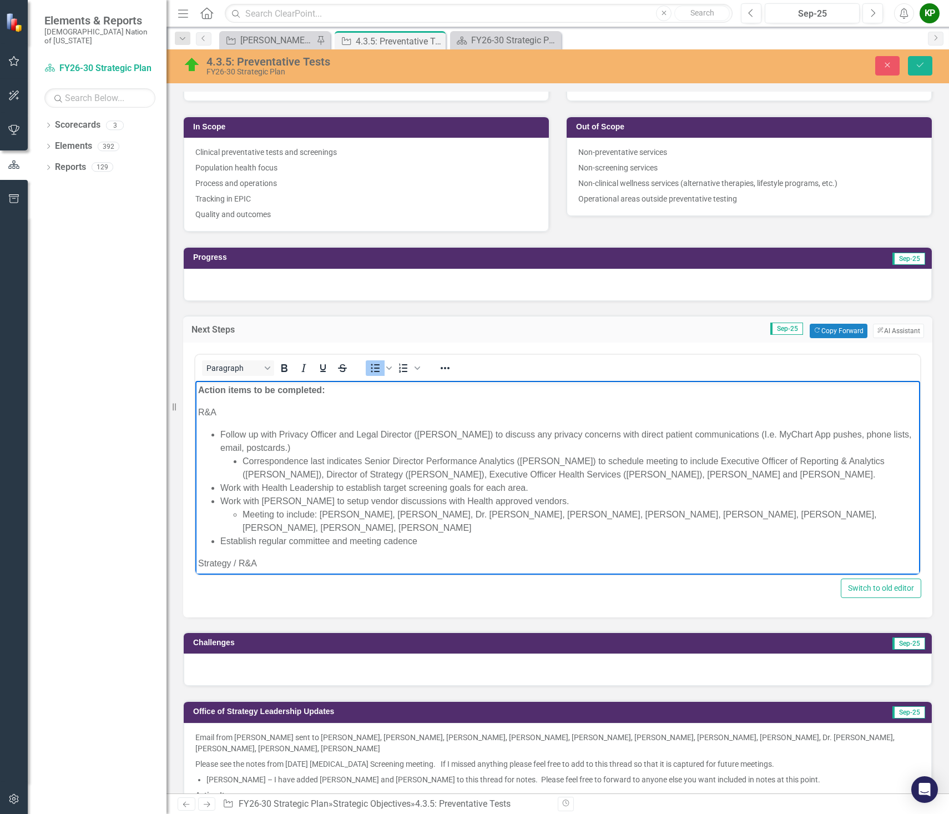
click at [373, 519] on li "Meeting to include: [PERSON_NAME], [PERSON_NAME], Dr. [PERSON_NAME], [PERSON_NA…" at bounding box center [580, 520] width 675 height 27
click at [321, 514] on li "Meeting to include: [PERSON_NAME], [PERSON_NAME], Dr. [PERSON_NAME], [PERSON_NA…" at bounding box center [580, 520] width 675 height 27
click at [319, 514] on li "Meeting to include: [PERSON_NAME], [PERSON_NAME], Dr. [PERSON_NAME], [PERSON_NA…" at bounding box center [580, 520] width 675 height 27
drag, startPoint x: 741, startPoint y: 514, endPoint x: 608, endPoint y: 515, distance: 132.1
click at [608, 515] on li "Meeting to include: Senior Executive Officer ([PERSON_NAME]), [PERSON_NAME], Dr…" at bounding box center [580, 520] width 675 height 27
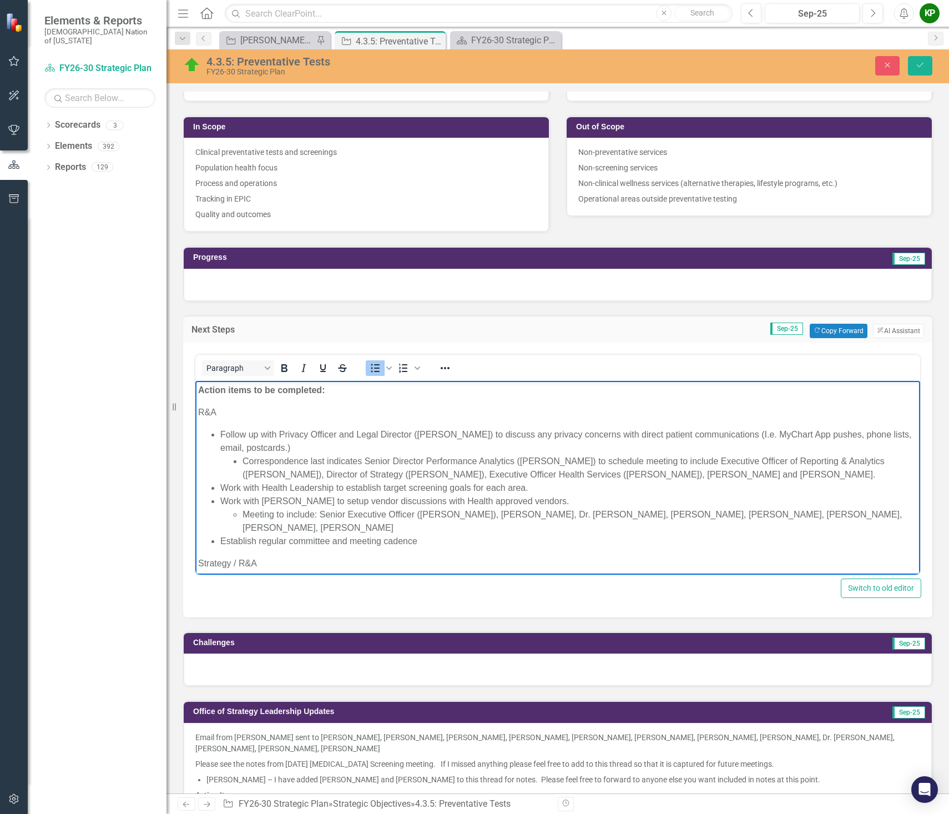
click at [756, 515] on li "Meeting to include: Senior Executive Officer ([PERSON_NAME]), [PERSON_NAME], Dr…" at bounding box center [580, 520] width 675 height 27
click at [400, 527] on li "Meeting to include: Senior Executive Officer ([PERSON_NAME]), [PERSON_NAME], Dr…" at bounding box center [580, 520] width 675 height 27
click at [695, 516] on li "Meeting to include: Senior Executive Officer ([PERSON_NAME]), [PERSON_NAME], Dr…" at bounding box center [580, 520] width 675 height 27
drag, startPoint x: 341, startPoint y: 528, endPoint x: 276, endPoint y: 526, distance: 65.0
click at [276, 526] on li "Meeting to include: Senior Executive Officer ([PERSON_NAME]), [PERSON_NAME], Dr…" at bounding box center [580, 520] width 675 height 27
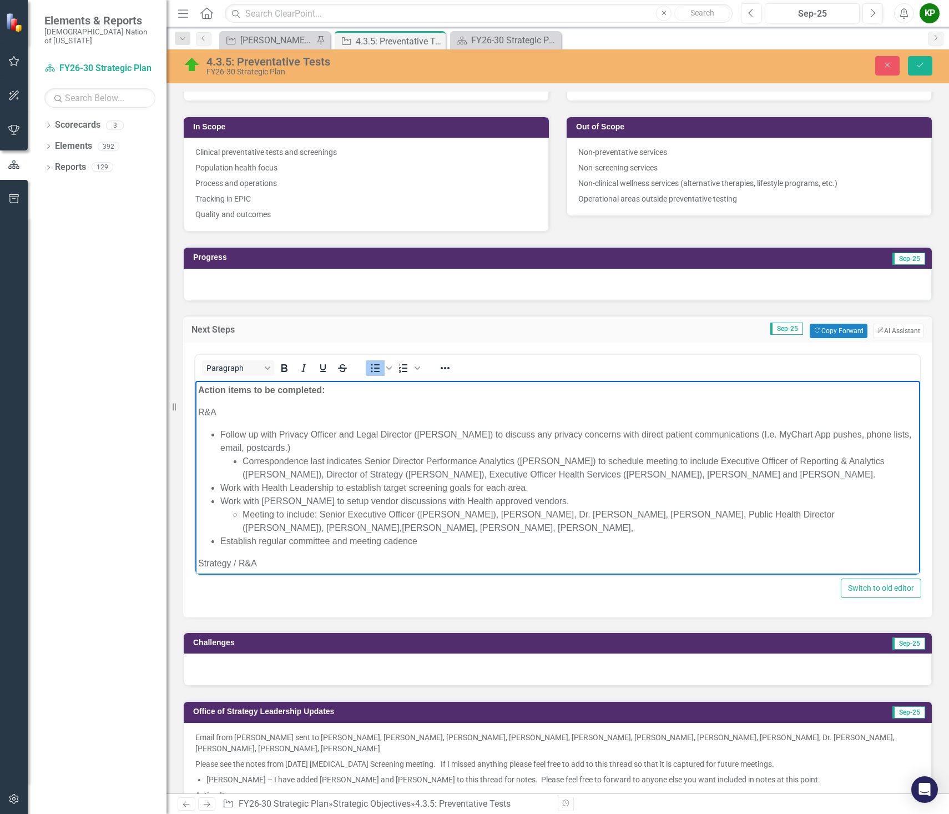
click at [496, 513] on li "Meeting to include: Senior Executive Officer ([PERSON_NAME]), [PERSON_NAME], Dr…" at bounding box center [580, 520] width 675 height 27
click at [492, 514] on li "Meeting to include: Senior Executive Officer ([PERSON_NAME]), [PERSON_NAME], Dr…" at bounding box center [580, 520] width 675 height 27
click at [487, 512] on li "Meeting to include: Senior Executive Officer ([PERSON_NAME]), [PERSON_NAME], Dr…" at bounding box center [580, 520] width 675 height 27
click at [493, 514] on li "Meeting to include: Senior Executive Officer ([PERSON_NAME]), [PERSON_NAME],[PE…" at bounding box center [580, 520] width 675 height 27
click at [568, 529] on li "Meeting to include: Senior Executive Officer (Teresa Jackson), Senior Executive…" at bounding box center [580, 520] width 675 height 27
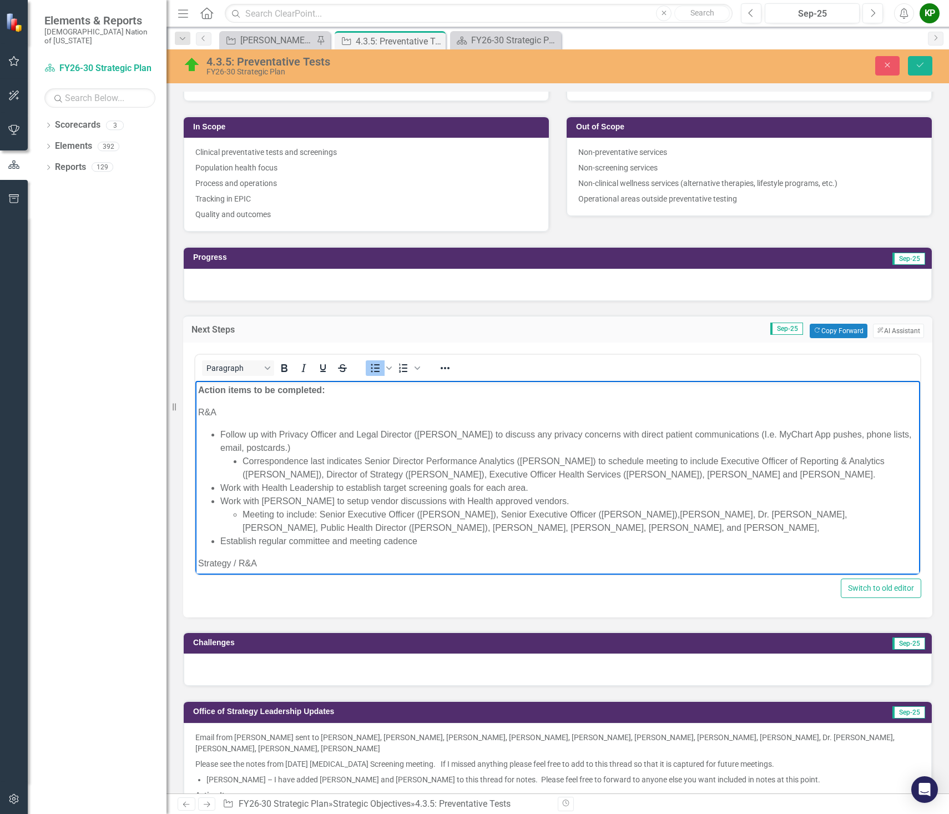
click at [584, 528] on li "Meeting to include: Senior Executive Officer (Teresa Jackson), Senior Executive…" at bounding box center [580, 520] width 675 height 27
click at [925, 65] on button "Save" at bounding box center [920, 65] width 24 height 19
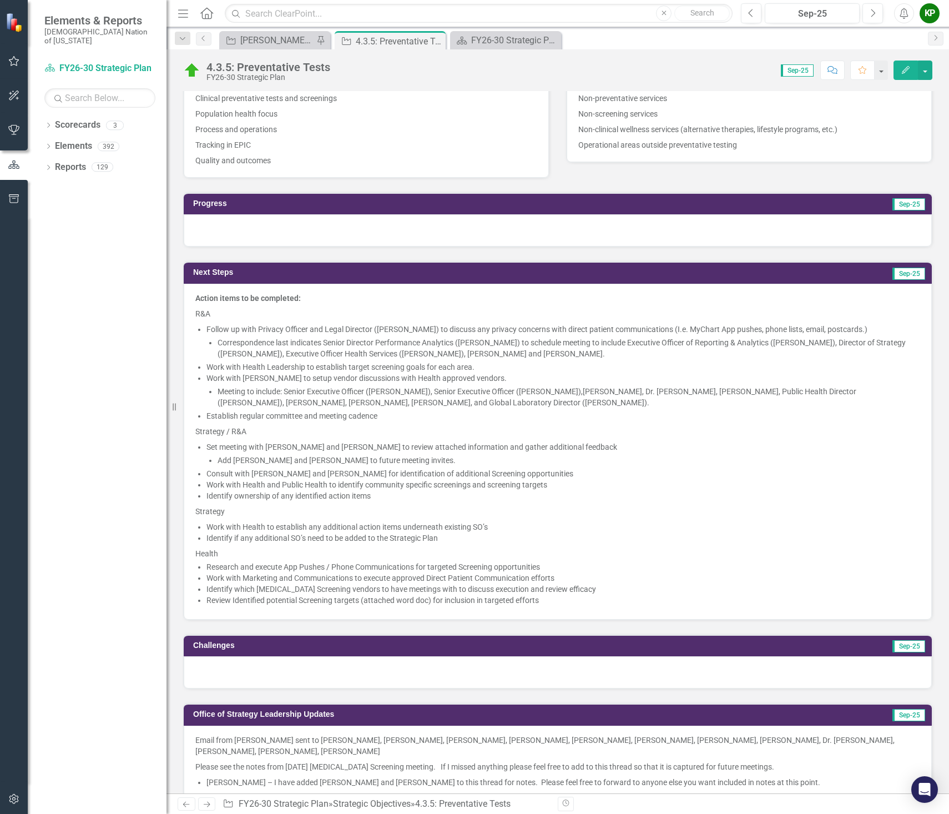
scroll to position [389, 0]
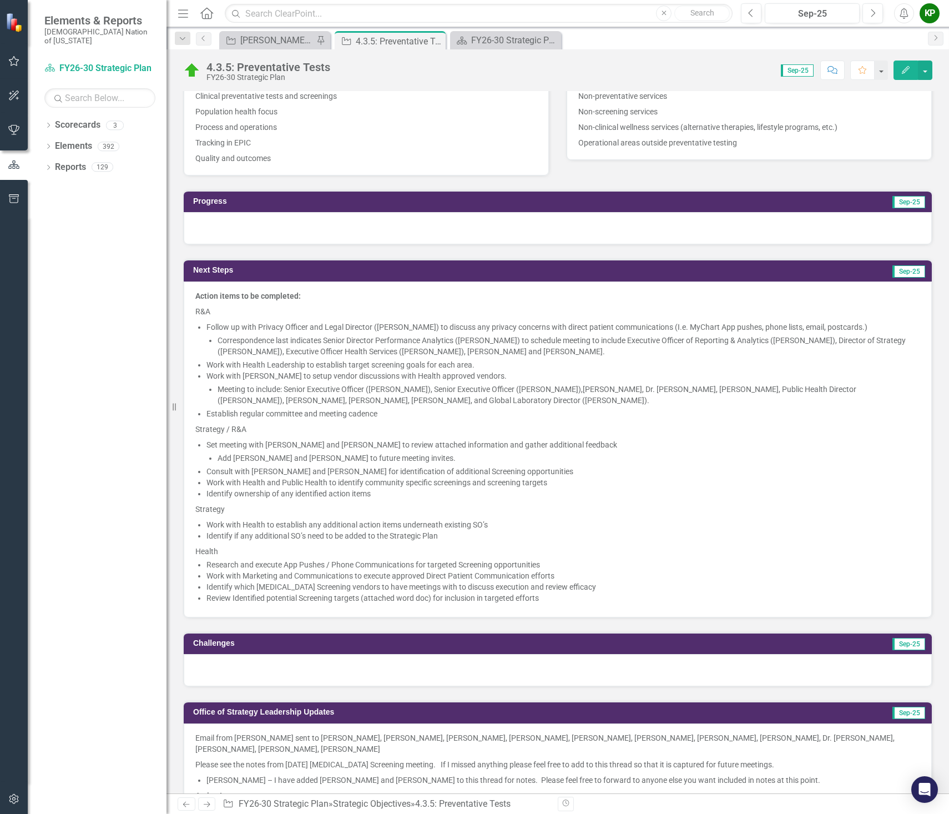
click at [462, 487] on li "Work with Health and Public Health to identify community specific screenings an…" at bounding box center [564, 482] width 714 height 11
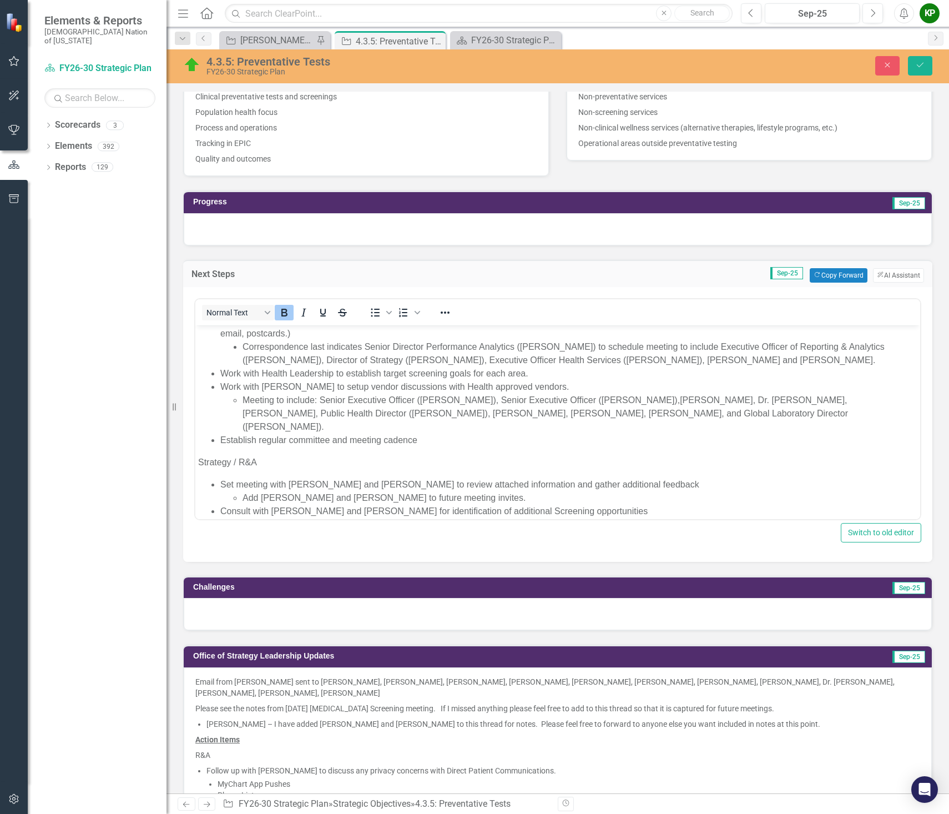
scroll to position [167, 0]
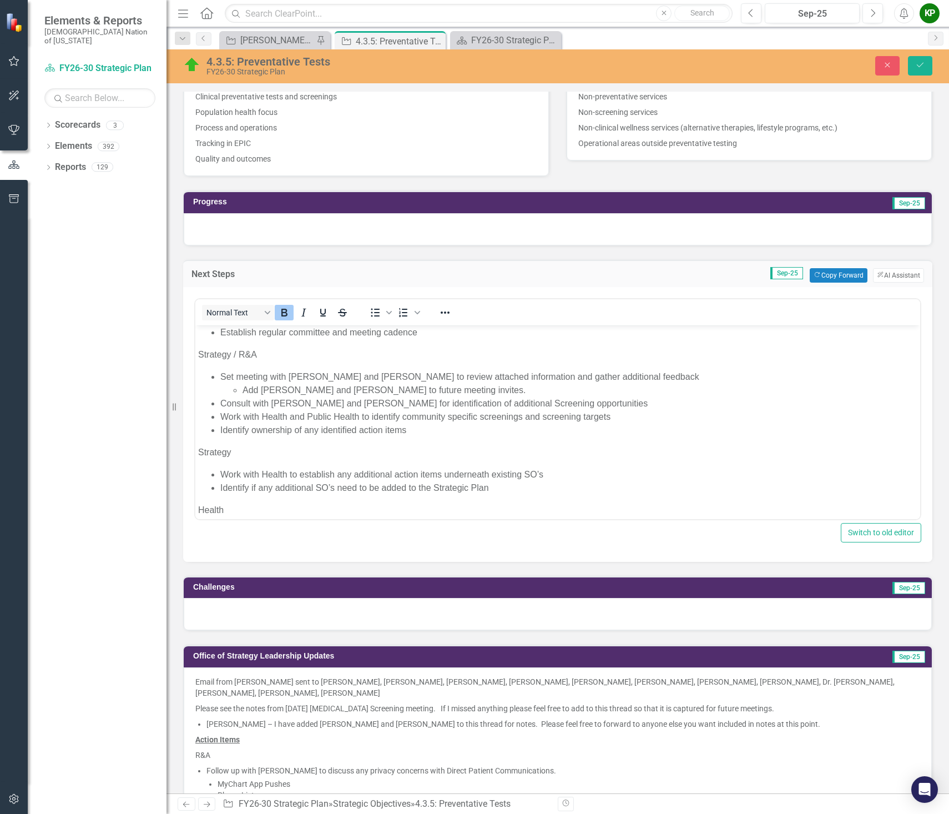
click at [490, 396] on li "Consult with Dr. Hill and Dr. Clayborn for identification of additional Screeni…" at bounding box center [568, 402] width 697 height 13
click at [925, 63] on icon "Save" at bounding box center [920, 65] width 10 height 8
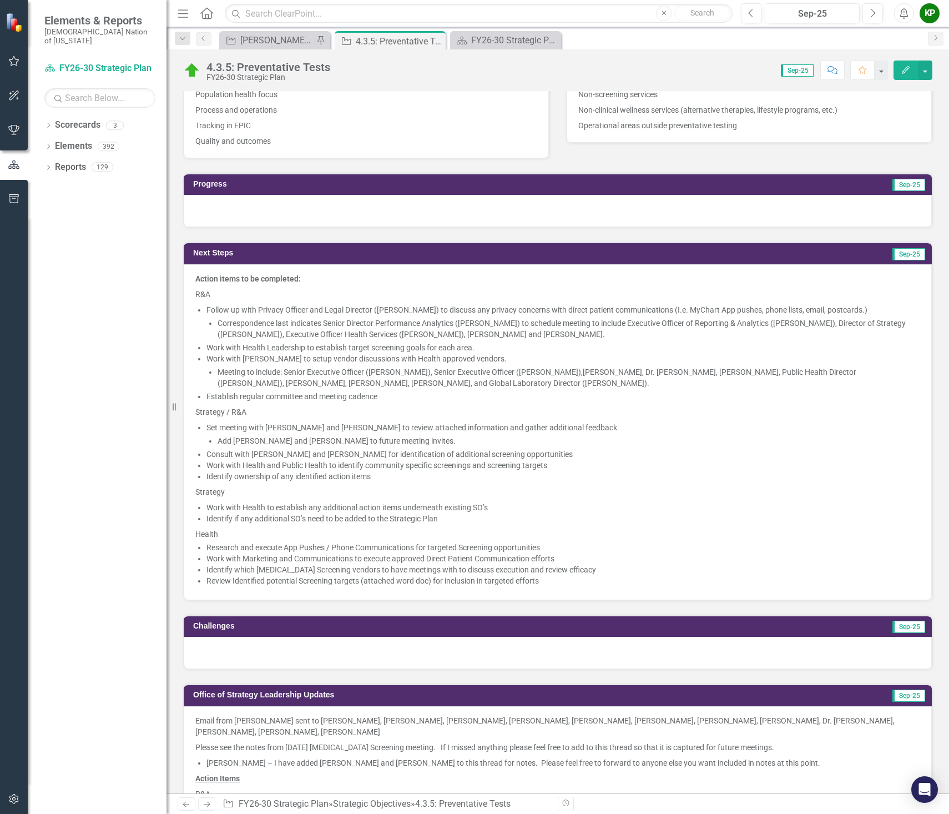
scroll to position [444, 0]
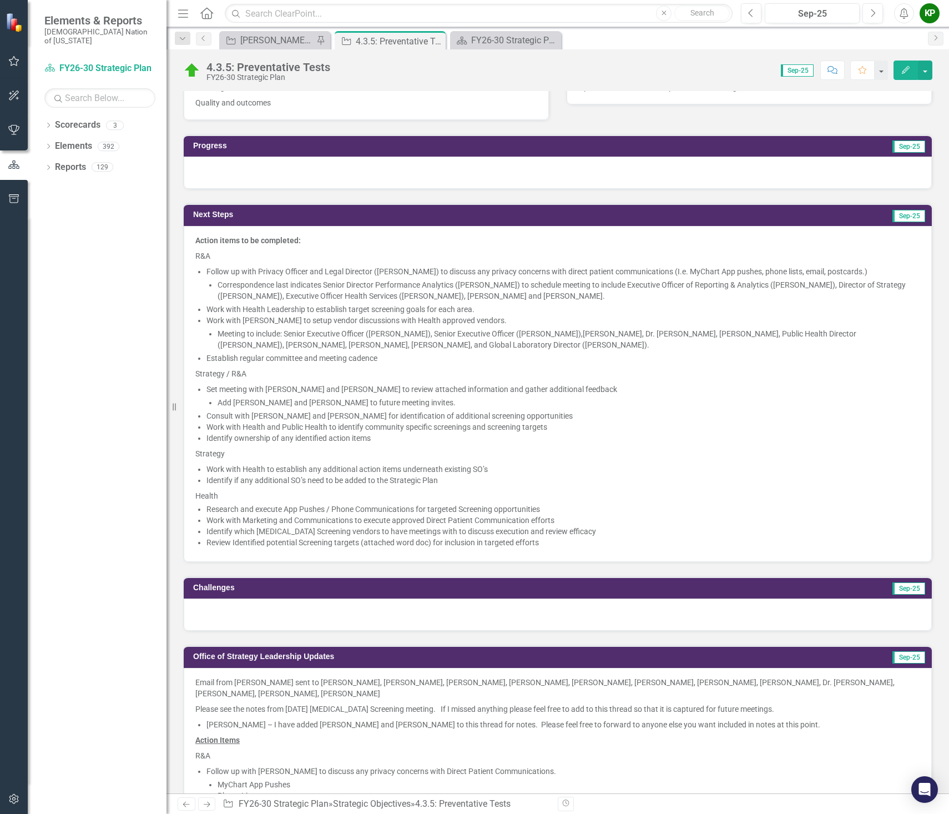
click at [412, 518] on li "Work with Marketing and Communications to execute approved Direct Patient Commu…" at bounding box center [564, 520] width 714 height 11
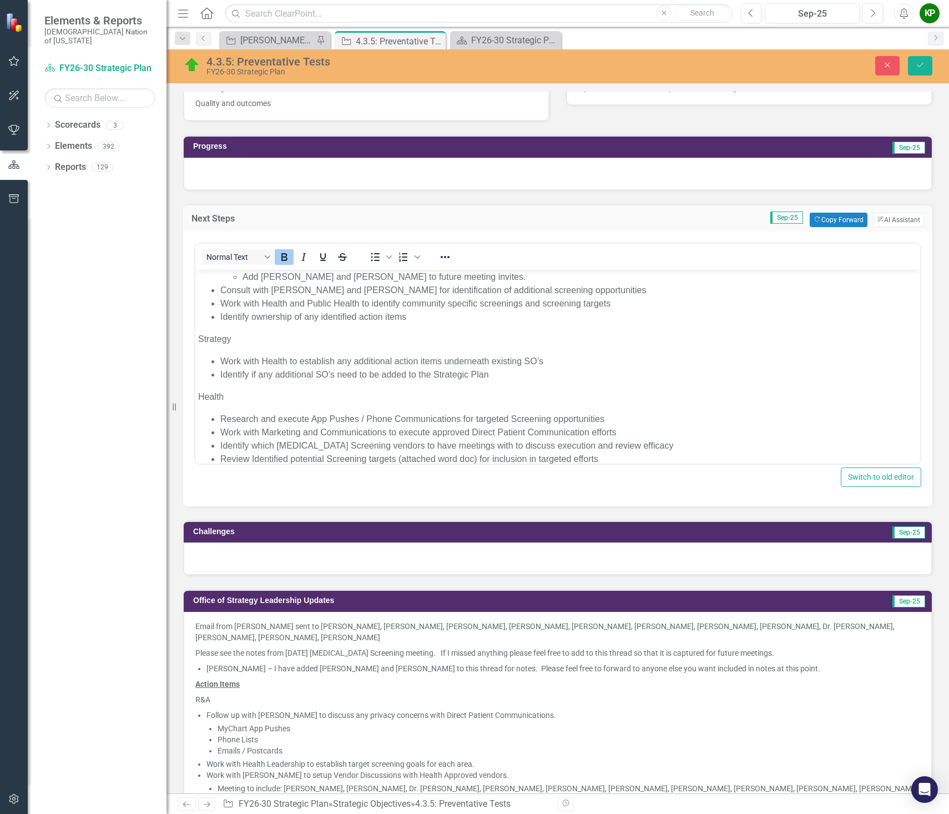
scroll to position [225, 0]
click at [474, 425] on li "Work with Marketing and Communications to execute approved Direct Patient Commu…" at bounding box center [568, 431] width 697 height 13
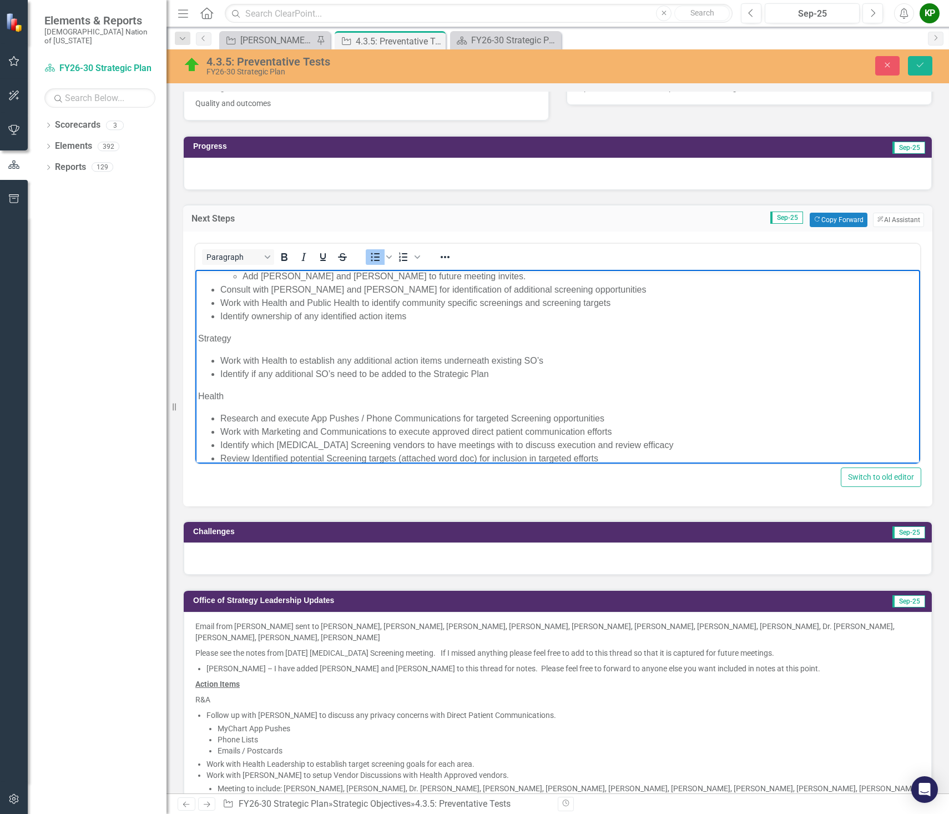
click at [281, 438] on li "Identify which Cancer Screening vendors to have meetings with to discuss execut…" at bounding box center [568, 444] width 697 height 13
click at [256, 451] on li "Review Identified potential Screening targets (attached word doc) for inclusion…" at bounding box center [568, 457] width 697 height 13
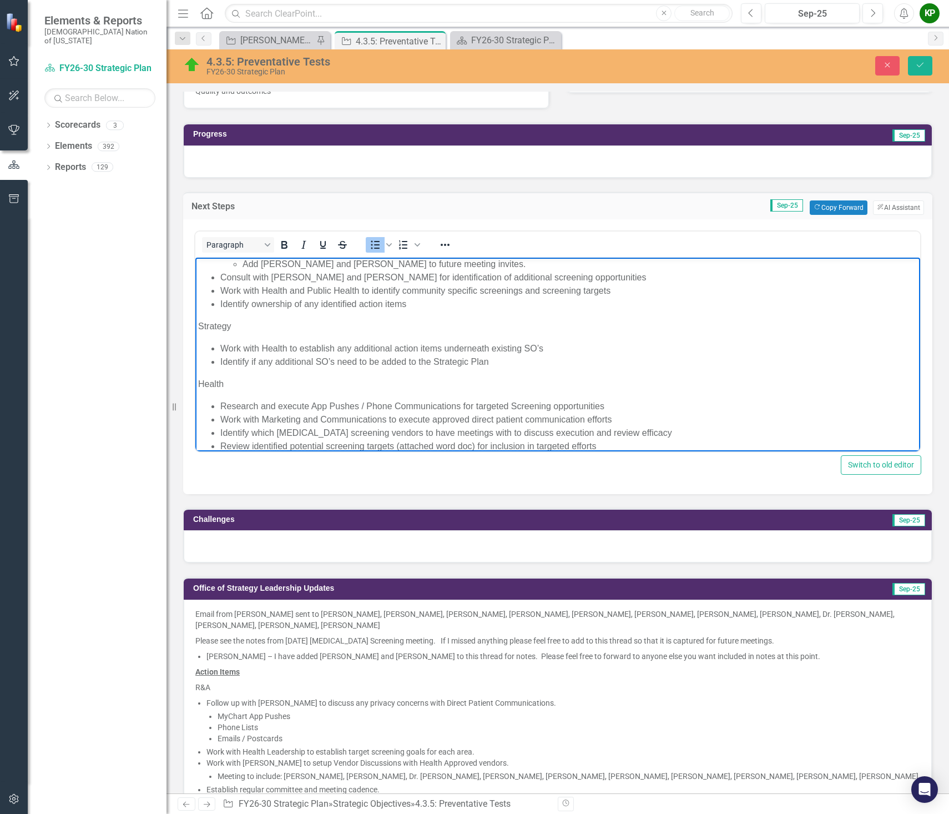
scroll to position [444, 0]
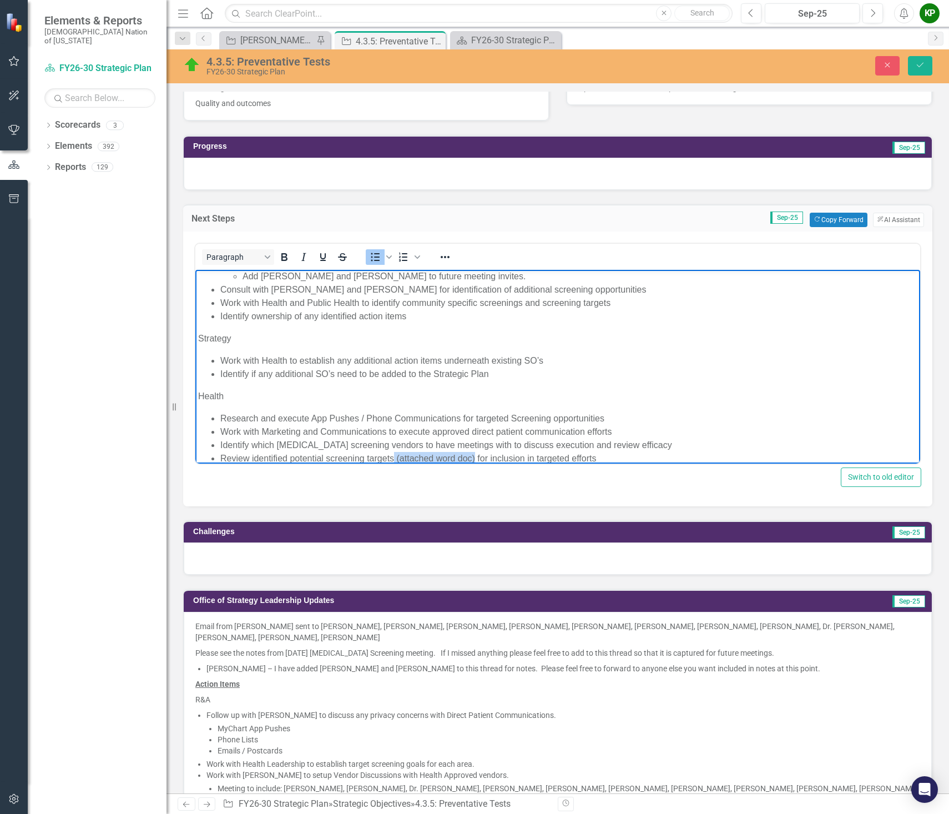
drag, startPoint x: 476, startPoint y: 443, endPoint x: 394, endPoint y: 443, distance: 82.7
click at [394, 451] on li "Review identified potential screening targets (attached word doc) for inclusion…" at bounding box center [568, 457] width 697 height 13
click at [922, 72] on button "Save" at bounding box center [920, 65] width 24 height 19
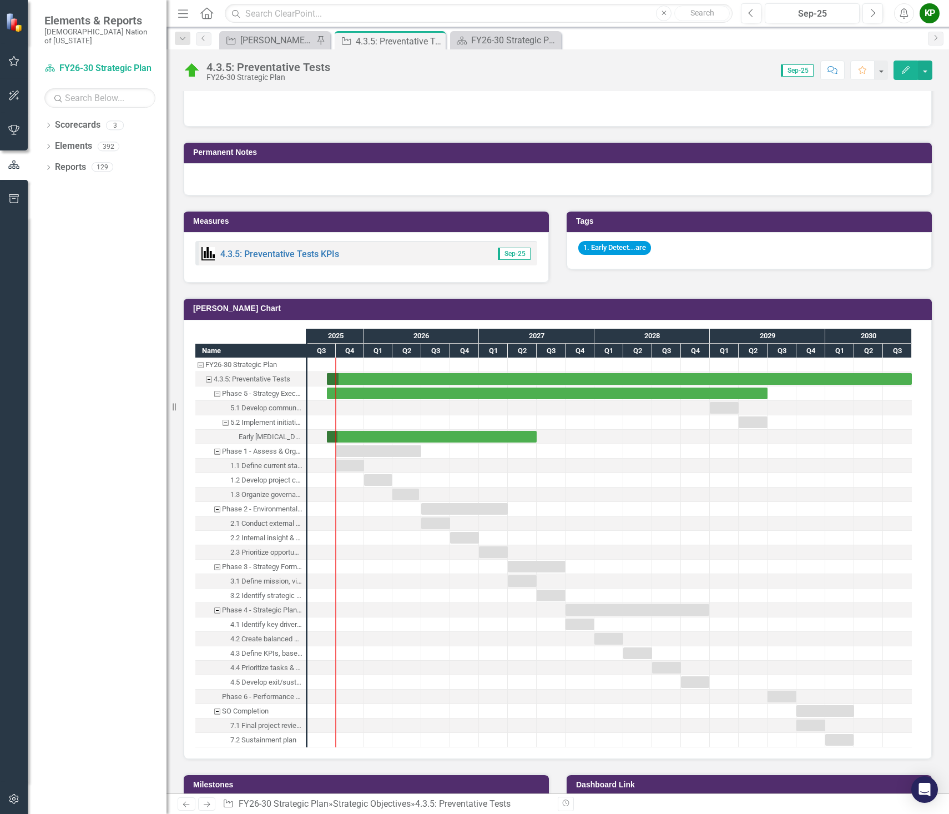
scroll to position [2221, 0]
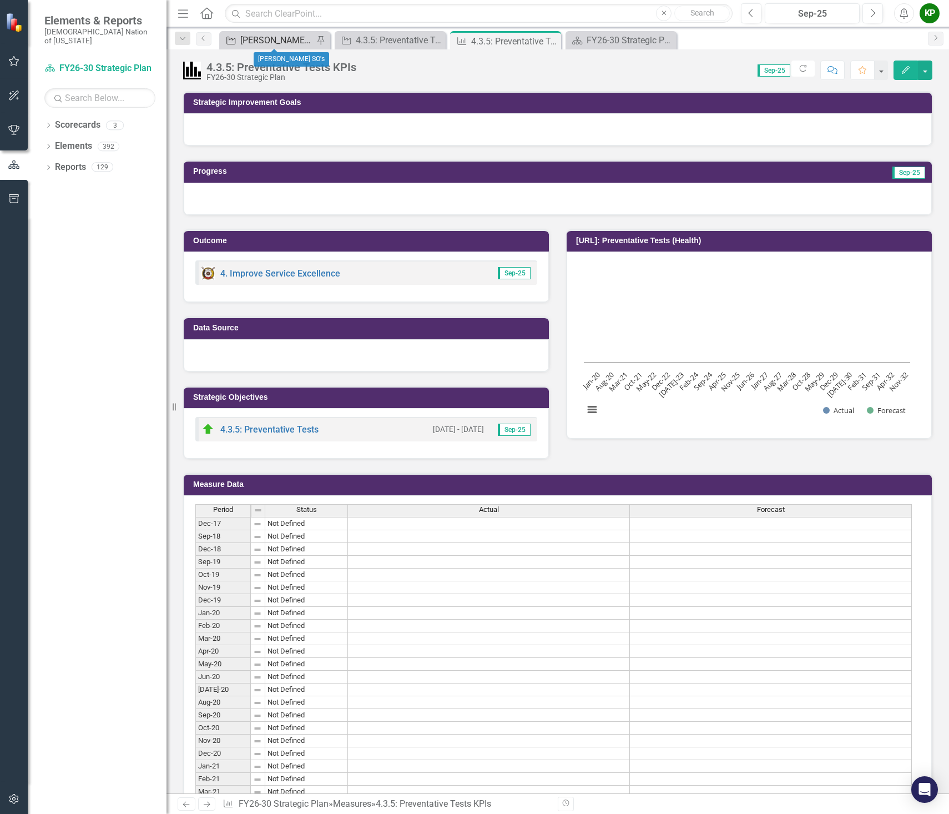
click at [292, 35] on div "[PERSON_NAME] SO's" at bounding box center [276, 40] width 73 height 14
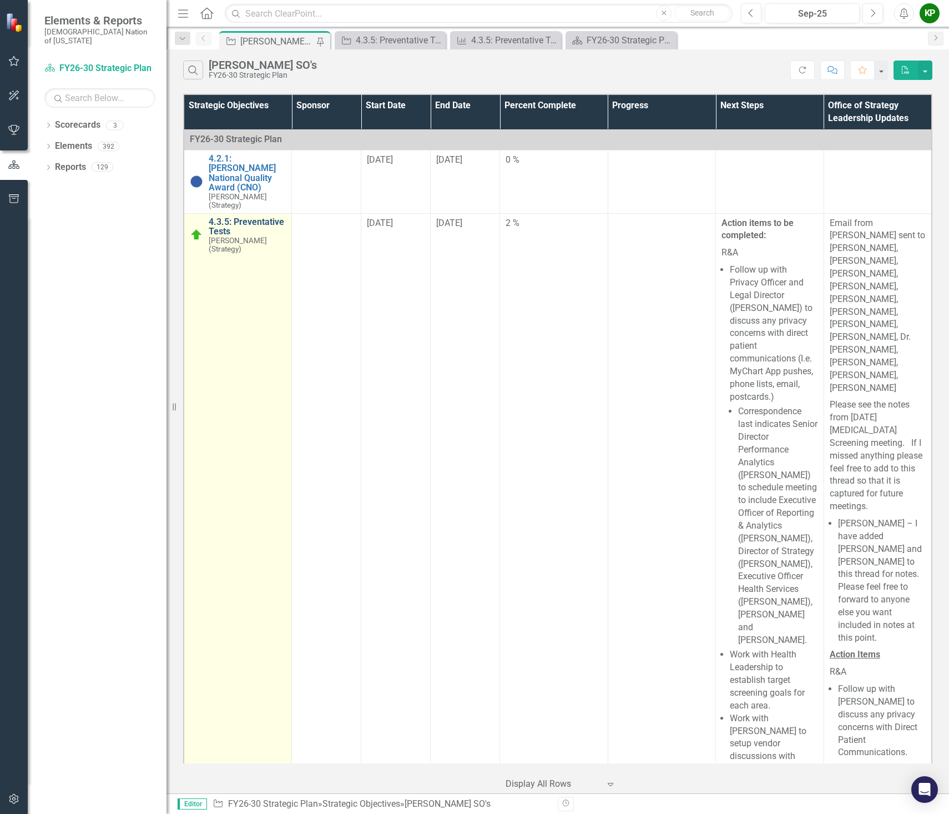
click at [244, 217] on link "4.3.5: Preventative Tests" at bounding box center [247, 226] width 77 height 19
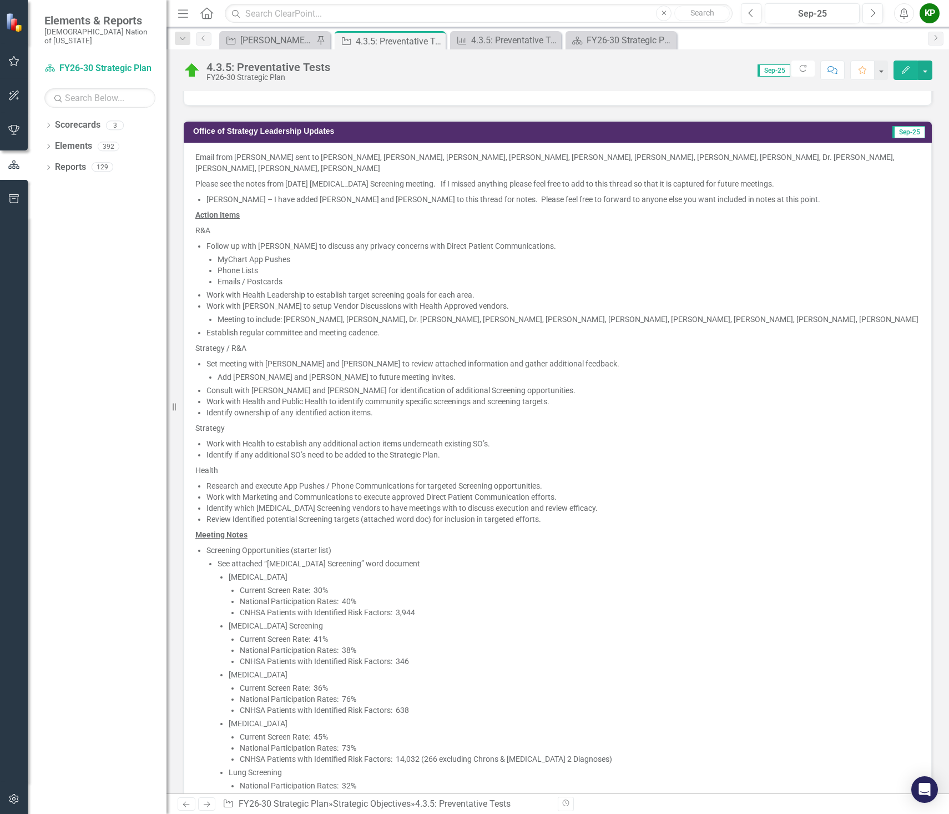
scroll to position [833, 0]
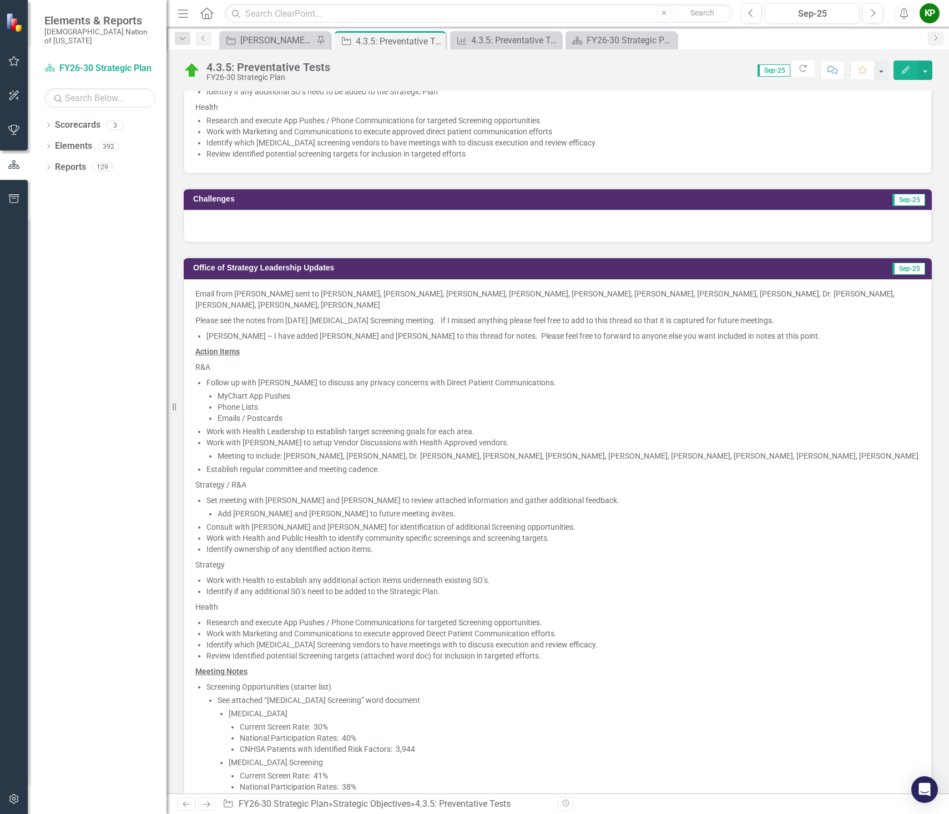
click at [295, 303] on p "Email from Anthony Cavallo sent to Todd Hallmark, Teresa Jackson, Tammye Gwin, …" at bounding box center [557, 300] width 725 height 24
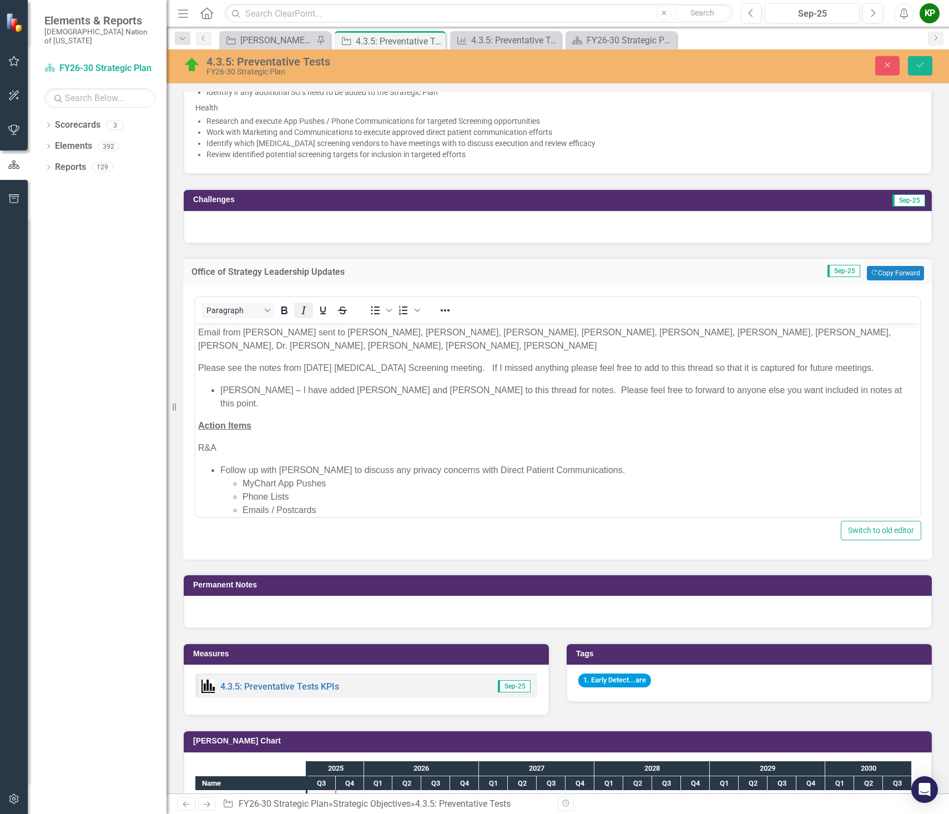
scroll to position [0, 0]
click at [440, 344] on p "Email from Anthony Cavallo sent to Todd Hallmark, Teresa Jackson, Tammye Gwin, …" at bounding box center [558, 338] width 720 height 27
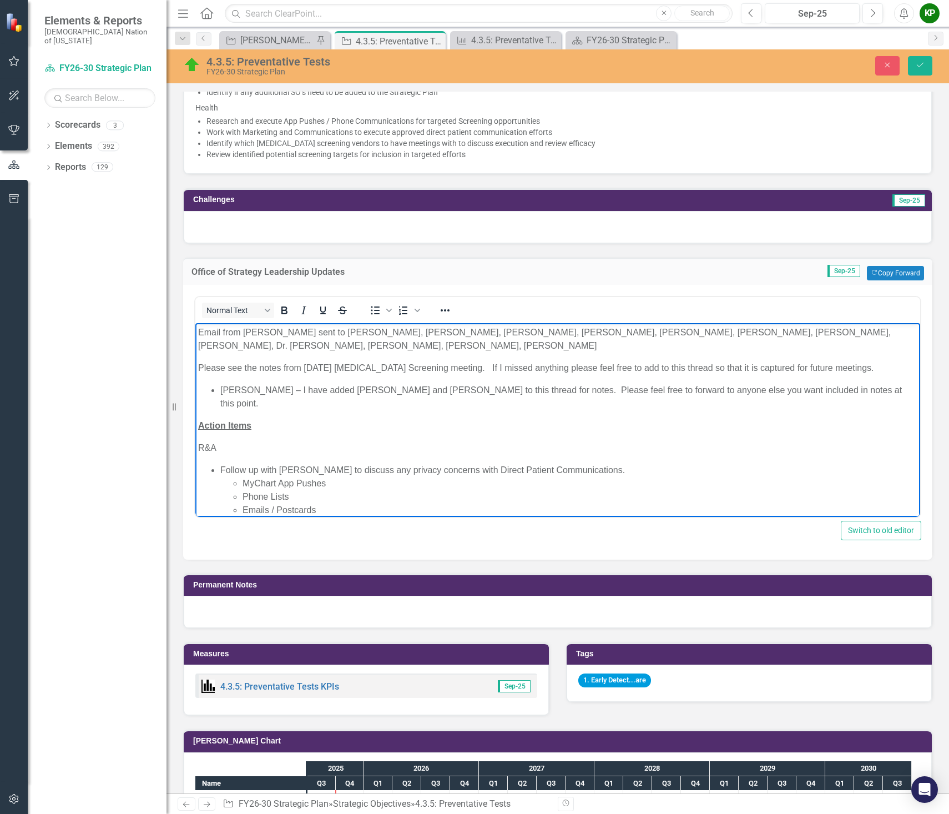
click at [443, 346] on p "Email from Anthony Cavallo sent to Todd Hallmark, Teresa Jackson, Tammye Gwin, …" at bounding box center [558, 338] width 720 height 27
drag, startPoint x: 856, startPoint y: 368, endPoint x: 465, endPoint y: 363, distance: 391.4
click at [465, 363] on p "Please see the notes from [DATE] [MEDICAL_DATA] Screening meeting. If I missed …" at bounding box center [558, 367] width 720 height 13
click at [550, 419] on p "Action Items" at bounding box center [558, 425] width 720 height 13
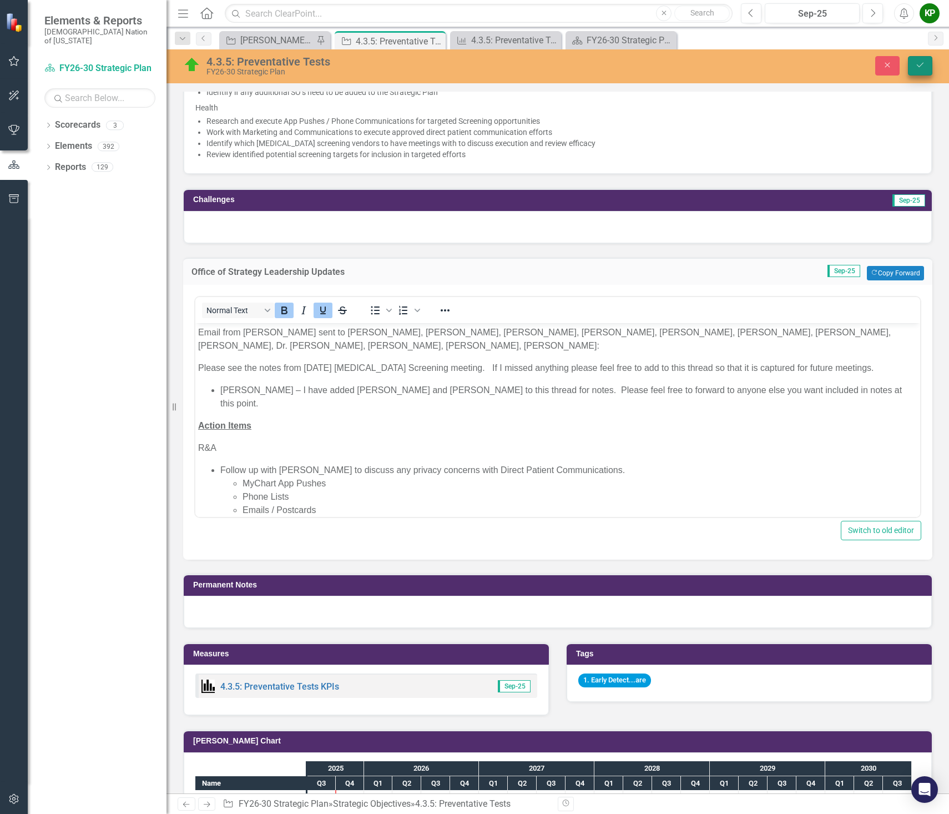
click at [924, 69] on icon "Save" at bounding box center [920, 65] width 10 height 8
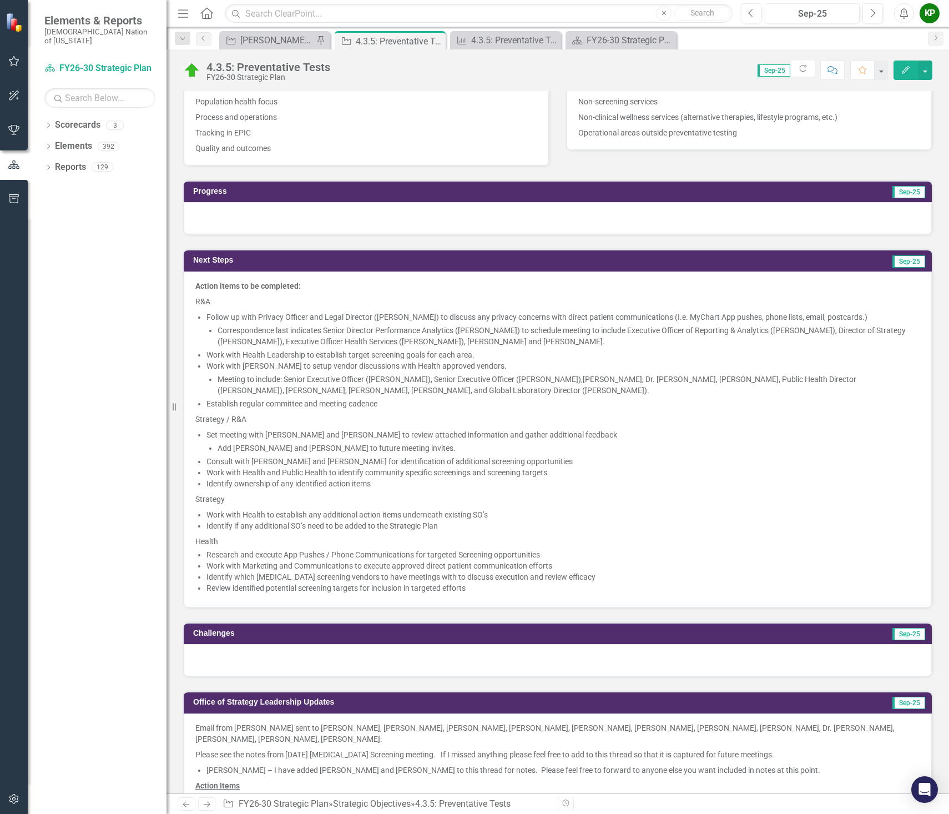
scroll to position [444, 0]
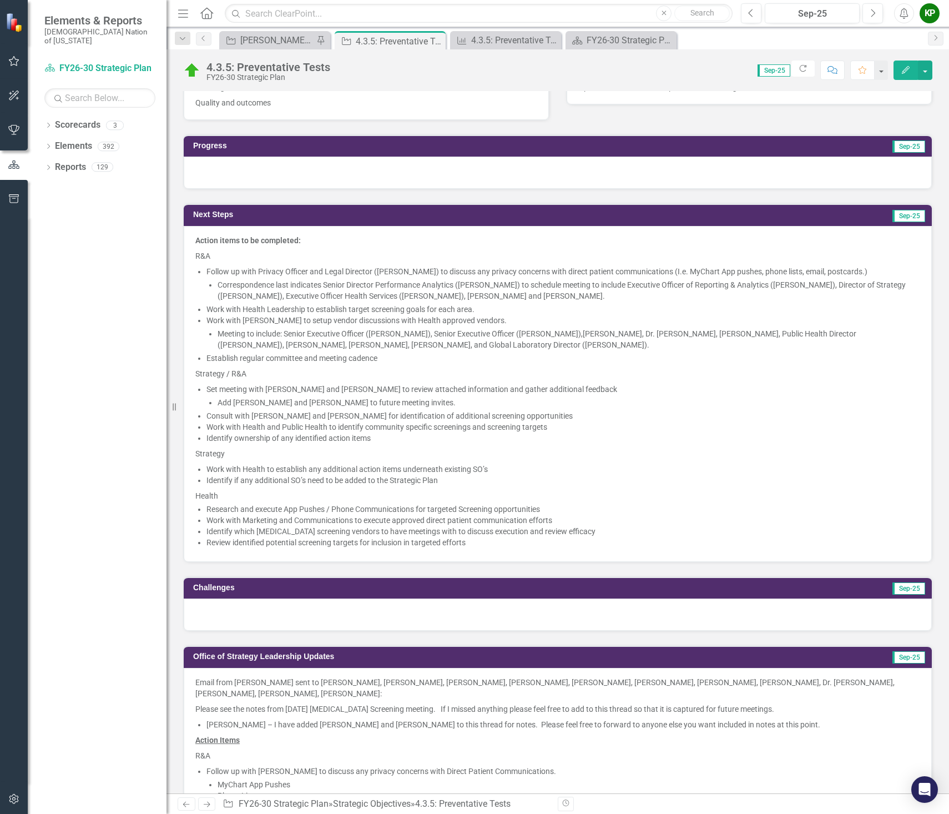
click at [258, 172] on div at bounding box center [558, 173] width 748 height 32
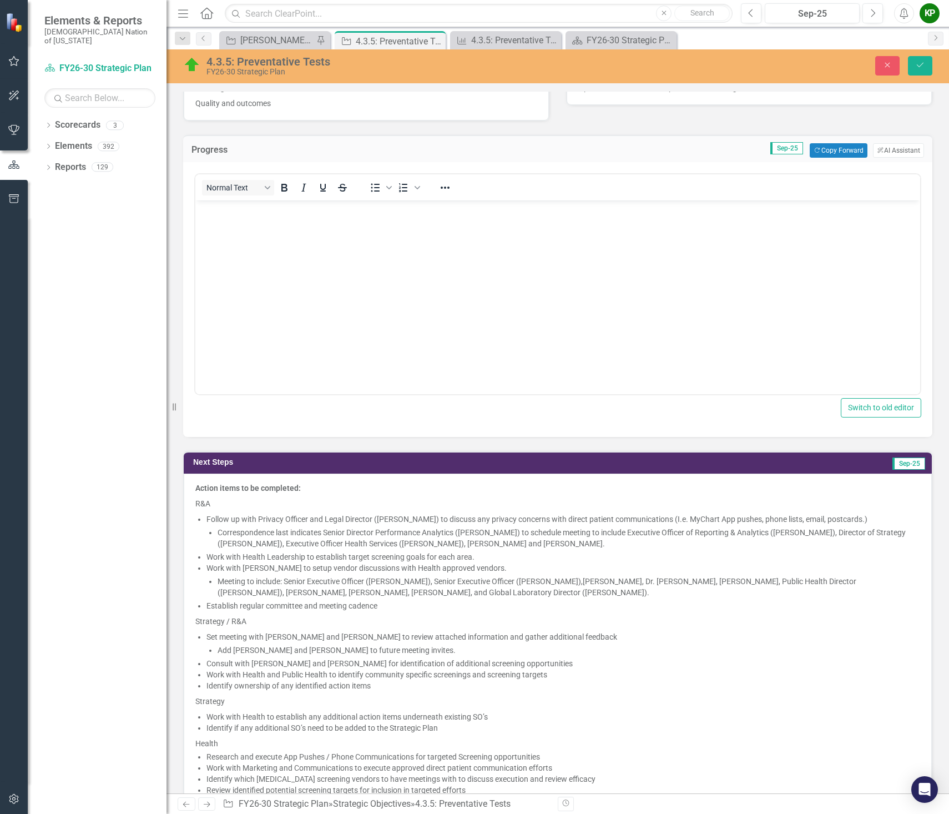
scroll to position [0, 0]
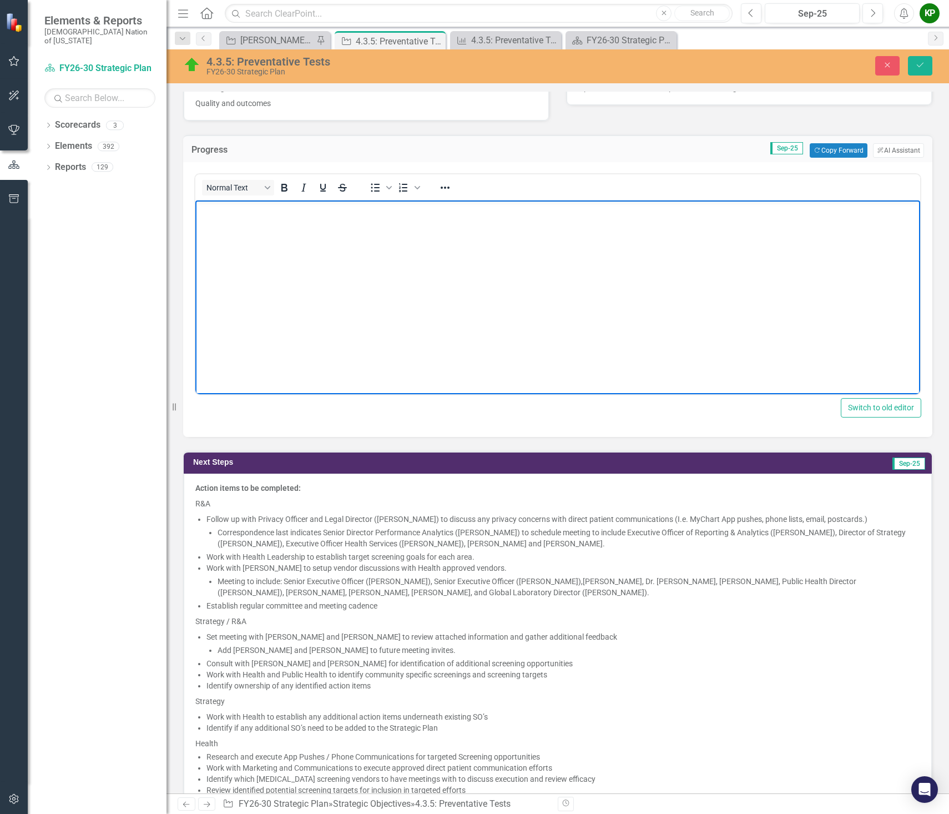
click at [260, 237] on body "Rich Text Area. Press ALT-0 for help." at bounding box center [557, 283] width 725 height 167
click at [473, 209] on p "Strategy met with Global Laboratory Director (Jason Manifold) and" at bounding box center [558, 209] width 720 height 13
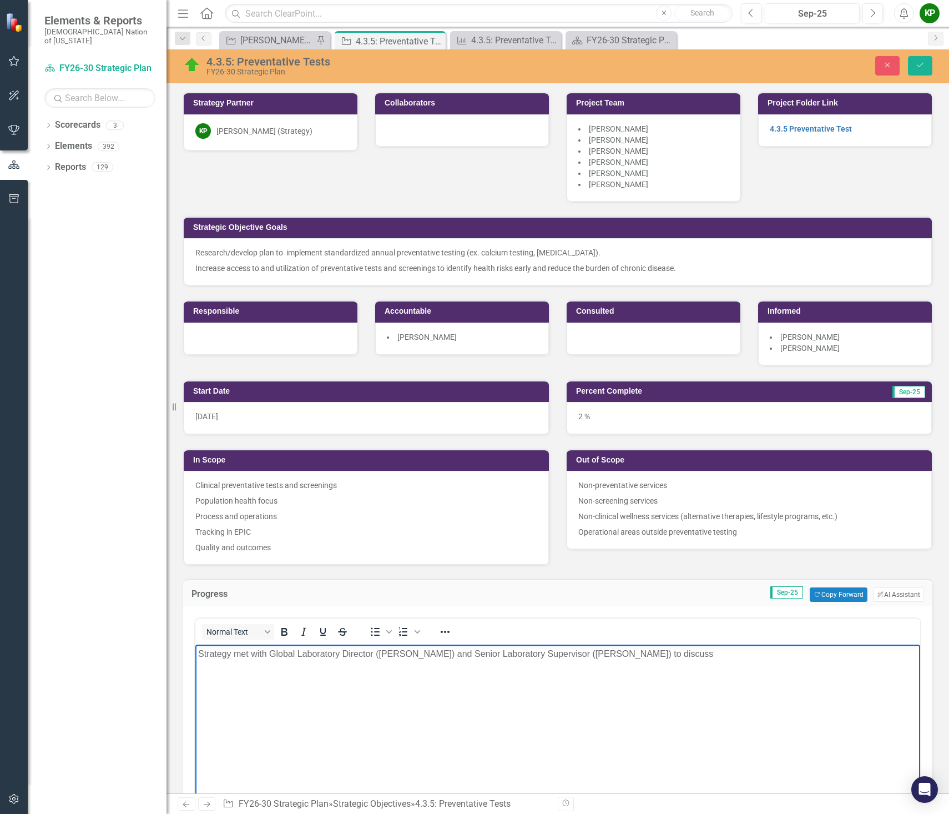
scroll to position [444, 0]
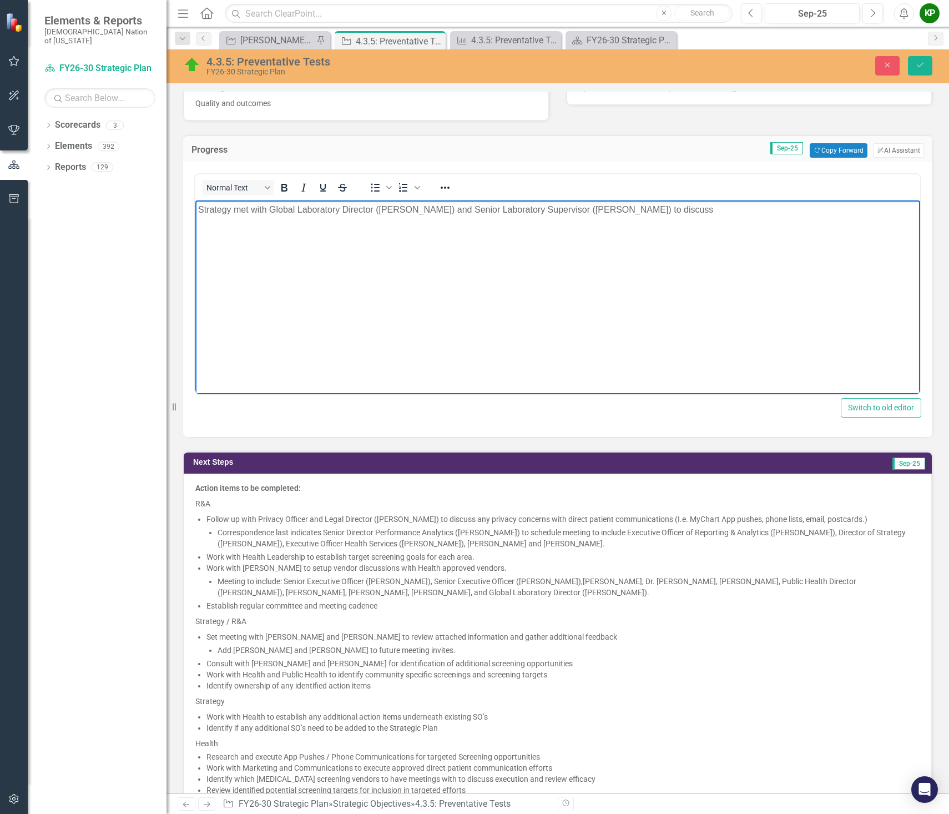
click at [713, 213] on p "Strategy met with Global Laboratory Director (Jason Manifold) and Senior Labora…" at bounding box center [558, 209] width 720 height 13
click at [924, 64] on icon "Save" at bounding box center [920, 65] width 10 height 8
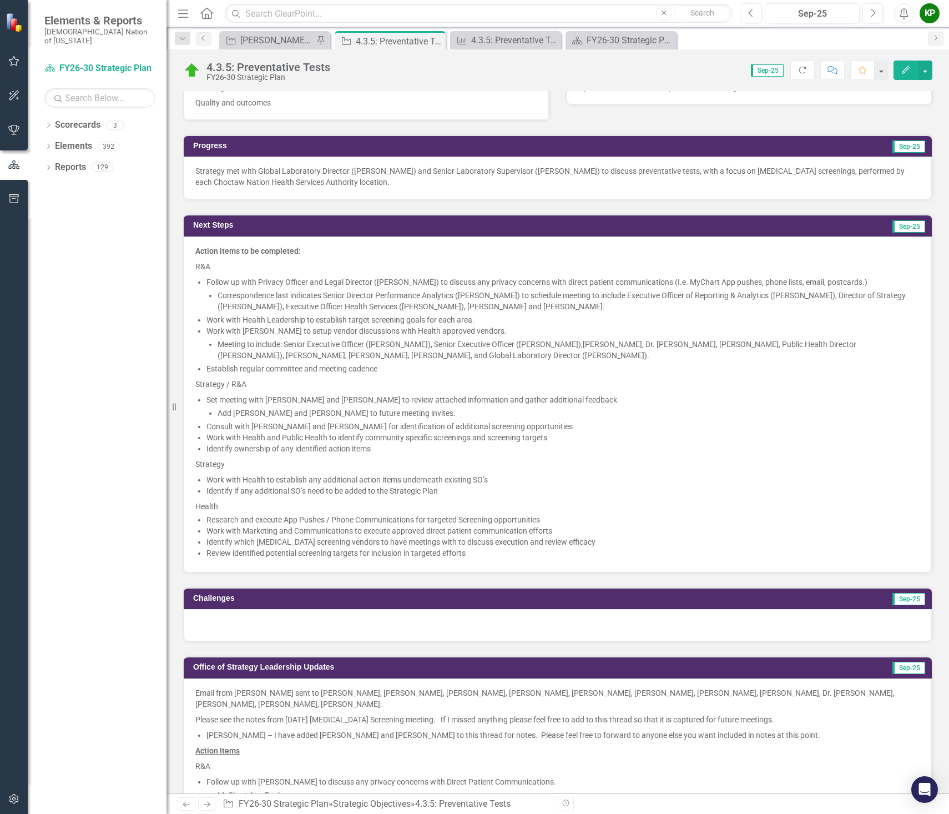
click at [390, 192] on div "Strategy met with Global Laboratory Director (Jason Manifold) and Senior Labora…" at bounding box center [558, 178] width 748 height 43
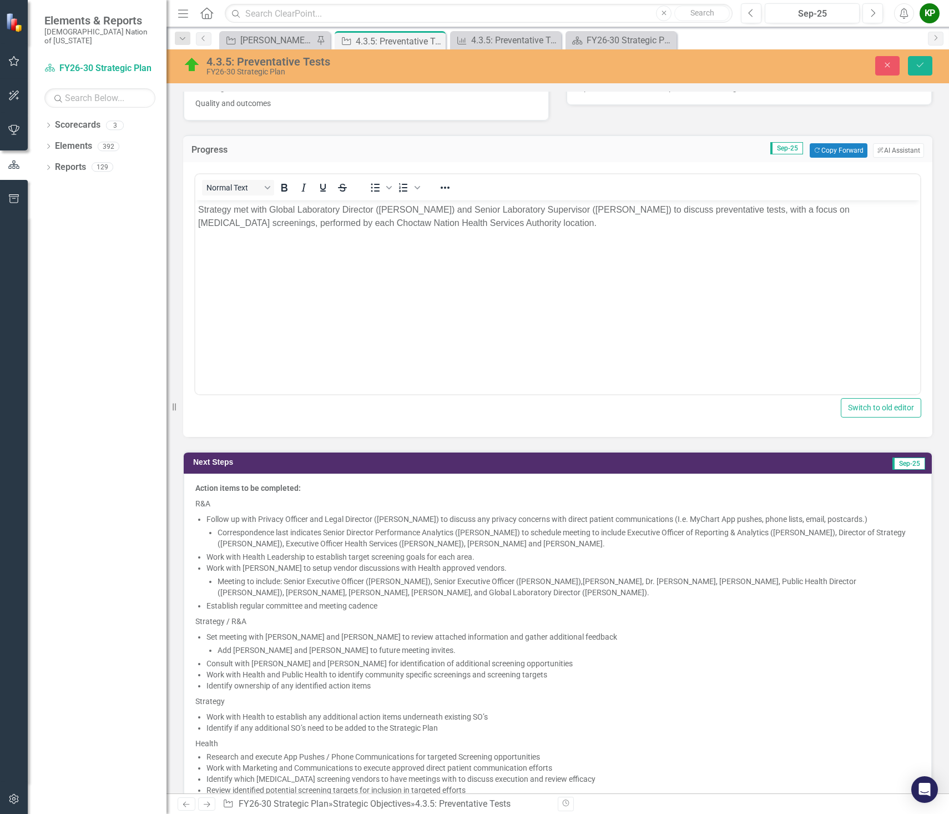
scroll to position [0, 0]
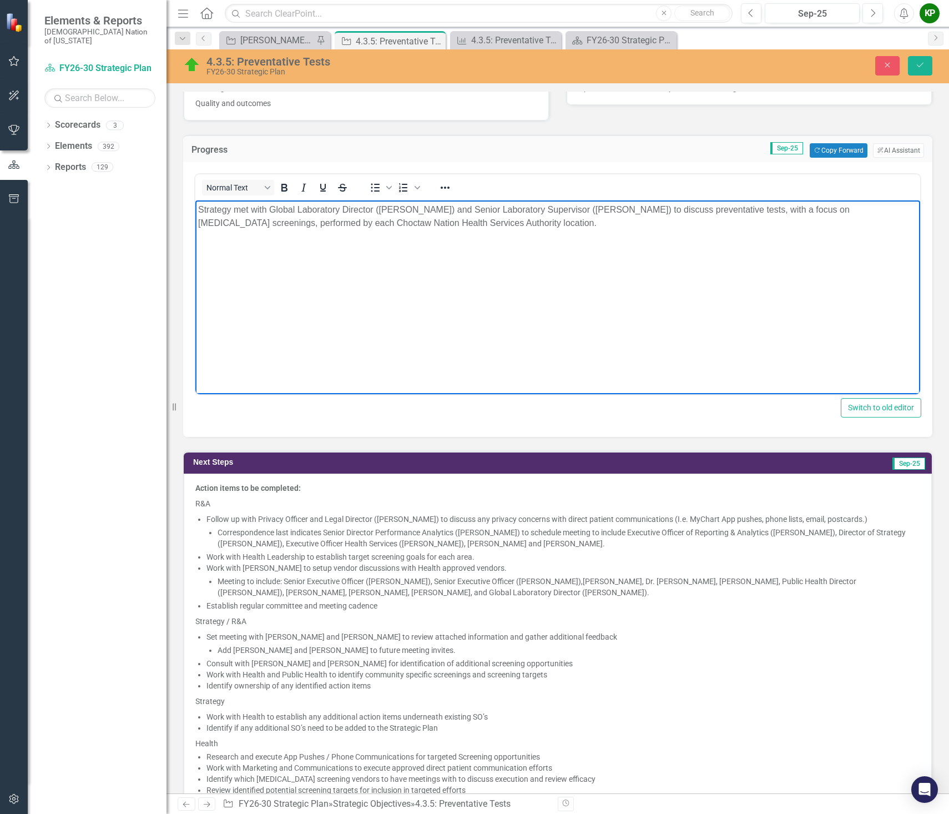
click at [479, 222] on p "Strategy met with Global Laboratory Director (Jason Manifold) and Senior Labora…" at bounding box center [558, 216] width 720 height 27
click at [336, 252] on p "Strategy is scheduled to meet with Michele Gibson" at bounding box center [558, 258] width 720 height 13
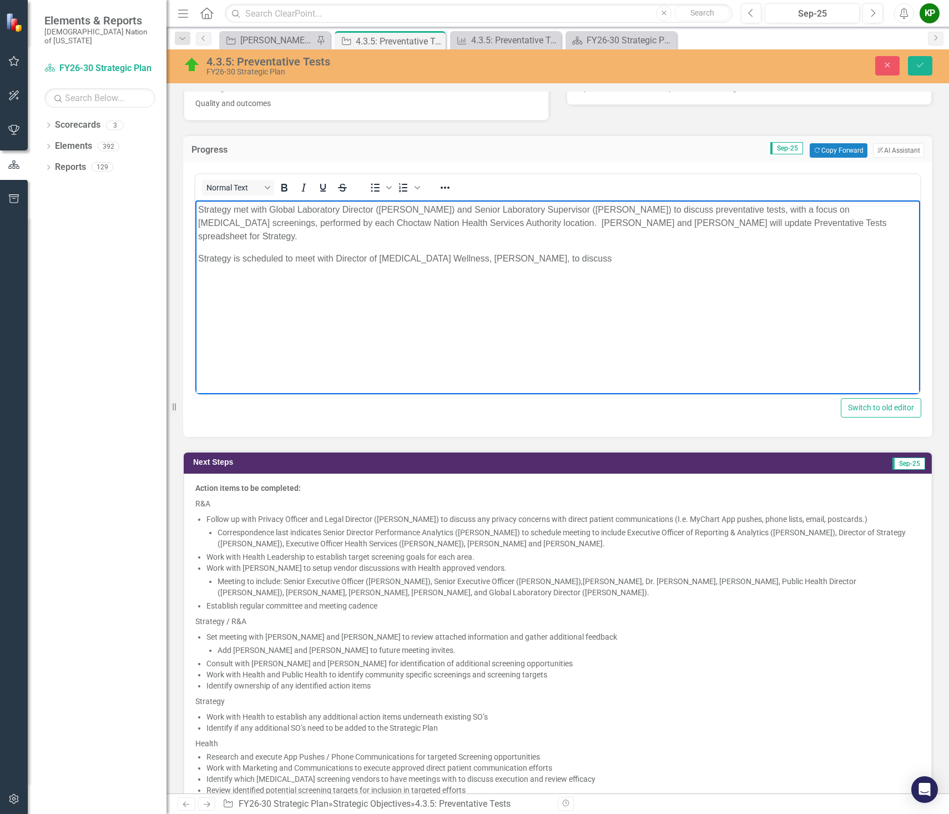
click at [568, 252] on p "Strategy is scheduled to meet with Director of Diabetes Wellness, Michele Gibso…" at bounding box center [558, 258] width 720 height 13
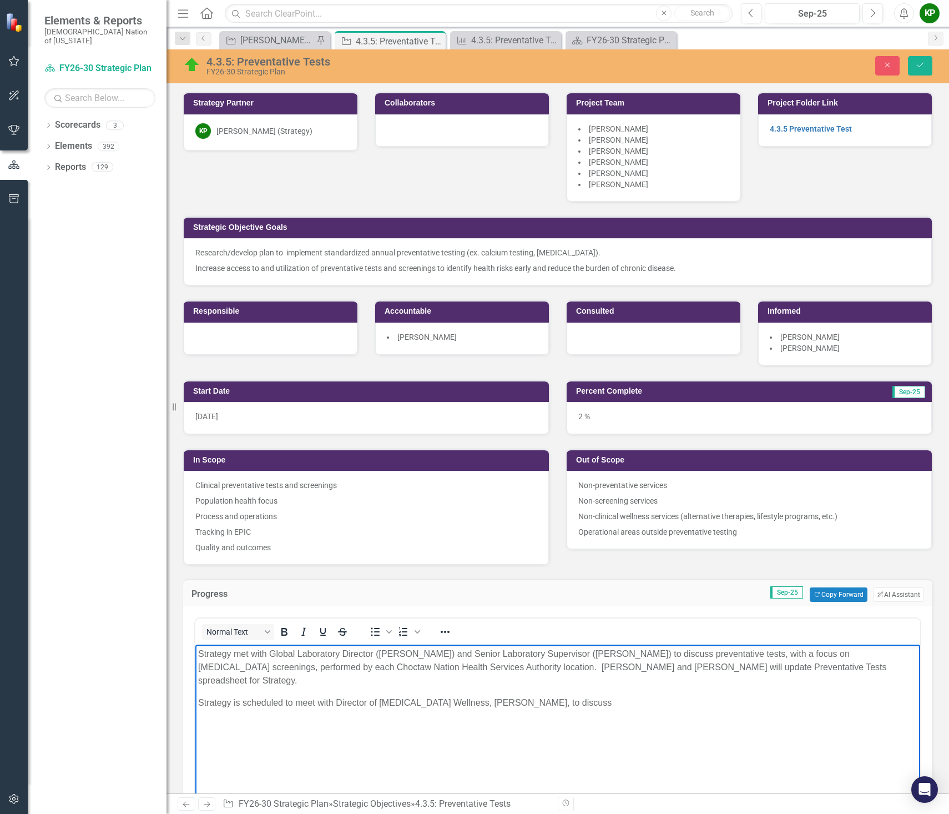
scroll to position [444, 0]
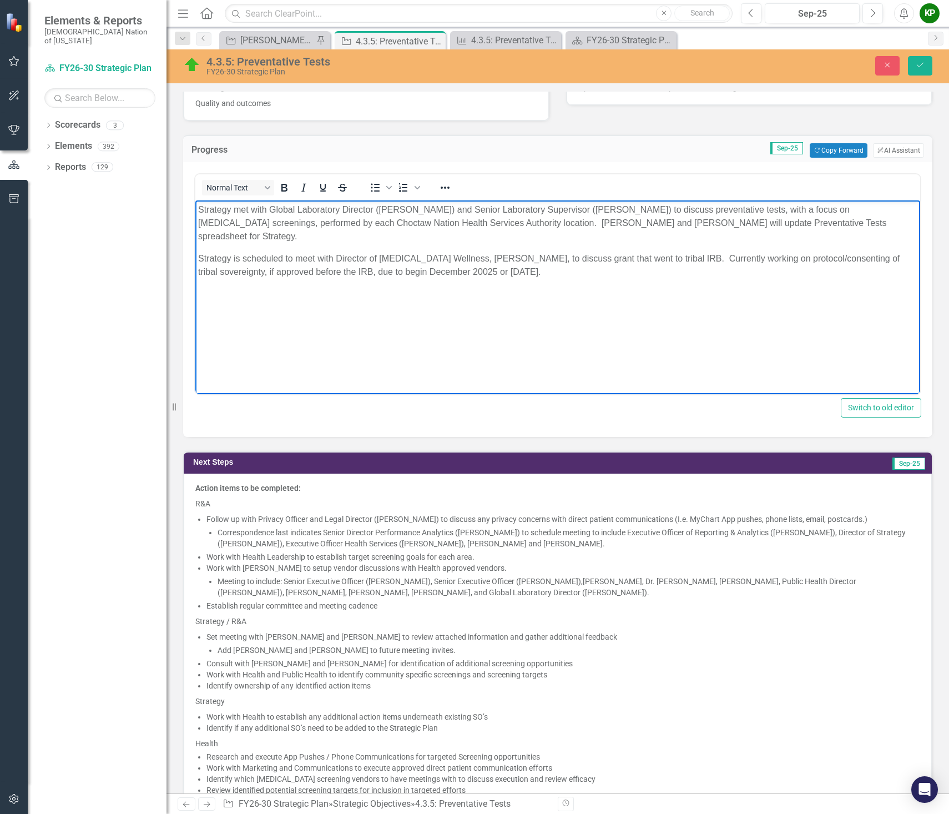
click at [659, 252] on p "Strategy is scheduled to meet with Director of [MEDICAL_DATA] Wellness, [PERSON…" at bounding box center [558, 265] width 720 height 27
drag, startPoint x: 431, startPoint y: 258, endPoint x: 406, endPoint y: 259, distance: 25.0
click at [406, 259] on p "Strategy is scheduled to meet with Director of [MEDICAL_DATA] Wellness, [PERSON…" at bounding box center [558, 265] width 720 height 27
click at [452, 260] on p "Strategy is scheduled to meet with Director of [MEDICAL_DATA] Wellness, [PERSON…" at bounding box center [558, 265] width 720 height 27
drag, startPoint x: 476, startPoint y: 259, endPoint x: 454, endPoint y: 258, distance: 22.2
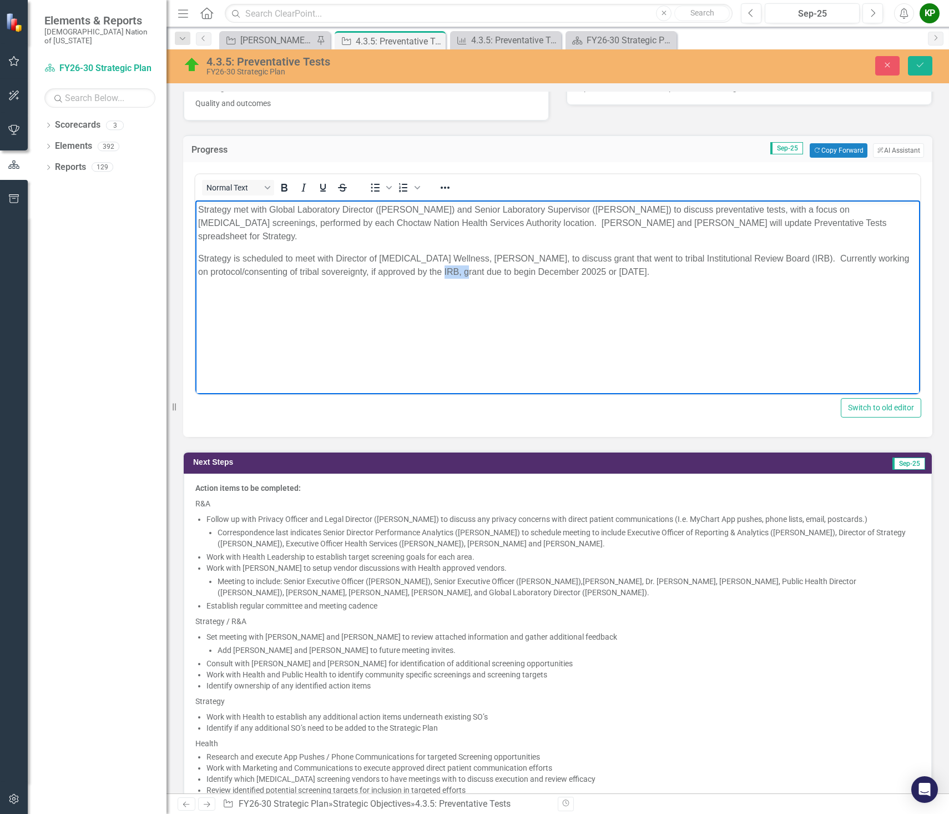
click at [454, 258] on p "Strategy is scheduled to meet with Director of [MEDICAL_DATA] Wellness, [PERSON…" at bounding box center [558, 265] width 720 height 27
click at [544, 284] on body "Strategy met with Global Laboratory Director ([PERSON_NAME]) and Senior Laborat…" at bounding box center [557, 283] width 725 height 167
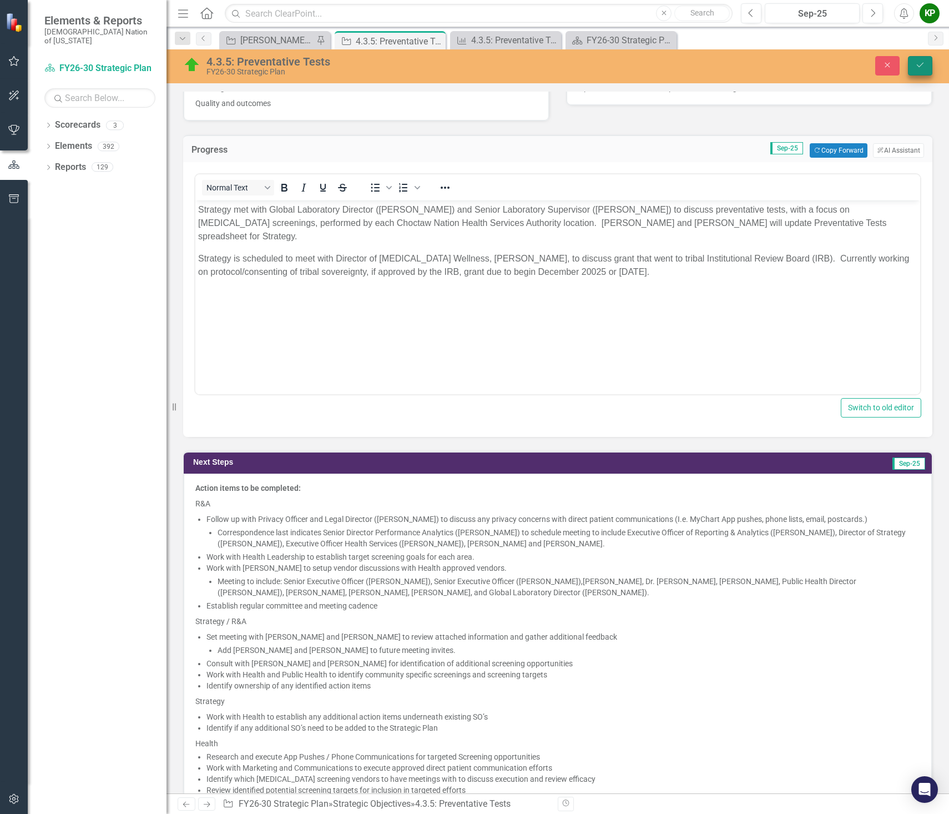
click at [922, 64] on icon "submit" at bounding box center [920, 65] width 7 height 4
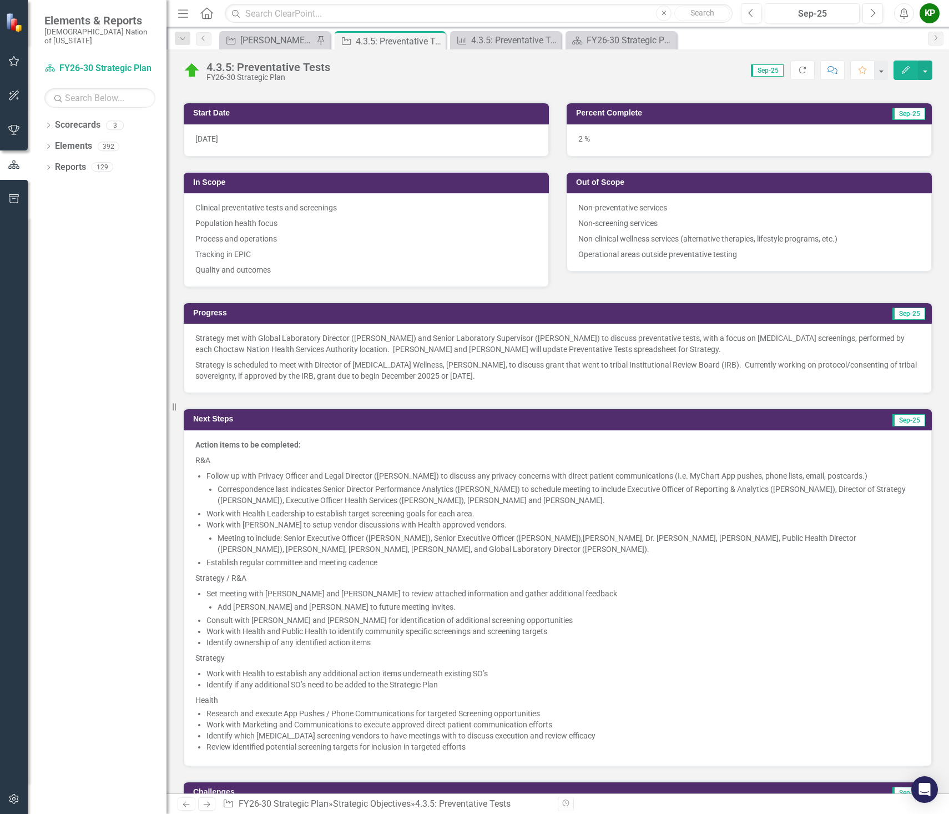
scroll to position [278, 0]
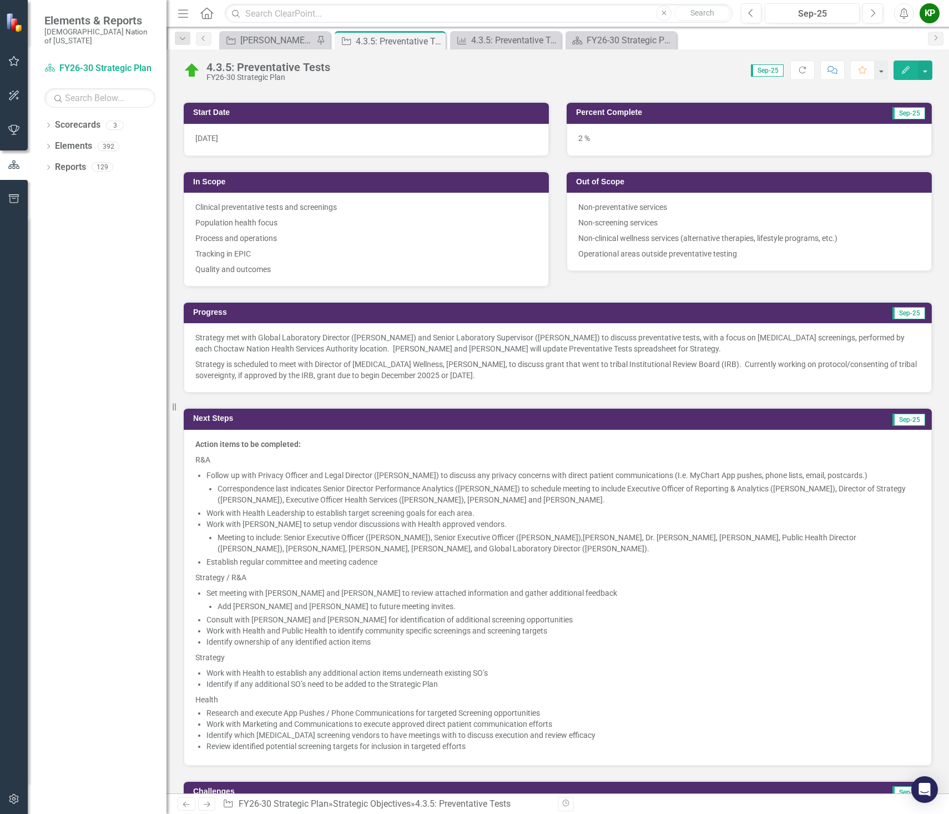
click at [248, 482] on li "Follow up with Privacy Officer and Legal Director ([PERSON_NAME]) to discuss an…" at bounding box center [564, 488] width 714 height 36
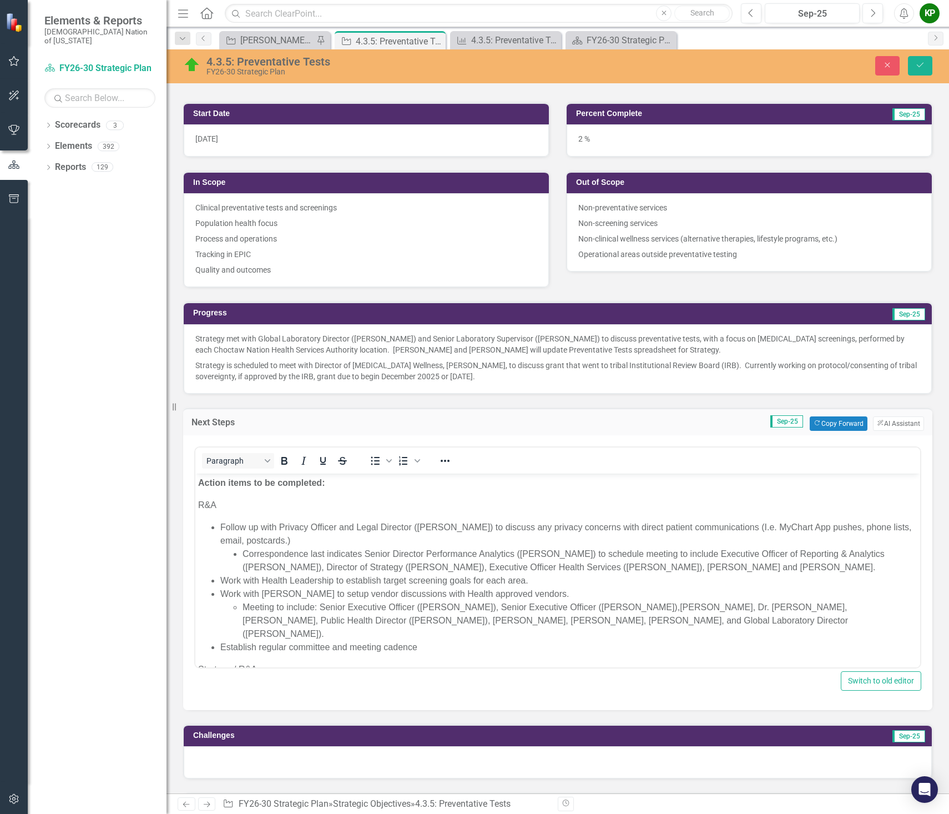
scroll to position [0, 0]
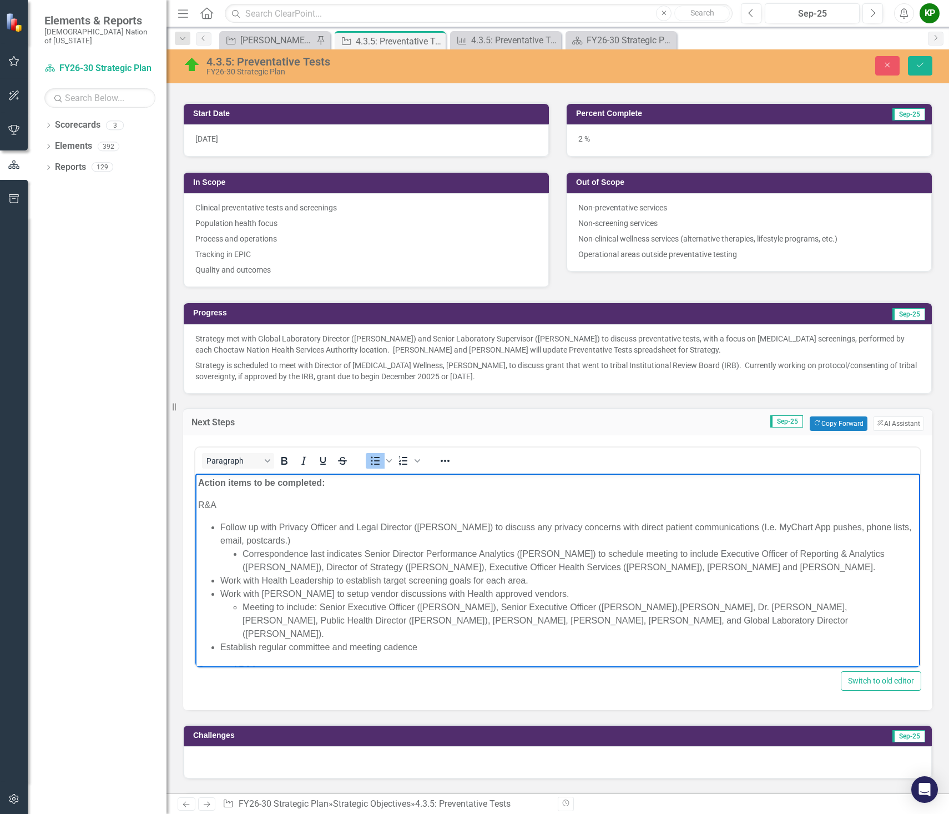
drag, startPoint x: 244, startPoint y: 553, endPoint x: 825, endPoint y: 571, distance: 581.5
click at [825, 571] on li "Correspondence last indicates Senior Director Performance Analytics ([PERSON_NA…" at bounding box center [580, 560] width 675 height 27
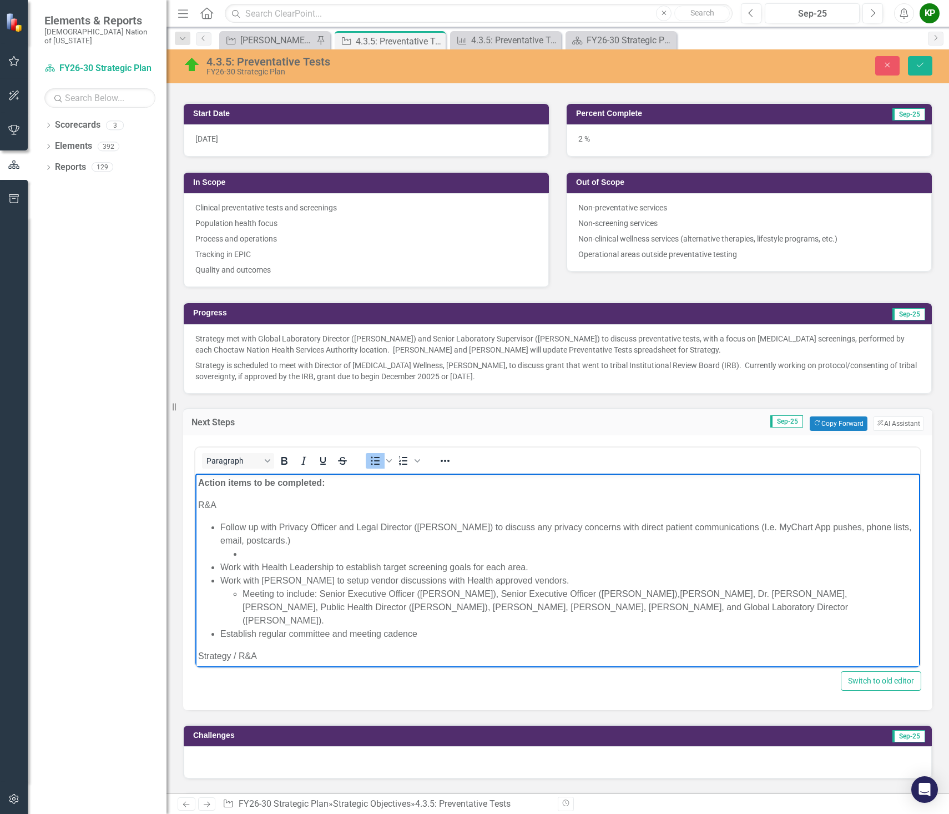
click at [514, 376] on p "Strategy is scheduled to meet with Director of [MEDICAL_DATA] Wellness, [PERSON…" at bounding box center [557, 370] width 725 height 24
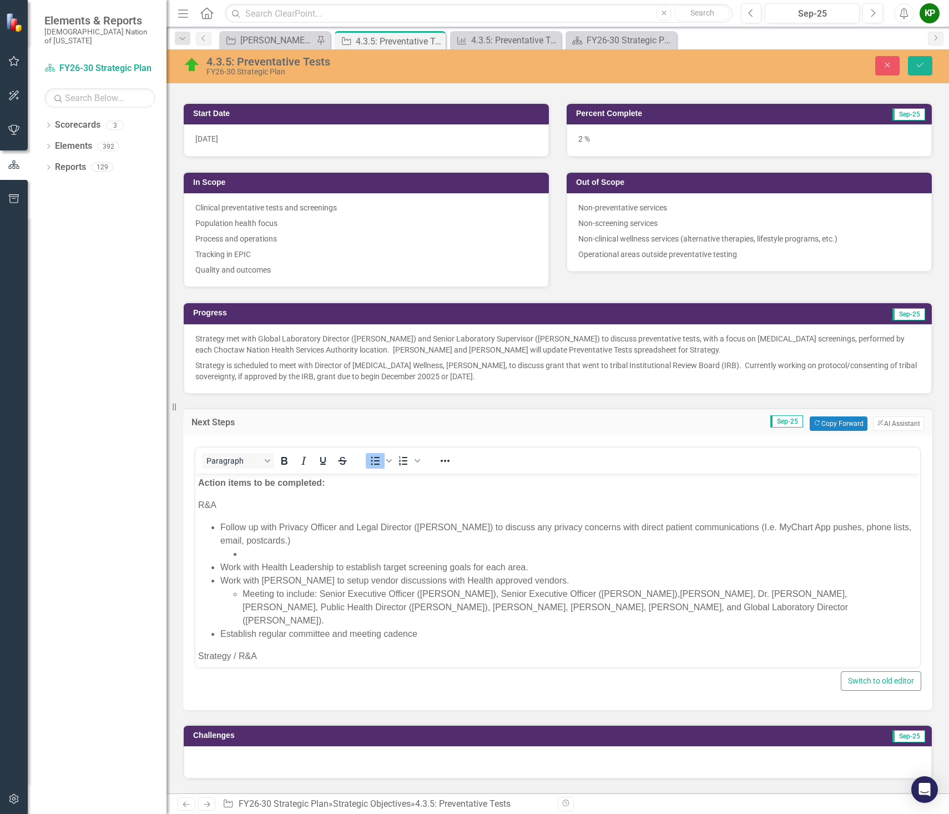
click at [514, 376] on p "Strategy is scheduled to meet with Director of [MEDICAL_DATA] Wellness, [PERSON…" at bounding box center [557, 370] width 725 height 24
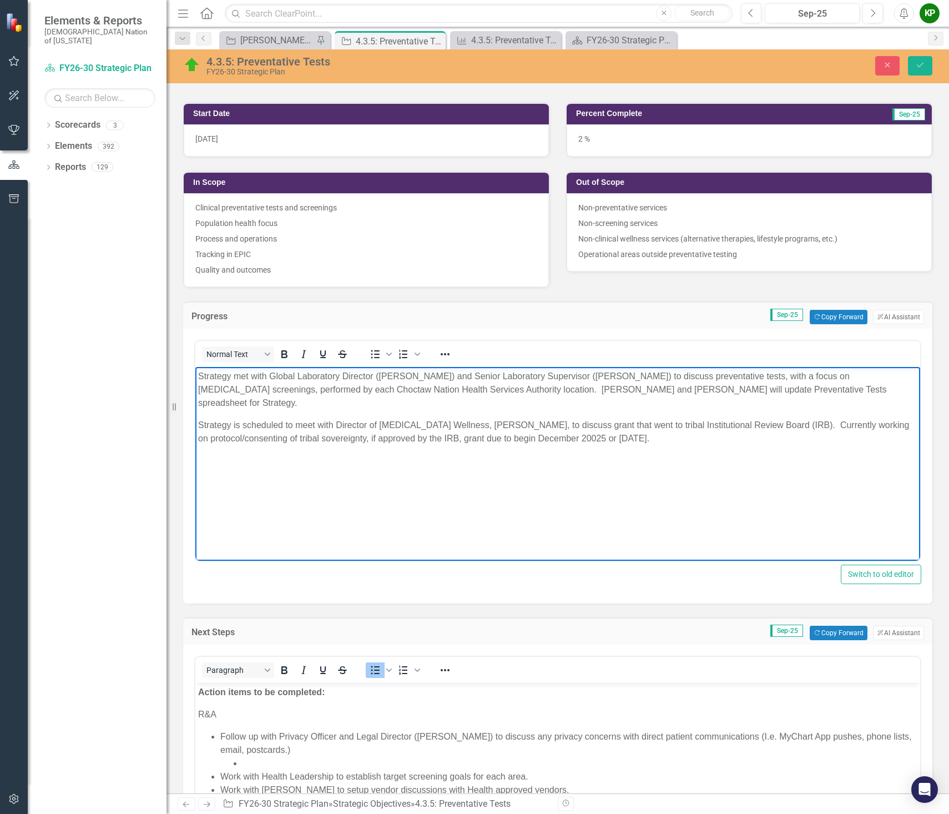
click at [670, 427] on p "Strategy is scheduled to meet with Director of [MEDICAL_DATA] Wellness, [PERSON…" at bounding box center [558, 432] width 720 height 27
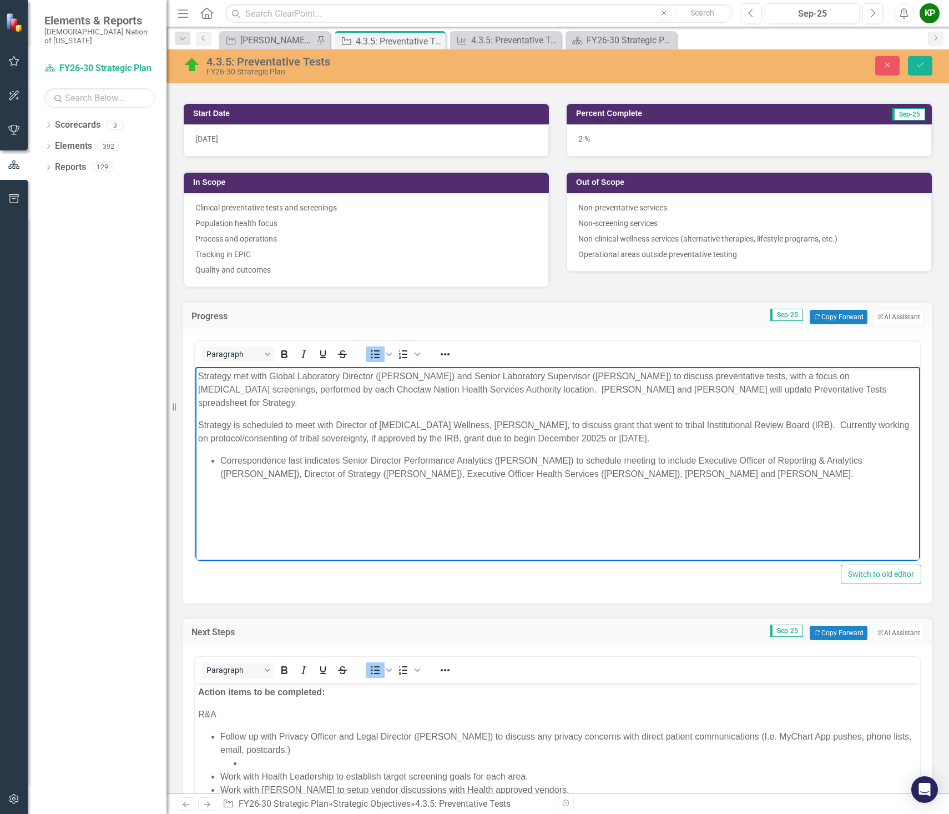
click at [222, 454] on li "Correspondence last indicates Senior Director Performance Analytics ([PERSON_NA…" at bounding box center [568, 467] width 697 height 27
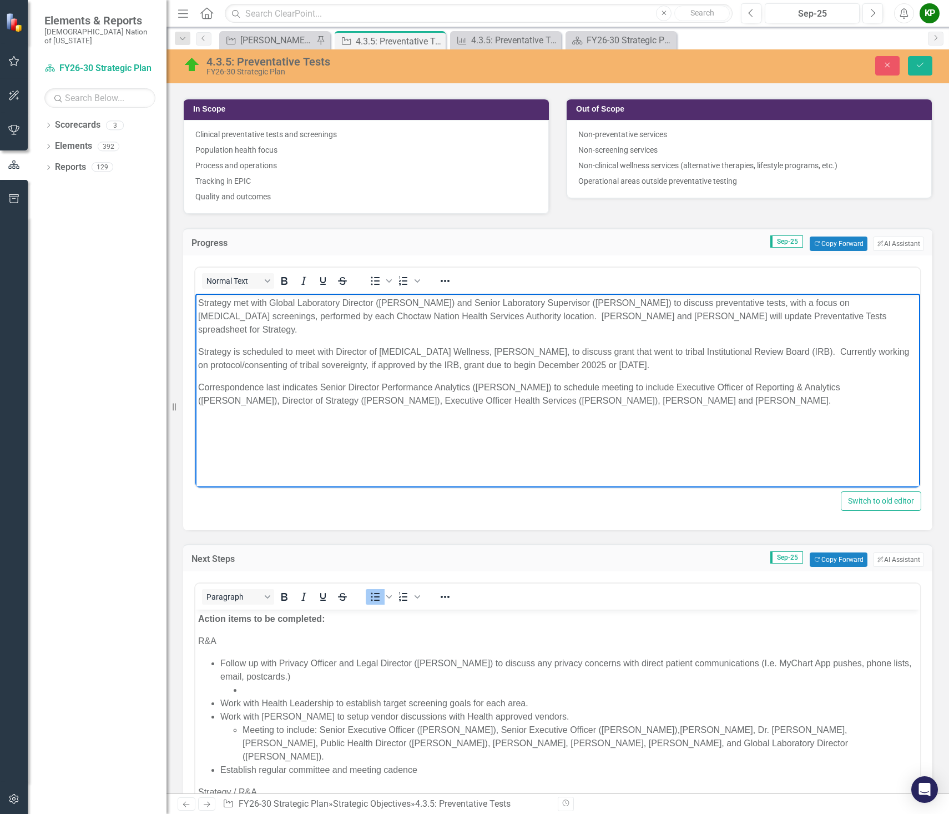
scroll to position [389, 0]
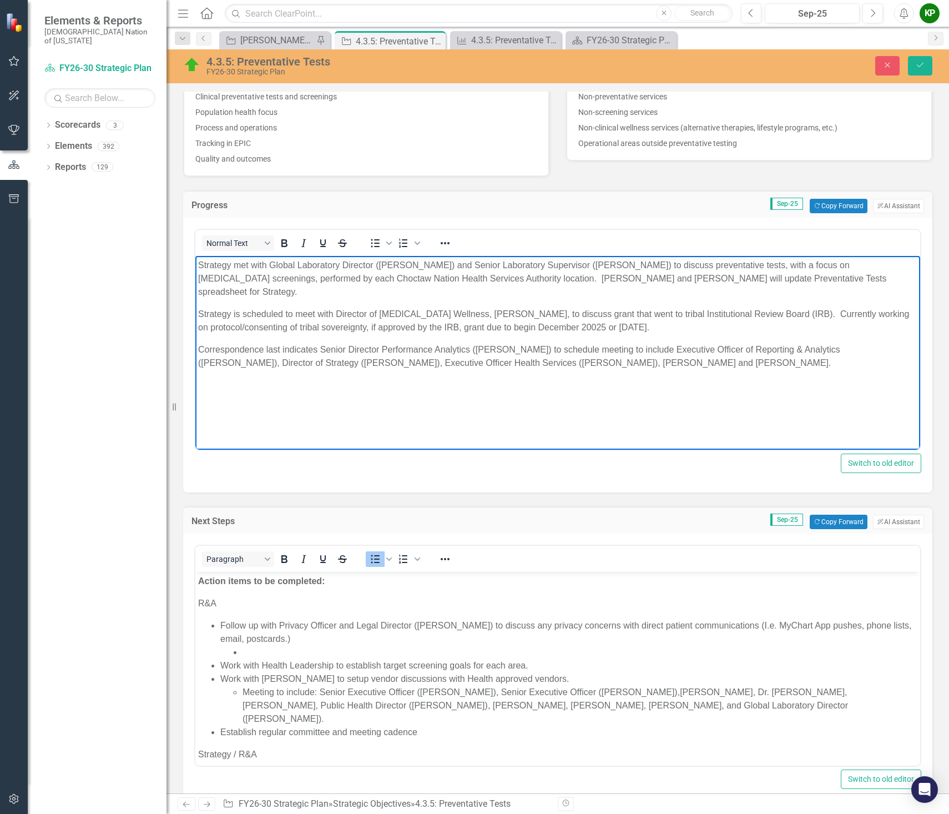
click at [304, 648] on li "Rich Text Area. Press ALT-0 for help." at bounding box center [580, 652] width 675 height 13
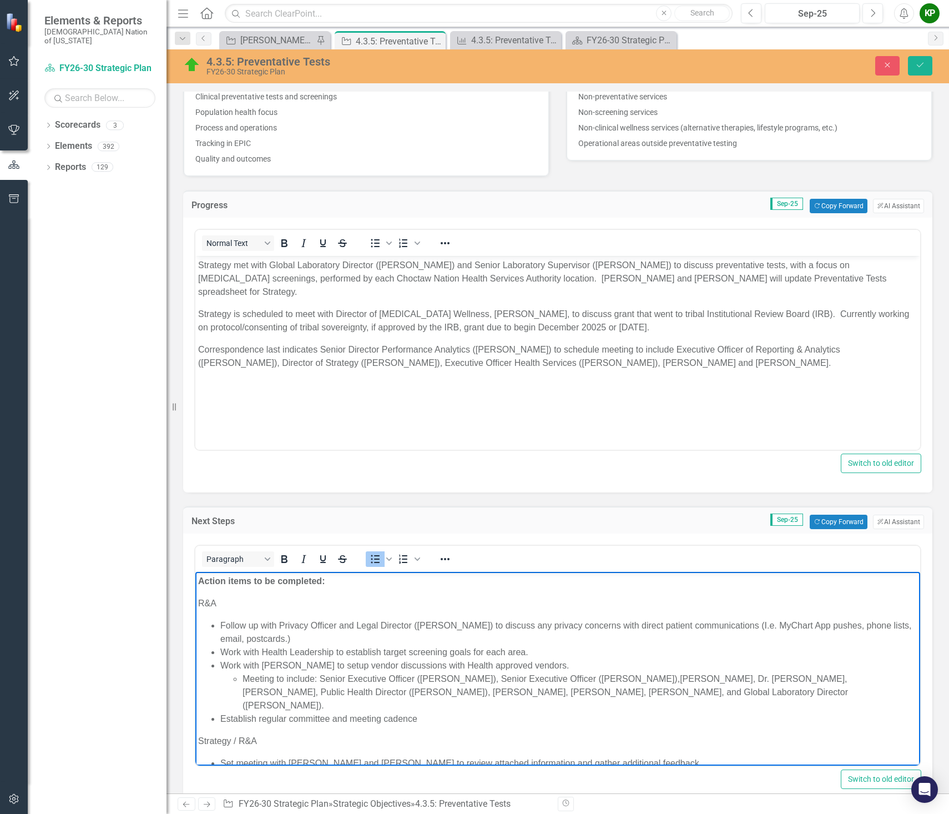
click at [529, 655] on li "Work with Health Leadership to establish target screening goals for each area." at bounding box center [568, 652] width 697 height 13
click at [771, 687] on li "Meeting to include: Senior Executive Officer ([PERSON_NAME]), Senior Executive …" at bounding box center [580, 692] width 675 height 40
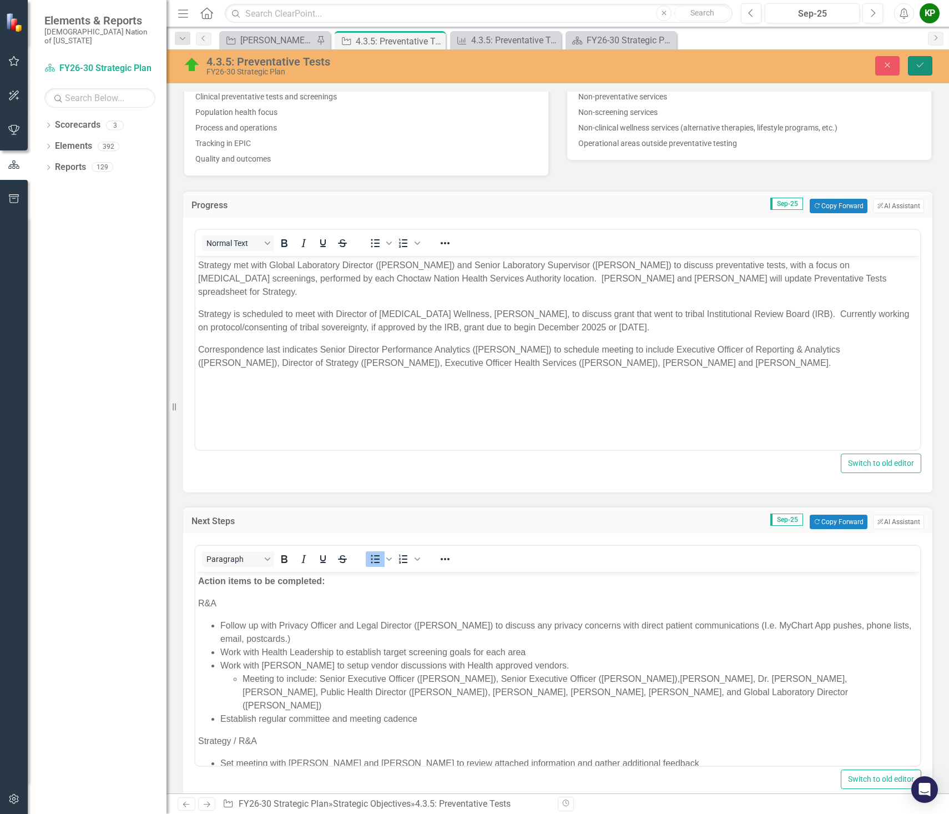
click at [920, 64] on icon "Save" at bounding box center [920, 65] width 10 height 8
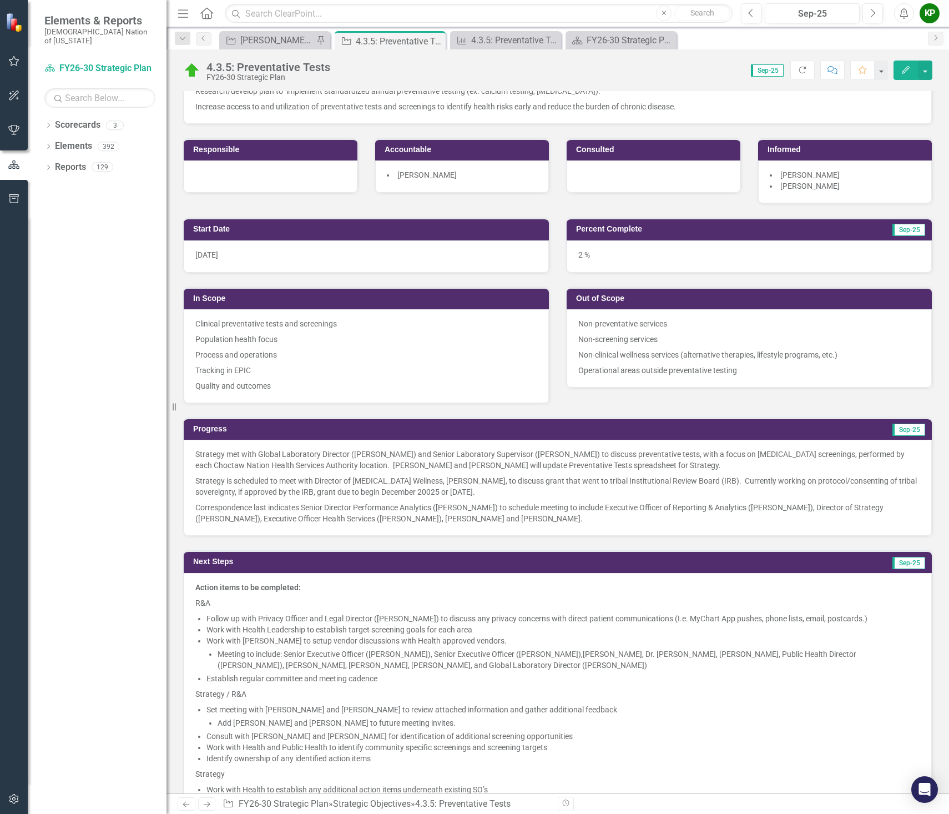
scroll to position [222, 0]
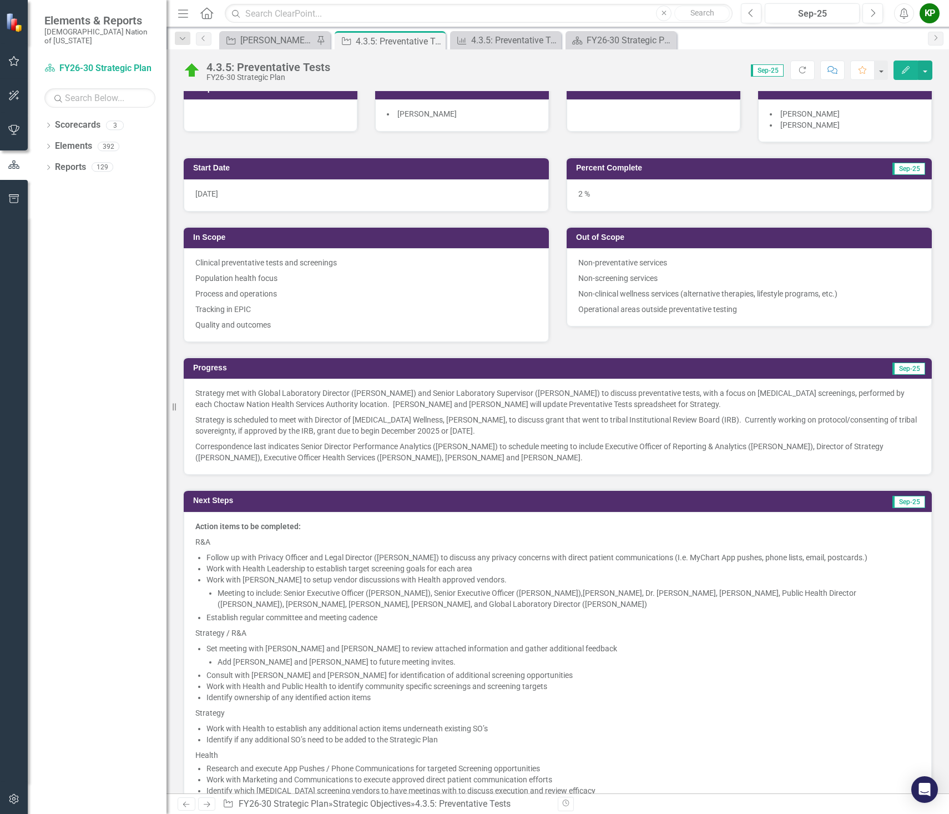
click at [375, 450] on p "Correspondence last indicates Senior Director Performance Analytics ([PERSON_NA…" at bounding box center [557, 451] width 725 height 24
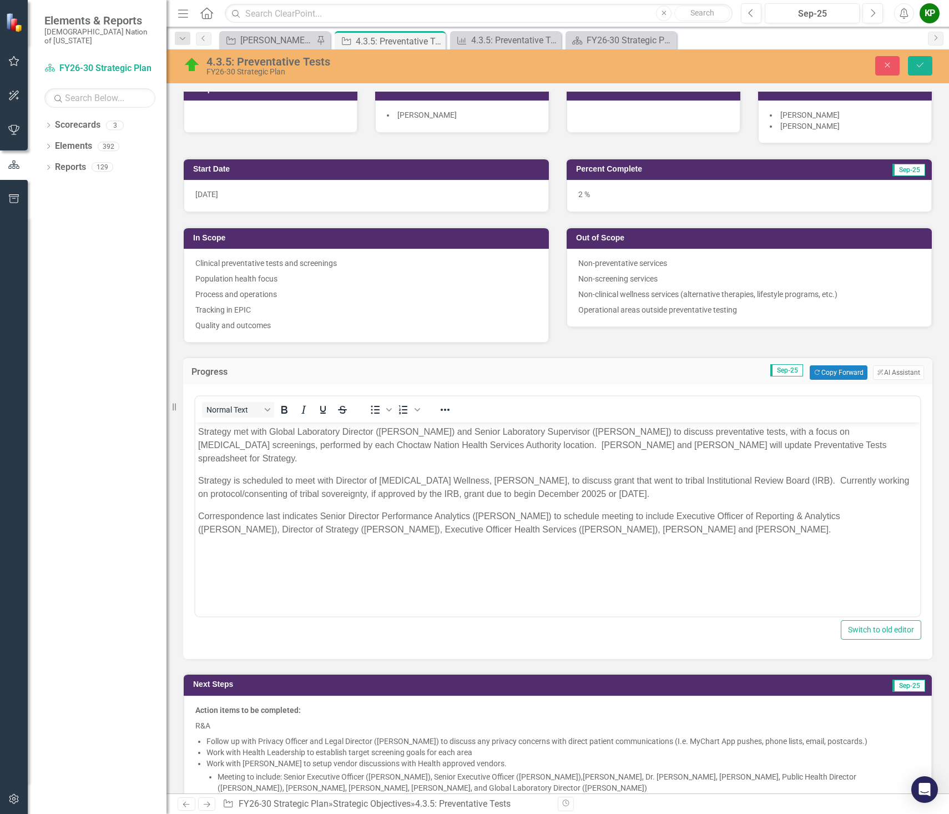
scroll to position [0, 0]
click at [319, 510] on p "Correspondence last indicates Senior Director Performance Analytics ([PERSON_NA…" at bounding box center [558, 523] width 720 height 27
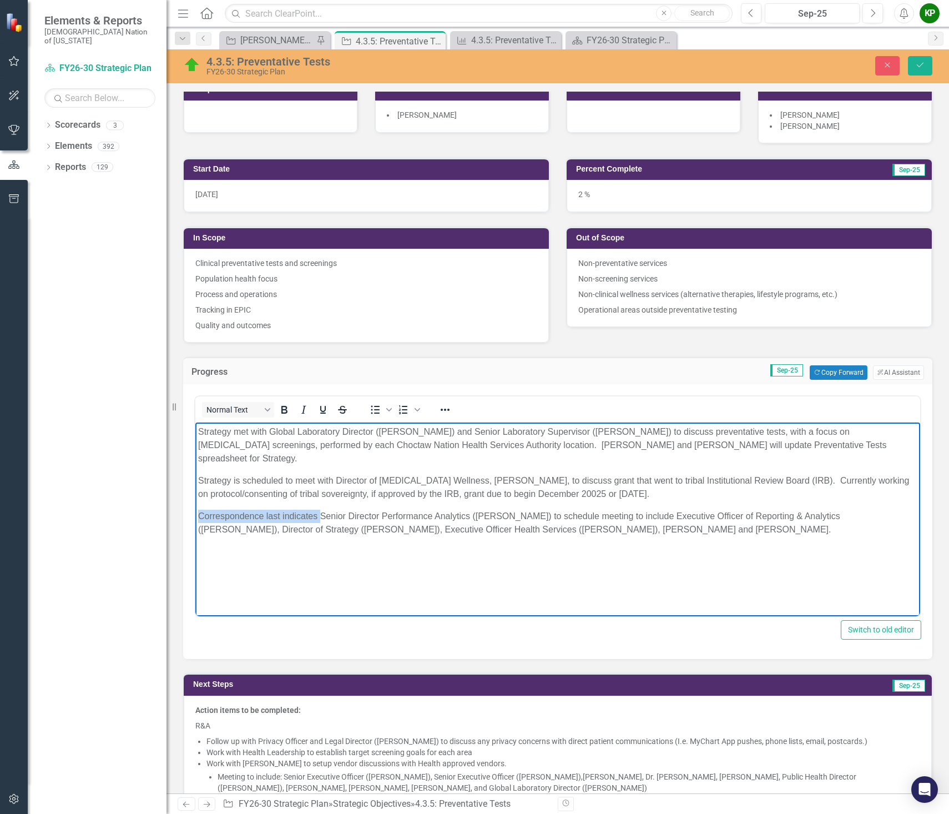
drag, startPoint x: 320, startPoint y: 501, endPoint x: 375, endPoint y: 923, distance: 426.0
click at [195, 500] on html "Strategy met with Global Laboratory Director ([PERSON_NAME]) and Senior Laborat…" at bounding box center [557, 505] width 725 height 167
click at [499, 510] on p "Senior Director Performance Analytics ([PERSON_NAME]) to schedule meeting to in…" at bounding box center [558, 523] width 720 height 27
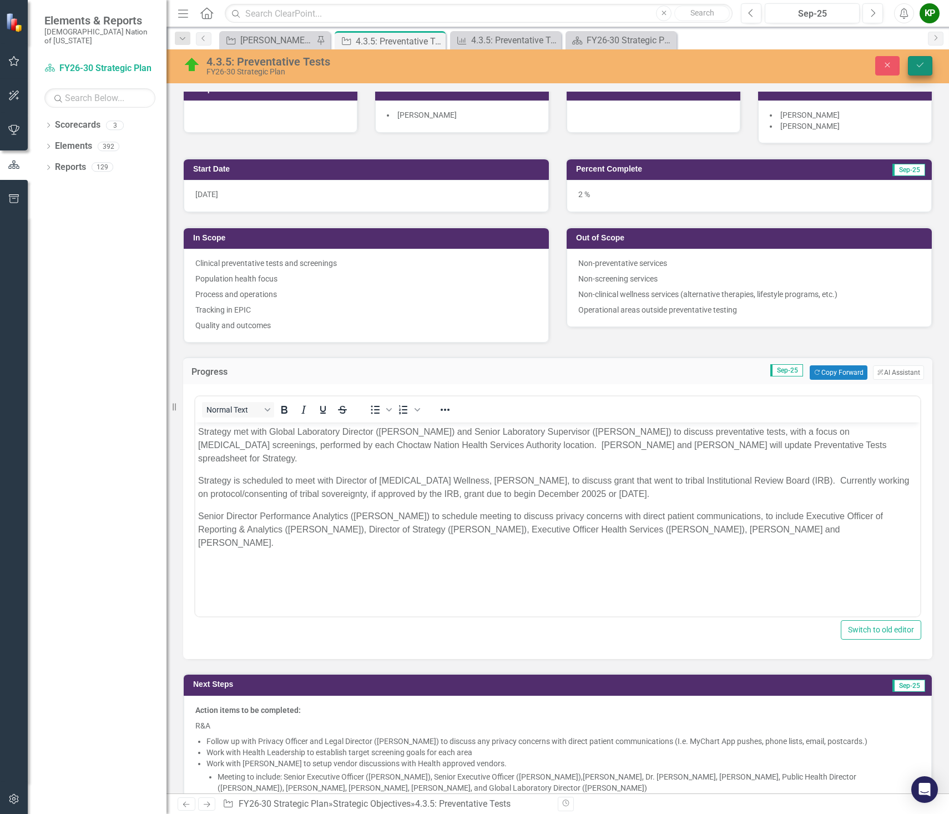
click at [922, 58] on button "Save" at bounding box center [920, 65] width 24 height 19
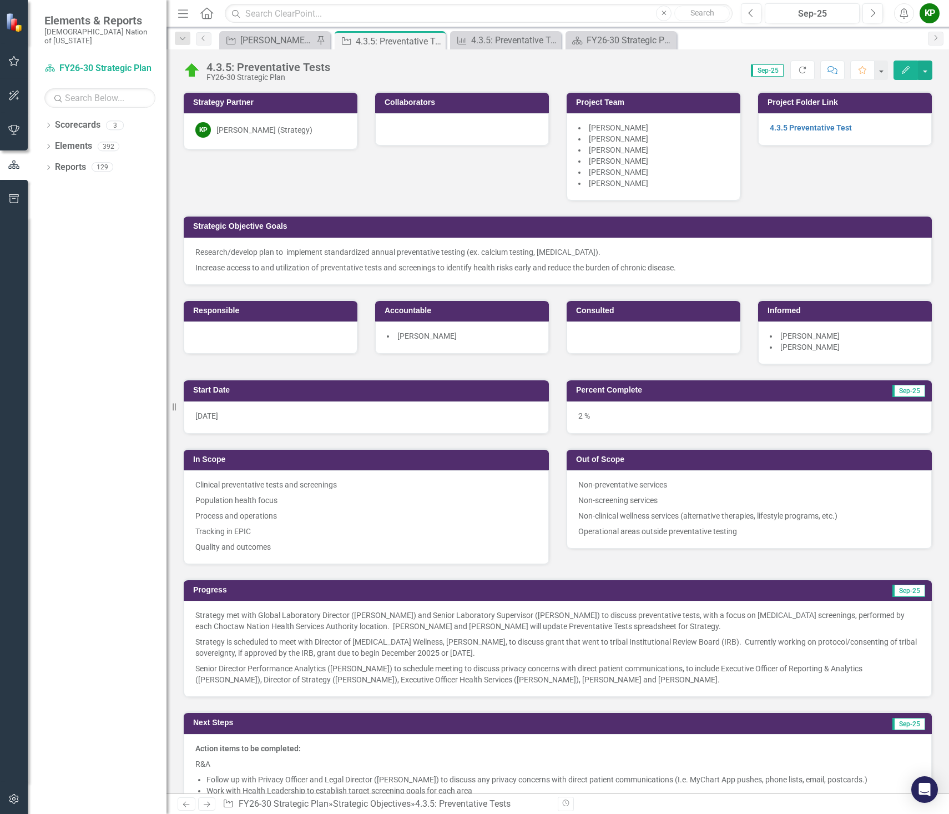
click at [652, 638] on p "Strategy is scheduled to meet with Director of [MEDICAL_DATA] Wellness, [PERSON…" at bounding box center [557, 647] width 725 height 27
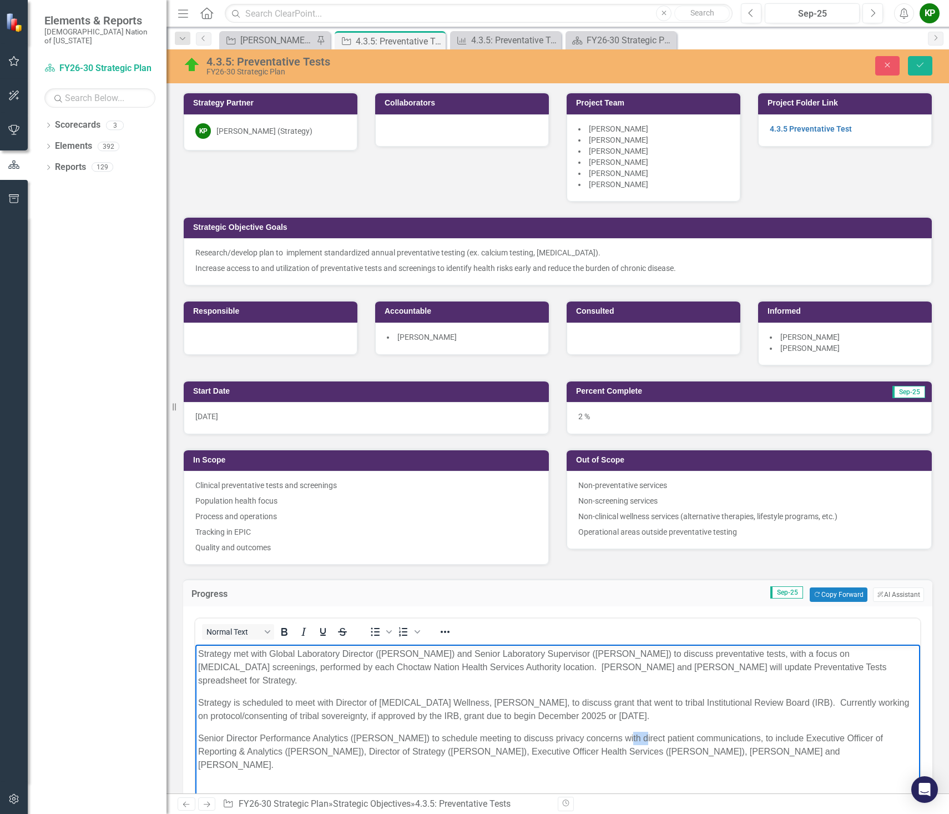
drag, startPoint x: 628, startPoint y: 722, endPoint x: 613, endPoint y: 724, distance: 15.2
click at [613, 732] on p "Senior Director Performance Analytics ([PERSON_NAME]) to schedule meeting to di…" at bounding box center [558, 752] width 720 height 40
click at [497, 732] on p "Senior Director Performance Analytics ([PERSON_NAME]) to schedule meeting to di…" at bounding box center [558, 752] width 720 height 40
click at [920, 59] on button "Save" at bounding box center [920, 65] width 24 height 19
